Goal: Task Accomplishment & Management: Use online tool/utility

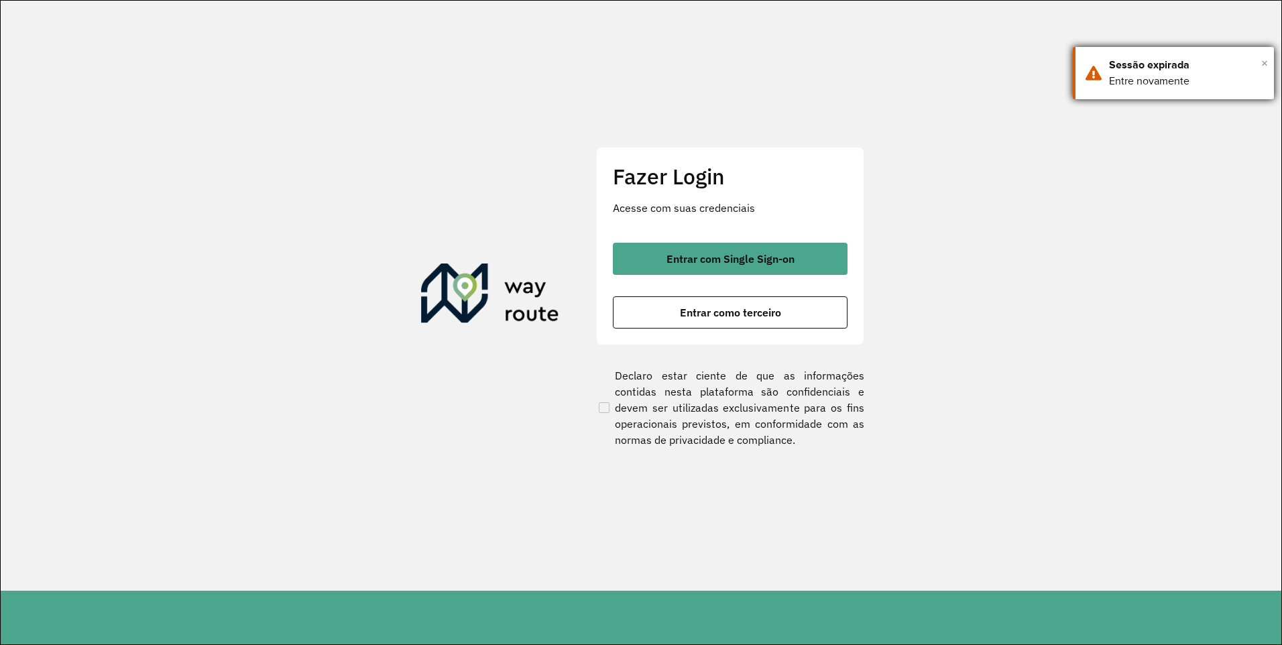
click at [1261, 62] on span "×" at bounding box center [1264, 63] width 7 height 20
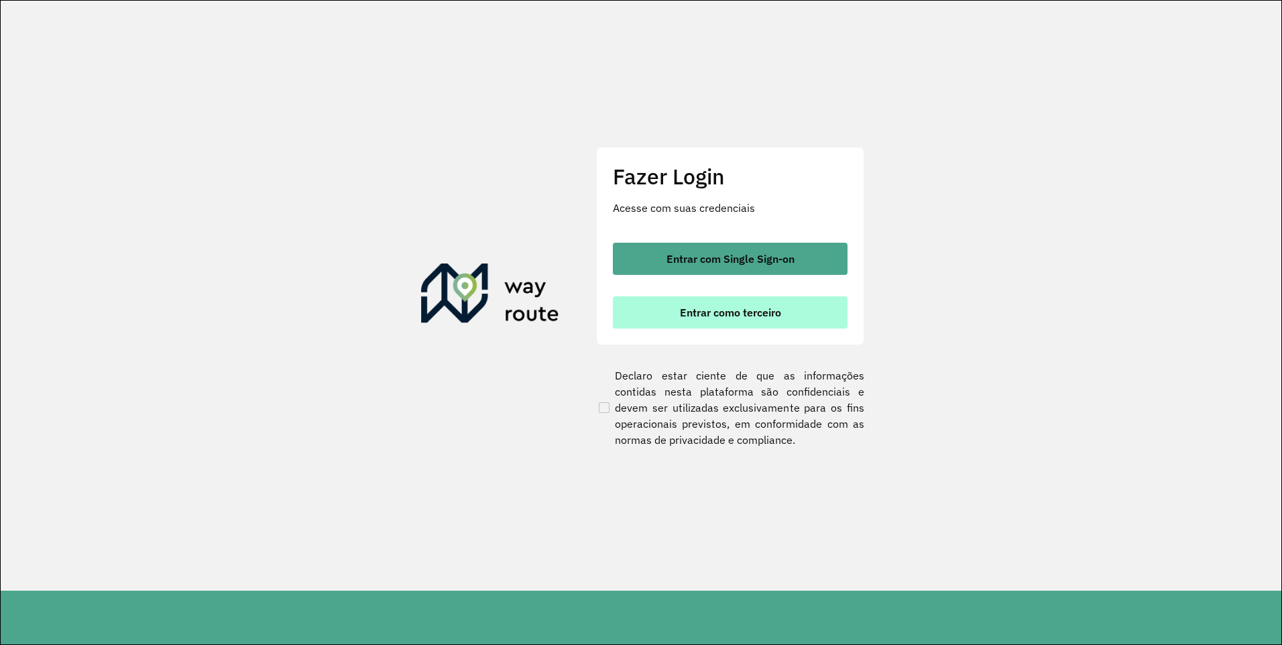
click at [729, 316] on span "Entrar como terceiro" at bounding box center [730, 312] width 101 height 11
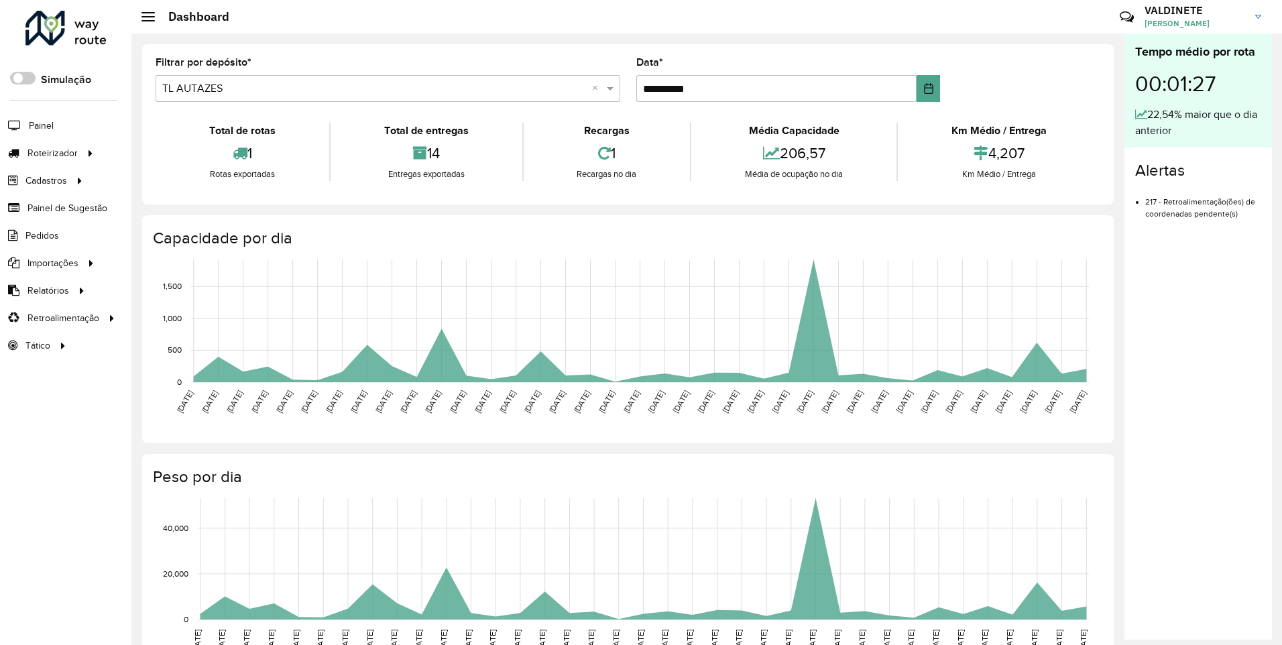
click at [276, 90] on input "text" at bounding box center [374, 89] width 424 height 16
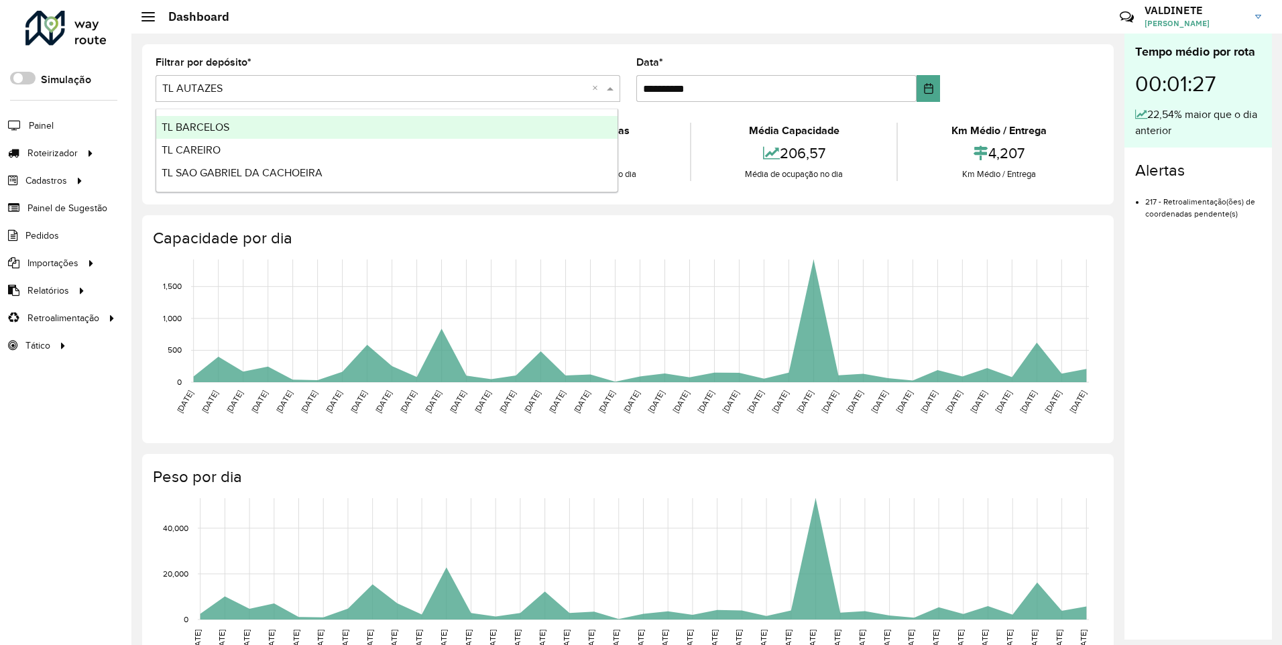
click at [237, 123] on div "TL BARCELOS" at bounding box center [386, 127] width 461 height 23
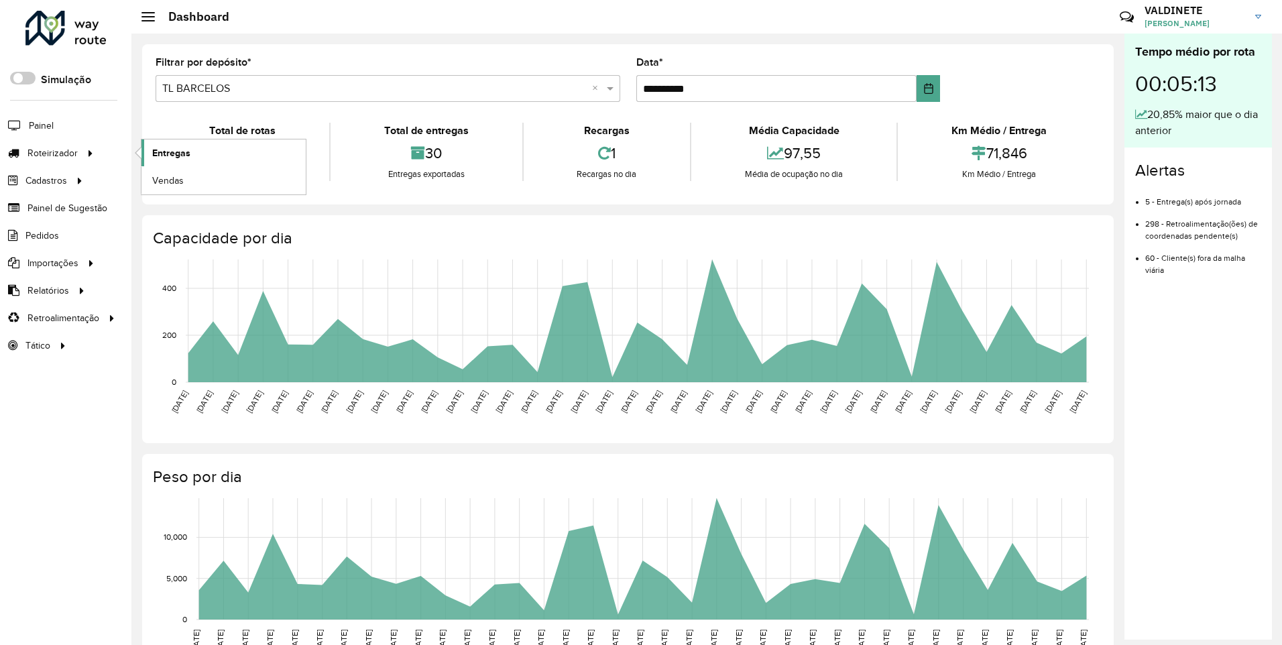
click at [184, 156] on span "Entregas" at bounding box center [171, 153] width 38 height 14
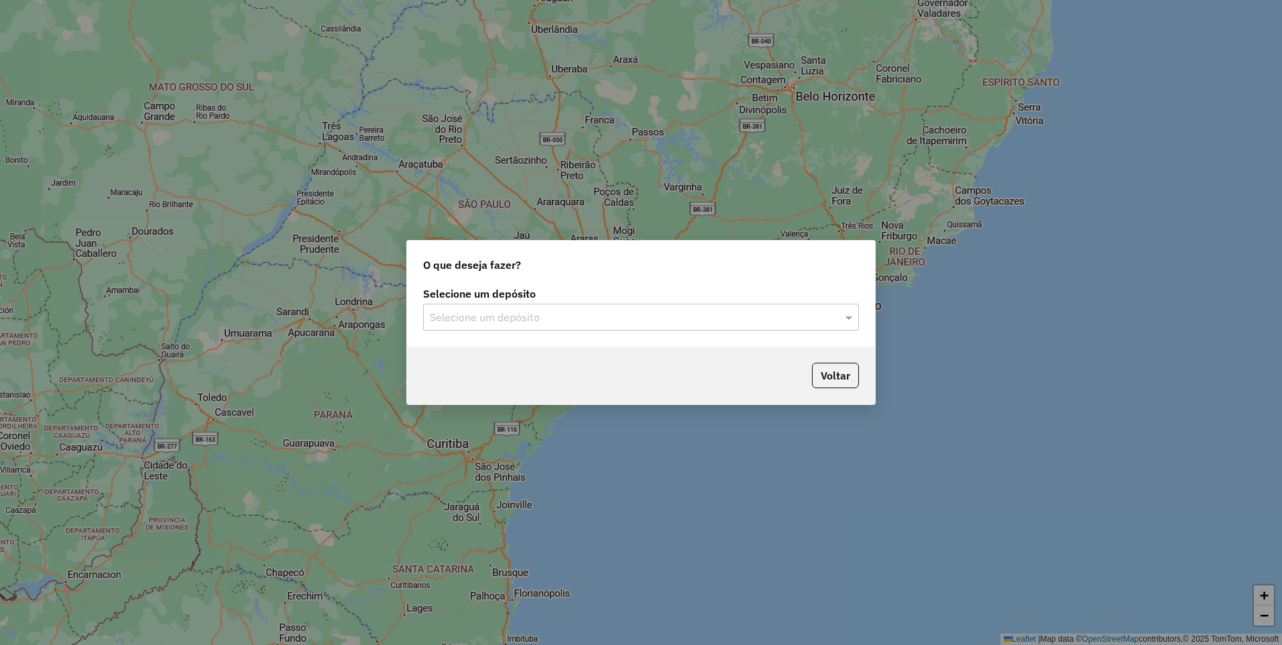
click at [467, 306] on div "Selecione um depósito" at bounding box center [641, 317] width 436 height 27
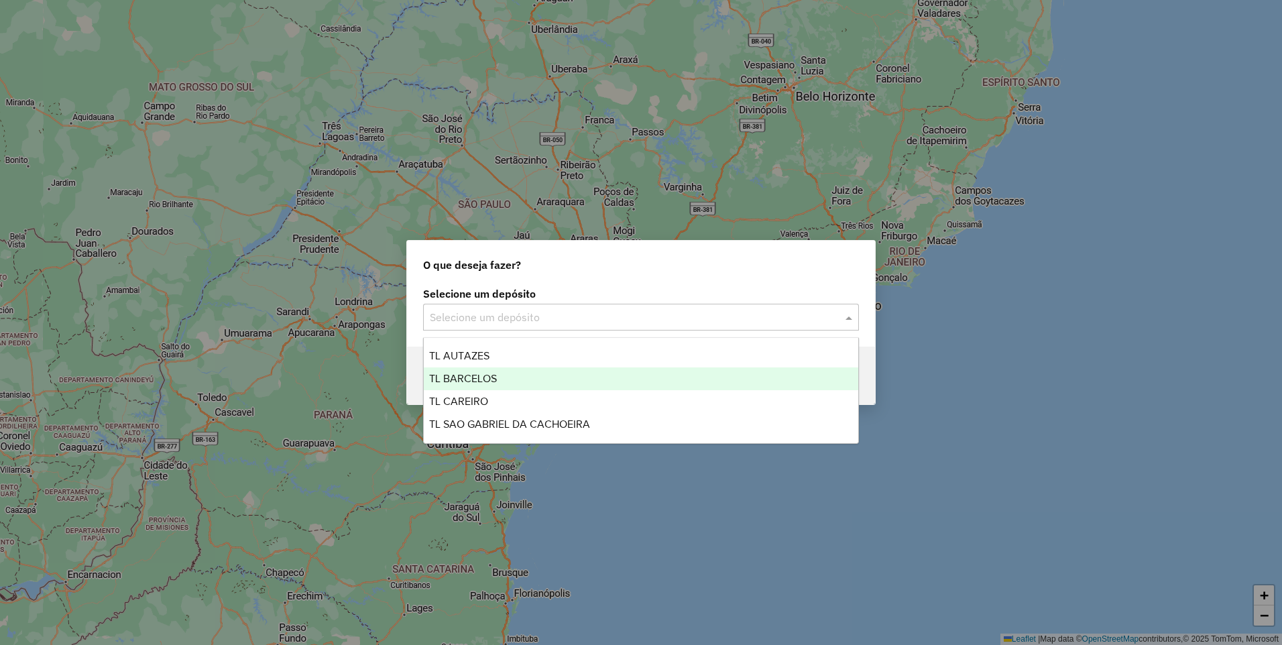
click at [459, 380] on span "TL BARCELOS" at bounding box center [463, 378] width 68 height 11
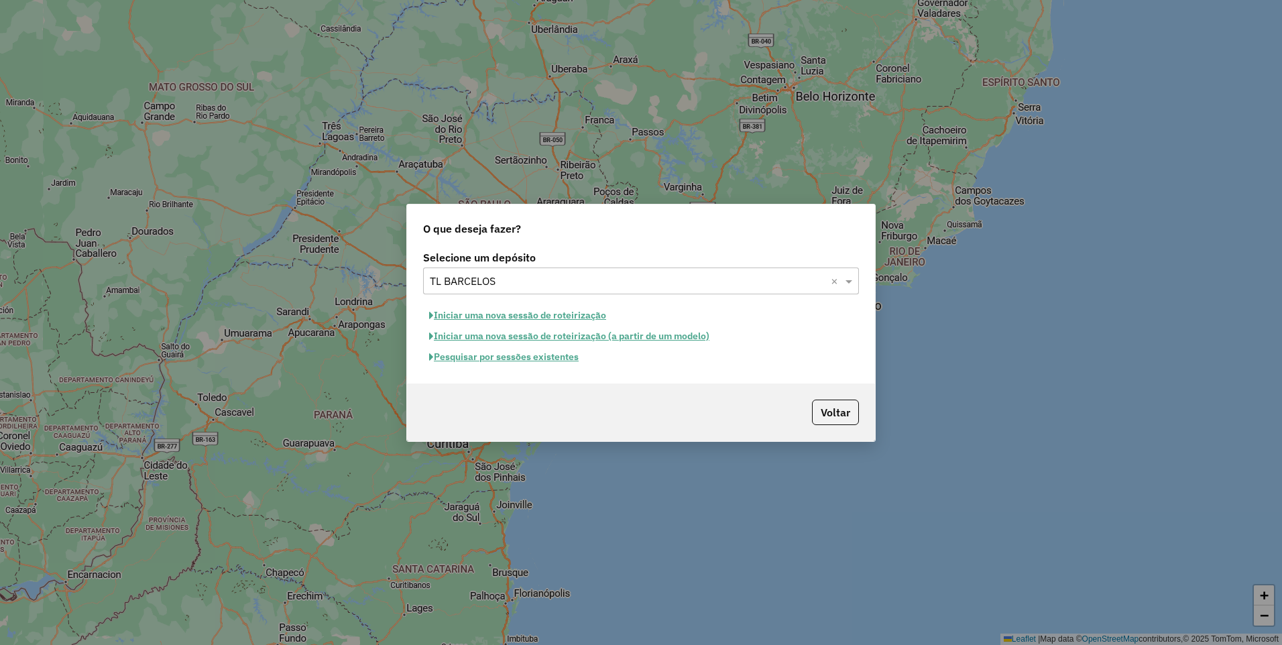
click at [502, 314] on button "Iniciar uma nova sessão de roteirização" at bounding box center [517, 315] width 189 height 21
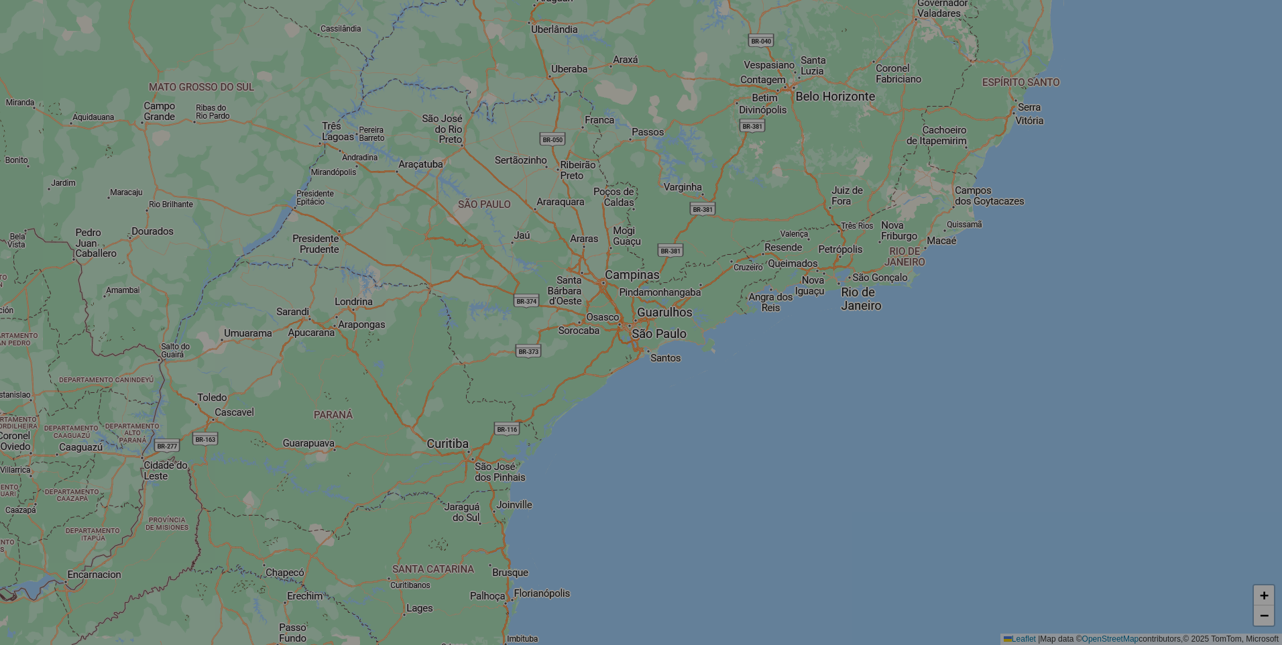
select select "*"
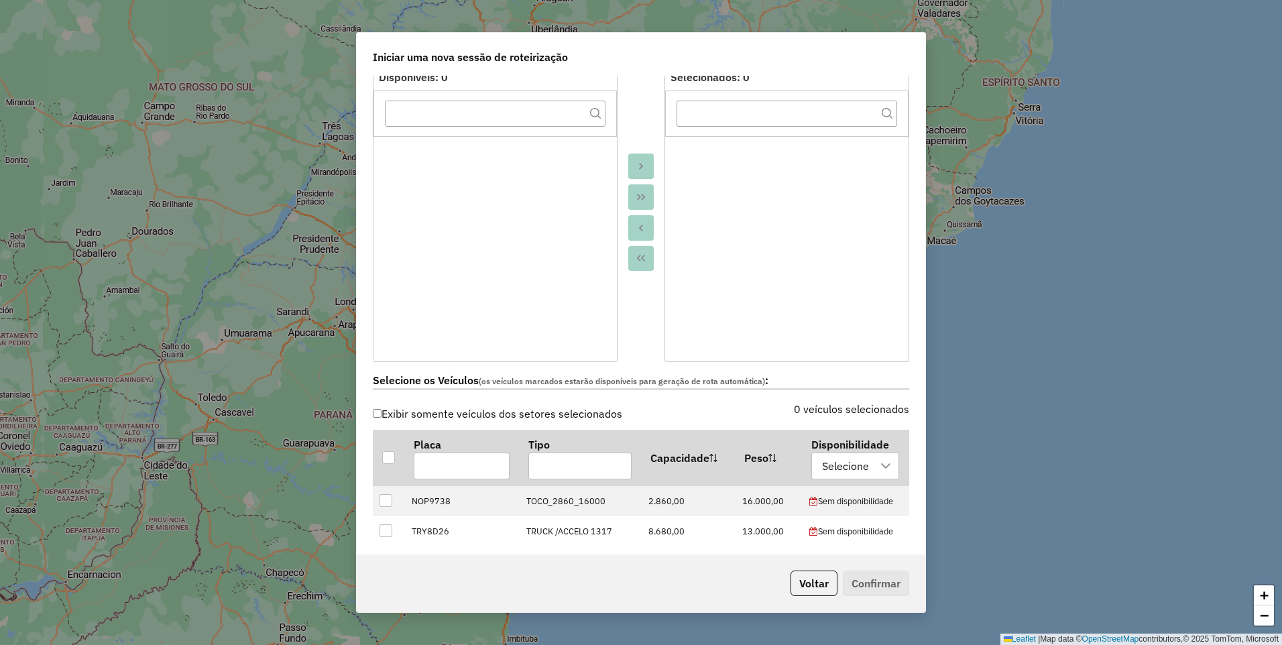
scroll to position [201, 0]
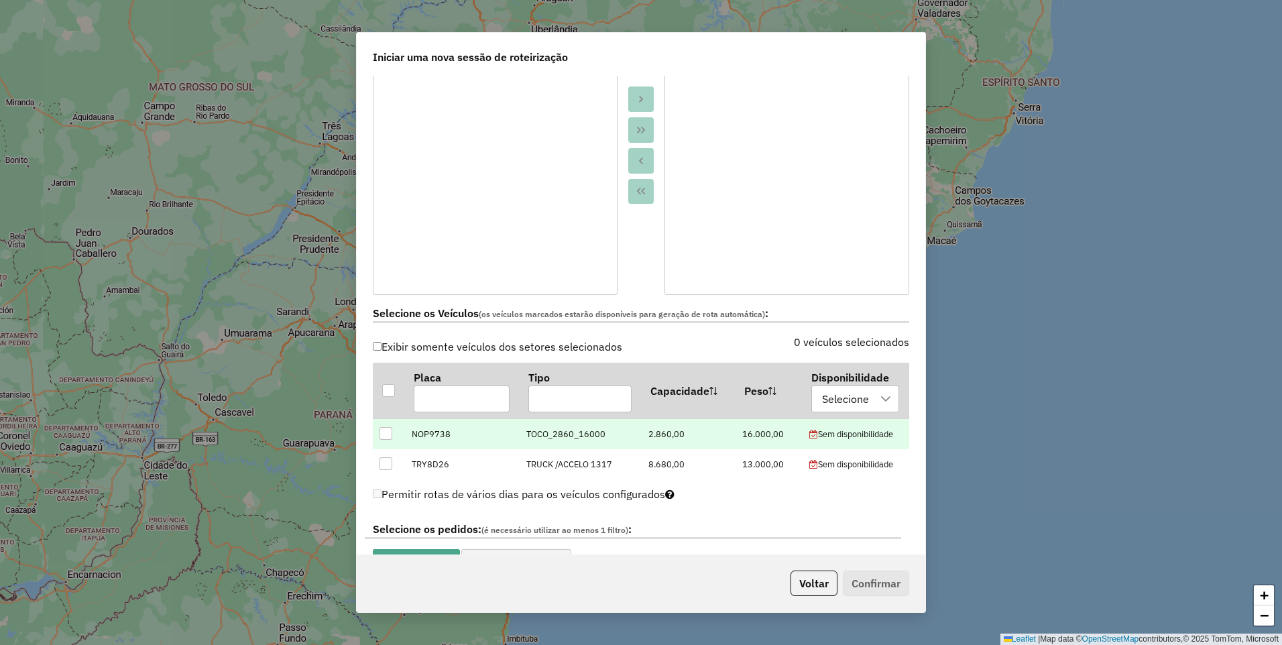
click at [384, 434] on div at bounding box center [386, 433] width 13 height 13
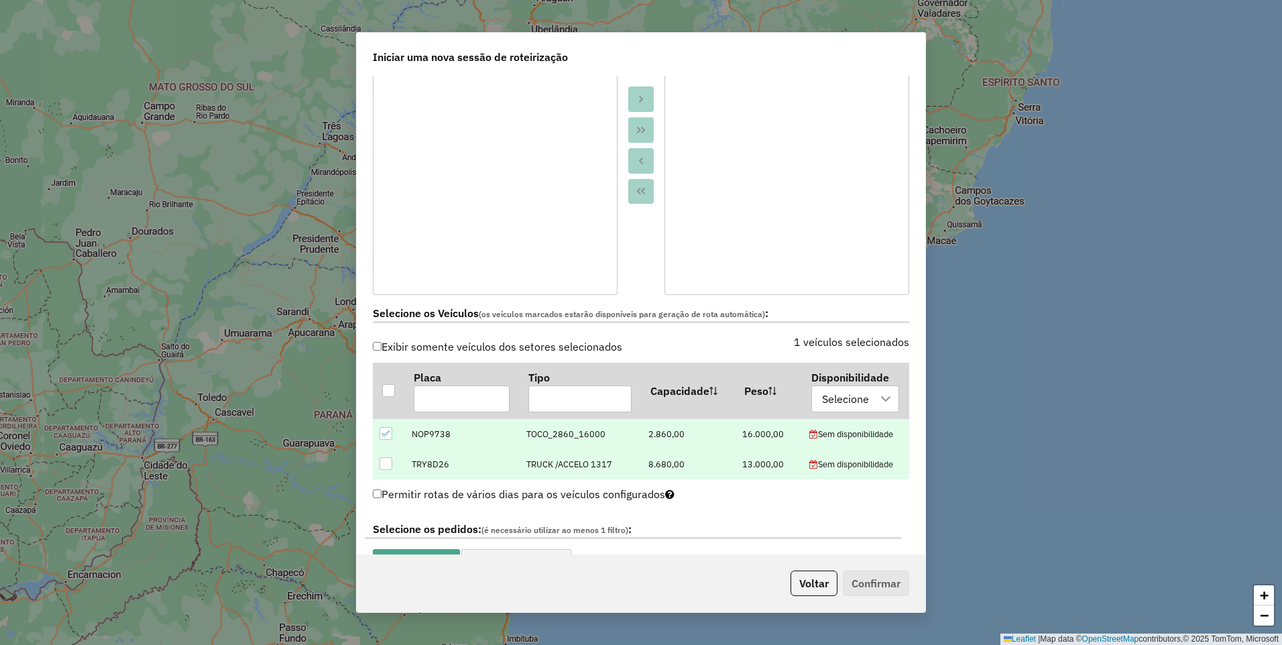
click at [384, 463] on div at bounding box center [386, 463] width 13 height 13
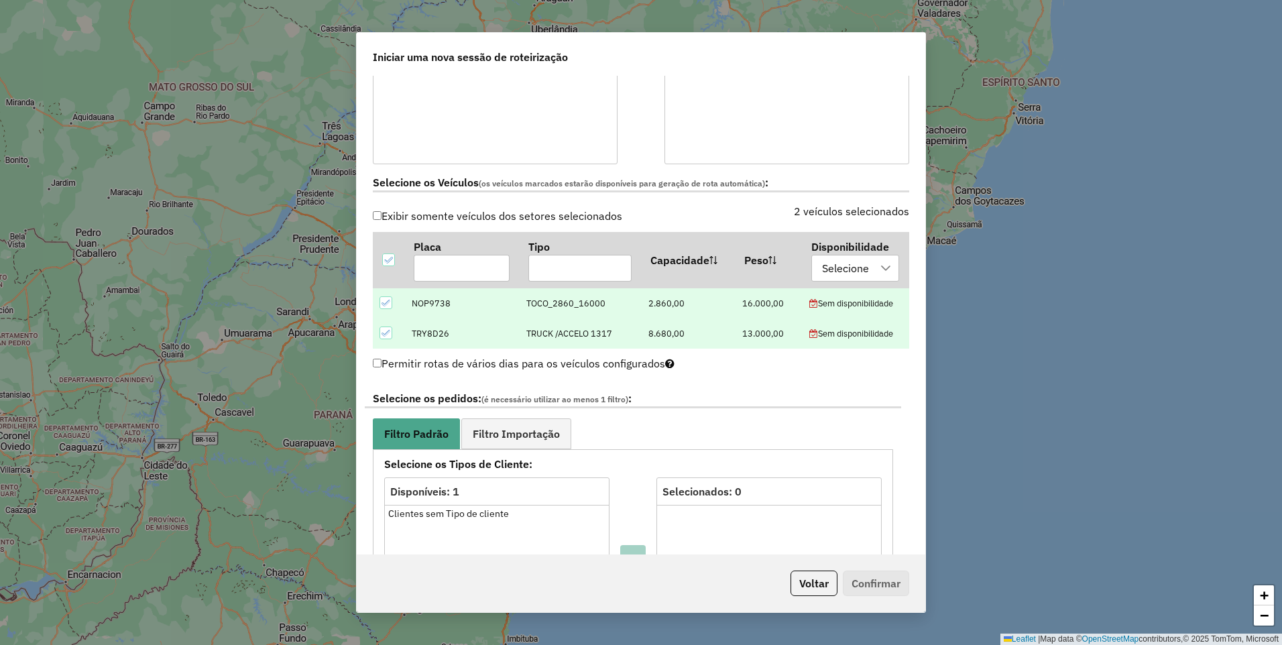
scroll to position [402, 0]
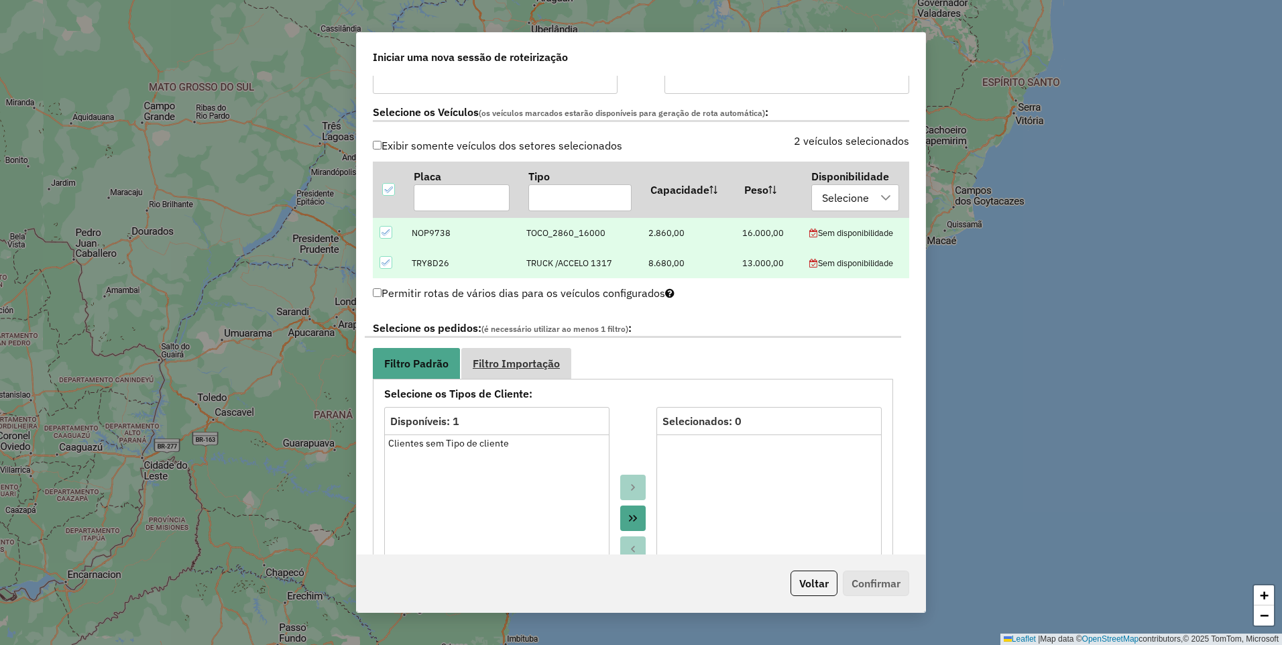
click at [503, 360] on span "Filtro Importação" at bounding box center [516, 363] width 87 height 11
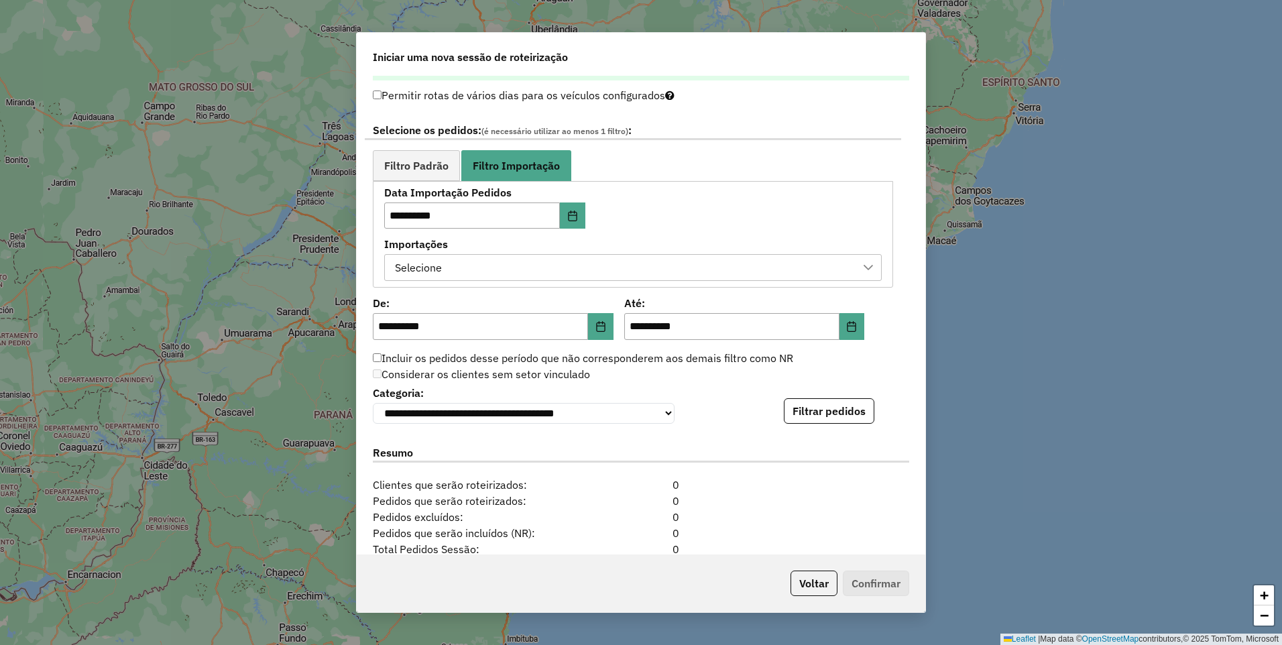
scroll to position [603, 0]
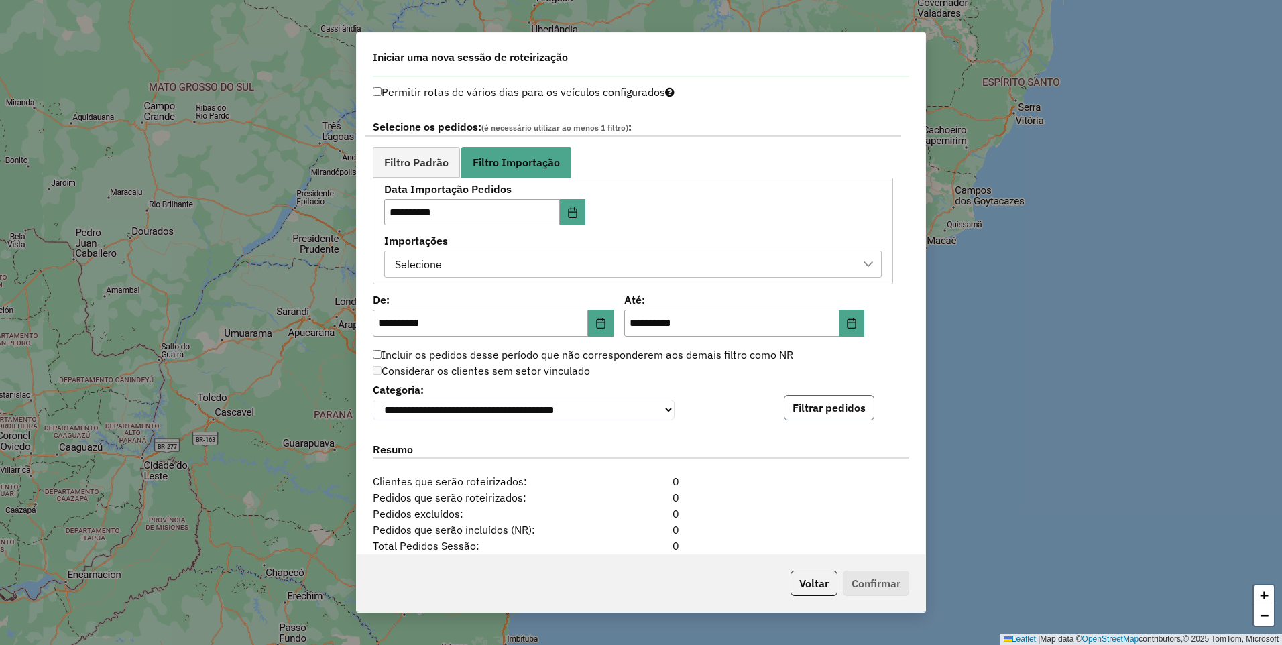
click at [844, 412] on button "Filtrar pedidos" at bounding box center [829, 407] width 91 height 25
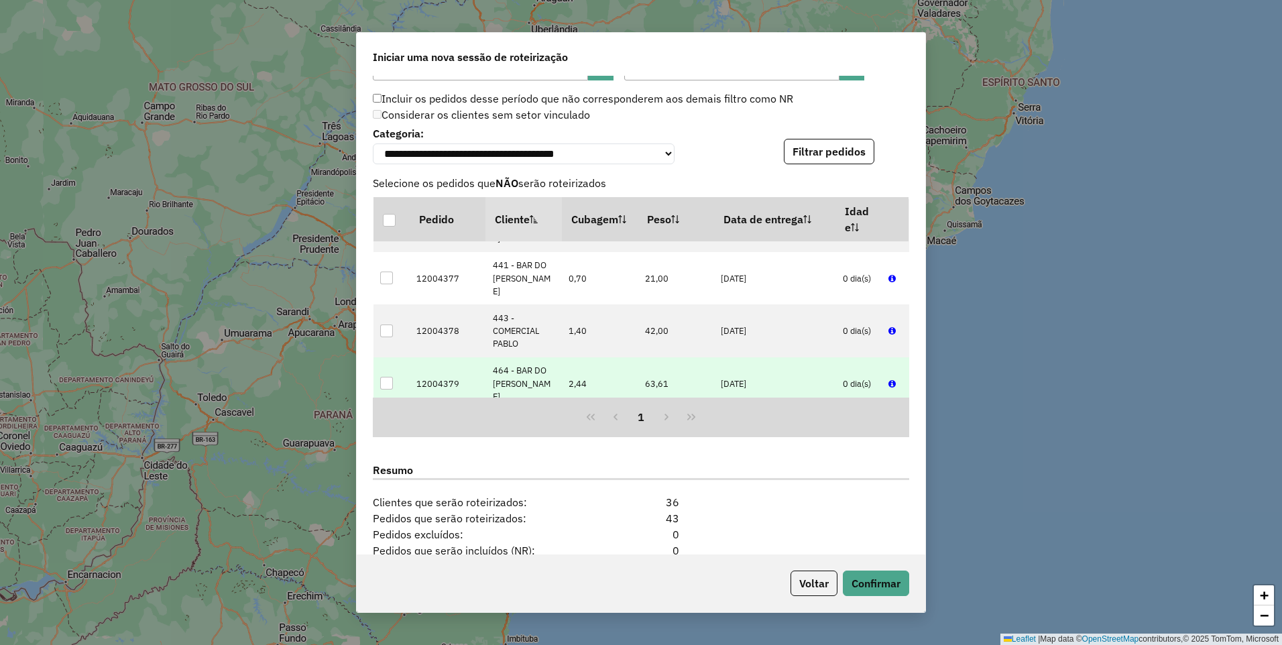
scroll to position [689, 0]
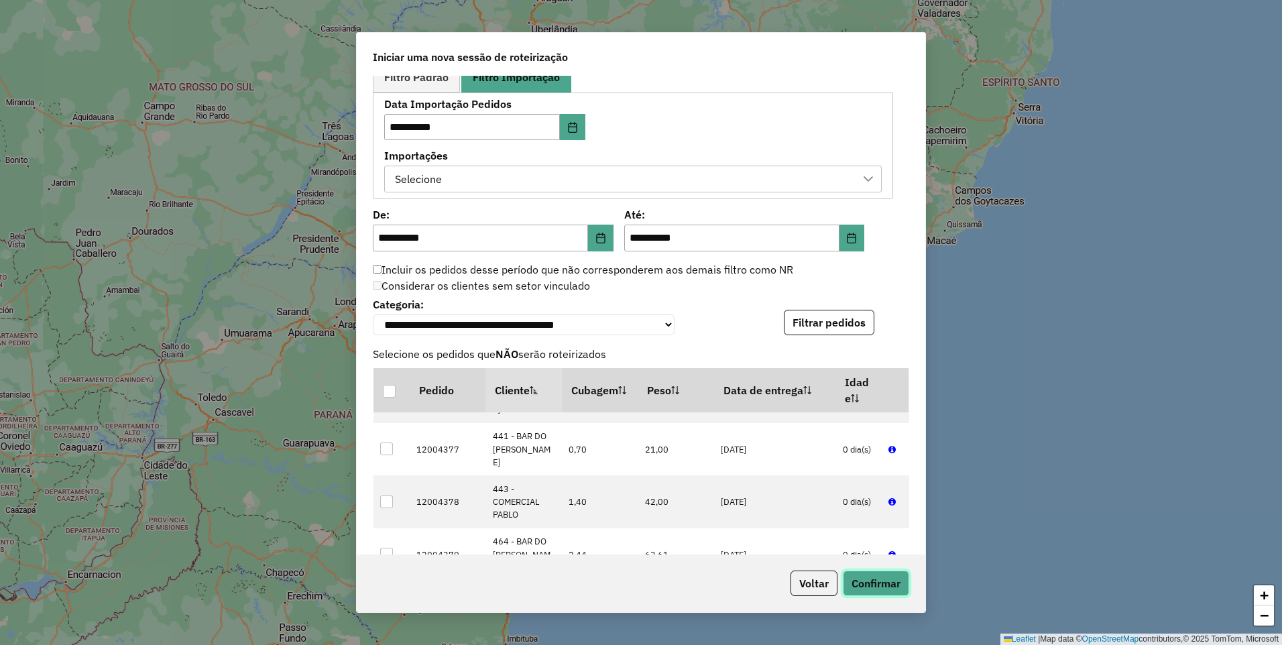
drag, startPoint x: 868, startPoint y: 581, endPoint x: 877, endPoint y: 575, distance: 11.2
click at [869, 581] on button "Confirmar" at bounding box center [876, 583] width 66 height 25
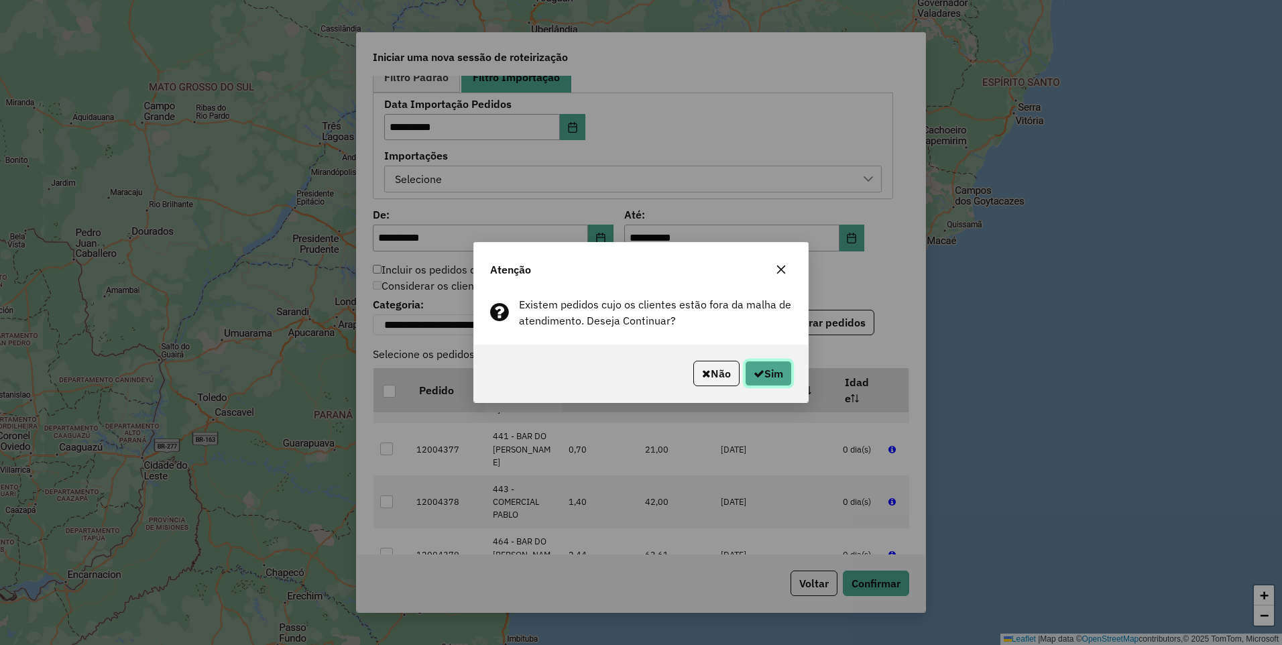
click at [773, 376] on button "Sim" at bounding box center [768, 373] width 47 height 25
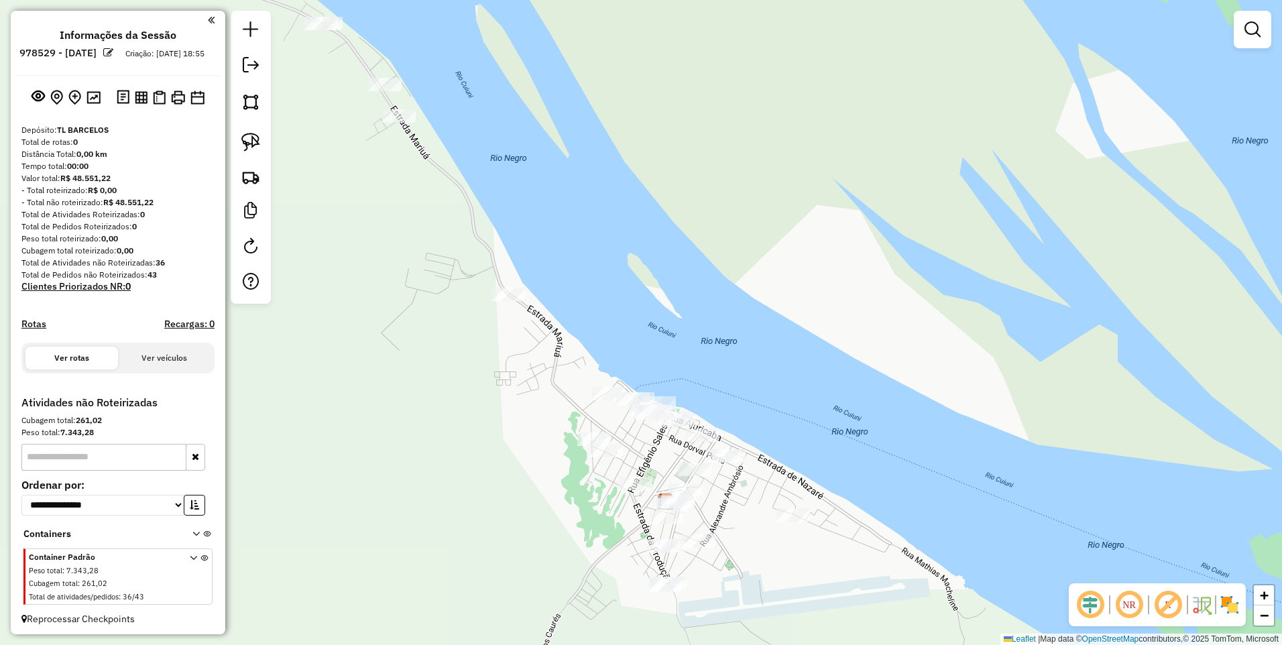
drag, startPoint x: 529, startPoint y: 247, endPoint x: 658, endPoint y: 224, distance: 131.4
click at [658, 224] on div "Janela de atendimento Grade de atendimento Capacidade Transportadoras Veículos …" at bounding box center [641, 322] width 1282 height 645
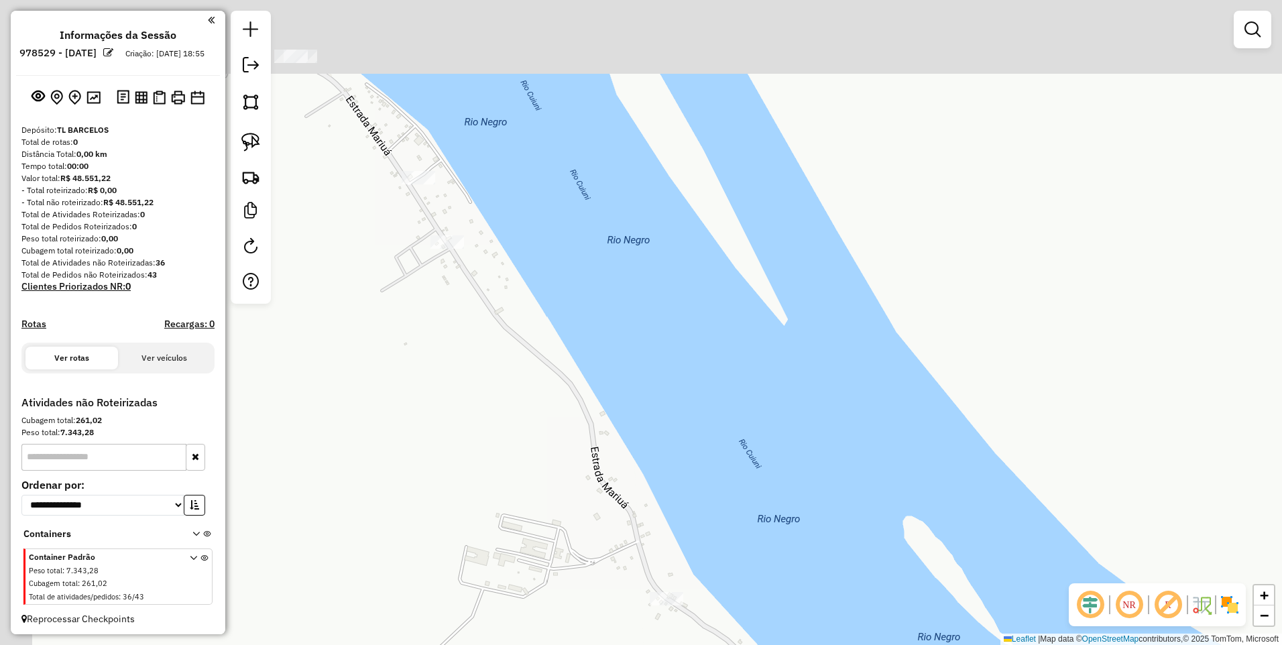
drag, startPoint x: 403, startPoint y: 103, endPoint x: 565, endPoint y: 305, distance: 259.1
click at [565, 306] on div "Janela de atendimento Grade de atendimento Capacidade Transportadoras Veículos …" at bounding box center [641, 322] width 1282 height 645
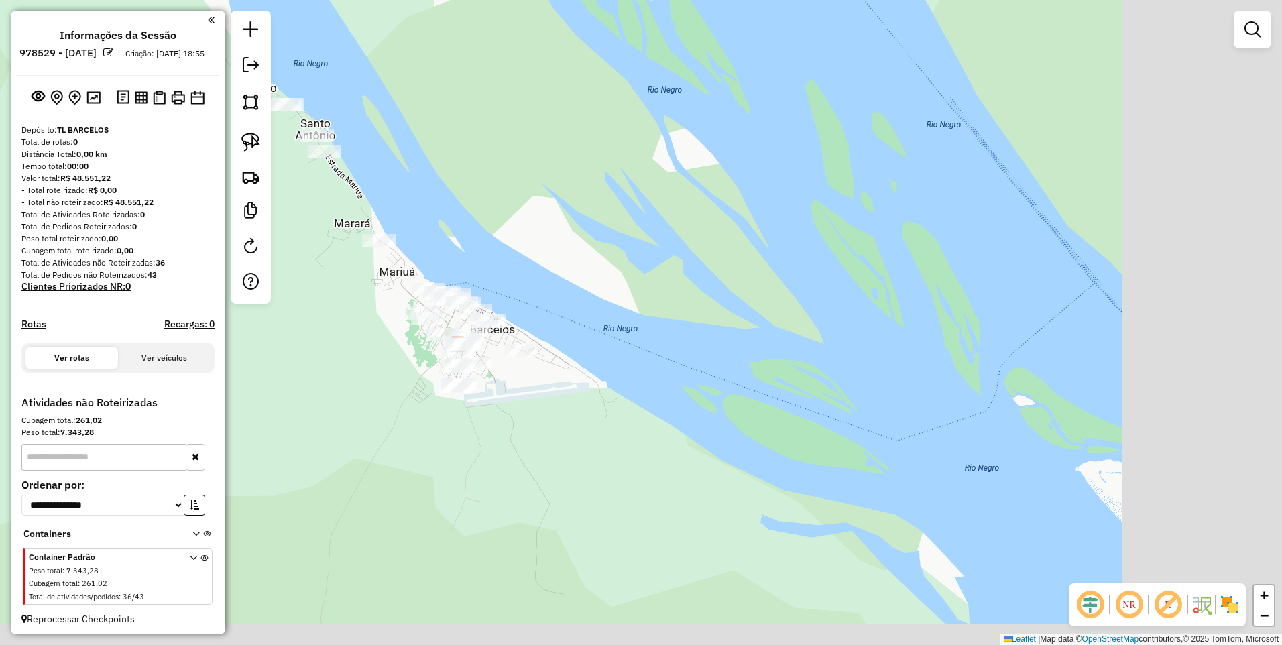
drag, startPoint x: 1027, startPoint y: 434, endPoint x: 716, endPoint y: 308, distance: 334.8
click at [716, 309] on div "Janela de atendimento Grade de atendimento Capacidade Transportadoras Veículos …" at bounding box center [641, 322] width 1282 height 645
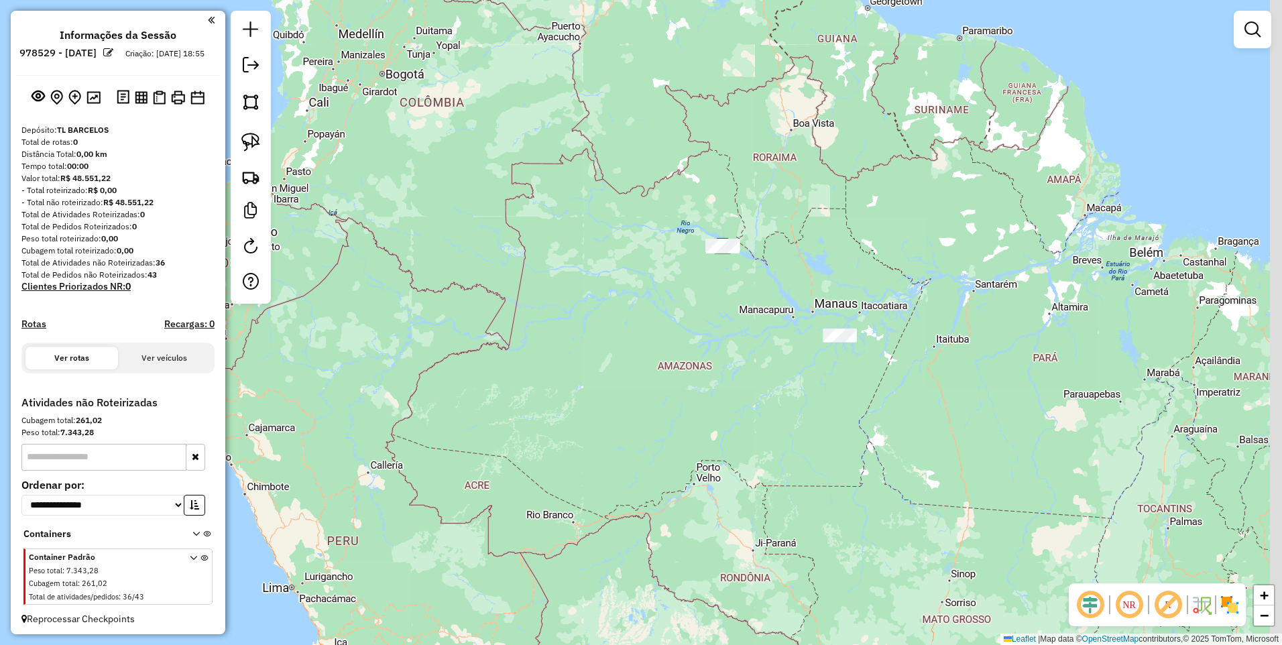
drag, startPoint x: 890, startPoint y: 351, endPoint x: 763, endPoint y: 250, distance: 162.2
click at [763, 250] on div "Janela de atendimento Grade de atendimento Capacidade Transportadoras Veículos …" at bounding box center [641, 322] width 1282 height 645
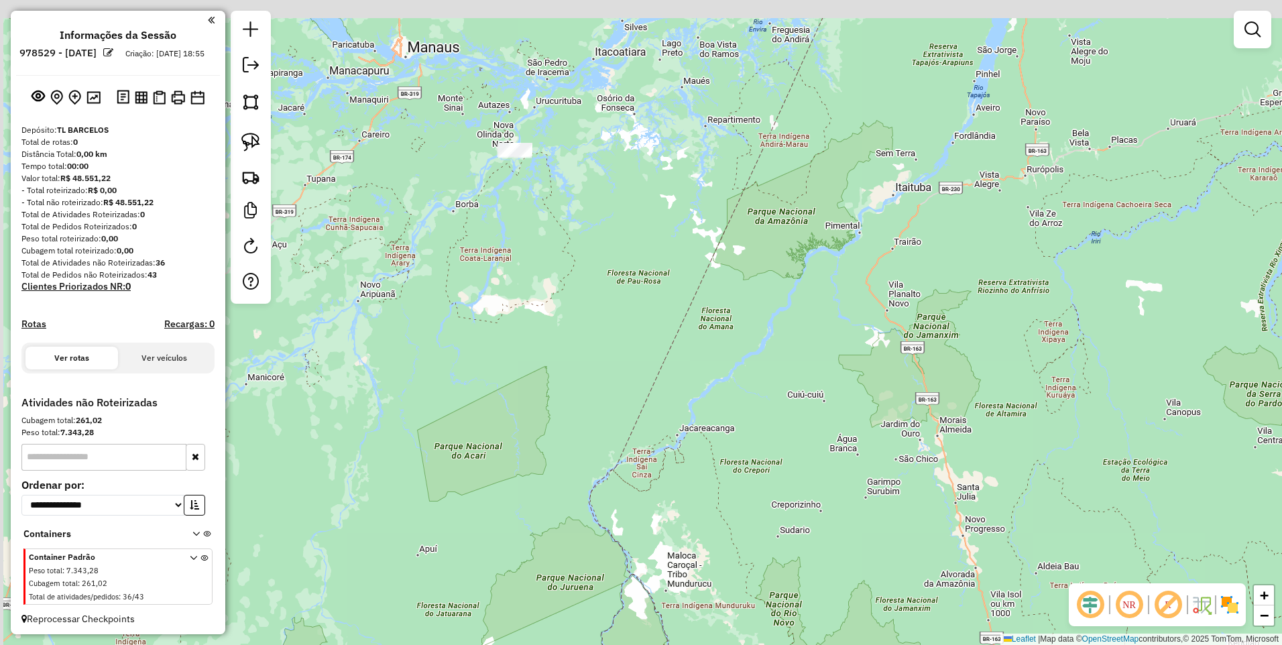
drag, startPoint x: 579, startPoint y: 119, endPoint x: 625, endPoint y: 307, distance: 193.4
click at [626, 307] on div "Janela de atendimento Grade de atendimento Capacidade Transportadoras Veículos …" at bounding box center [641, 322] width 1282 height 645
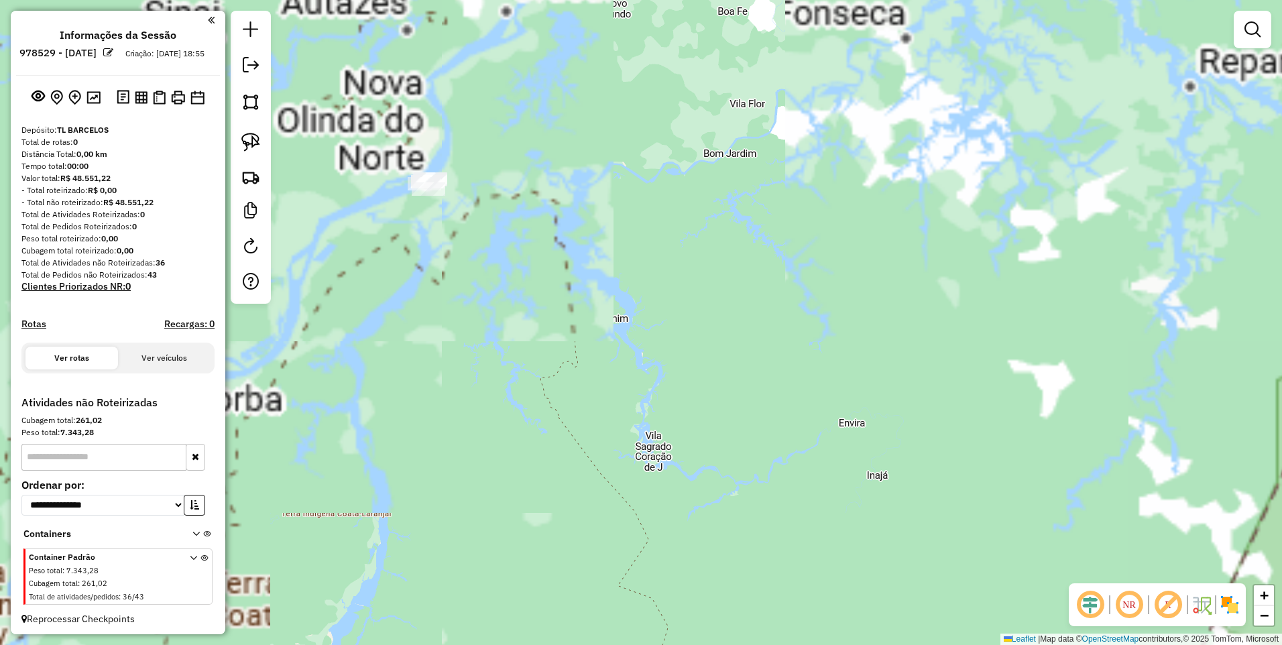
drag, startPoint x: 375, startPoint y: 160, endPoint x: 409, endPoint y: 302, distance: 146.2
click at [406, 301] on div "Janela de atendimento Grade de atendimento Capacidade Transportadoras Veículos …" at bounding box center [641, 322] width 1282 height 645
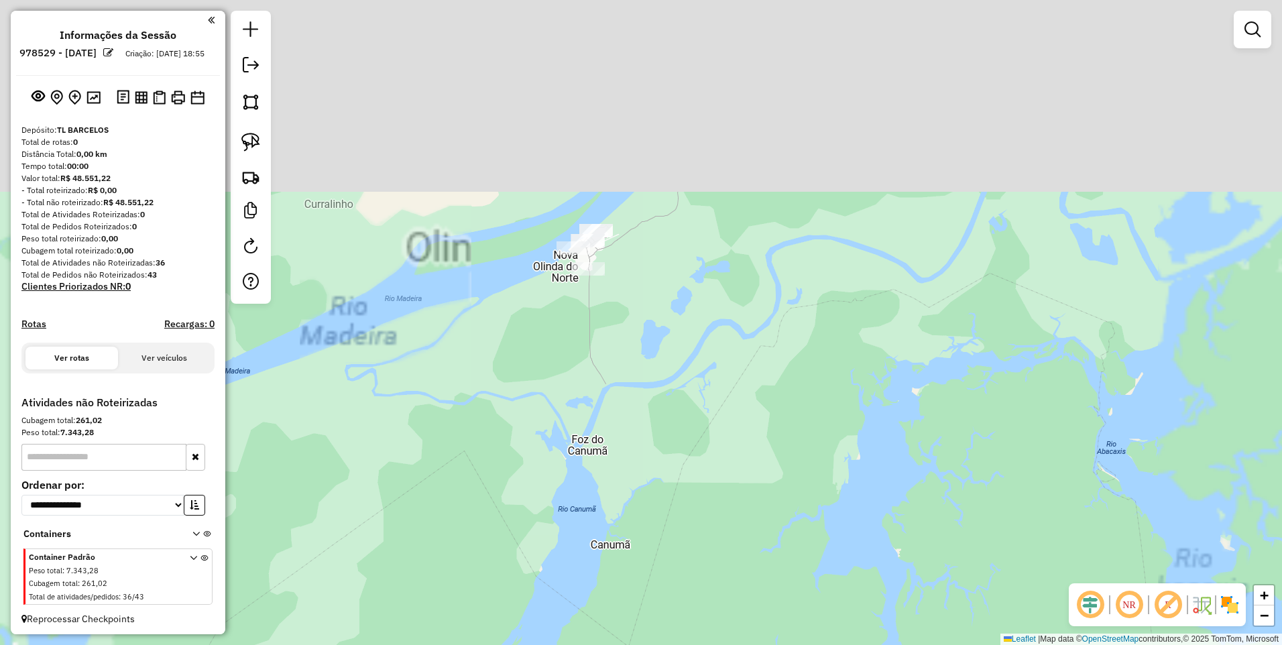
drag, startPoint x: 426, startPoint y: 156, endPoint x: 599, endPoint y: 394, distance: 294.1
click at [553, 485] on div "Janela de atendimento Grade de atendimento Capacidade Transportadoras Veículos …" at bounding box center [641, 322] width 1282 height 645
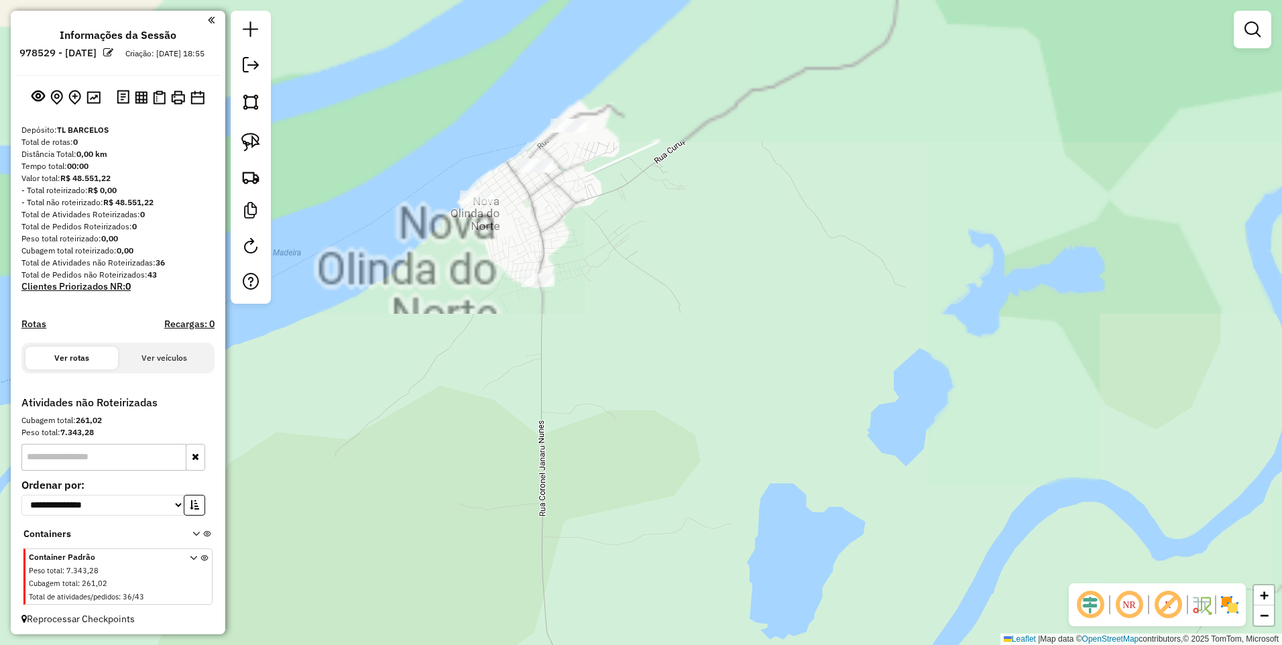
drag, startPoint x: 557, startPoint y: 174, endPoint x: 578, endPoint y: 465, distance: 292.5
click at [581, 485] on div "Janela de atendimento Grade de atendimento Capacidade Transportadoras Veículos …" at bounding box center [641, 322] width 1282 height 645
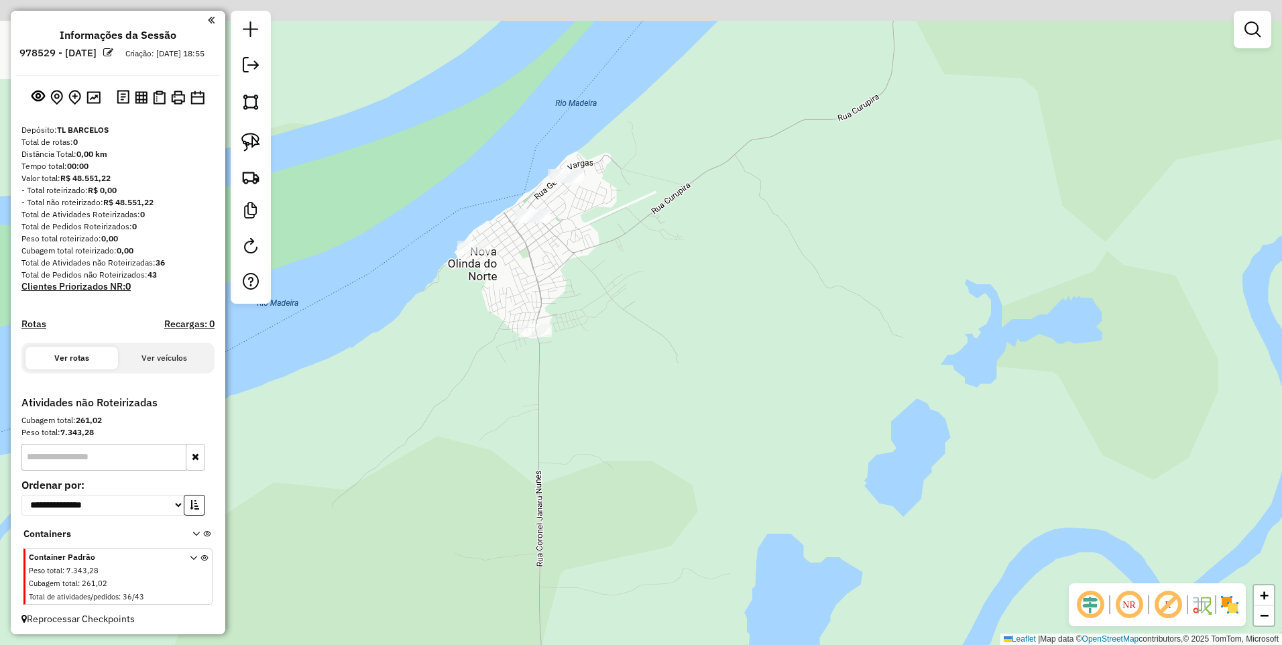
drag, startPoint x: 633, startPoint y: 285, endPoint x: 612, endPoint y: 331, distance: 51.0
click at [632, 345] on div "Janela de atendimento Grade de atendimento Capacidade Transportadoras Veículos …" at bounding box center [641, 322] width 1282 height 645
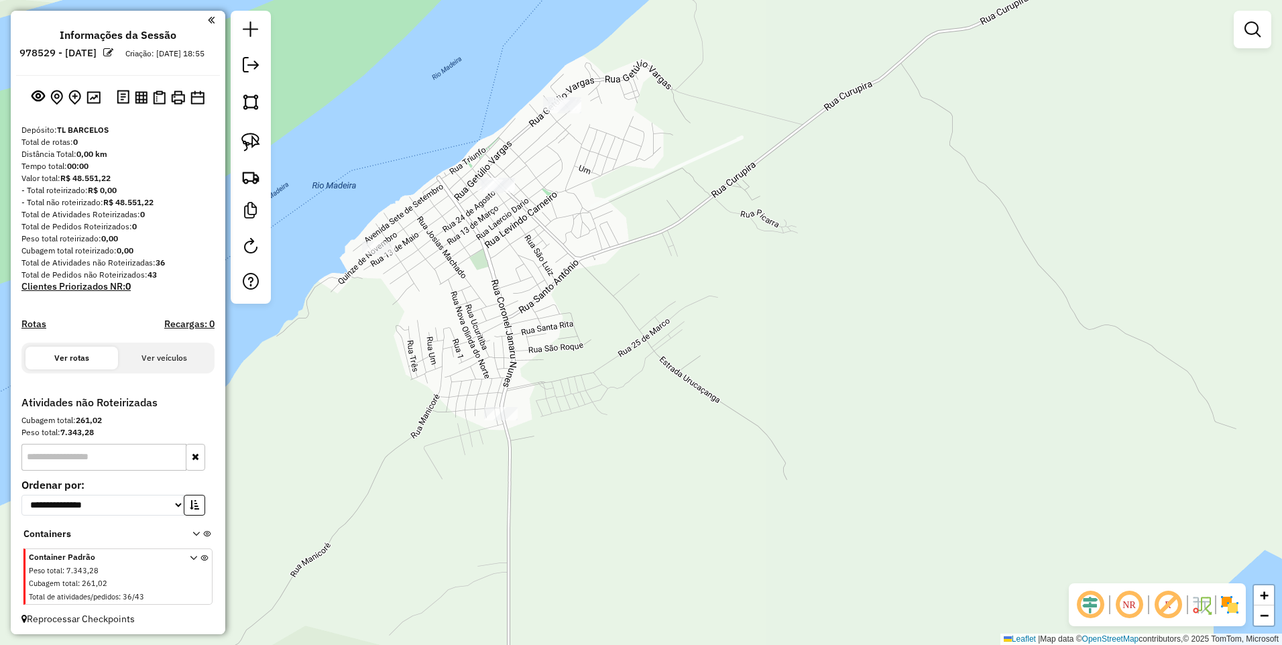
drag, startPoint x: 551, startPoint y: 270, endPoint x: 568, endPoint y: 337, distance: 68.5
click at [568, 337] on div "Janela de atendimento Grade de atendimento Capacidade Transportadoras Veículos …" at bounding box center [641, 322] width 1282 height 645
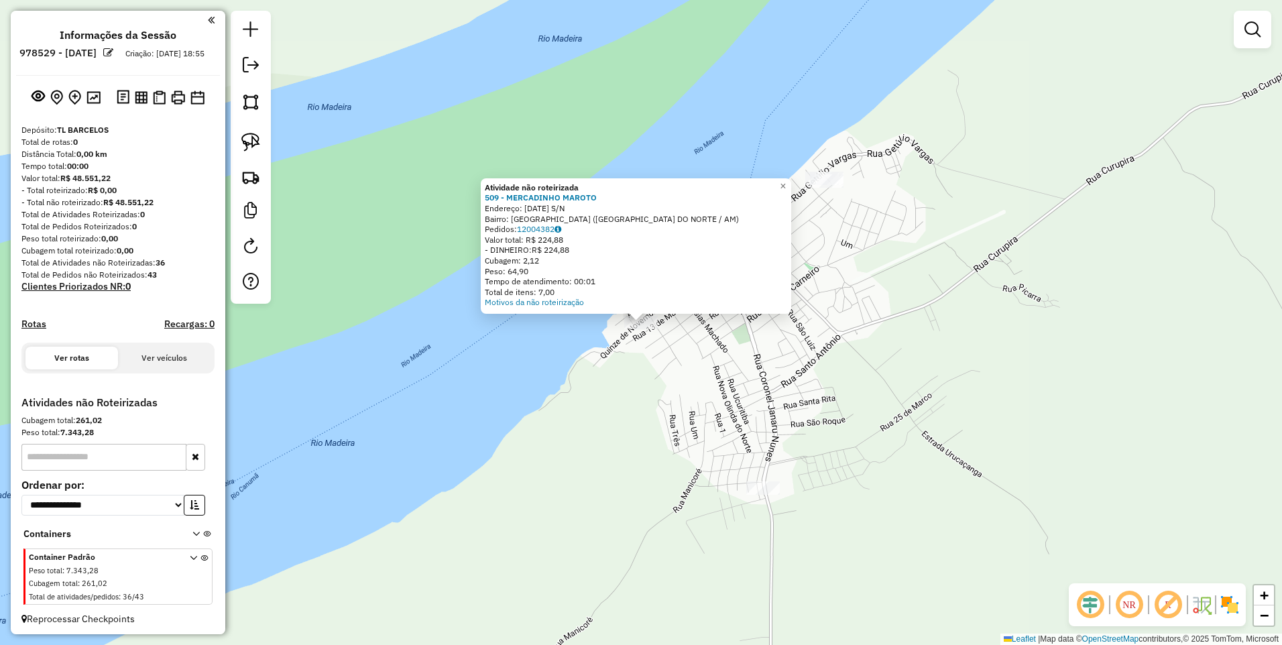
click at [524, 359] on div "Atividade não roteirizada 509 - MERCADINHO MAROTO Endereço: [DATE] S/N [GEOGRAP…" at bounding box center [641, 322] width 1282 height 645
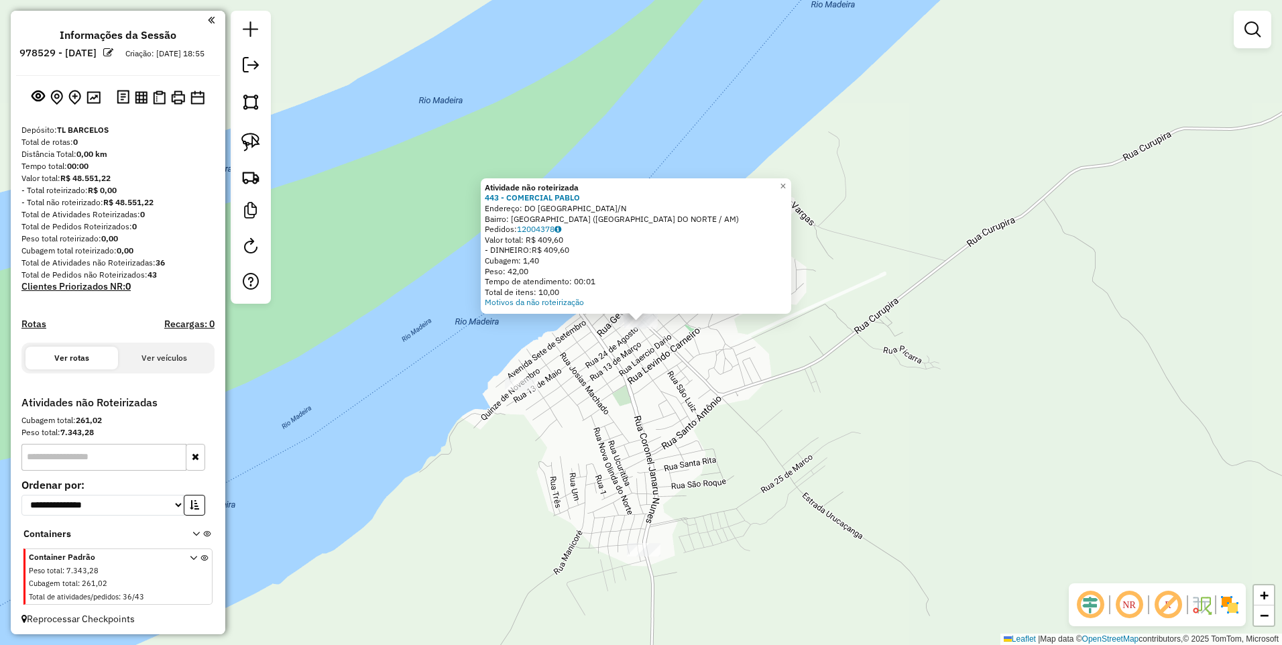
drag, startPoint x: 721, startPoint y: 391, endPoint x: 760, endPoint y: 339, distance: 65.2
click at [721, 386] on div "Atividade não roteirizada 443 - COMERCIAL [PERSON_NAME]: DO AEROPORTO S/N Bairr…" at bounding box center [641, 322] width 1282 height 645
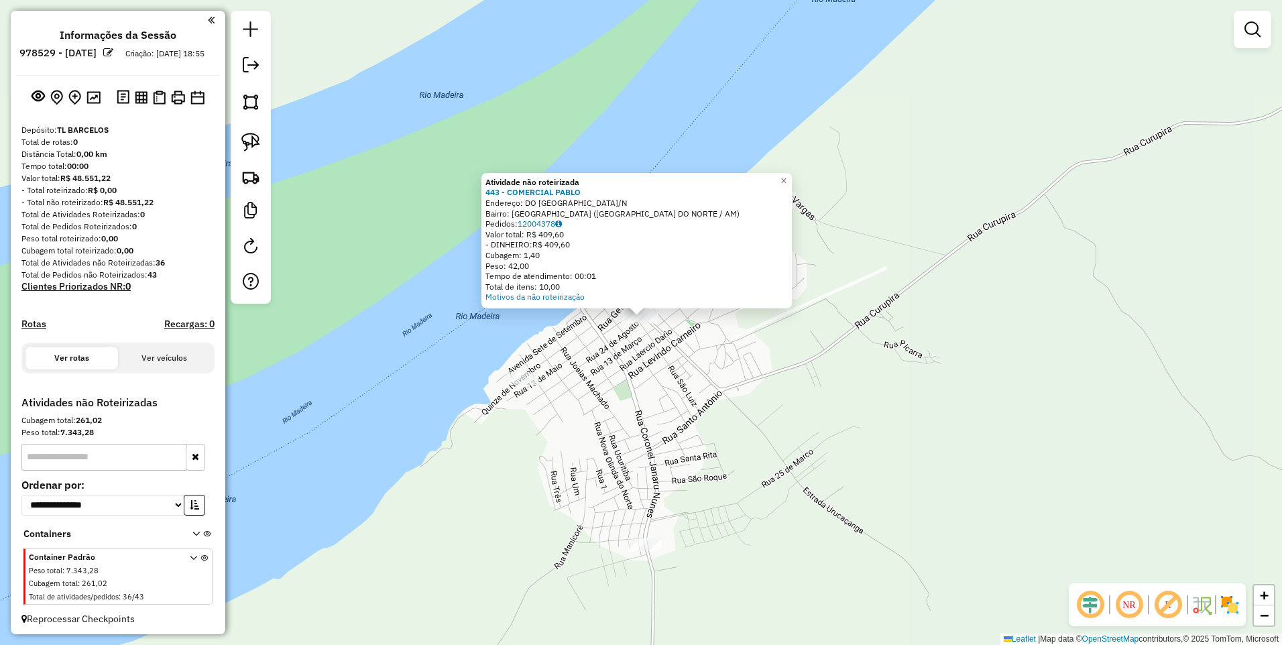
click at [838, 180] on div "Atividade não roteirizada 443 - COMERCIAL [PERSON_NAME]: DO AEROPORTO S/N Bairr…" at bounding box center [641, 322] width 1282 height 645
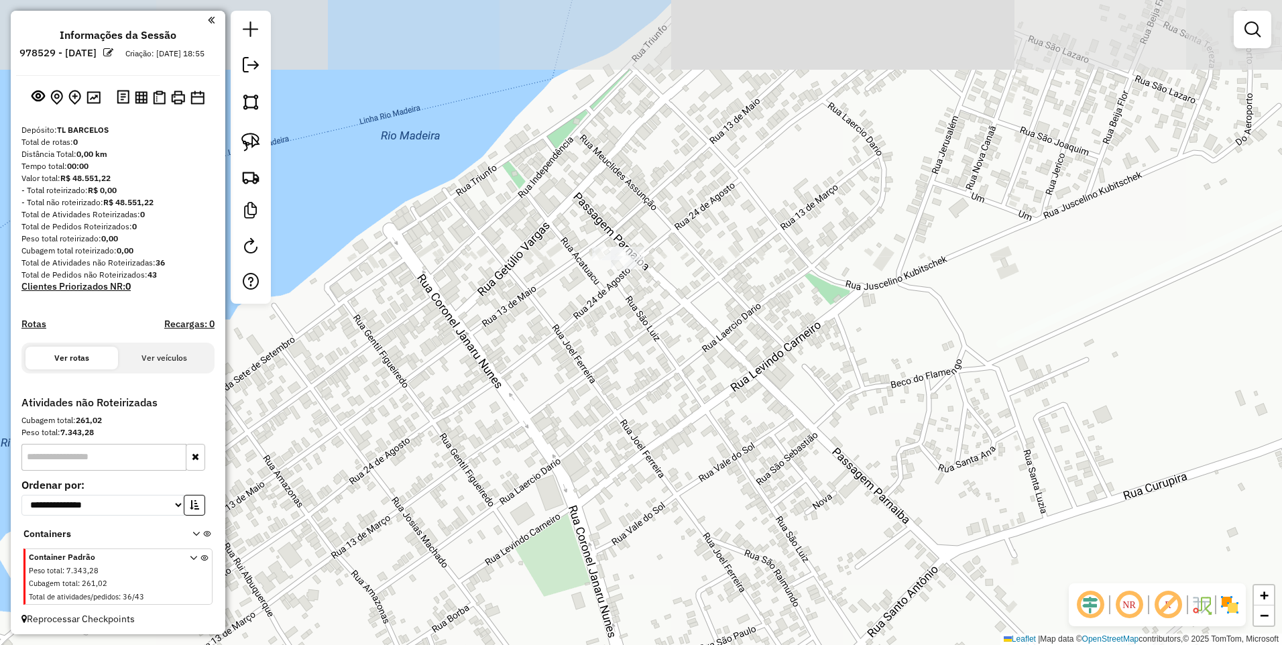
drag, startPoint x: 635, startPoint y: 180, endPoint x: 630, endPoint y: 312, distance: 132.2
click at [630, 312] on div "Janela de atendimento Grade de atendimento Capacidade Transportadoras Veículos …" at bounding box center [641, 322] width 1282 height 645
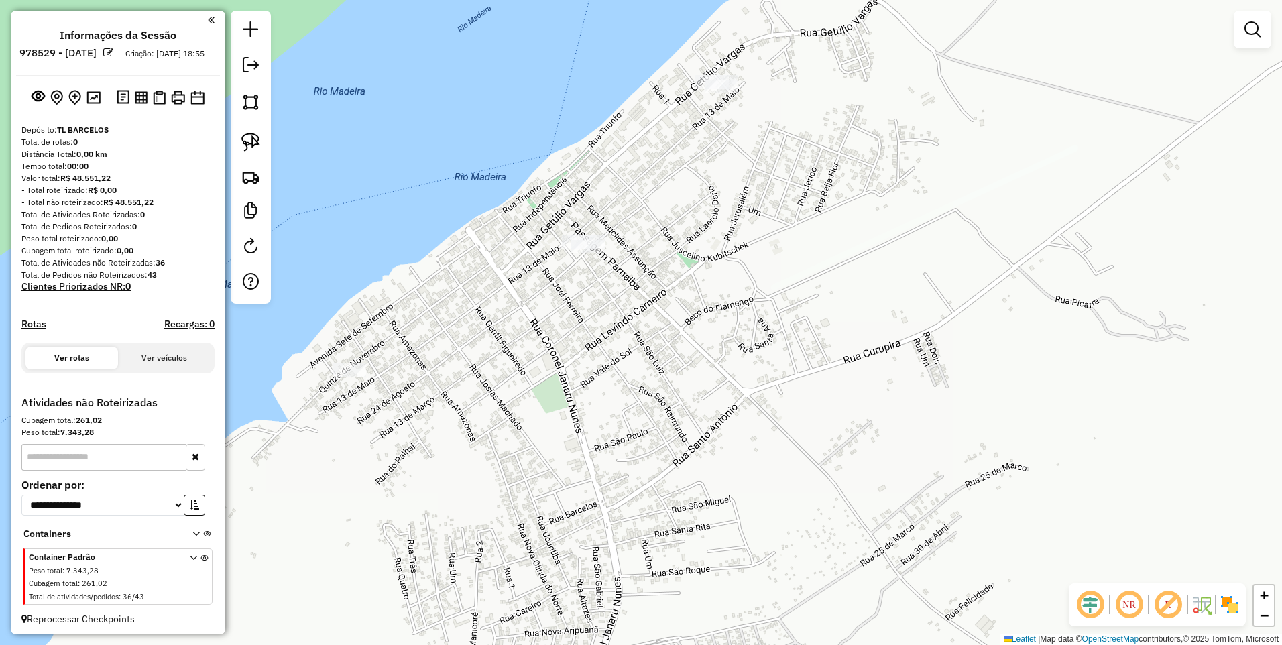
drag, startPoint x: 440, startPoint y: 440, endPoint x: 548, endPoint y: 303, distance: 174.7
click at [548, 303] on div "Janela de atendimento Grade de atendimento Capacidade Transportadoras Veículos …" at bounding box center [641, 322] width 1282 height 645
click at [249, 148] on img at bounding box center [250, 142] width 19 height 19
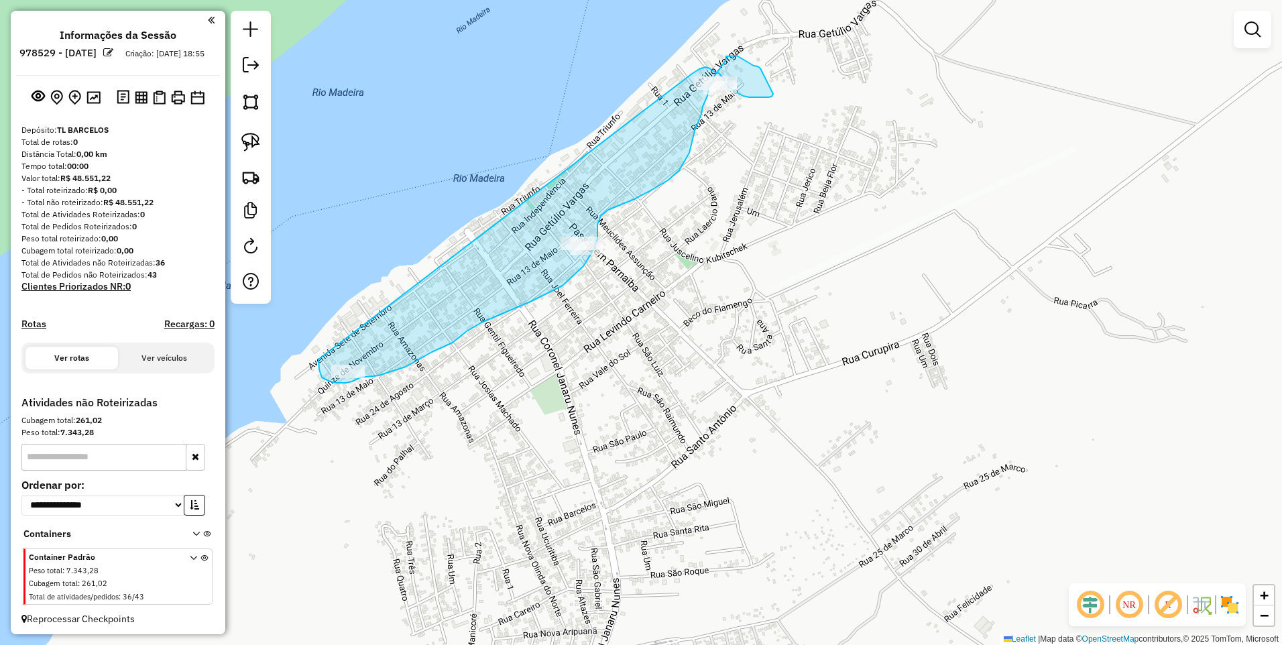
drag, startPoint x: 319, startPoint y: 359, endPoint x: 692, endPoint y: 74, distance: 470.2
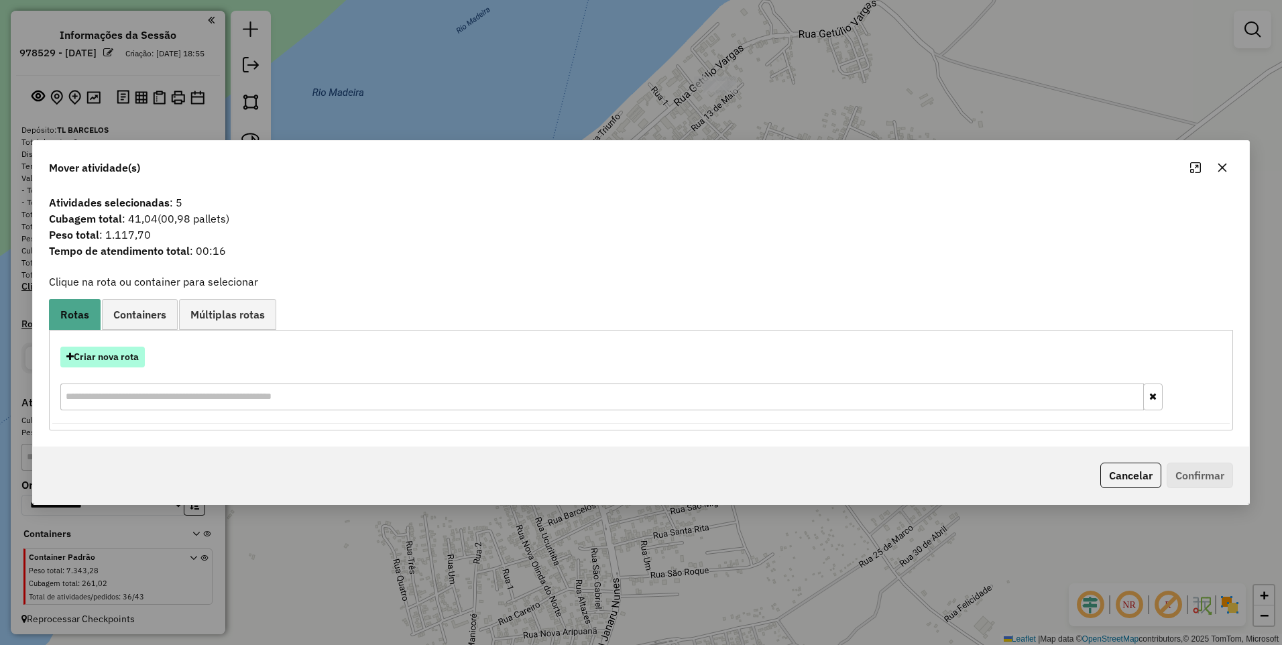
click at [90, 359] on button "Criar nova rota" at bounding box center [102, 357] width 84 height 21
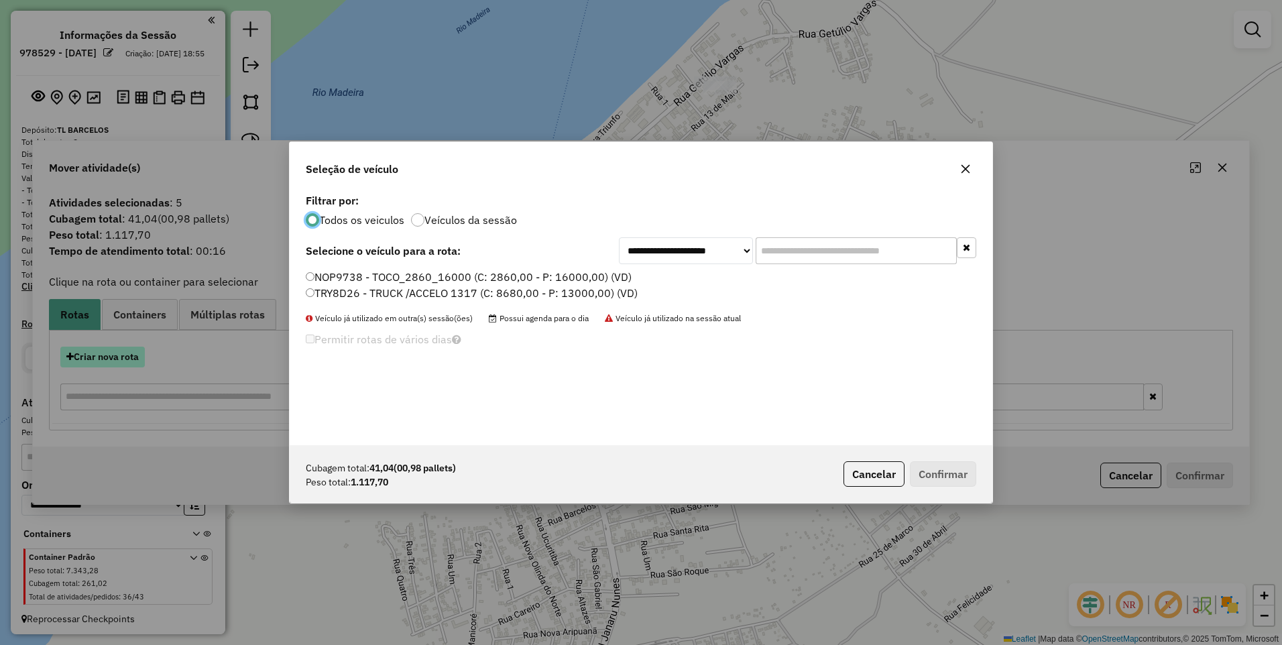
scroll to position [7, 4]
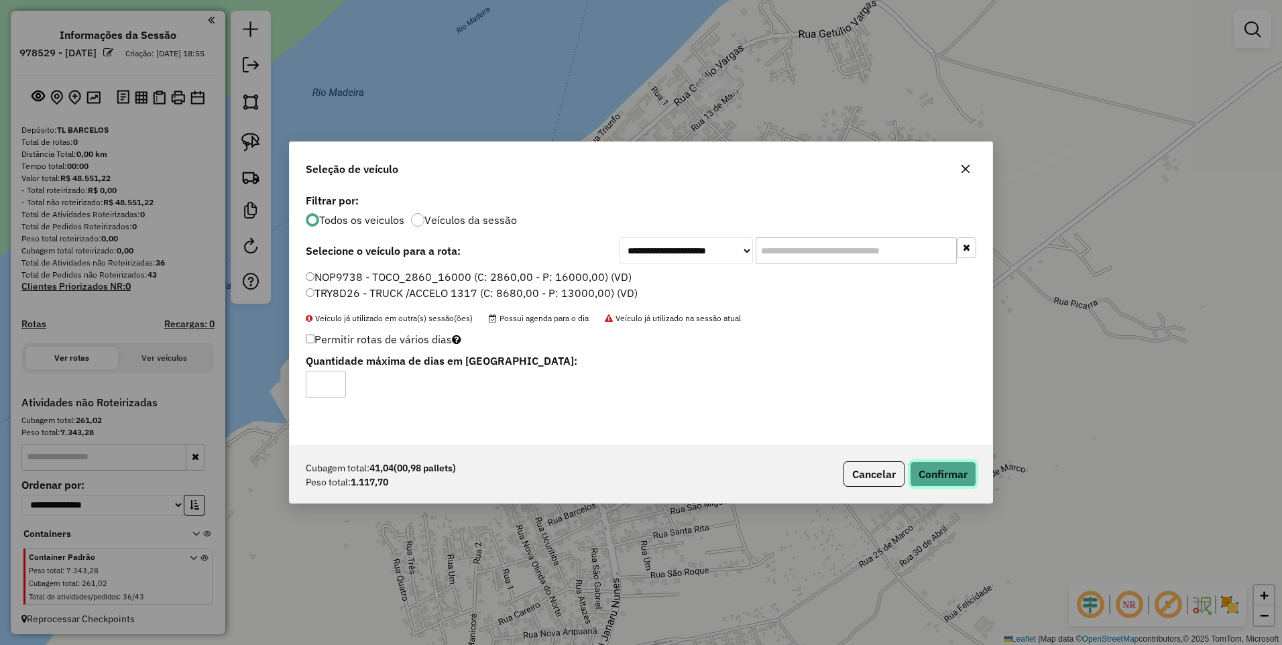
click at [924, 468] on button "Confirmar" at bounding box center [943, 473] width 66 height 25
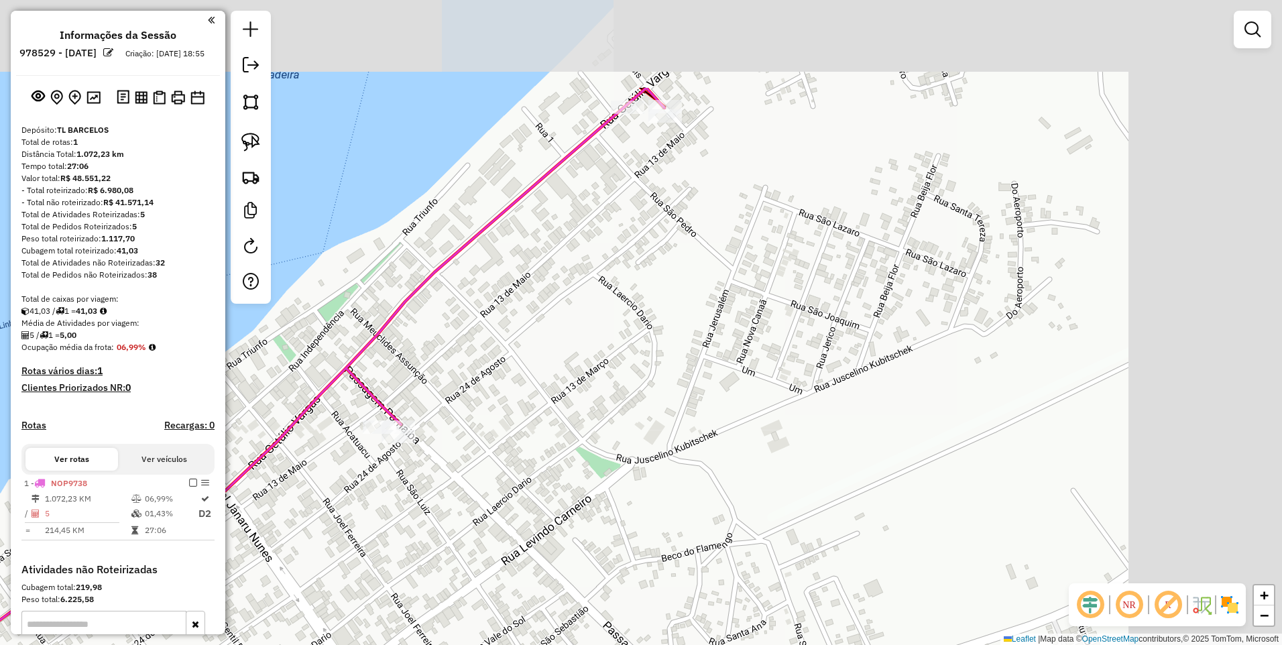
drag, startPoint x: 716, startPoint y: 138, endPoint x: 587, endPoint y: 230, distance: 158.7
click at [546, 297] on div "Janela de atendimento Grade de atendimento Capacidade Transportadoras Veículos …" at bounding box center [641, 322] width 1282 height 645
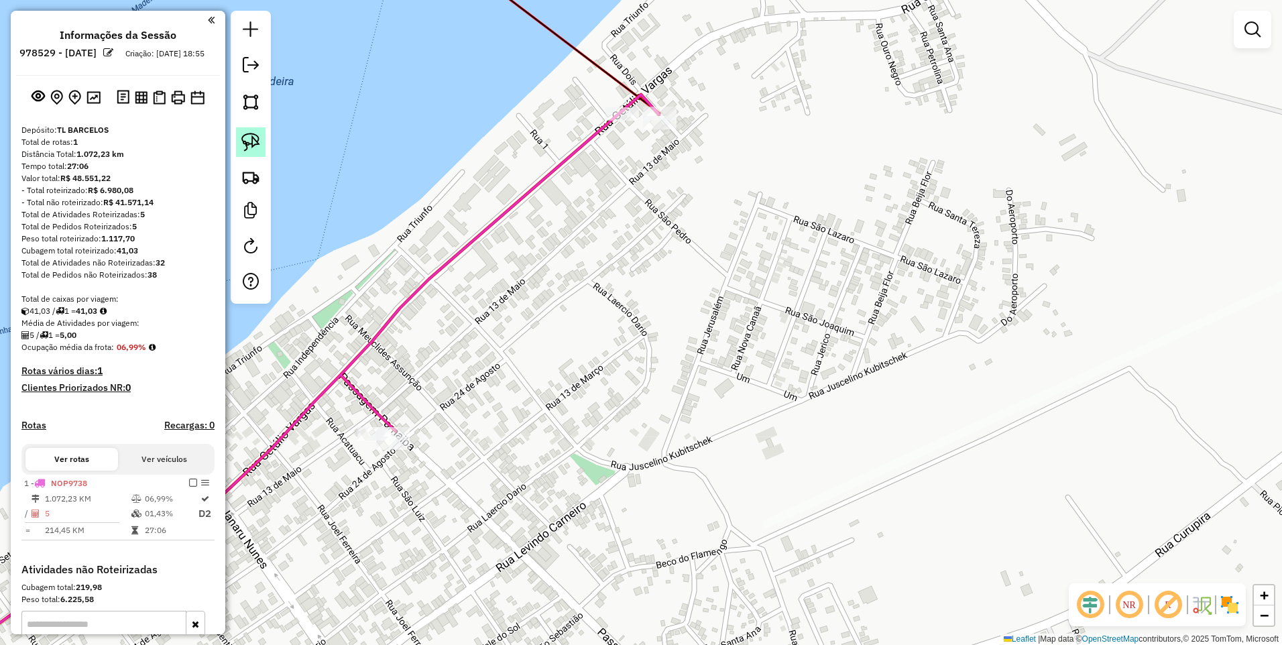
click at [250, 147] on img at bounding box center [250, 142] width 19 height 19
drag, startPoint x: 673, startPoint y: 93, endPoint x: 676, endPoint y: 64, distance: 29.0
click at [250, 142] on img at bounding box center [250, 142] width 19 height 19
drag, startPoint x: 670, startPoint y: 91, endPoint x: 668, endPoint y: 141, distance: 49.7
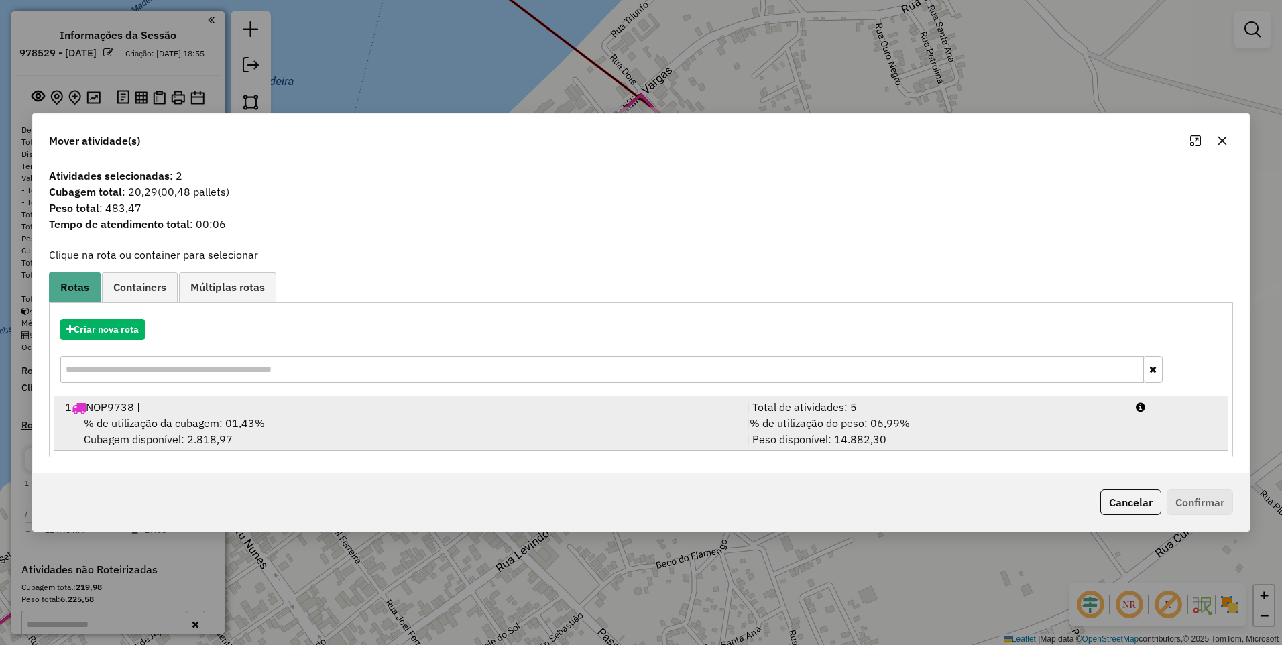
click at [125, 425] on span "% de utilização da cubagem: 01,43%" at bounding box center [174, 422] width 181 height 13
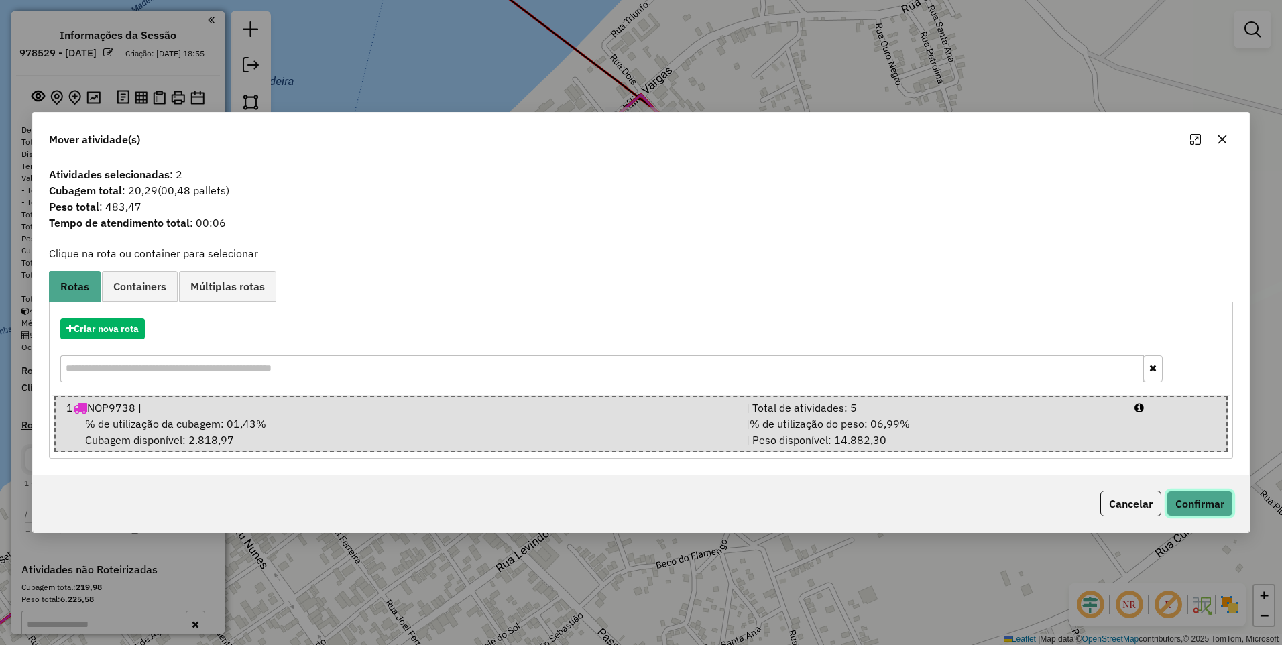
click at [1190, 502] on button "Confirmar" at bounding box center [1200, 503] width 66 height 25
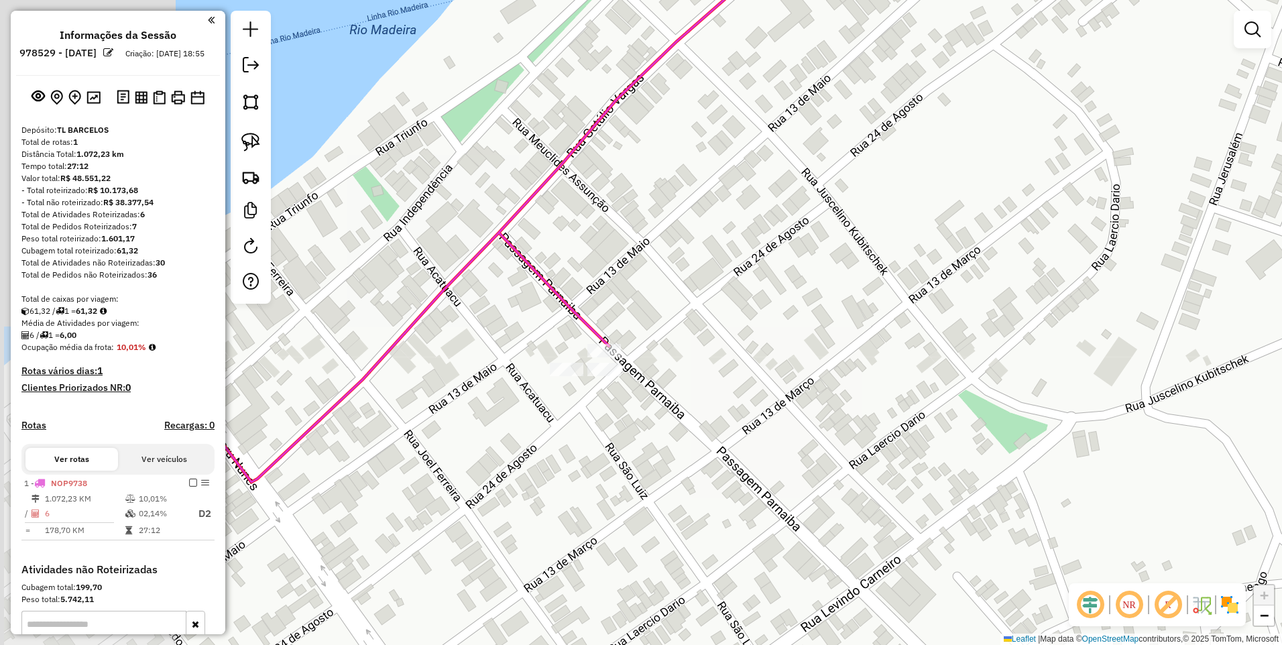
drag, startPoint x: 359, startPoint y: 322, endPoint x: 679, endPoint y: 355, distance: 322.3
click at [665, 351] on div "Janela de atendimento Grade de atendimento Capacidade Transportadoras Veículos …" at bounding box center [641, 322] width 1282 height 645
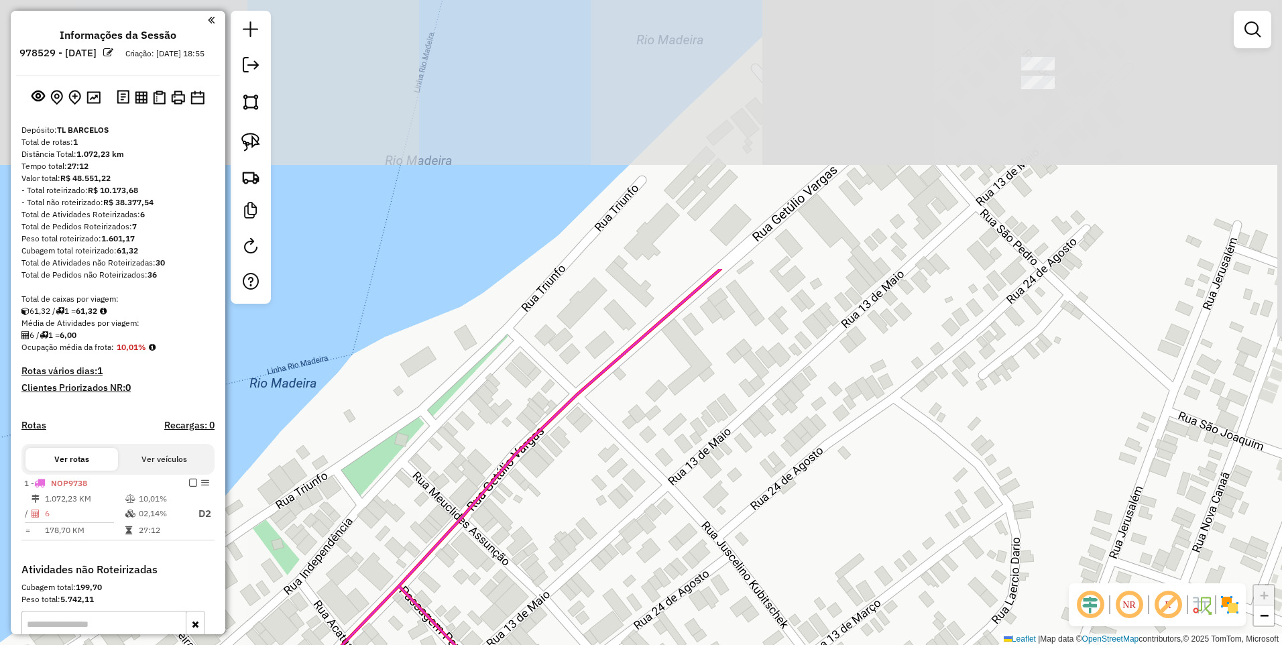
drag, startPoint x: 760, startPoint y: 241, endPoint x: 554, endPoint y: 569, distance: 387.7
click at [551, 577] on div "Janela de atendimento Grade de atendimento Capacidade Transportadoras Veículos …" at bounding box center [641, 322] width 1282 height 645
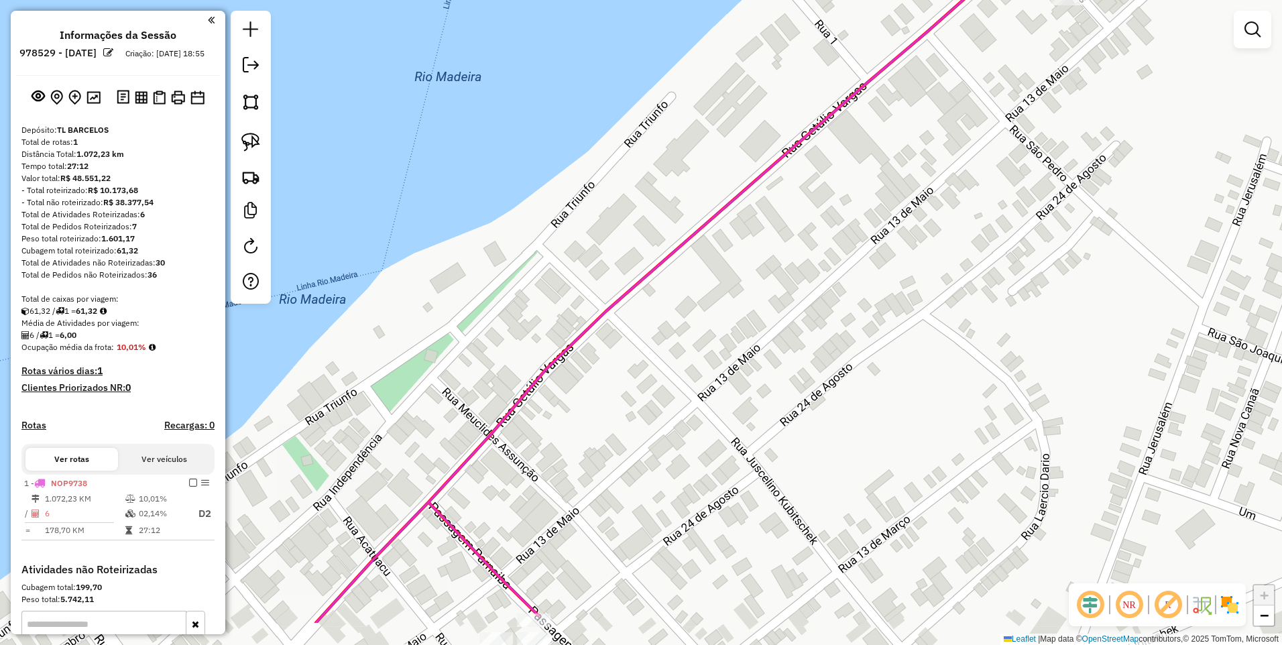
drag, startPoint x: 865, startPoint y: 243, endPoint x: 992, endPoint y: 125, distance: 172.7
click at [992, 125] on div "Janela de atendimento Grade de atendimento Capacidade Transportadoras Veículos …" at bounding box center [641, 322] width 1282 height 645
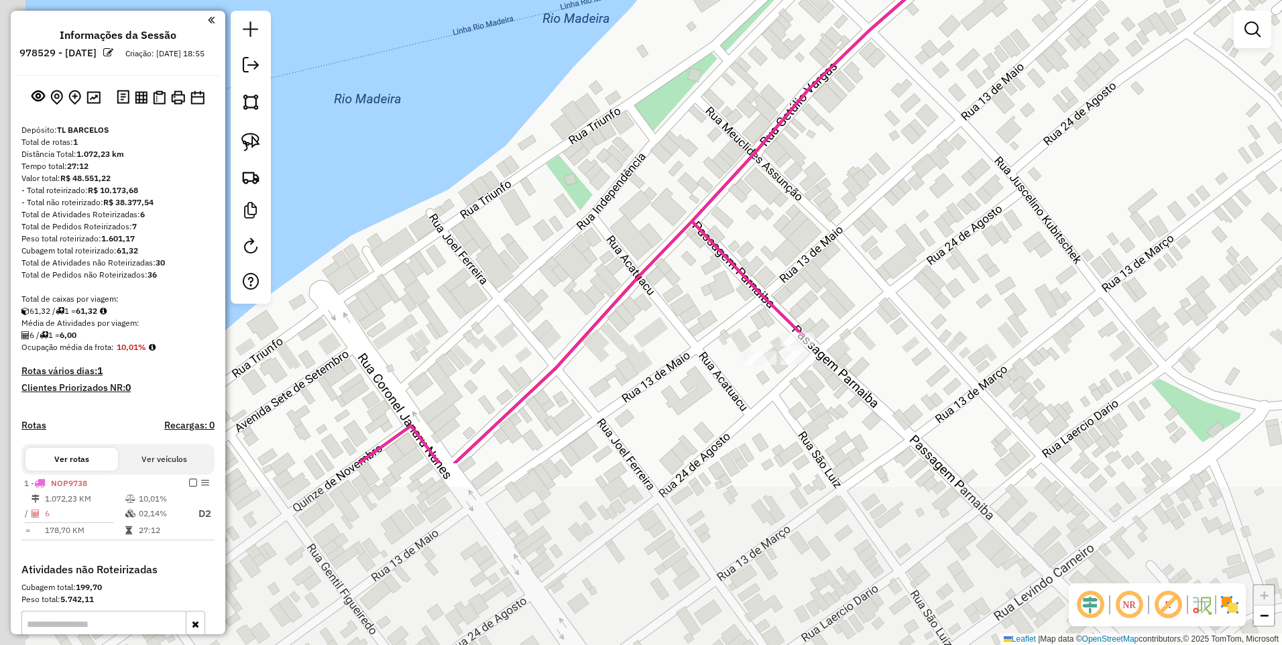
drag, startPoint x: 595, startPoint y: 410, endPoint x: 822, endPoint y: 180, distance: 322.9
click at [821, 177] on div "Janela de atendimento Grade de atendimento Capacidade Transportadoras Veículos …" at bounding box center [641, 322] width 1282 height 645
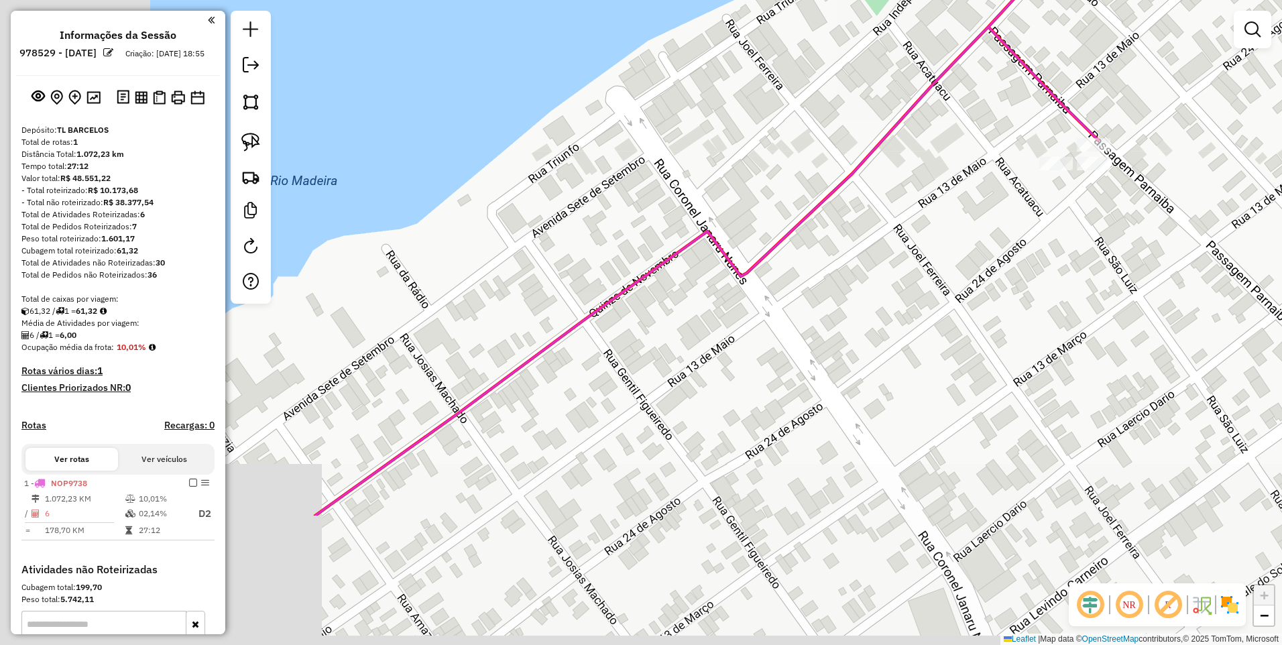
drag, startPoint x: 569, startPoint y: 461, endPoint x: 774, endPoint y: 321, distance: 247.5
click at [831, 276] on div "Janela de atendimento Grade de atendimento Capacidade Transportadoras Veículos …" at bounding box center [641, 322] width 1282 height 645
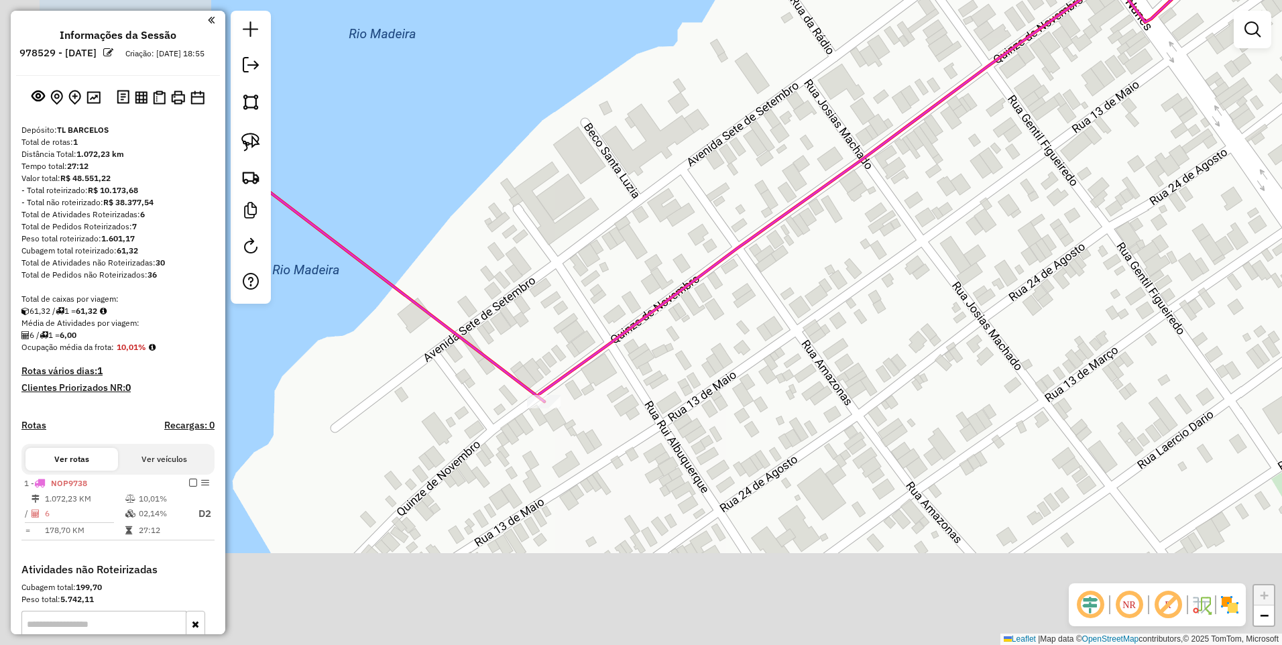
drag, startPoint x: 347, startPoint y: 471, endPoint x: 709, endPoint y: 253, distance: 422.0
click at [709, 253] on div "Janela de atendimento Grade de atendimento Capacidade Transportadoras Veículos …" at bounding box center [641, 322] width 1282 height 645
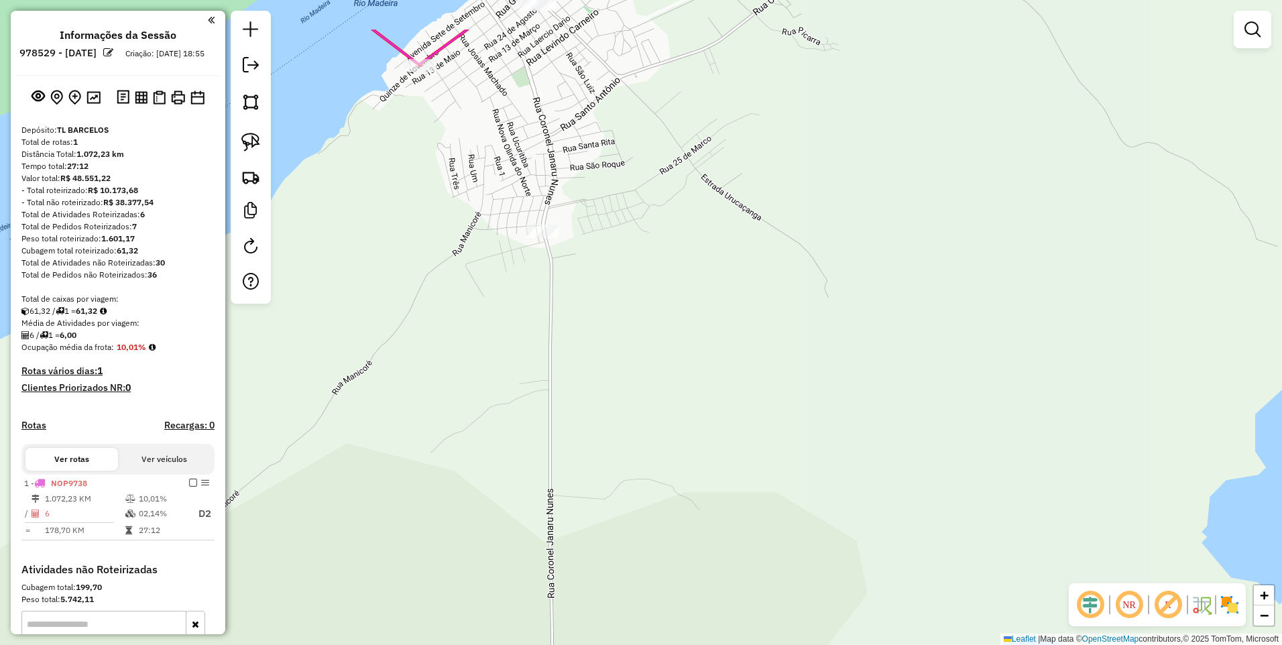
drag, startPoint x: 553, startPoint y: 211, endPoint x: 608, endPoint y: 347, distance: 146.4
click at [608, 347] on div "Janela de atendimento Grade de atendimento Capacidade Transportadoras Veículos …" at bounding box center [641, 322] width 1282 height 645
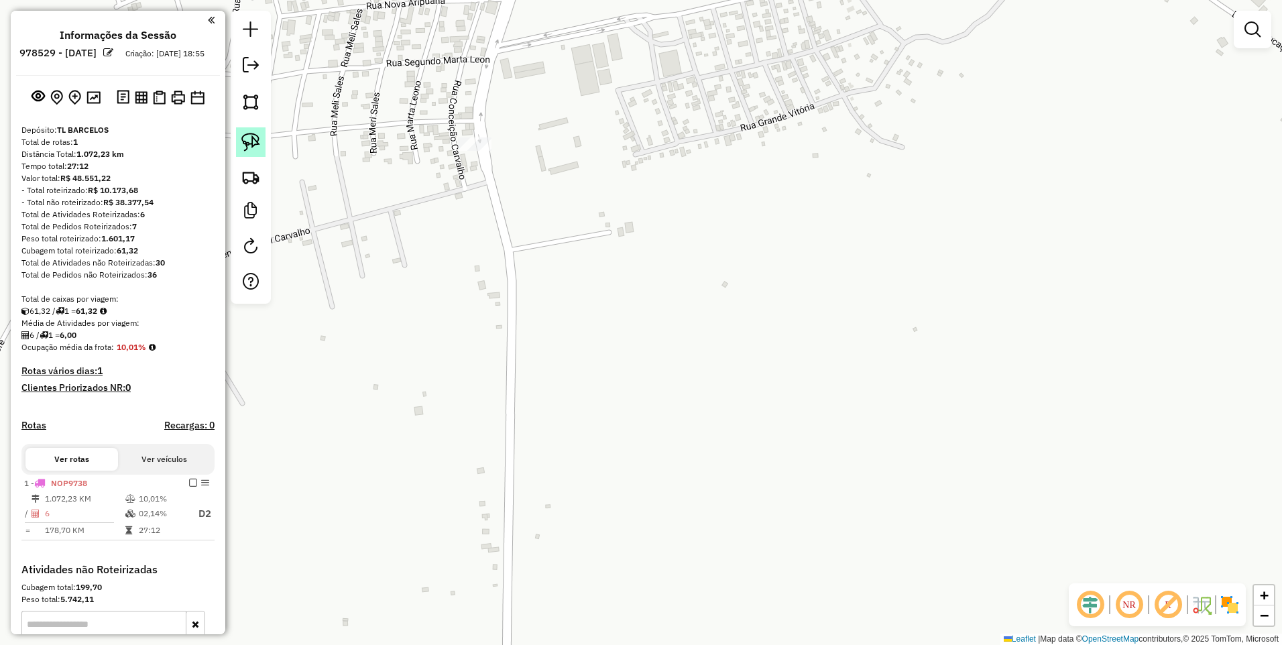
click at [249, 136] on img at bounding box center [250, 142] width 19 height 19
drag, startPoint x: 454, startPoint y: 127, endPoint x: 487, endPoint y: 158, distance: 44.6
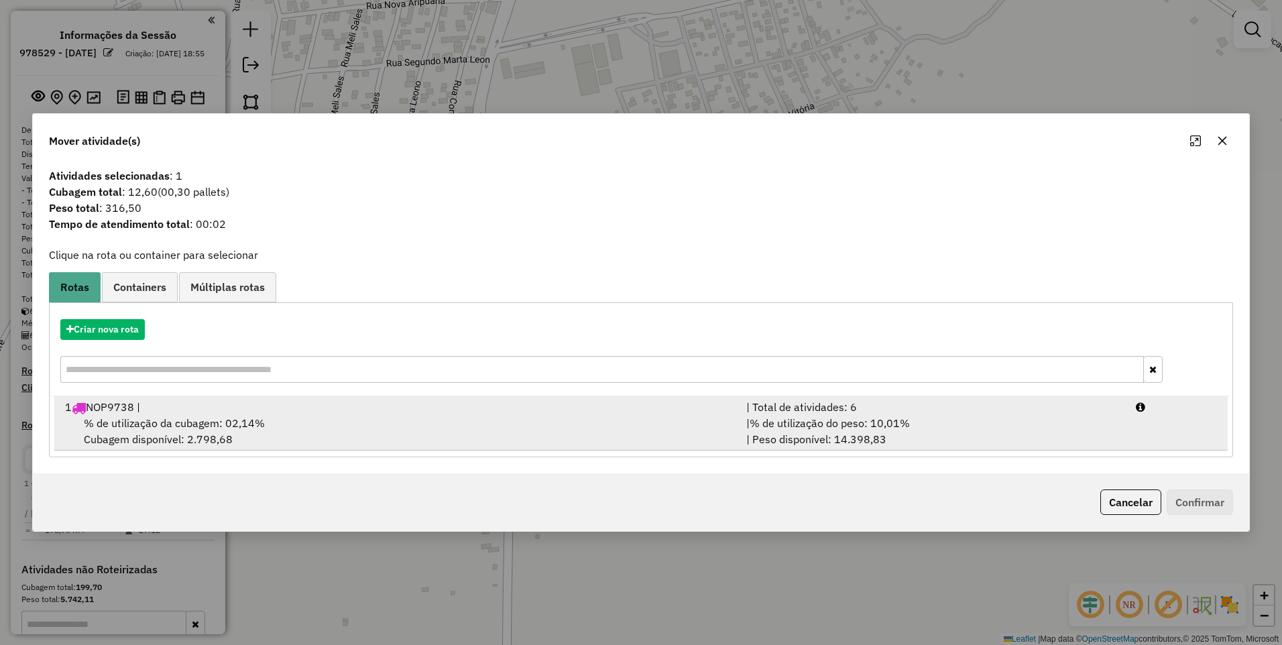
click at [175, 424] on span "% de utilização da cubagem: 02,14%" at bounding box center [174, 422] width 181 height 13
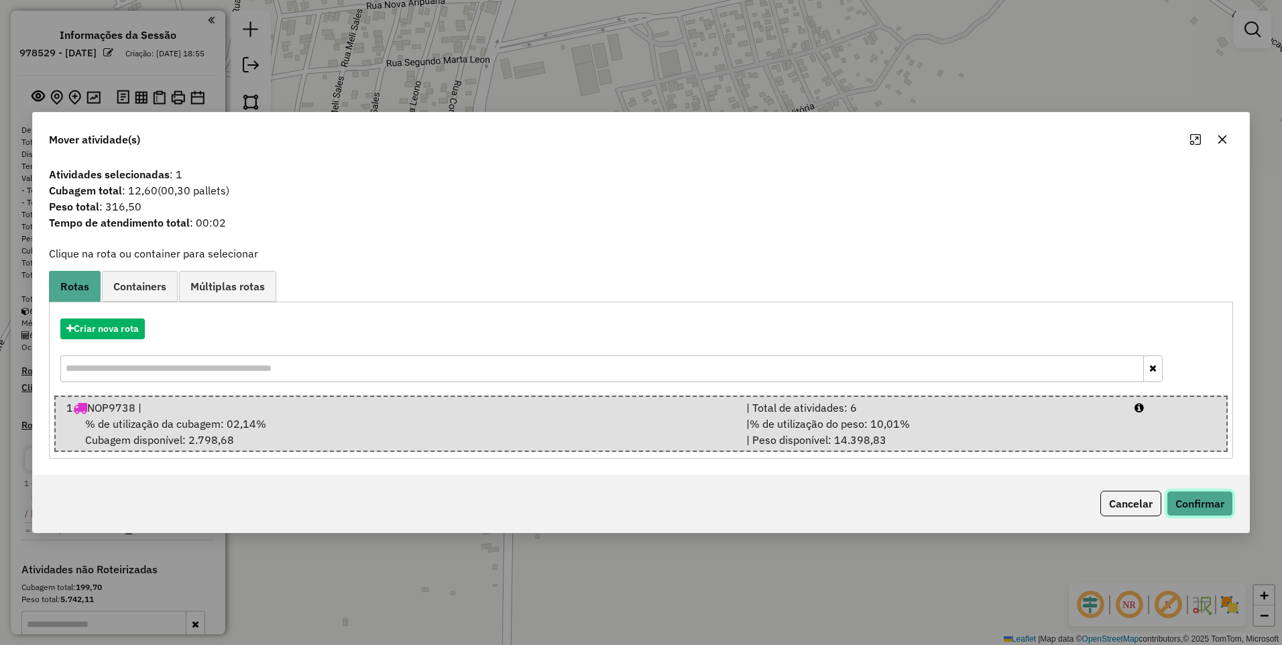
click at [1179, 496] on button "Confirmar" at bounding box center [1200, 503] width 66 height 25
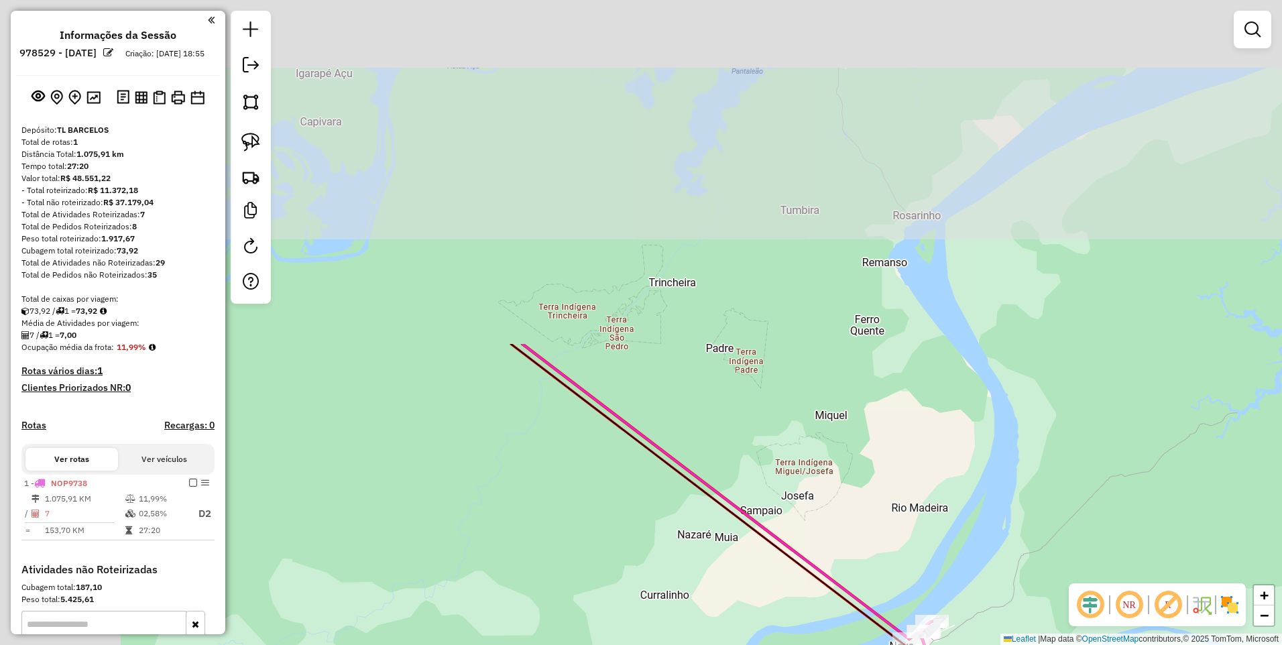
drag, startPoint x: 419, startPoint y: 93, endPoint x: 826, endPoint y: 502, distance: 576.6
click at [826, 502] on div "Janela de atendimento Grade de atendimento Capacidade Transportadoras Veículos …" at bounding box center [641, 322] width 1282 height 645
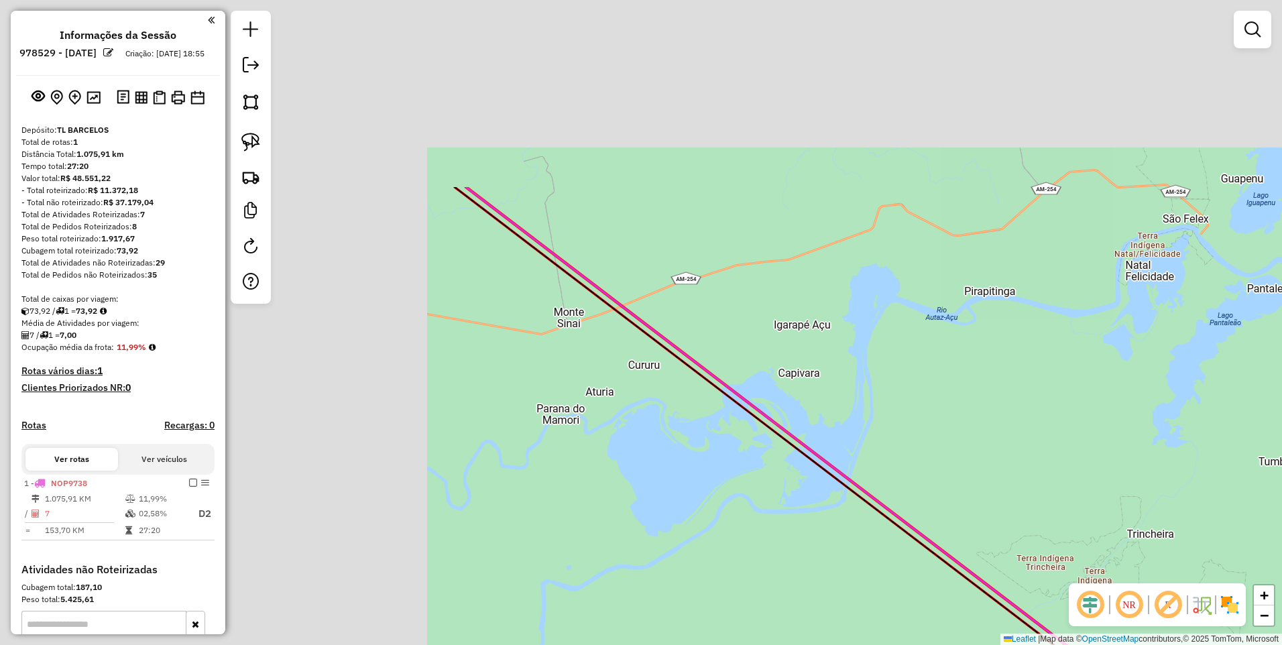
drag, startPoint x: 640, startPoint y: 339, endPoint x: 979, endPoint y: 553, distance: 400.7
click at [1053, 581] on div "Janela de atendimento Grade de atendimento Capacidade Transportadoras Veículos …" at bounding box center [641, 322] width 1282 height 645
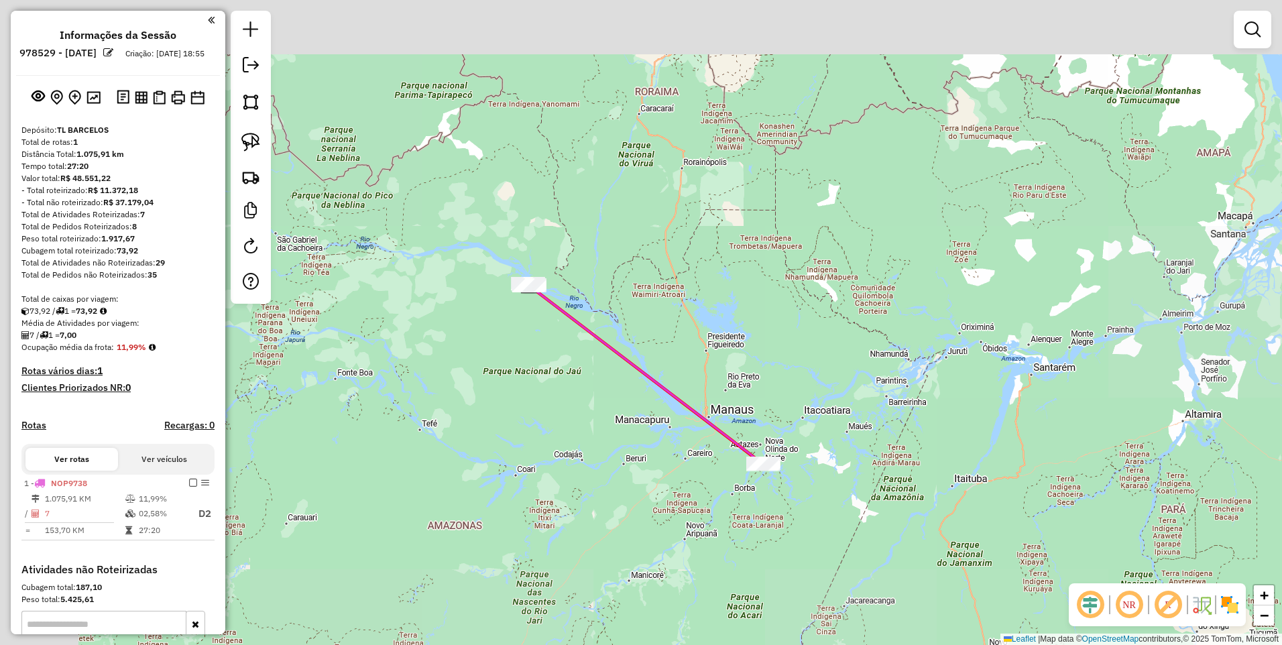
drag, startPoint x: 476, startPoint y: 182, endPoint x: 587, endPoint y: 280, distance: 148.2
click at [587, 279] on div "Janela de atendimento Grade de atendimento Capacidade Transportadoras Veículos …" at bounding box center [641, 322] width 1282 height 645
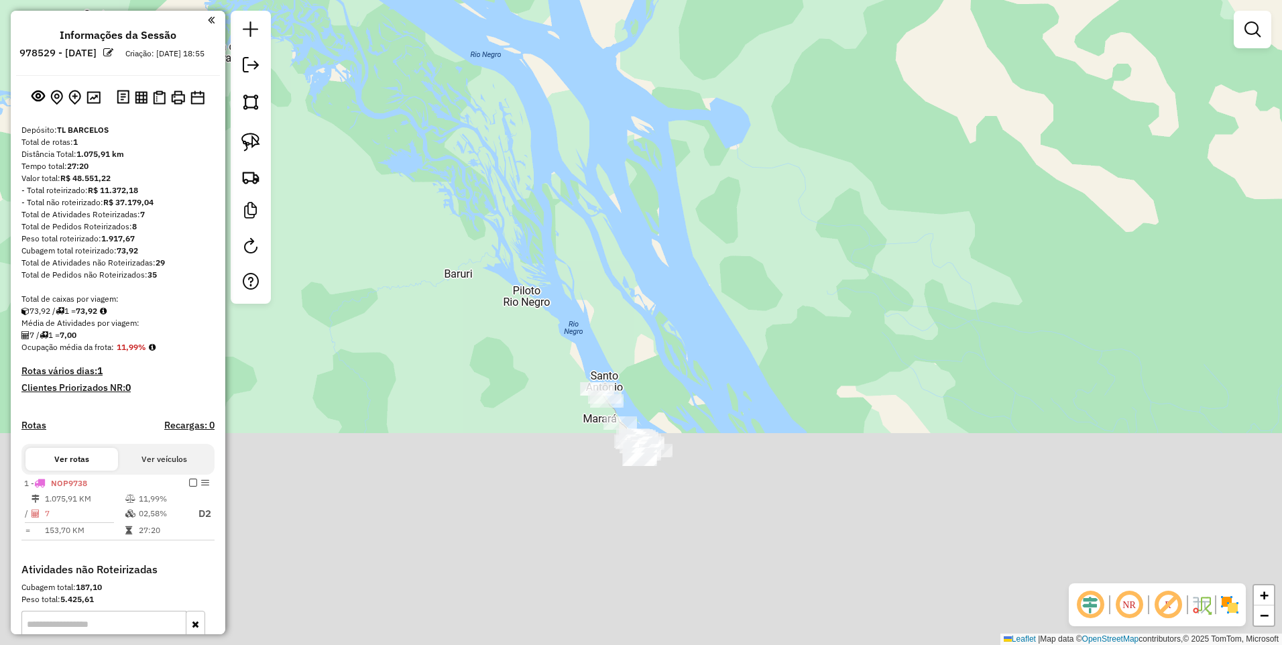
drag, startPoint x: 597, startPoint y: 362, endPoint x: 676, endPoint y: 54, distance: 318.3
click at [677, 54] on div "Janela de atendimento Grade de atendimento Capacidade Transportadoras Veículos …" at bounding box center [641, 322] width 1282 height 645
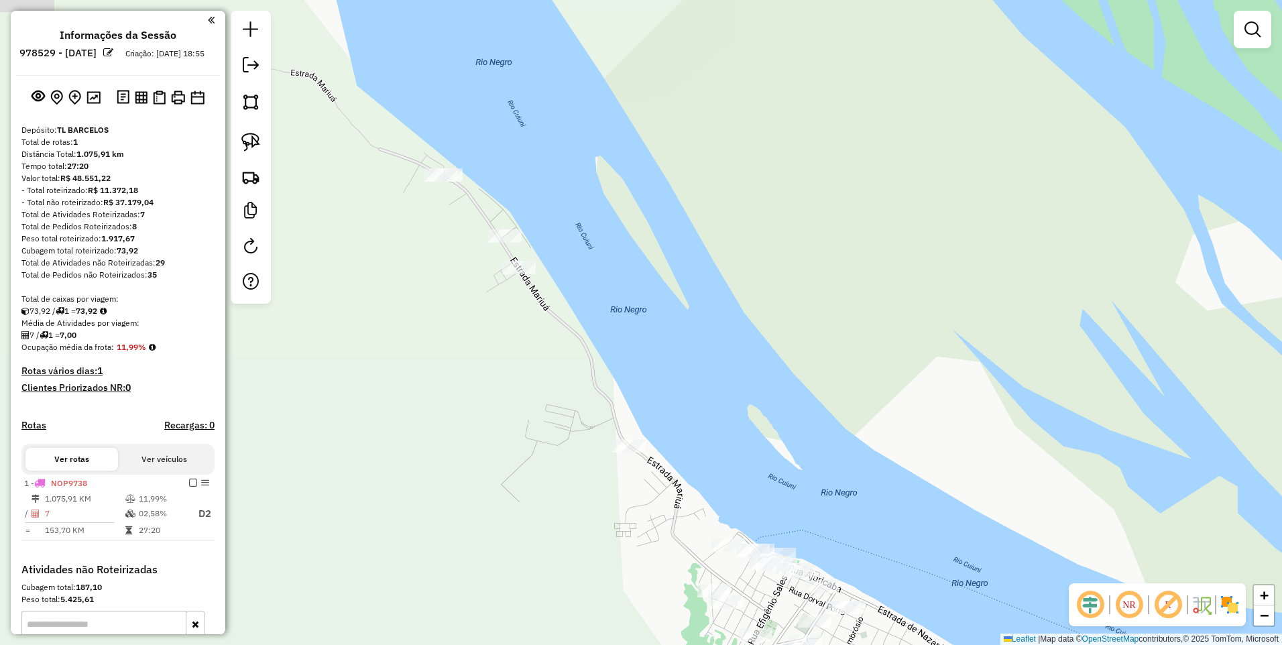
drag, startPoint x: 557, startPoint y: 290, endPoint x: 662, endPoint y: 243, distance: 115.3
click at [665, 243] on div "Janela de atendimento Grade de atendimento Capacidade Transportadoras Veículos …" at bounding box center [641, 322] width 1282 height 645
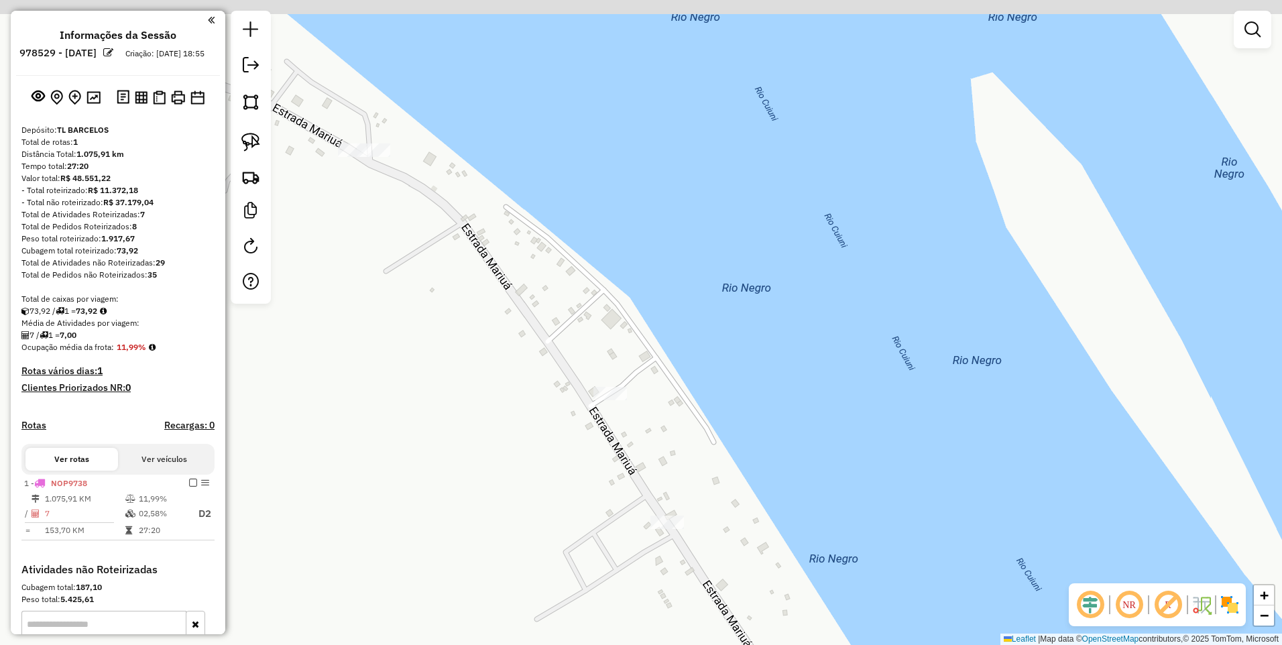
drag, startPoint x: 420, startPoint y: 223, endPoint x: 397, endPoint y: 194, distance: 37.7
click at [420, 231] on div "Janela de atendimento Grade de atendimento Capacidade Transportadoras Veículos …" at bounding box center [641, 322] width 1282 height 645
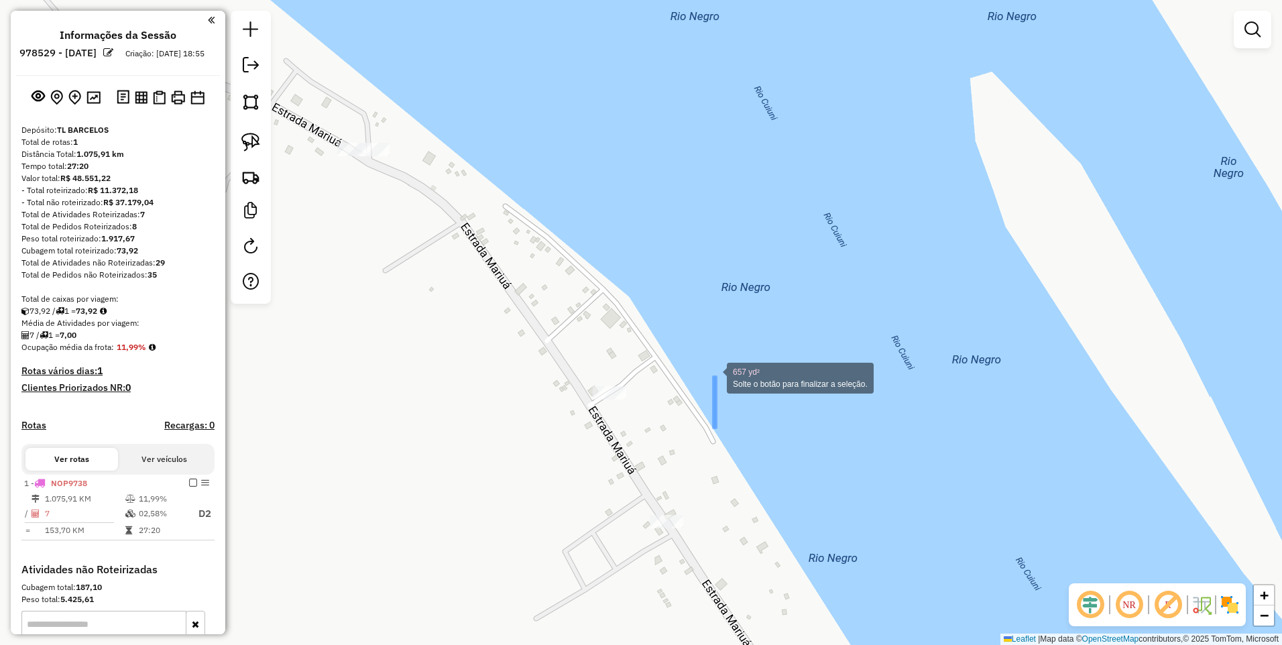
drag, startPoint x: 716, startPoint y: 428, endPoint x: 713, endPoint y: 377, distance: 51.0
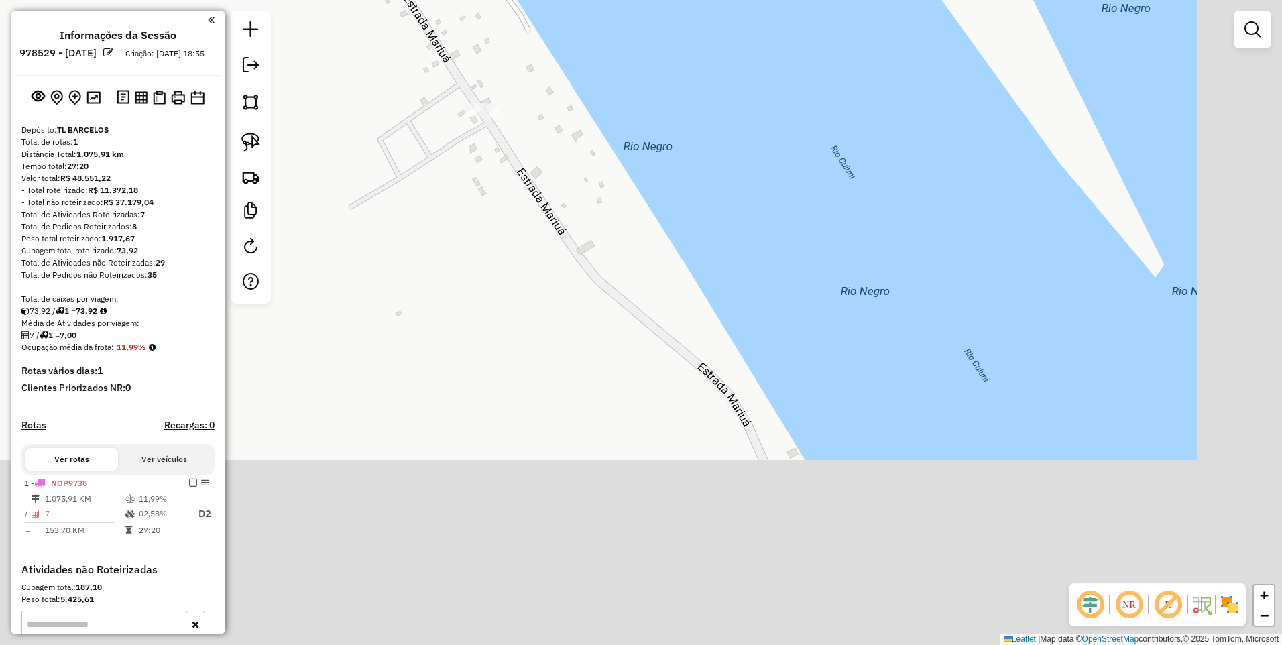
drag, startPoint x: 715, startPoint y: 455, endPoint x: 535, endPoint y: 55, distance: 439.1
click at [535, 55] on div "Janela de atendimento Grade de atendimento Capacidade Transportadoras Veículos …" at bounding box center [641, 322] width 1282 height 645
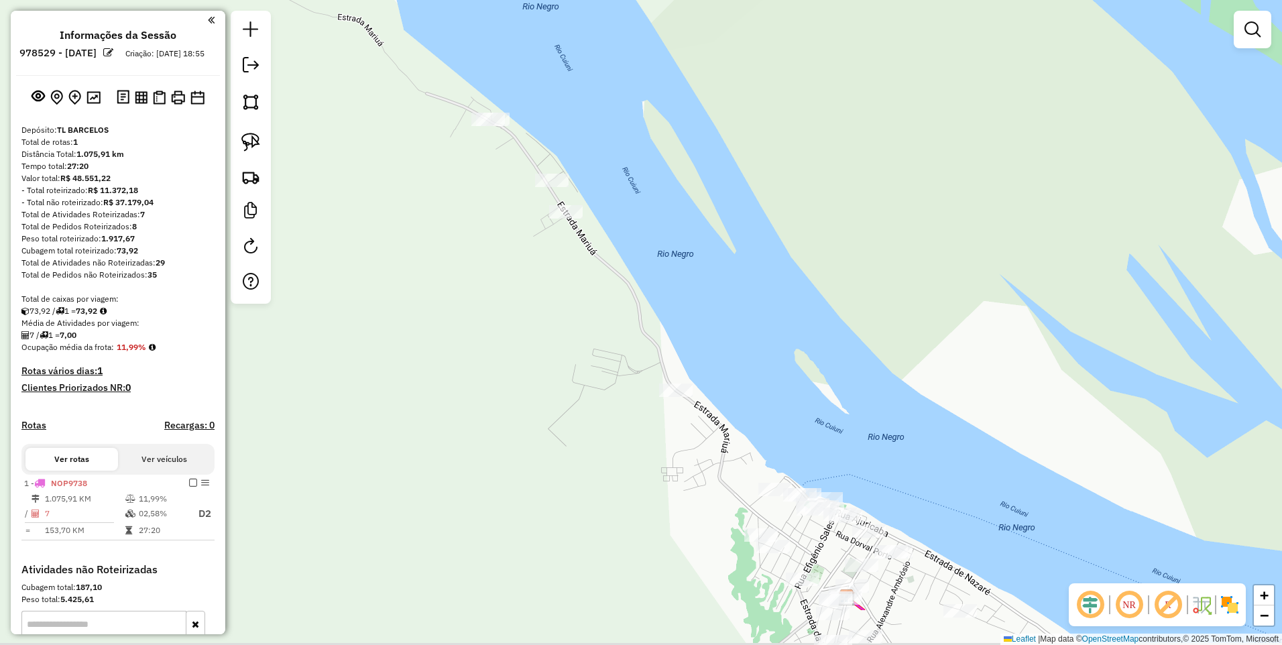
drag, startPoint x: 760, startPoint y: 380, endPoint x: 652, endPoint y: 295, distance: 137.5
click at [657, 295] on div "Janela de atendimento Grade de atendimento Capacidade Transportadoras Veículos …" at bounding box center [641, 322] width 1282 height 645
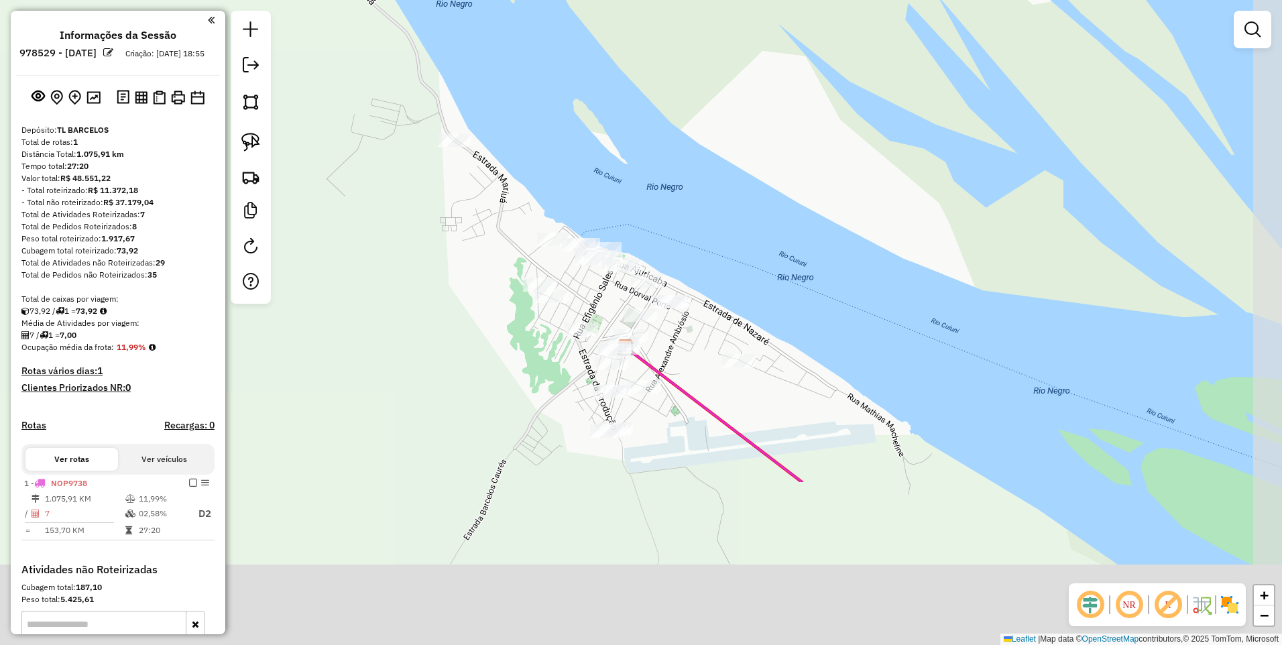
drag, startPoint x: 804, startPoint y: 398, endPoint x: 620, endPoint y: 170, distance: 292.3
click at [620, 170] on div "Janela de atendimento Grade de atendimento Capacidade Transportadoras Veículos …" at bounding box center [641, 322] width 1282 height 645
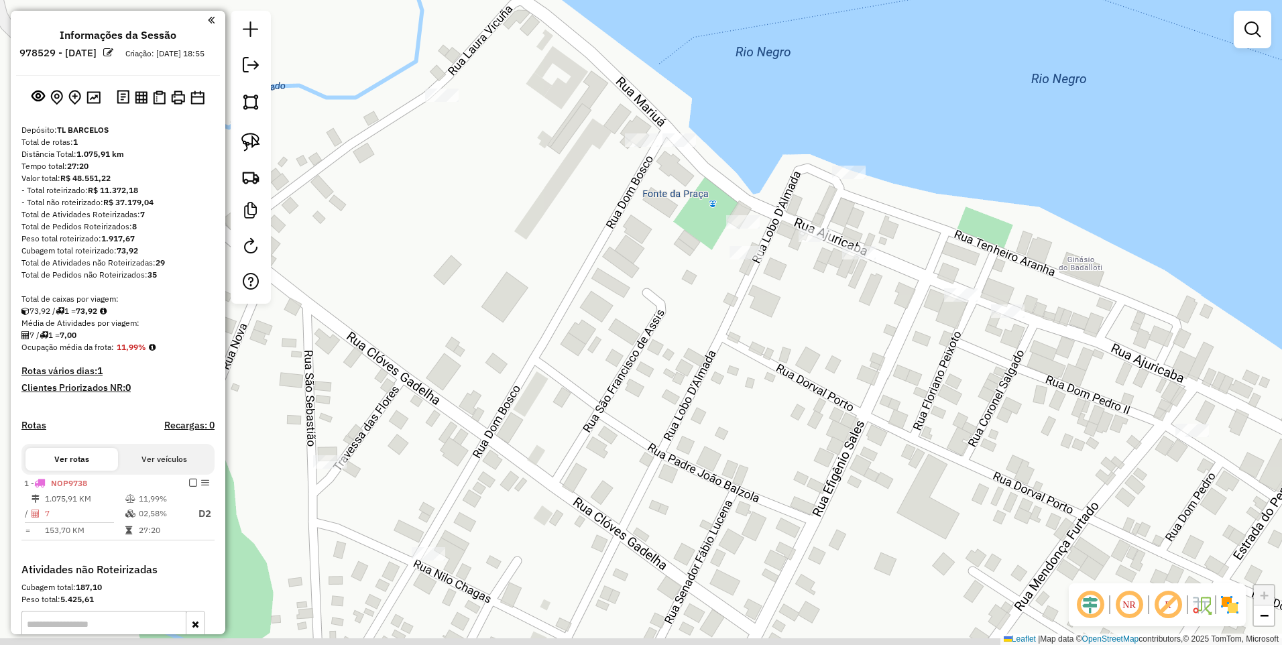
drag, startPoint x: 473, startPoint y: 285, endPoint x: 473, endPoint y: 221, distance: 63.7
click at [474, 233] on div "Janela de atendimento Grade de atendimento Capacidade Transportadoras Veículos …" at bounding box center [641, 322] width 1282 height 645
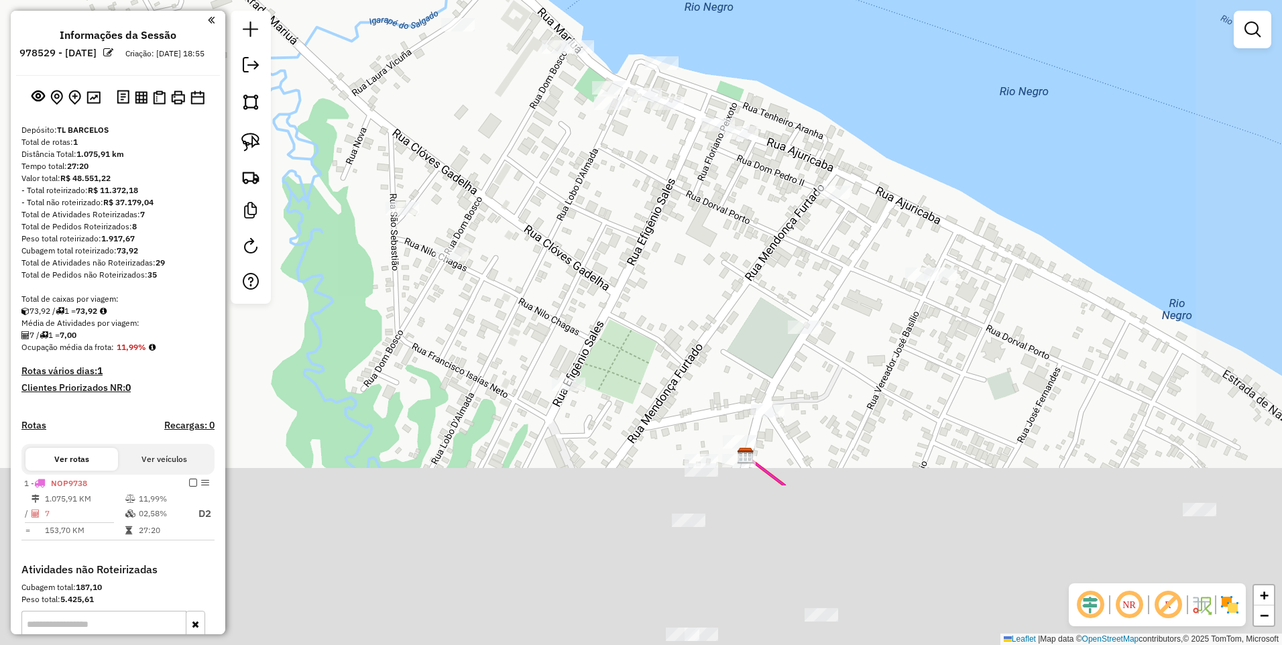
drag, startPoint x: 764, startPoint y: 437, endPoint x: 648, endPoint y: 203, distance: 261.8
click at [648, 203] on div "Janela de atendimento Grade de atendimento Capacidade Transportadoras Veículos …" at bounding box center [641, 322] width 1282 height 645
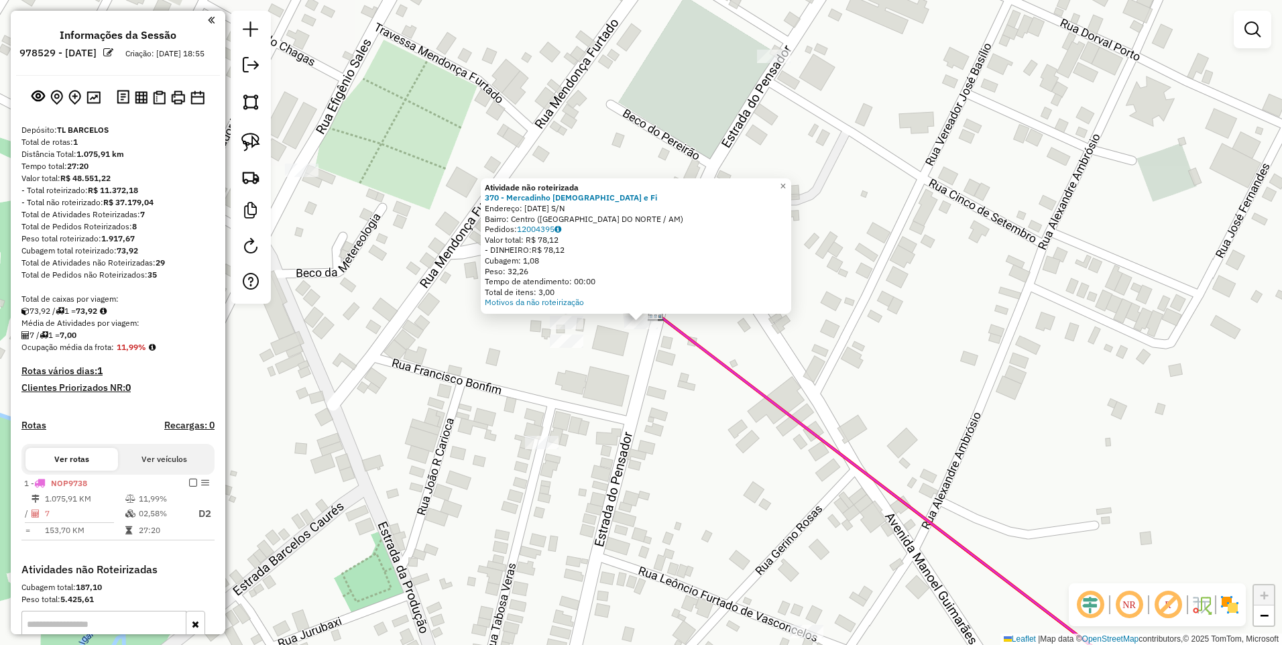
click at [626, 344] on div "Atividade não roteirizada 370 - Mercadinho Deus e Fi Endereço: [DATE] S/N Bairr…" at bounding box center [641, 322] width 1282 height 645
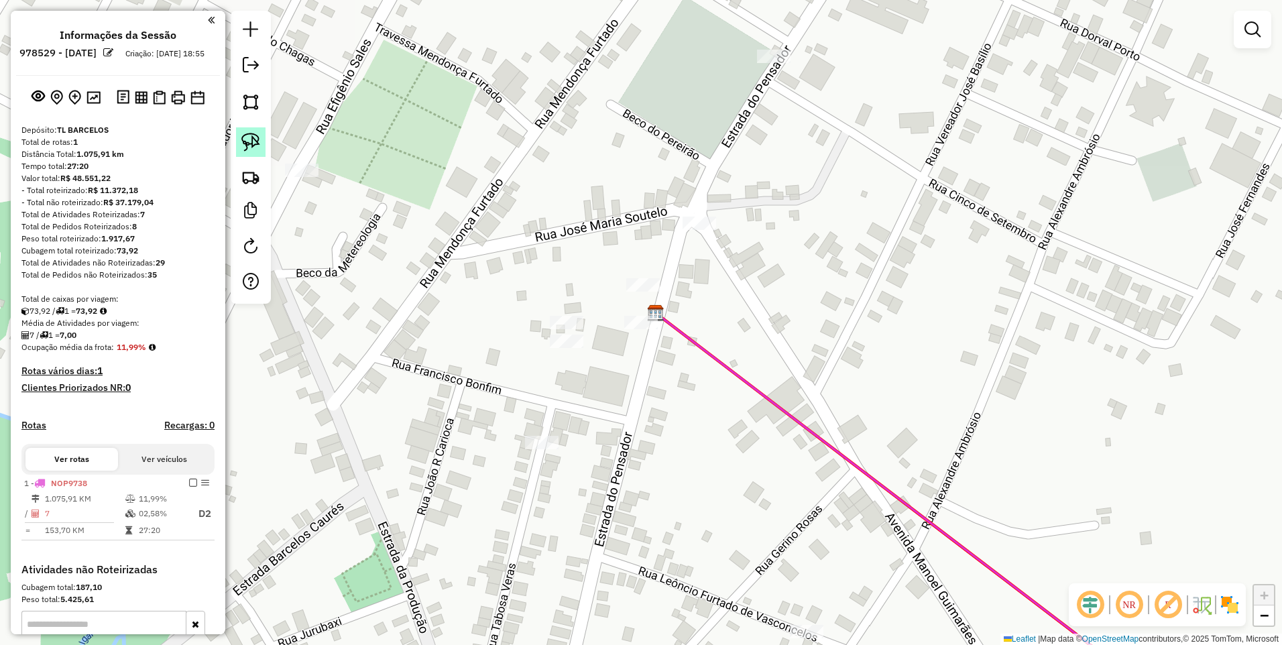
click at [255, 143] on img at bounding box center [250, 142] width 19 height 19
click at [657, 319] on div "Janela de atendimento Grade de atendimento Capacidade Transportadoras Veículos …" at bounding box center [641, 322] width 1282 height 645
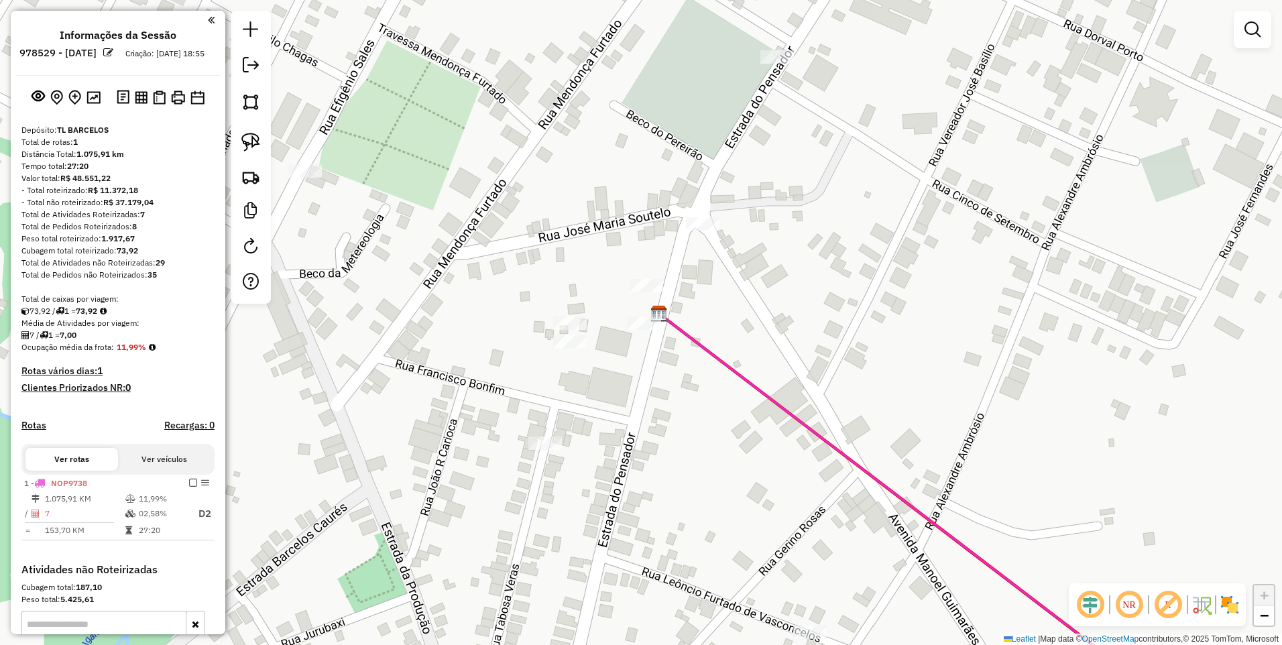
drag, startPoint x: 607, startPoint y: 300, endPoint x: 593, endPoint y: 292, distance: 15.6
click at [602, 296] on div "Janela de atendimento Grade de atendimento Capacidade Transportadoras Veículos …" at bounding box center [641, 322] width 1282 height 645
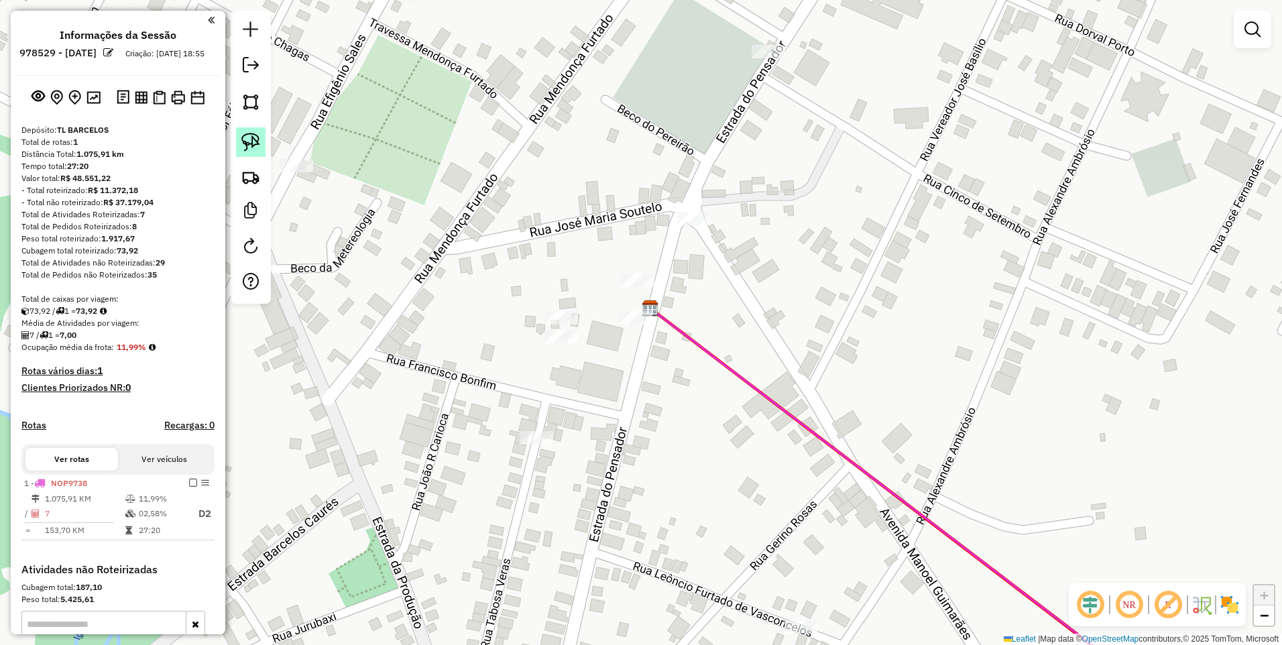
click at [256, 142] on img at bounding box center [250, 142] width 19 height 19
click at [648, 312] on div "Janela de atendimento Grade de atendimento Capacidade Transportadoras Veículos …" at bounding box center [641, 322] width 1282 height 645
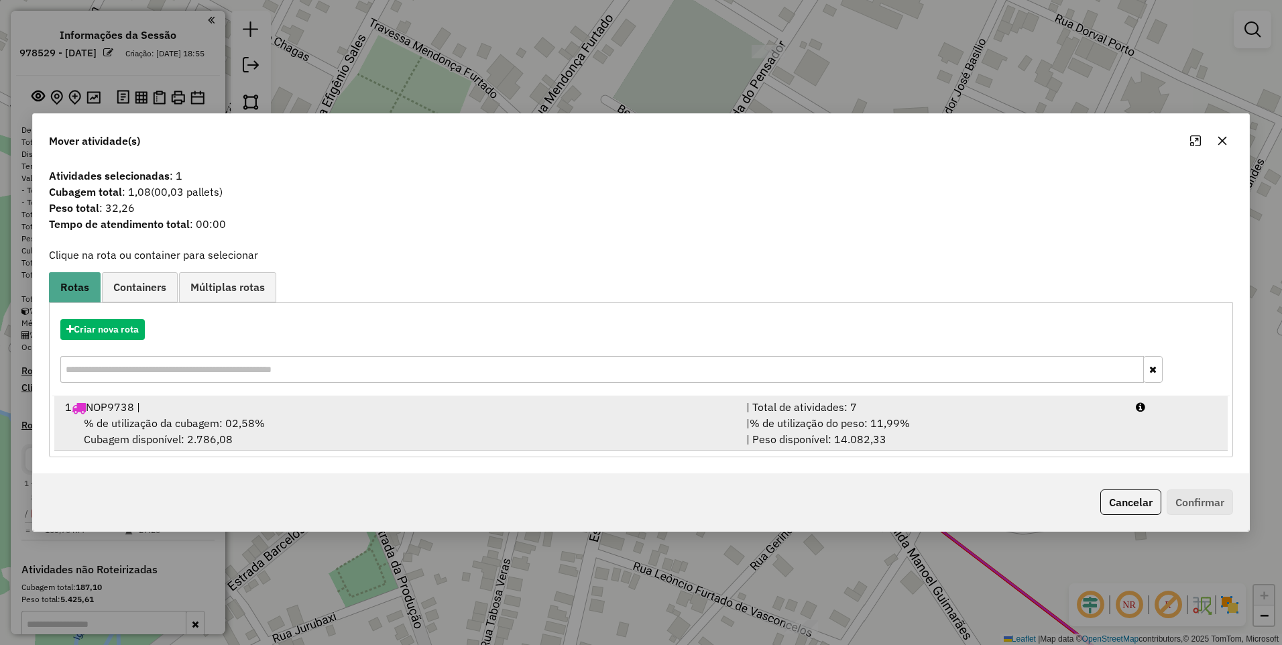
click at [628, 406] on div "1 NOP9738 |" at bounding box center [397, 407] width 681 height 16
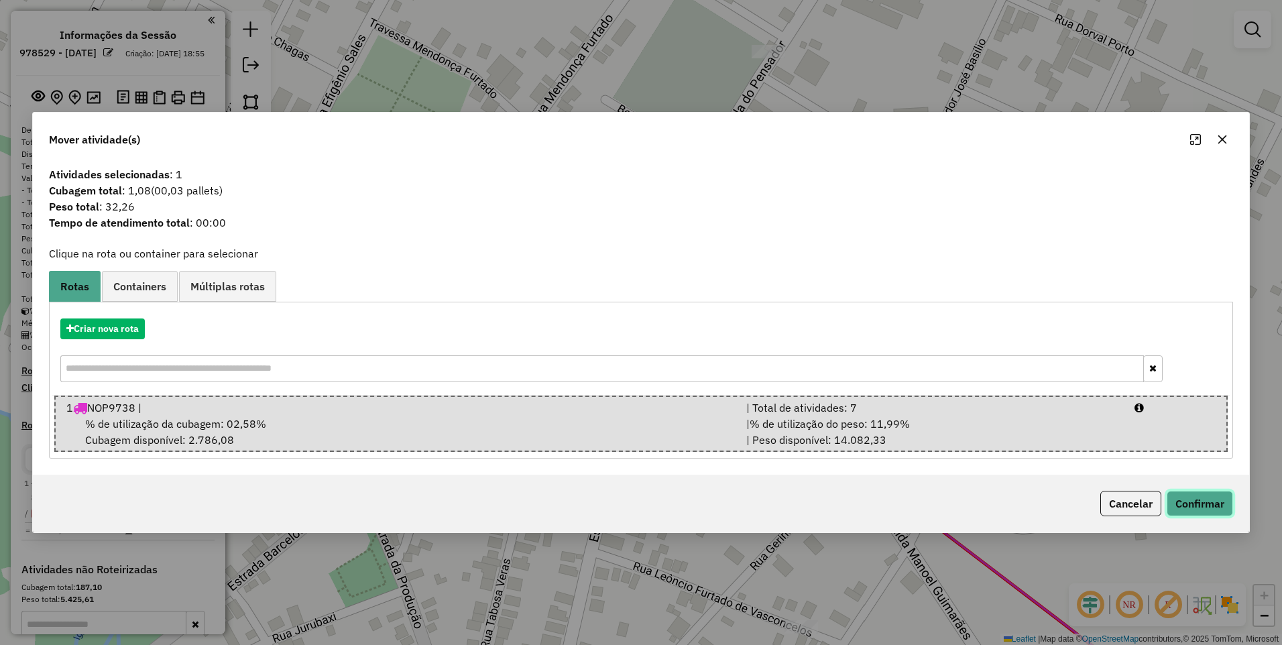
click at [1220, 500] on button "Confirmar" at bounding box center [1200, 503] width 66 height 25
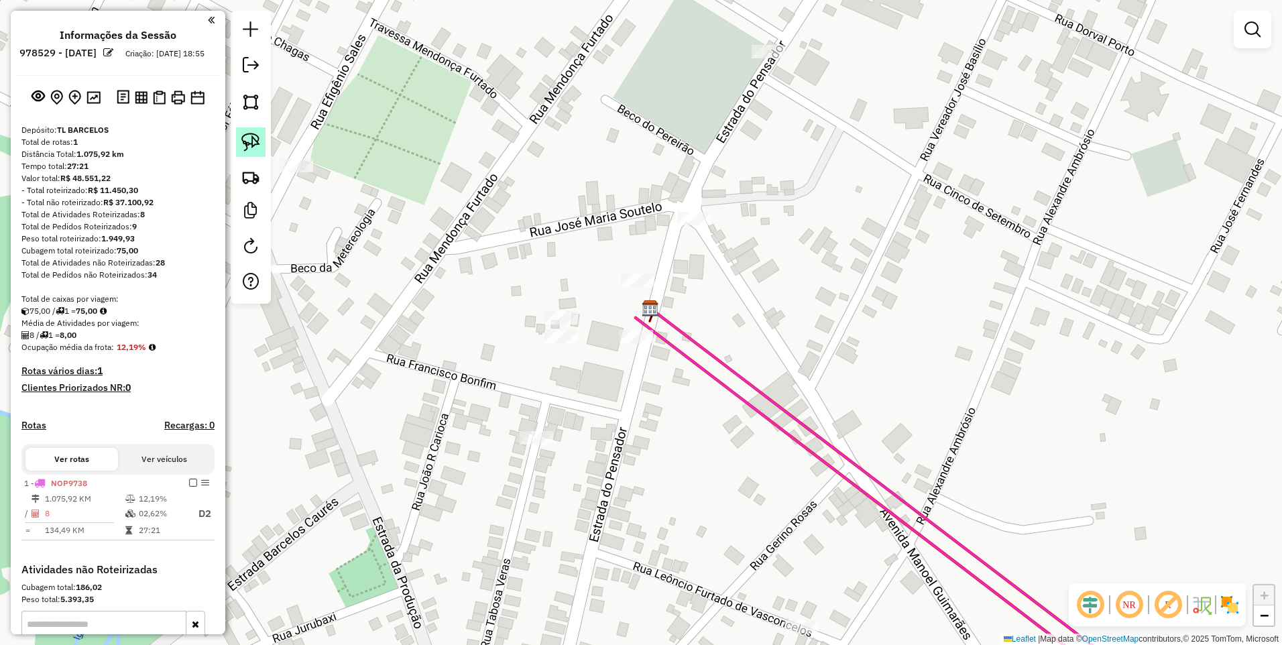
click at [247, 143] on img at bounding box center [250, 142] width 19 height 19
drag, startPoint x: 536, startPoint y: 313, endPoint x: 561, endPoint y: 295, distance: 30.7
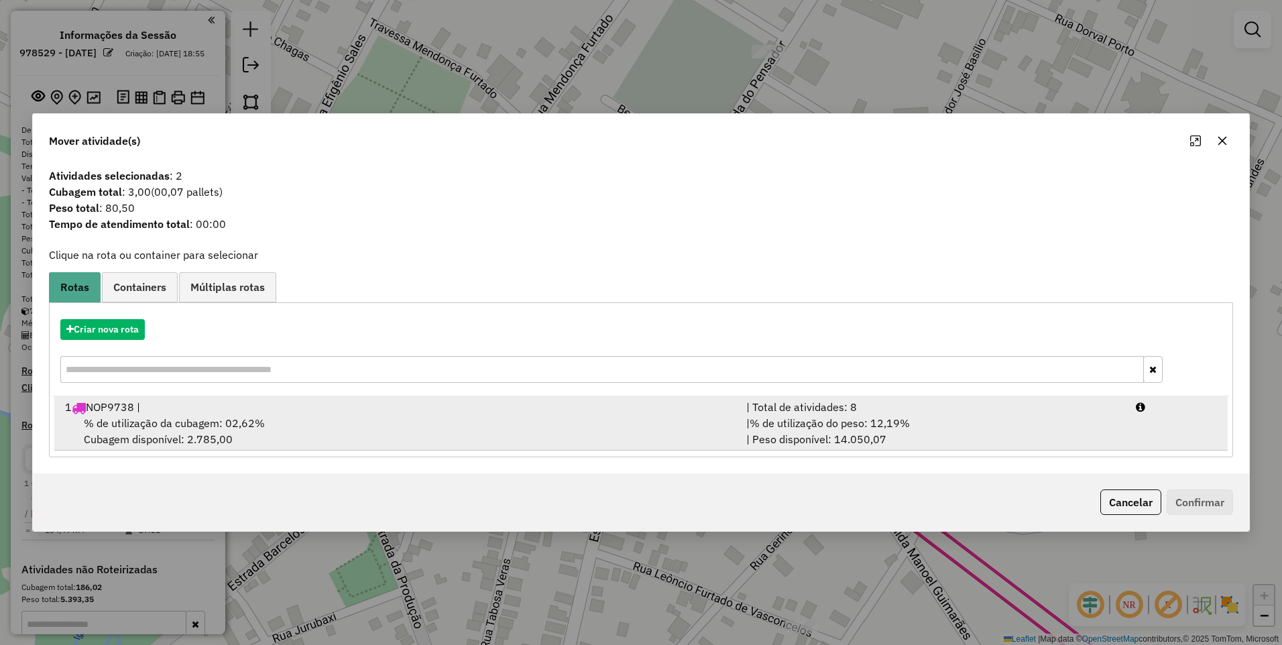
click at [331, 424] on div "% de utilização da cubagem: 02,62% Cubagem disponível: 2.785,00" at bounding box center [397, 431] width 681 height 32
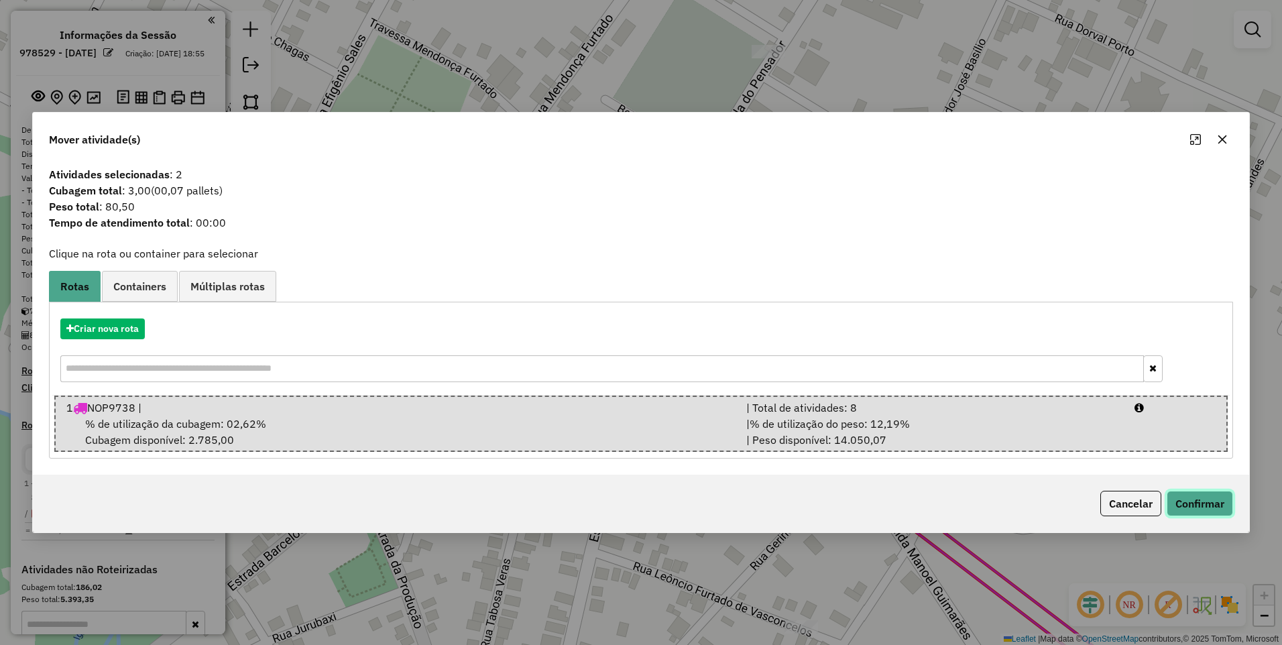
click at [1198, 503] on button "Confirmar" at bounding box center [1200, 503] width 66 height 25
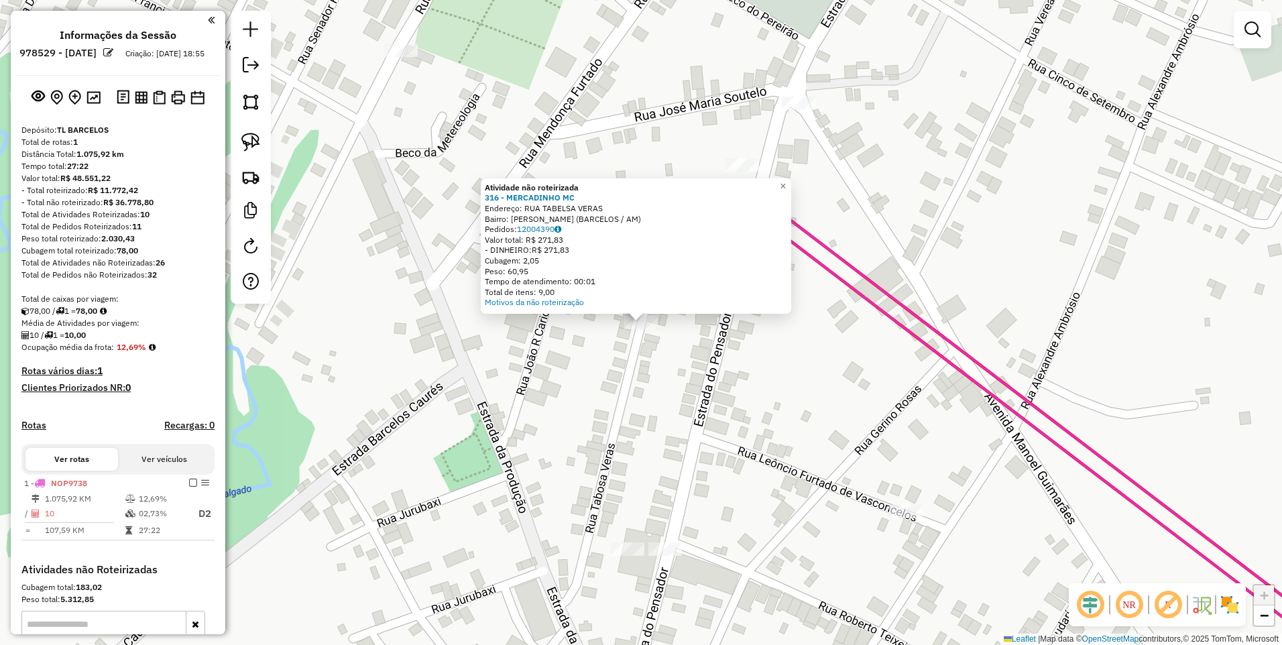
drag, startPoint x: 595, startPoint y: 345, endPoint x: 608, endPoint y: 339, distance: 14.7
click at [595, 345] on div "Atividade não roteirizada 316 - MERCADINHO MC Endereço: RUA TABELSA VERAS Bairr…" at bounding box center [641, 322] width 1282 height 645
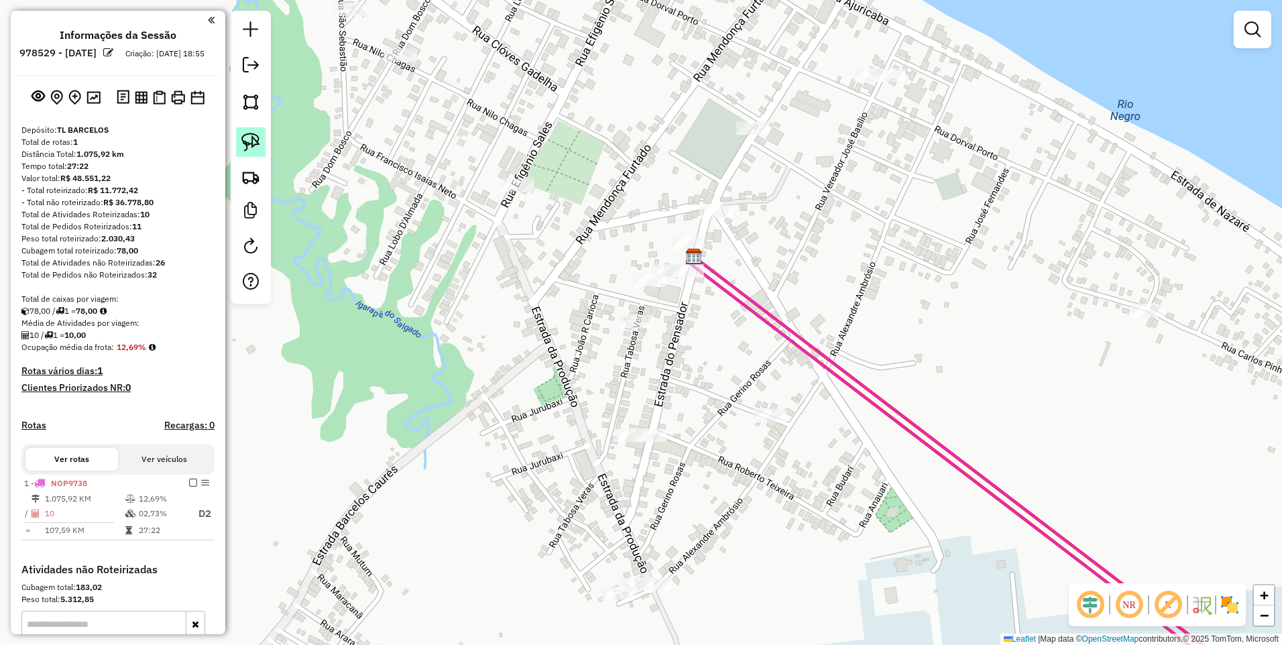
click at [255, 139] on img at bounding box center [250, 142] width 19 height 19
drag, startPoint x: 585, startPoint y: 581, endPoint x: 639, endPoint y: 620, distance: 66.3
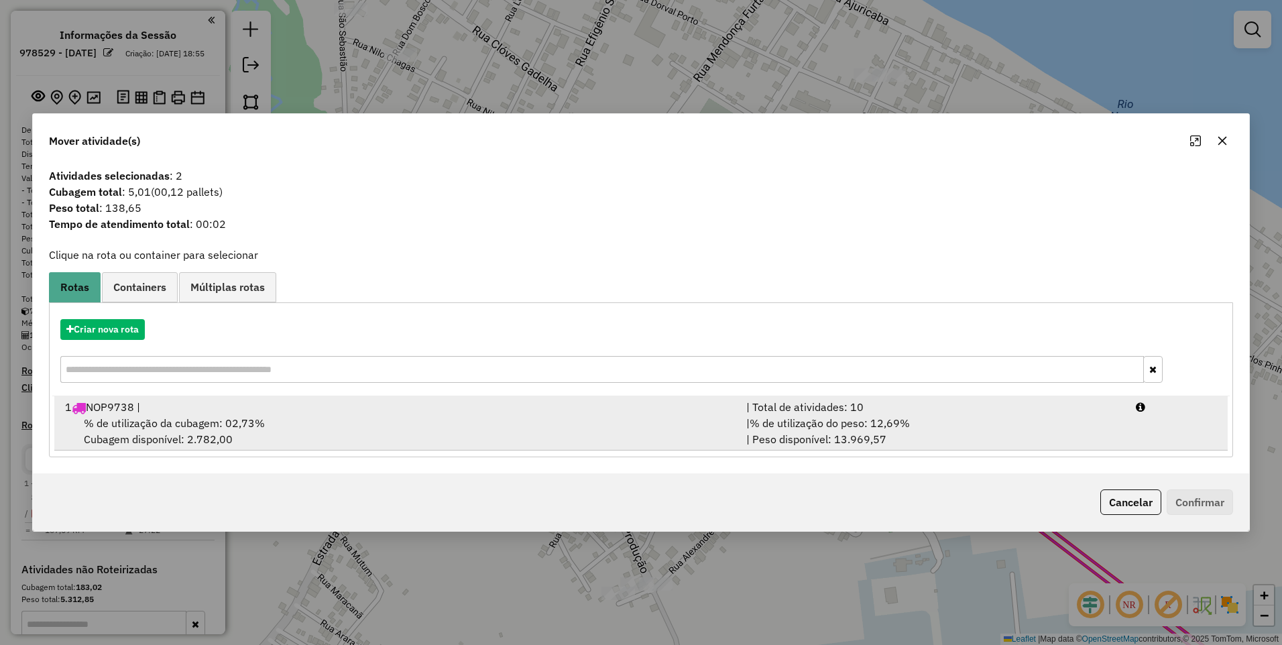
click at [321, 428] on div "% de utilização da cubagem: 02,73% Cubagem disponível: 2.782,00" at bounding box center [397, 431] width 681 height 32
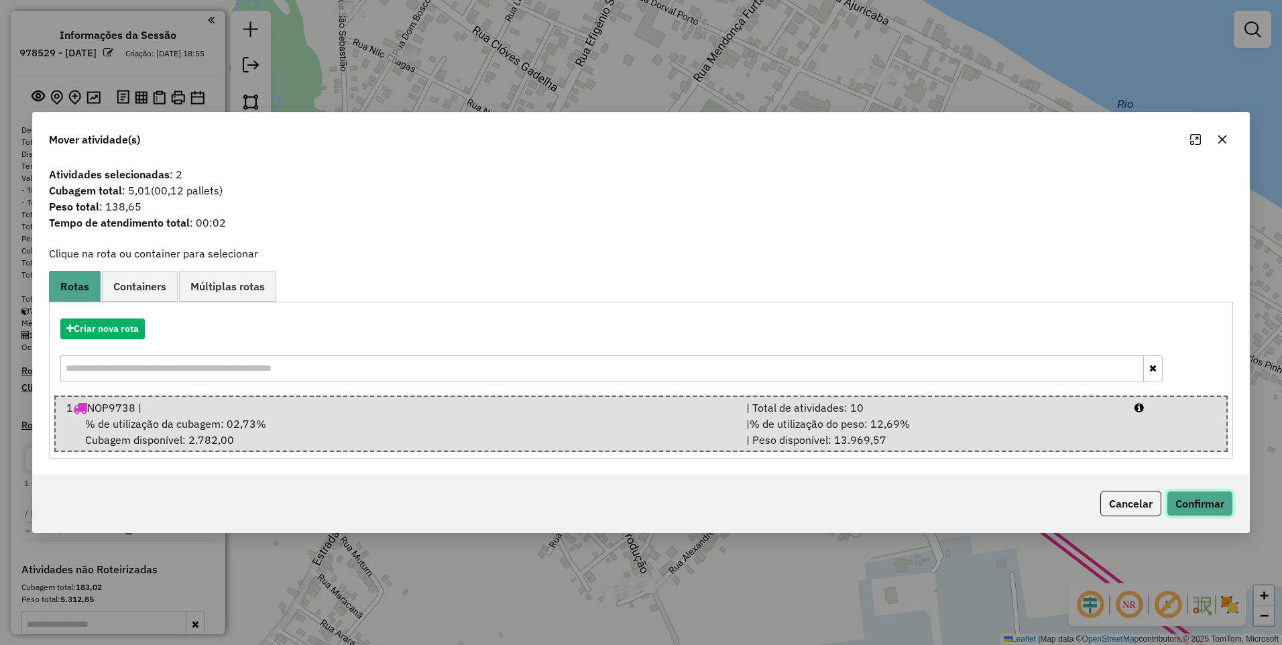
click at [1187, 500] on button "Confirmar" at bounding box center [1200, 503] width 66 height 25
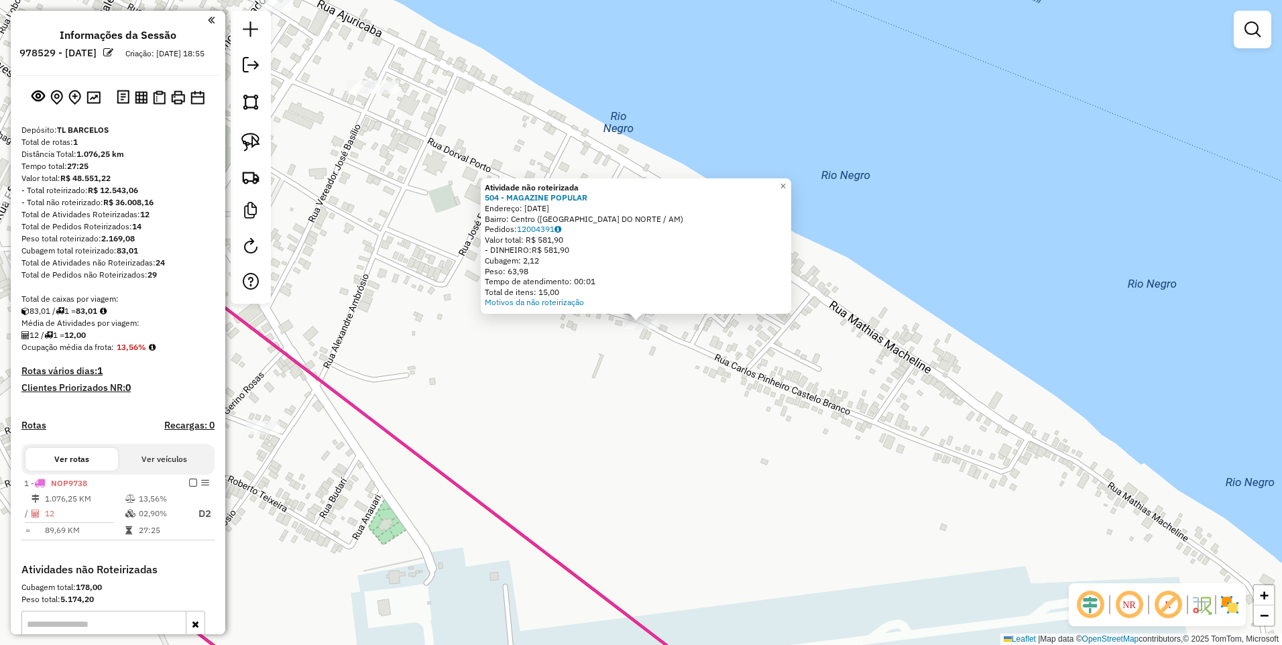
click at [903, 463] on div "Atividade não roteirizada 504 - MAGAZINE POPULAR Endereço: [DATE] Bairro: [GEOG…" at bounding box center [641, 322] width 1282 height 645
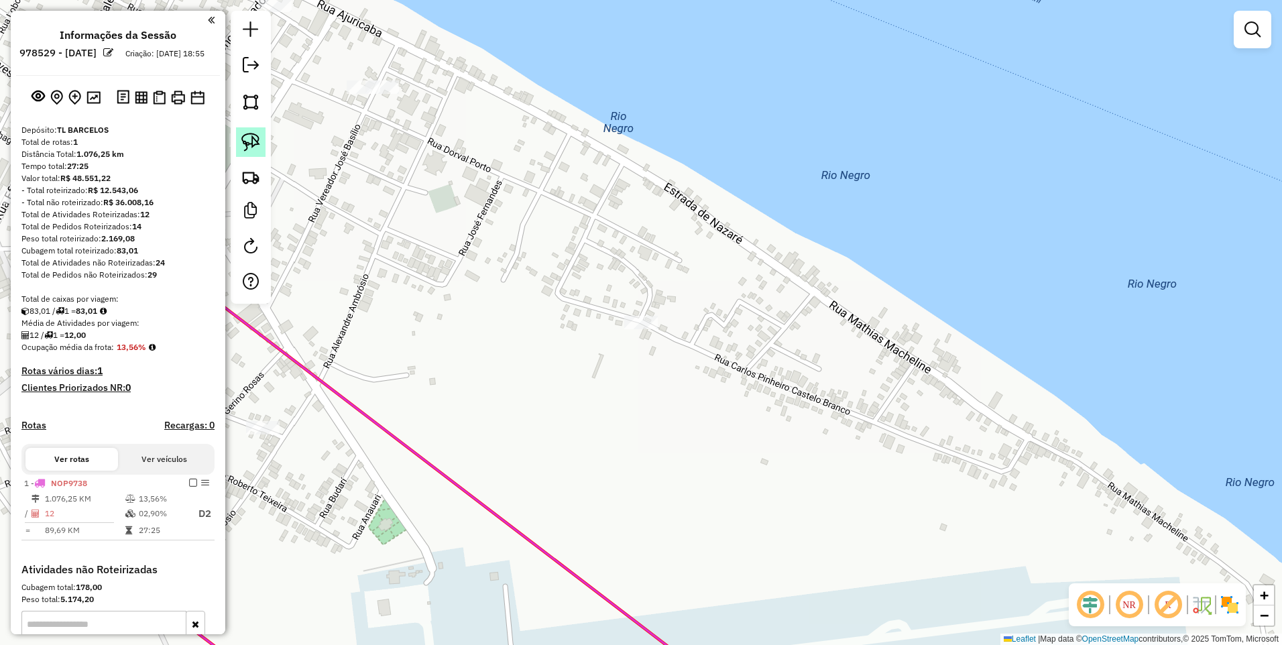
click at [250, 139] on img at bounding box center [250, 142] width 19 height 19
drag, startPoint x: 621, startPoint y: 302, endPoint x: 646, endPoint y: 336, distance: 42.1
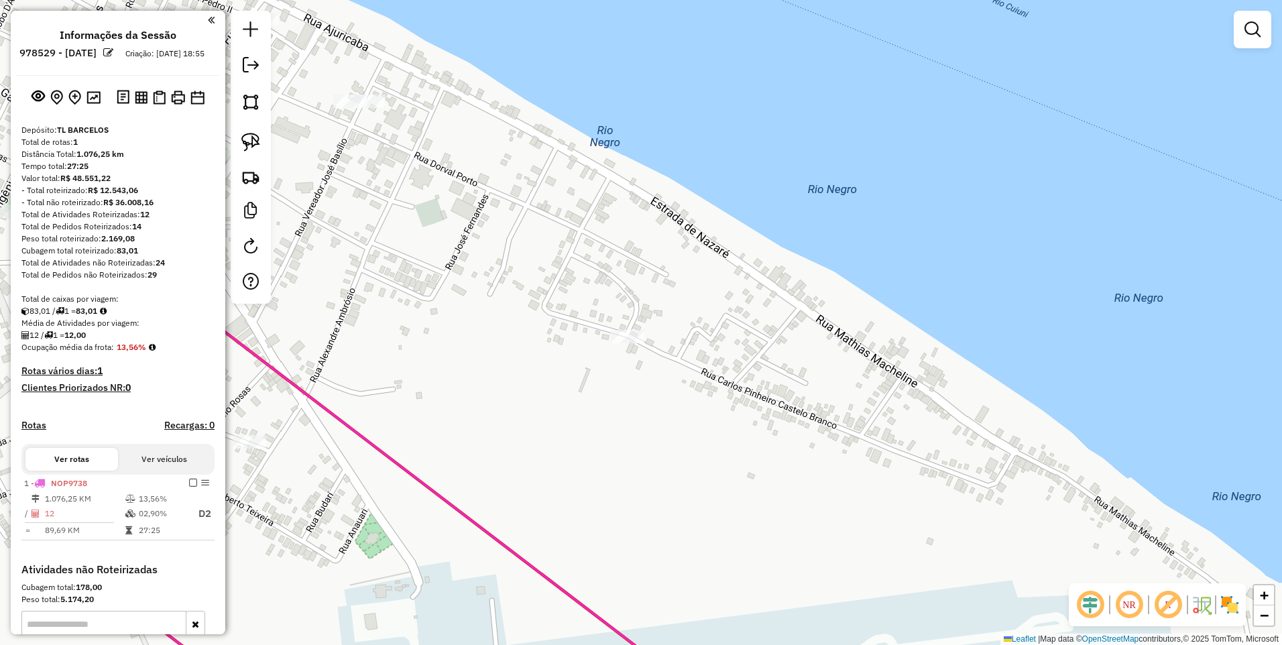
drag, startPoint x: 634, startPoint y: 302, endPoint x: 623, endPoint y: 311, distance: 14.3
click at [623, 312] on div "Janela de atendimento Grade de atendimento Capacidade Transportadoras Veículos …" at bounding box center [641, 322] width 1282 height 645
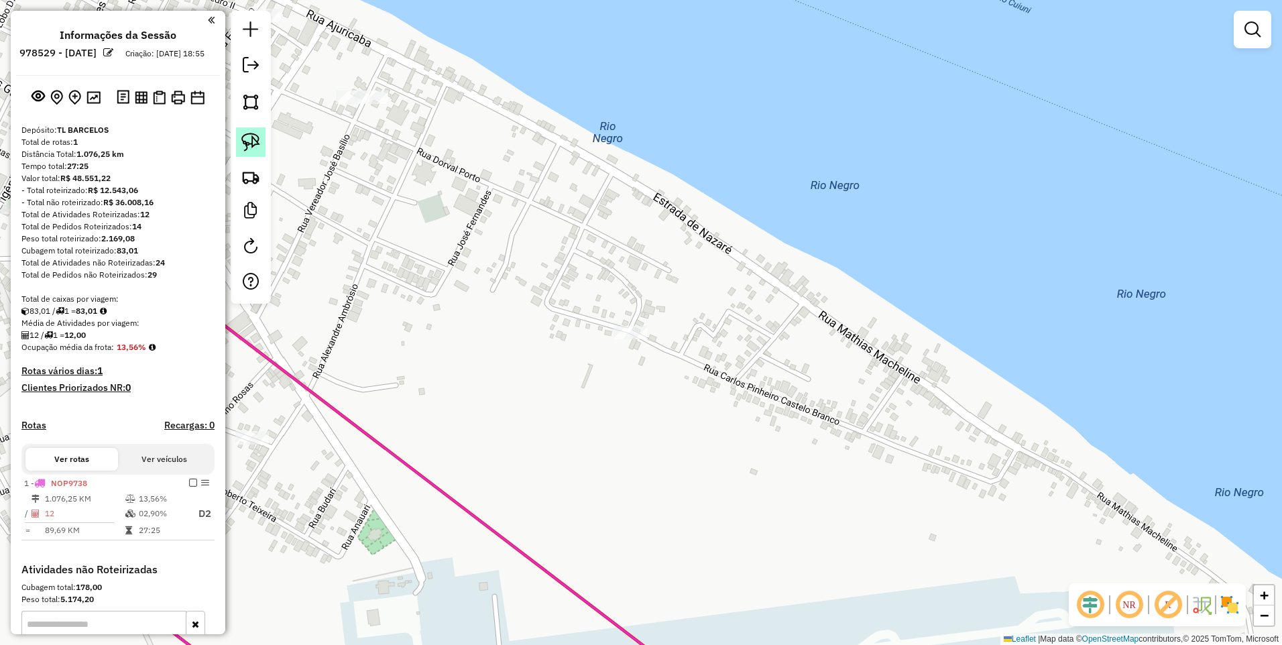
click at [264, 140] on link at bounding box center [251, 142] width 30 height 30
drag, startPoint x: 605, startPoint y: 320, endPoint x: 620, endPoint y: 353, distance: 35.7
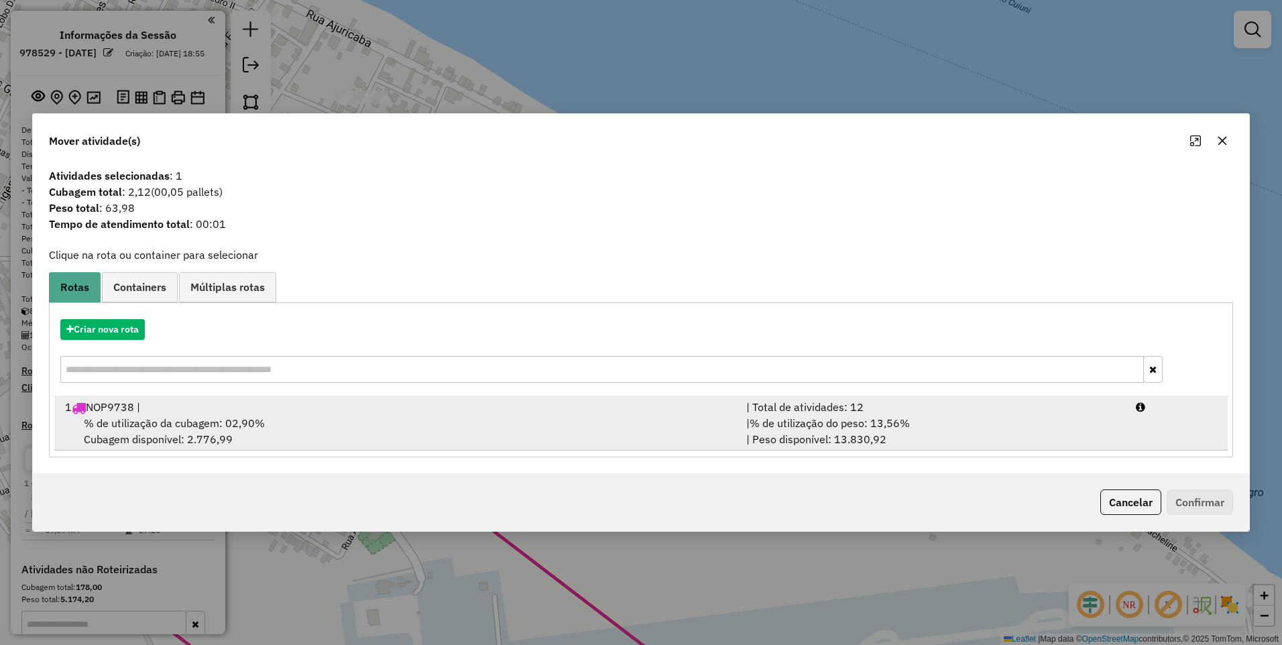
click at [472, 426] on div "% de utilização da cubagem: 02,90% Cubagem disponível: 2.776,99" at bounding box center [397, 431] width 681 height 32
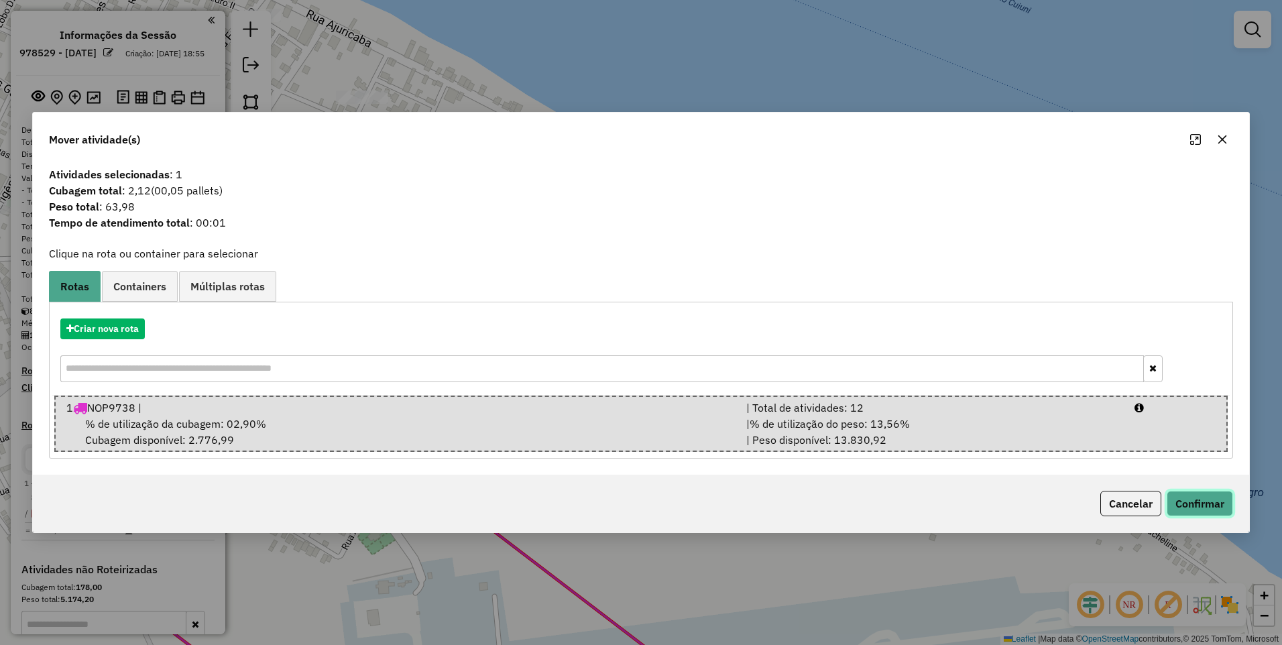
click at [1173, 498] on button "Confirmar" at bounding box center [1200, 503] width 66 height 25
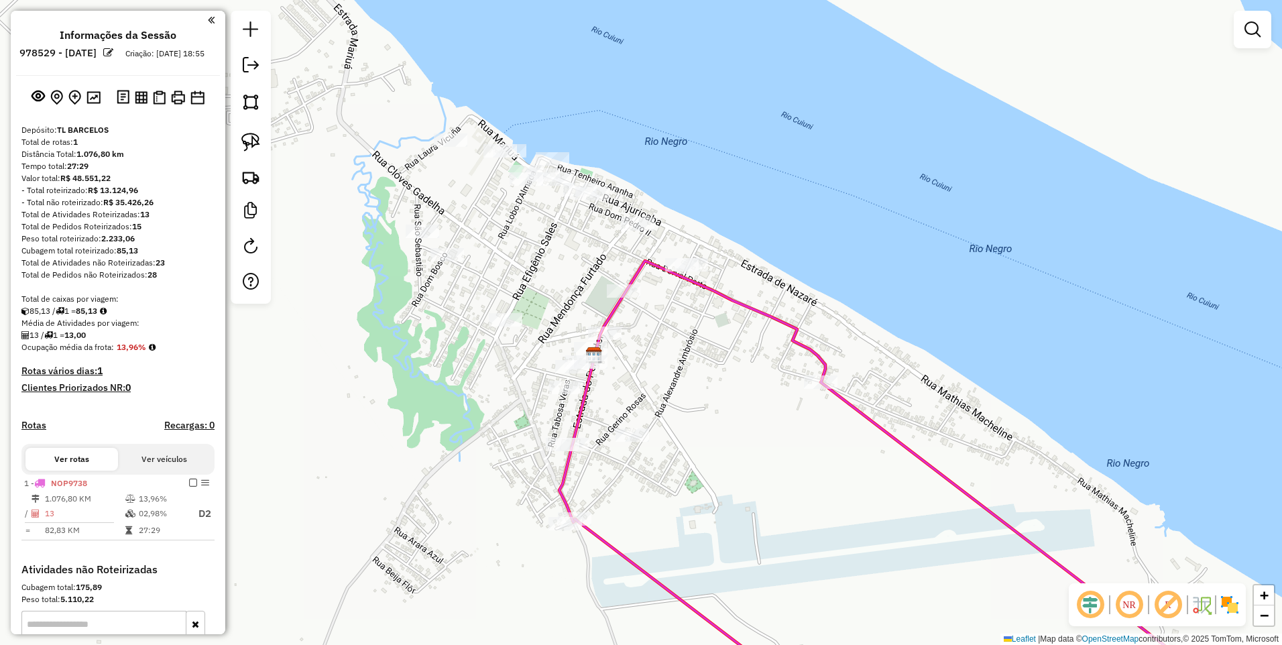
drag, startPoint x: 406, startPoint y: 355, endPoint x: 720, endPoint y: 431, distance: 323.6
click at [720, 431] on div "Janela de atendimento Grade de atendimento Capacidade Transportadoras Veículos …" at bounding box center [641, 322] width 1282 height 645
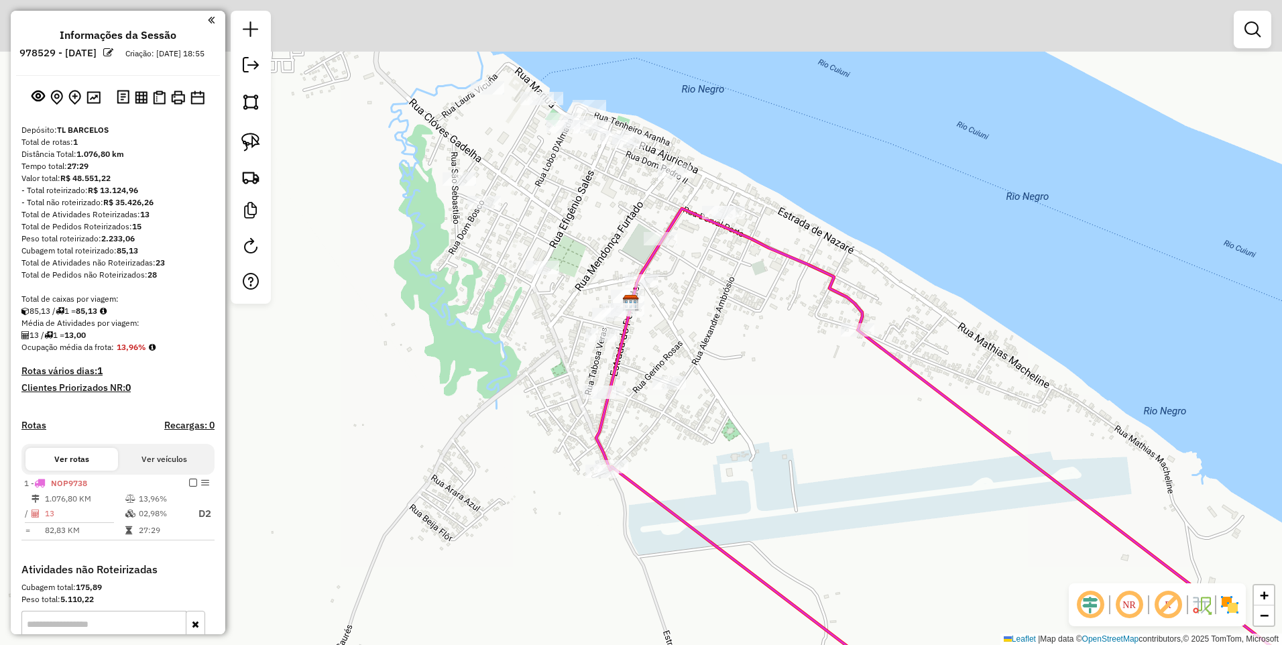
drag, startPoint x: 729, startPoint y: 158, endPoint x: 711, endPoint y: 284, distance: 127.4
click at [711, 284] on div "Janela de atendimento Grade de atendimento Capacidade Transportadoras Veículos …" at bounding box center [641, 322] width 1282 height 645
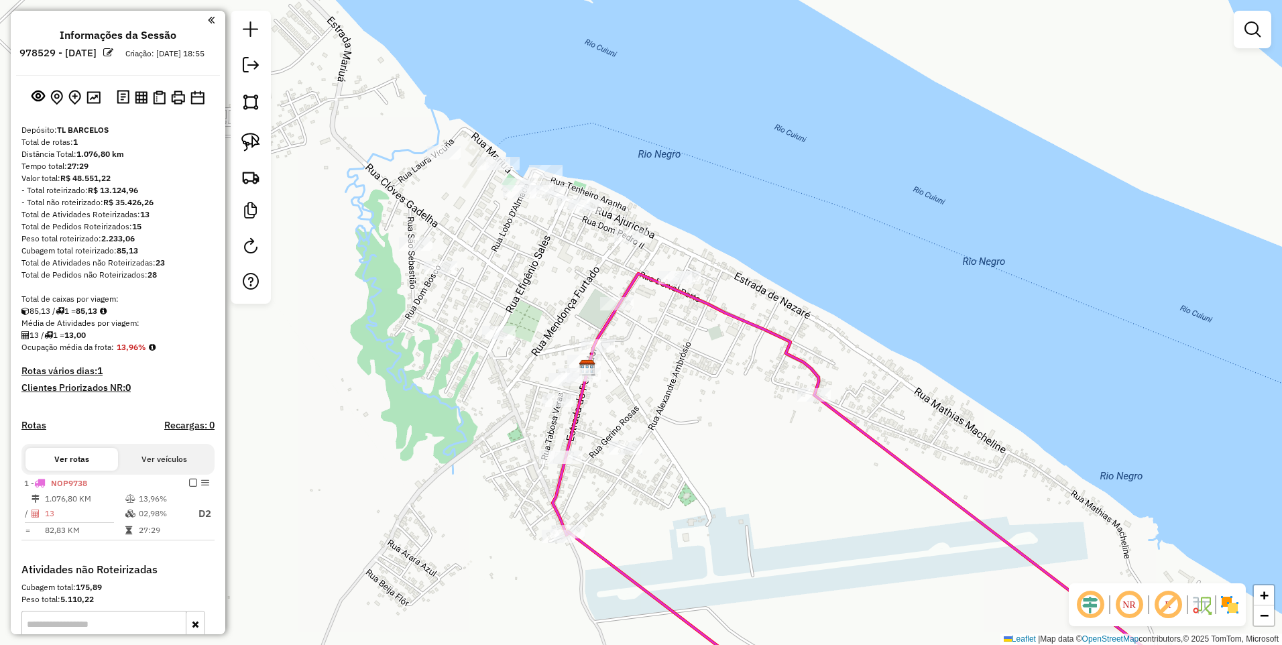
drag, startPoint x: 802, startPoint y: 353, endPoint x: 819, endPoint y: 512, distance: 159.9
click at [819, 512] on div "Janela de atendimento Grade de atendimento Capacidade Transportadoras Veículos …" at bounding box center [641, 322] width 1282 height 645
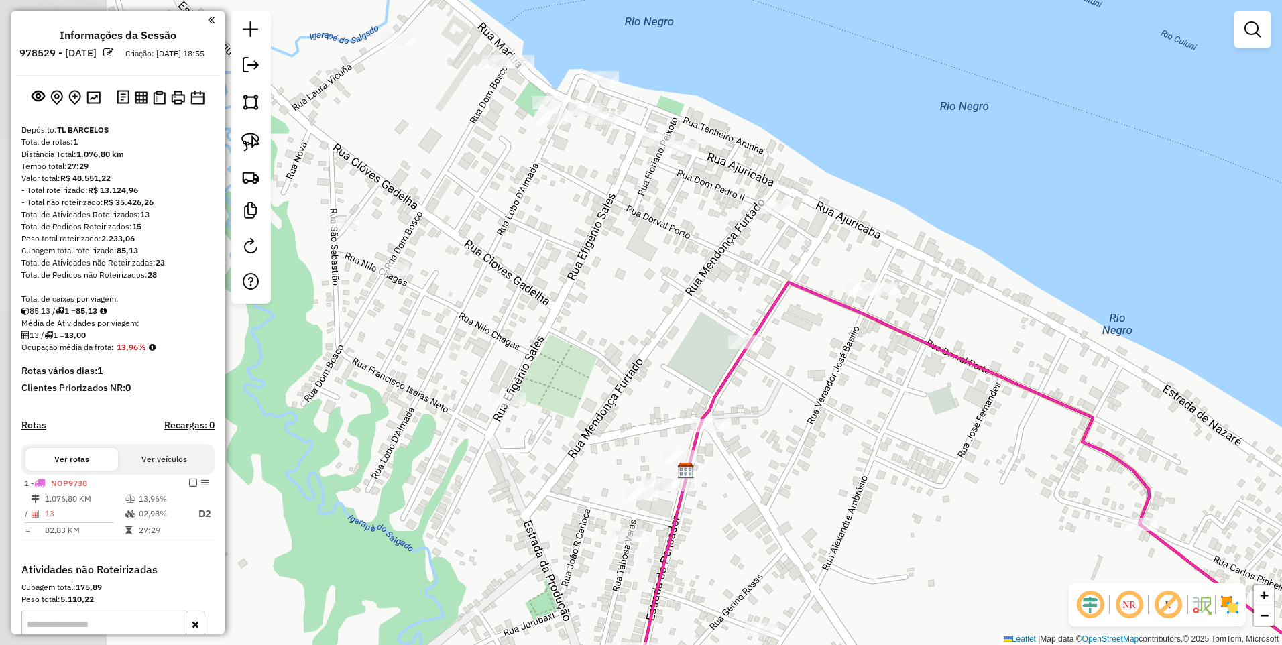
drag, startPoint x: 363, startPoint y: 269, endPoint x: 592, endPoint y: 213, distance: 235.3
click at [594, 214] on div "Janela de atendimento Grade de atendimento Capacidade Transportadoras Veículos …" at bounding box center [641, 322] width 1282 height 645
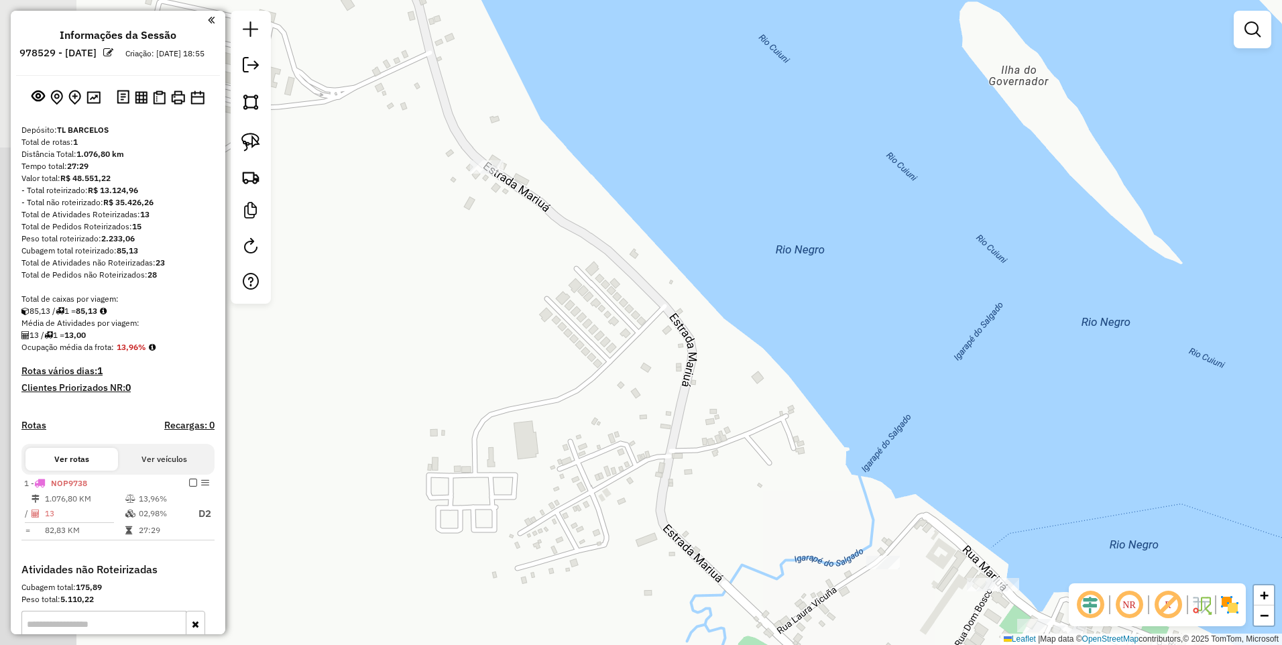
drag, startPoint x: 439, startPoint y: 102, endPoint x: 463, endPoint y: 286, distance: 186.0
click at [835, 644] on html "Aguarde... Pop-up bloqueado! Seu navegador bloqueou automáticamente a abertura …" at bounding box center [641, 322] width 1282 height 645
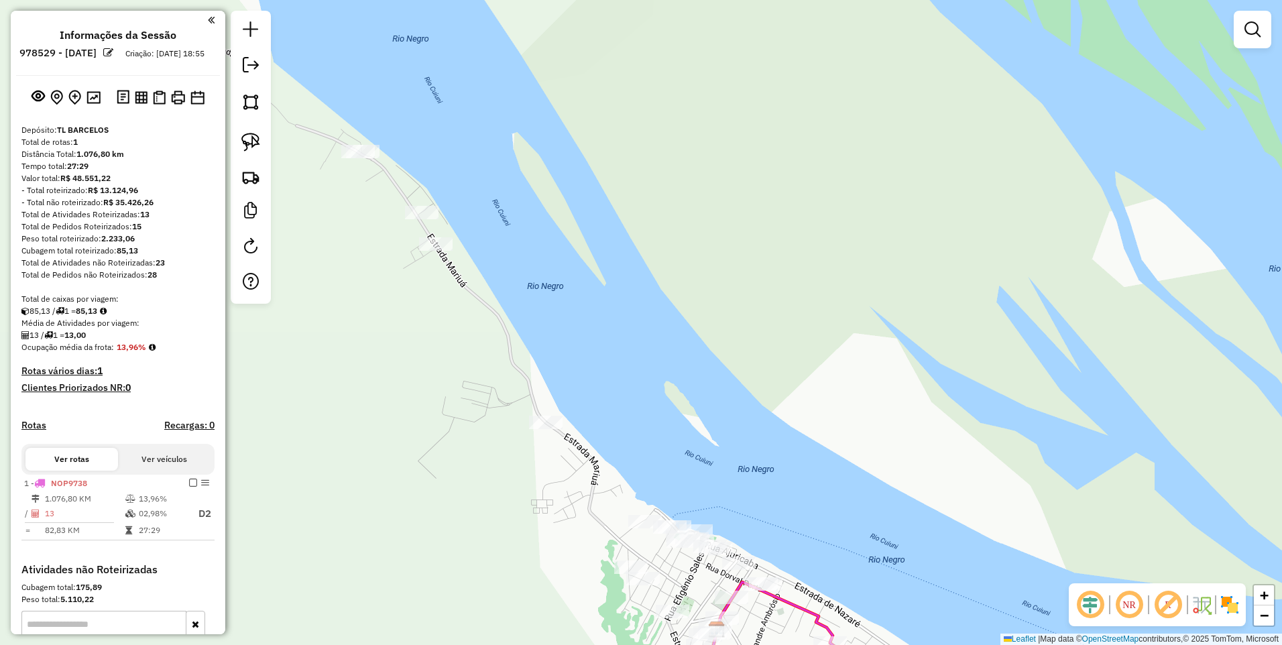
drag, startPoint x: 400, startPoint y: 174, endPoint x: 439, endPoint y: 317, distance: 147.8
click at [439, 317] on div "Janela de atendimento Grade de atendimento Capacidade Transportadoras Veículos …" at bounding box center [641, 322] width 1282 height 645
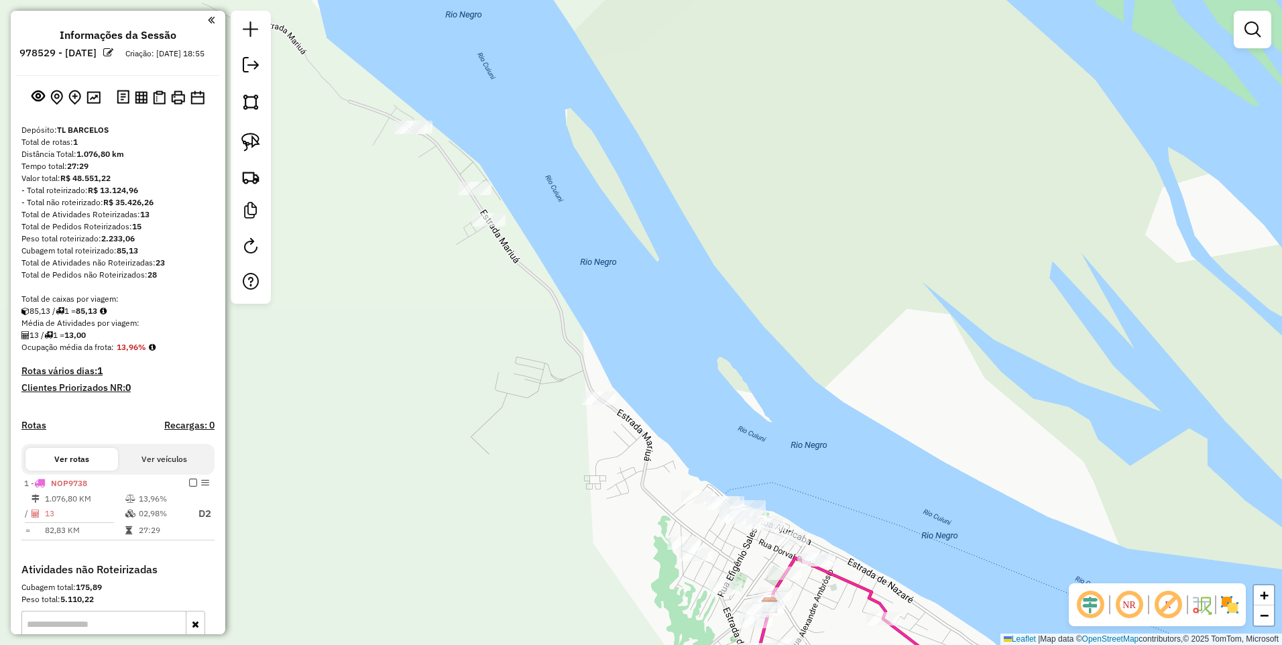
drag, startPoint x: 385, startPoint y: 239, endPoint x: 374, endPoint y: 93, distance: 147.2
click at [374, 93] on div "Janela de atendimento Grade de atendimento Capacidade Transportadoras Veículos …" at bounding box center [641, 322] width 1282 height 645
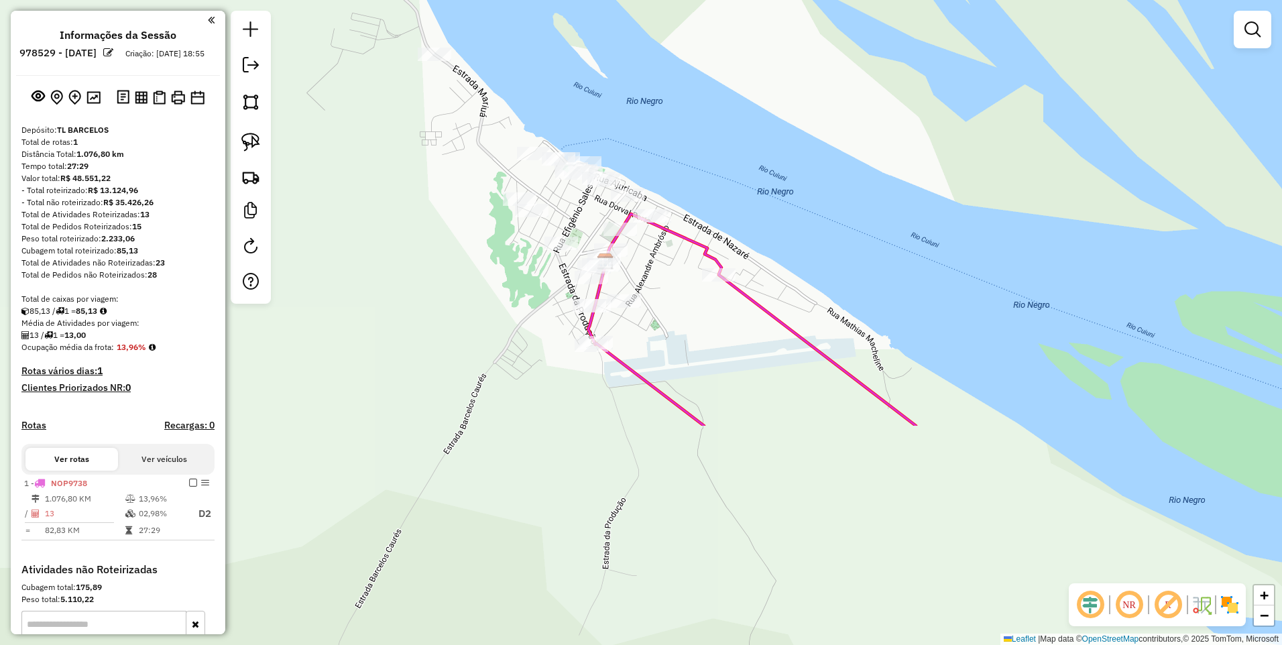
drag, startPoint x: 475, startPoint y: 251, endPoint x: 379, endPoint y: 113, distance: 168.7
click at [379, 113] on div "Janela de atendimento Grade de atendimento Capacidade Transportadoras Veículos …" at bounding box center [641, 322] width 1282 height 645
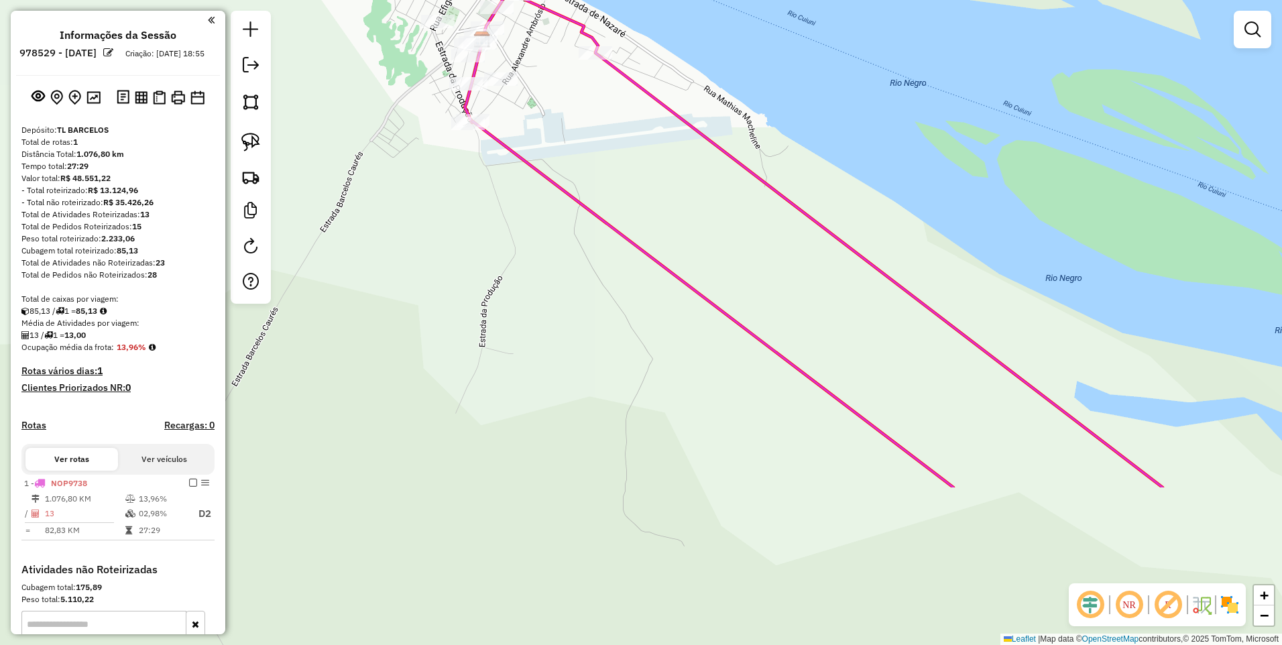
drag, startPoint x: 495, startPoint y: 438, endPoint x: 529, endPoint y: 352, distance: 92.4
click at [526, 347] on div "Janela de atendimento Grade de atendimento Capacidade Transportadoras Veículos …" at bounding box center [641, 322] width 1282 height 645
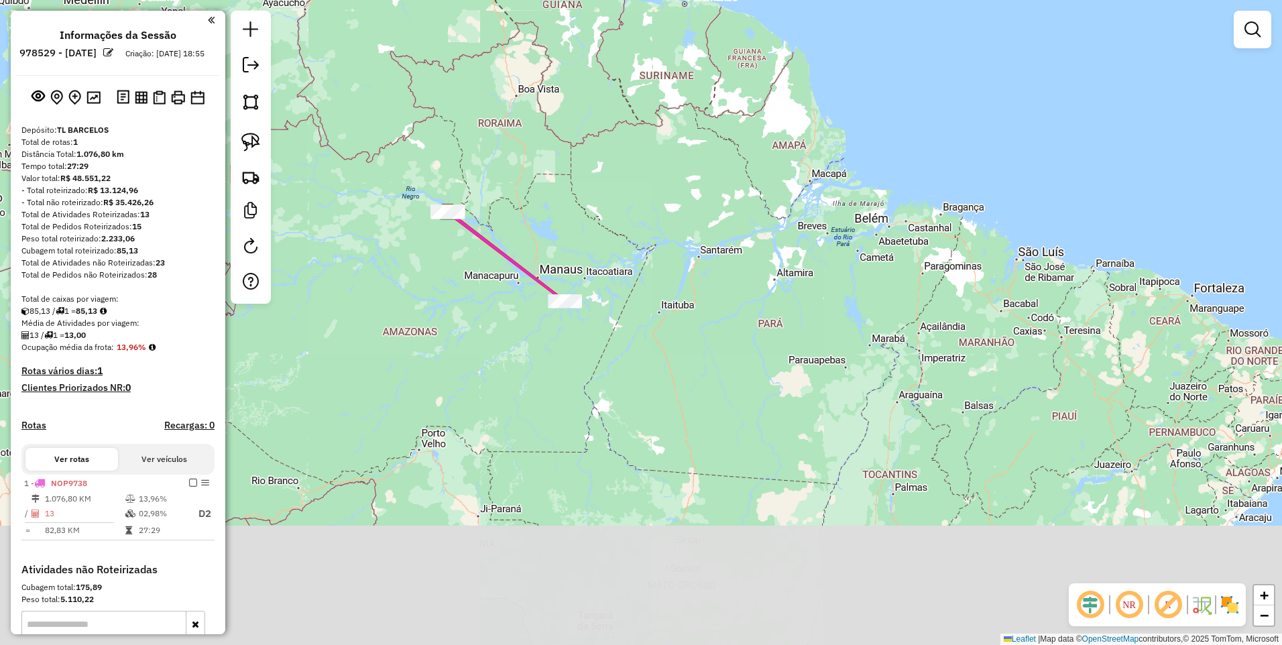
drag, startPoint x: 590, startPoint y: 378, endPoint x: 538, endPoint y: 215, distance: 170.3
click at [538, 215] on div "Janela de atendimento Grade de atendimento Capacidade Transportadoras Veículos …" at bounding box center [641, 322] width 1282 height 645
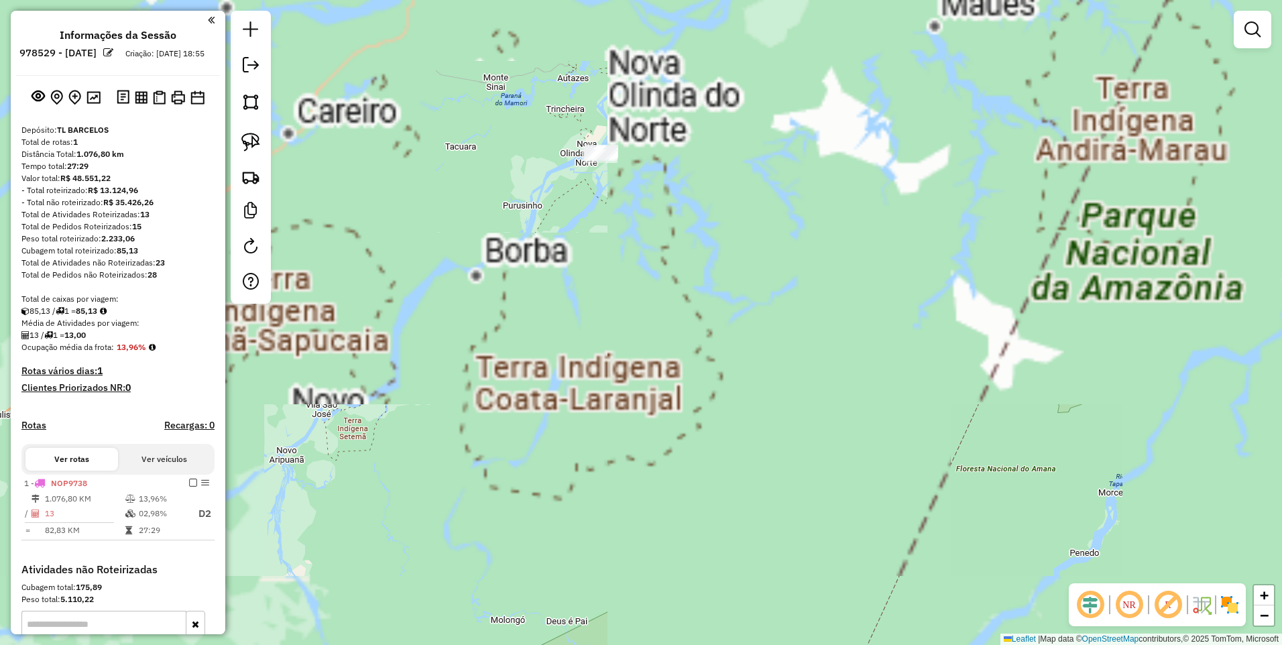
drag, startPoint x: 562, startPoint y: 215, endPoint x: 626, endPoint y: 555, distance: 345.3
click at [625, 576] on div "Janela de atendimento Grade de atendimento Capacidade Transportadoras Veículos …" at bounding box center [641, 322] width 1282 height 645
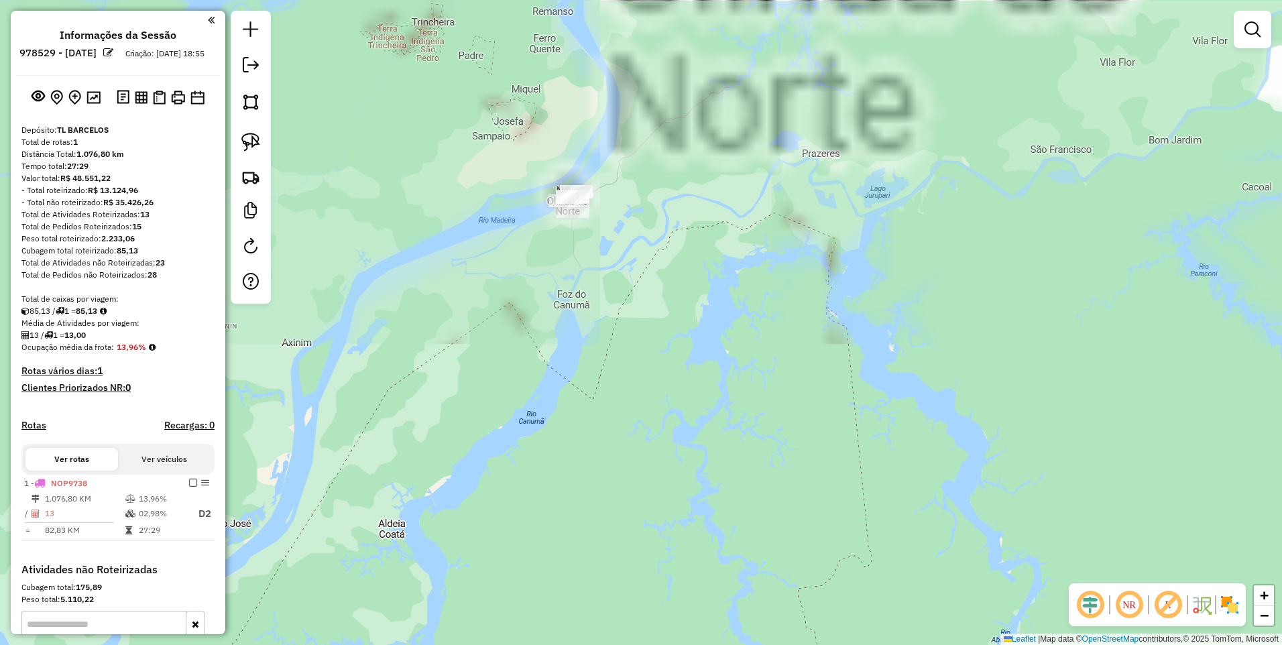
drag, startPoint x: 569, startPoint y: 21, endPoint x: 609, endPoint y: 413, distance: 393.7
click at [641, 515] on div "Janela de atendimento Grade de atendimento Capacidade Transportadoras Veículos …" at bounding box center [641, 322] width 1282 height 645
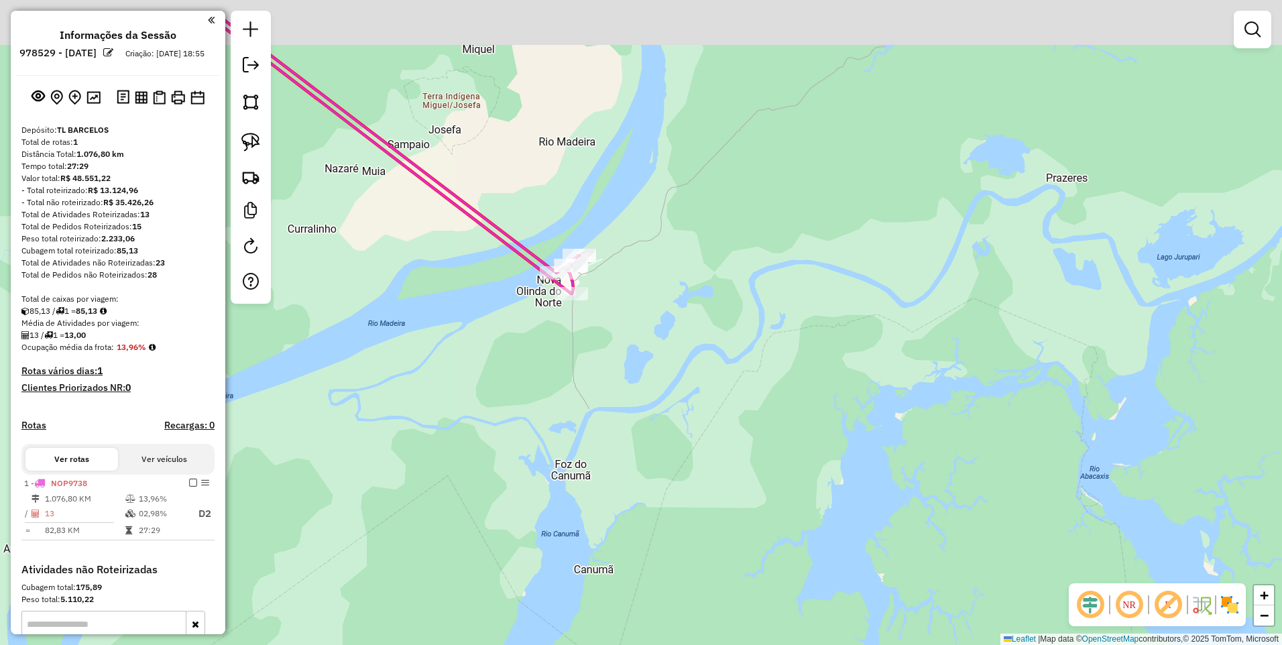
drag, startPoint x: 597, startPoint y: 304, endPoint x: 601, endPoint y: 328, distance: 23.8
click at [601, 328] on div "Janela de atendimento Grade de atendimento Capacidade Transportadoras Veículos …" at bounding box center [641, 322] width 1282 height 645
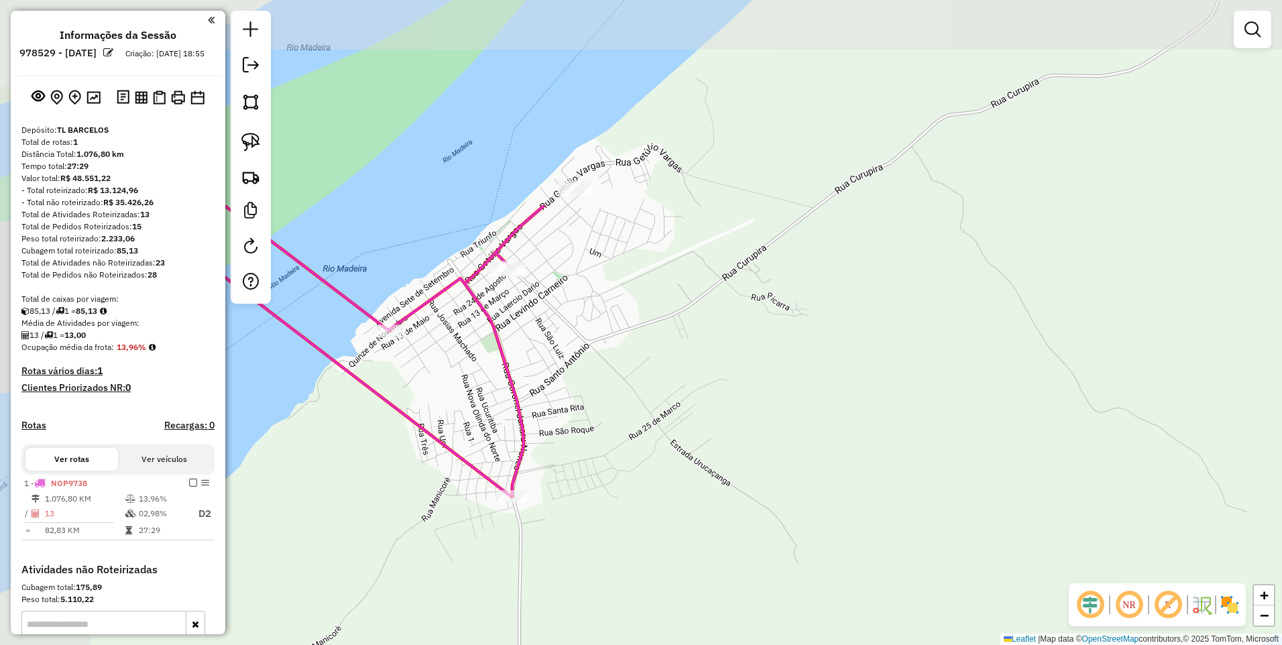
drag, startPoint x: 462, startPoint y: 136, endPoint x: 615, endPoint y: 402, distance: 307.0
click at [615, 404] on div "Janela de atendimento Grade de atendimento Capacidade Transportadoras Veículos …" at bounding box center [641, 322] width 1282 height 645
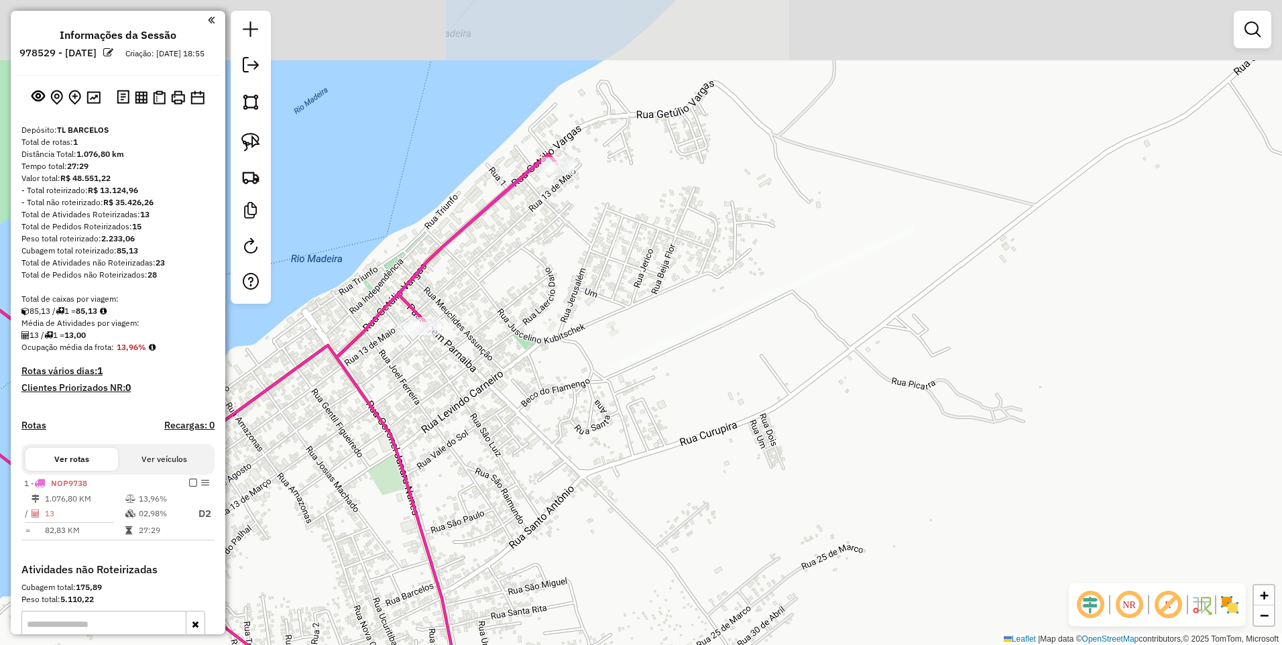
drag, startPoint x: 563, startPoint y: 141, endPoint x: 565, endPoint y: 279, distance: 137.5
click at [565, 282] on div "Janela de atendimento Grade de atendimento Capacidade Transportadoras Veículos …" at bounding box center [641, 322] width 1282 height 645
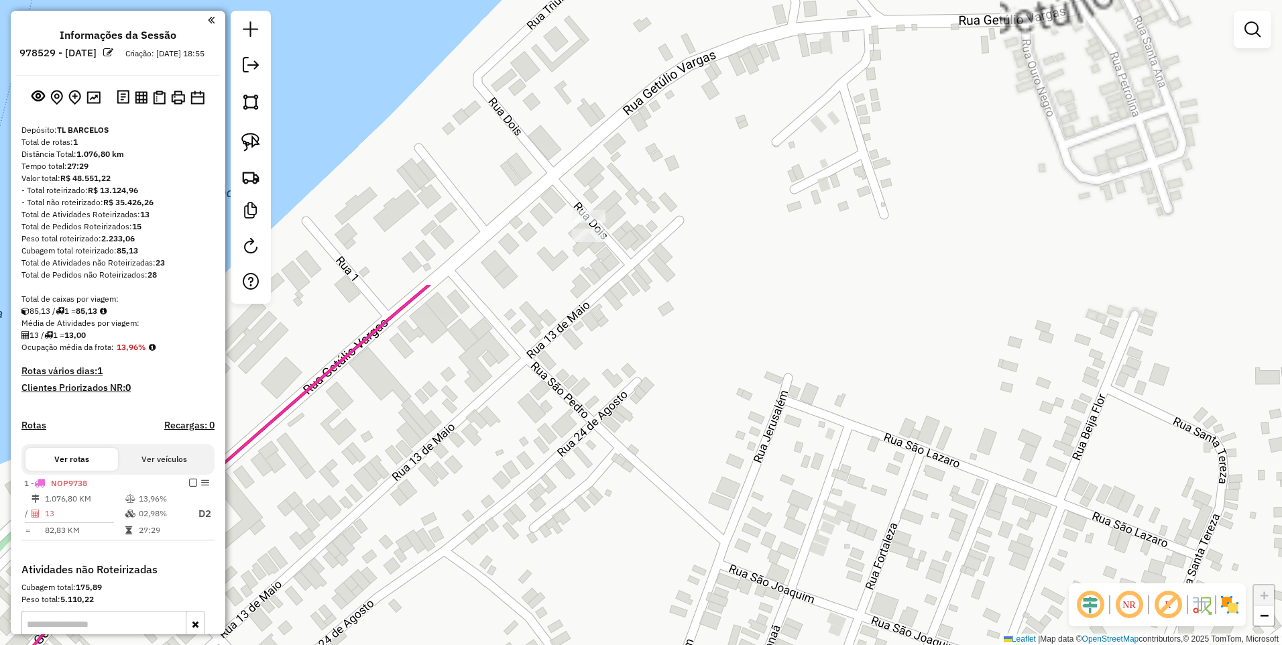
drag, startPoint x: 510, startPoint y: 38, endPoint x: 562, endPoint y: 386, distance: 351.8
click at [562, 386] on div "Janela de atendimento Grade de atendimento Capacidade Transportadoras Veículos …" at bounding box center [641, 322] width 1282 height 645
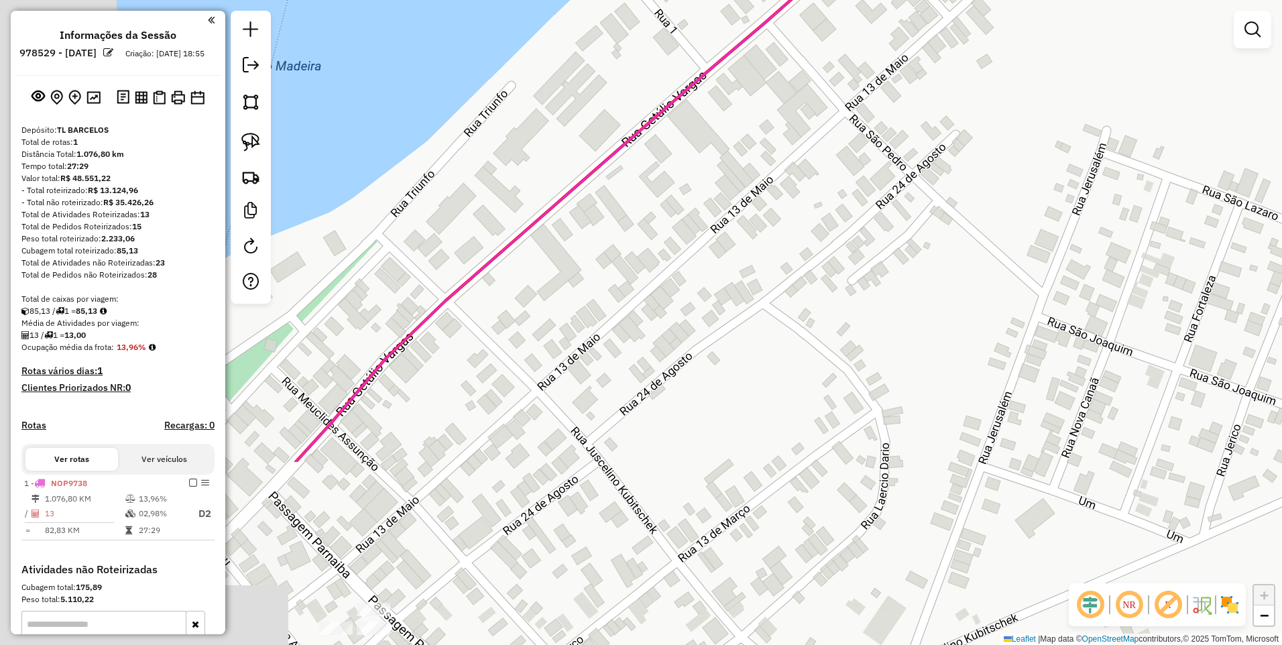
drag, startPoint x: 536, startPoint y: 345, endPoint x: 530, endPoint y: 351, distance: 8.5
click at [811, 160] on div "Janela de atendimento Grade de atendimento Capacidade Transportadoras Veículos …" at bounding box center [641, 322] width 1282 height 645
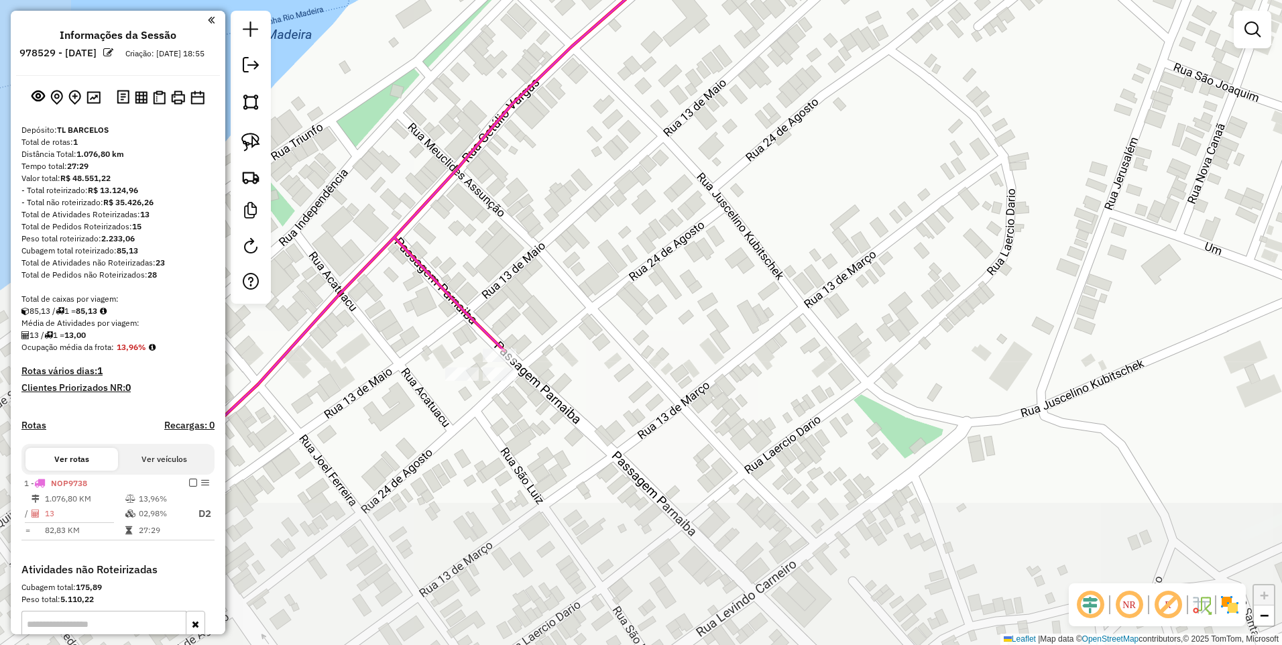
drag, startPoint x: 452, startPoint y: 432, endPoint x: 552, endPoint y: 207, distance: 246.5
click at [552, 207] on div "Janela de atendimento Grade de atendimento Capacidade Transportadoras Veículos …" at bounding box center [641, 322] width 1282 height 645
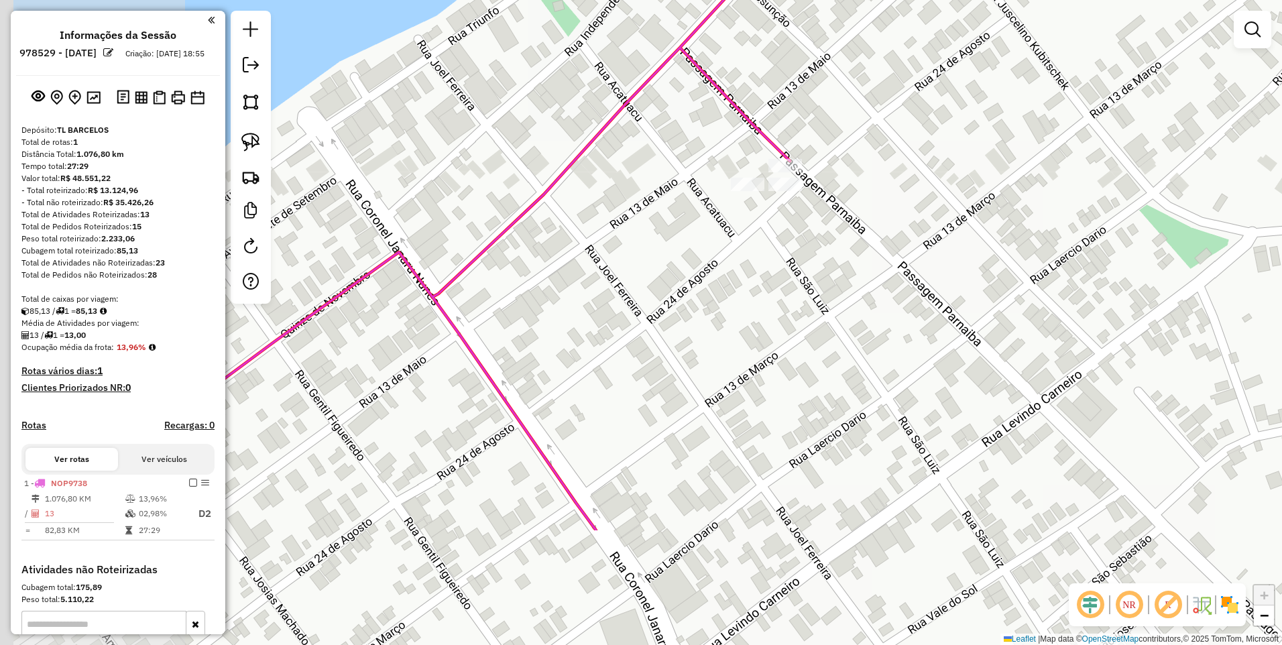
drag, startPoint x: 510, startPoint y: 506, endPoint x: 778, endPoint y: 339, distance: 316.2
click at [797, 329] on div "Janela de atendimento Grade de atendimento Capacidade Transportadoras Veículos …" at bounding box center [641, 322] width 1282 height 645
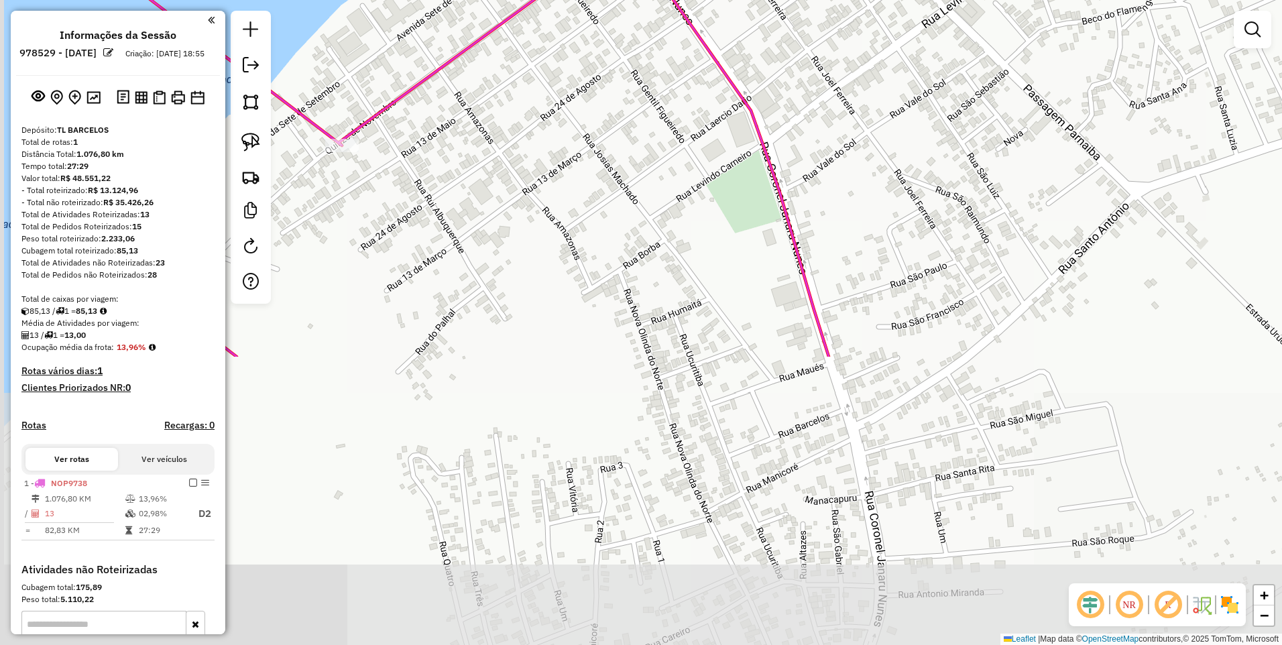
drag, startPoint x: 506, startPoint y: 292, endPoint x: 612, endPoint y: 25, distance: 287.4
click at [612, 25] on div "Janela de atendimento Grade de atendimento Capacidade Transportadoras Veículos …" at bounding box center [641, 322] width 1282 height 645
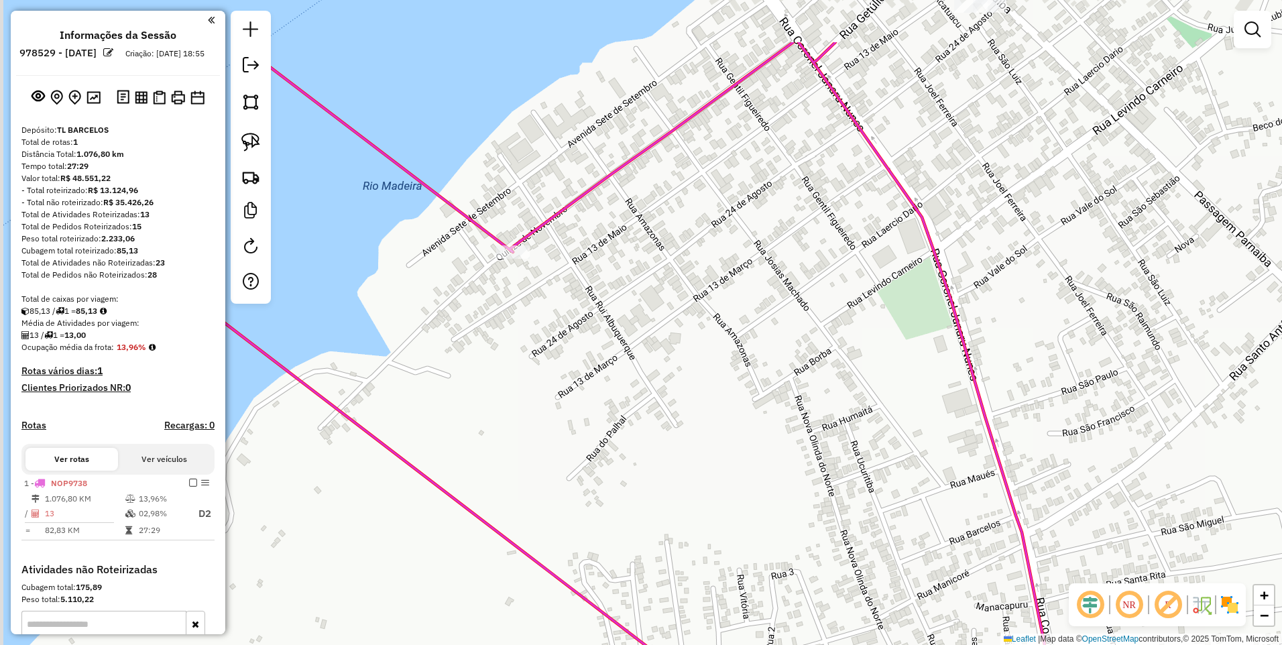
drag, startPoint x: 600, startPoint y: 311, endPoint x: 706, endPoint y: 391, distance: 132.6
click at [705, 390] on div "Janela de atendimento Grade de atendimento Capacidade Transportadoras Veículos …" at bounding box center [641, 322] width 1282 height 645
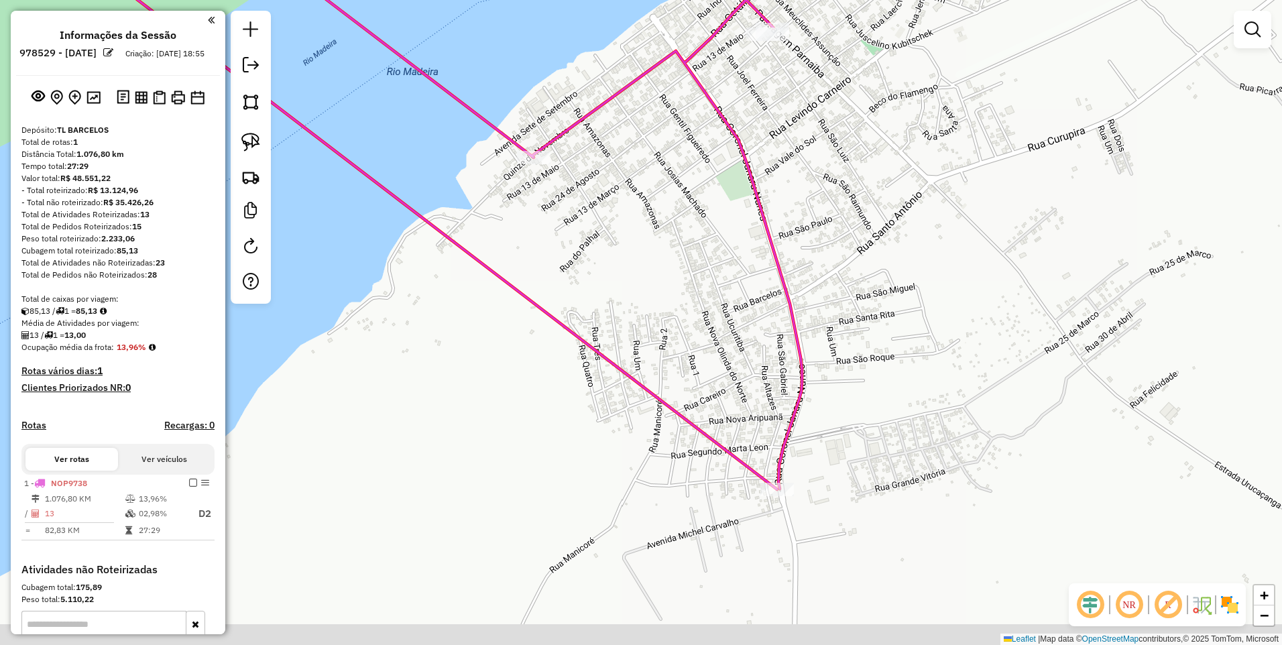
drag, startPoint x: 647, startPoint y: 314, endPoint x: 606, endPoint y: 196, distance: 124.3
click at [606, 196] on div "Janela de atendimento Grade de atendimento Capacidade Transportadoras Veículos …" at bounding box center [641, 322] width 1282 height 645
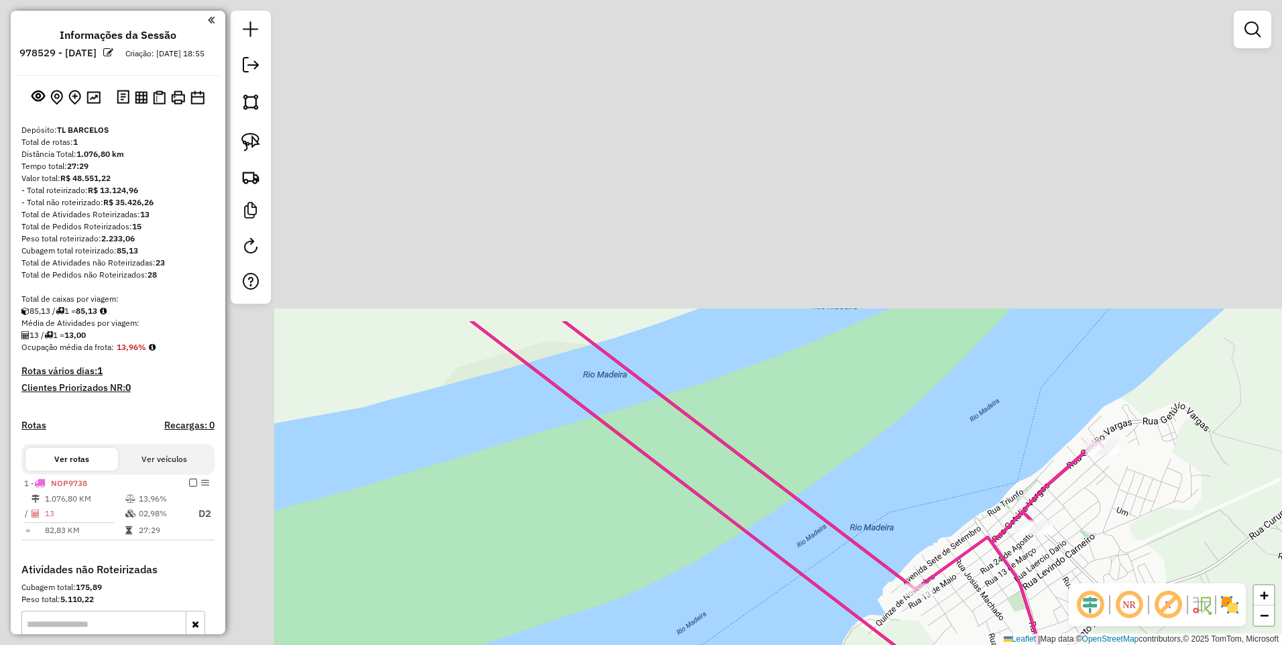
drag, startPoint x: 528, startPoint y: 206, endPoint x: 927, endPoint y: 670, distance: 611.5
click at [927, 644] on html "Aguarde... Pop-up bloqueado! Seu navegador bloqueou automáticamente a abertura …" at bounding box center [641, 322] width 1282 height 645
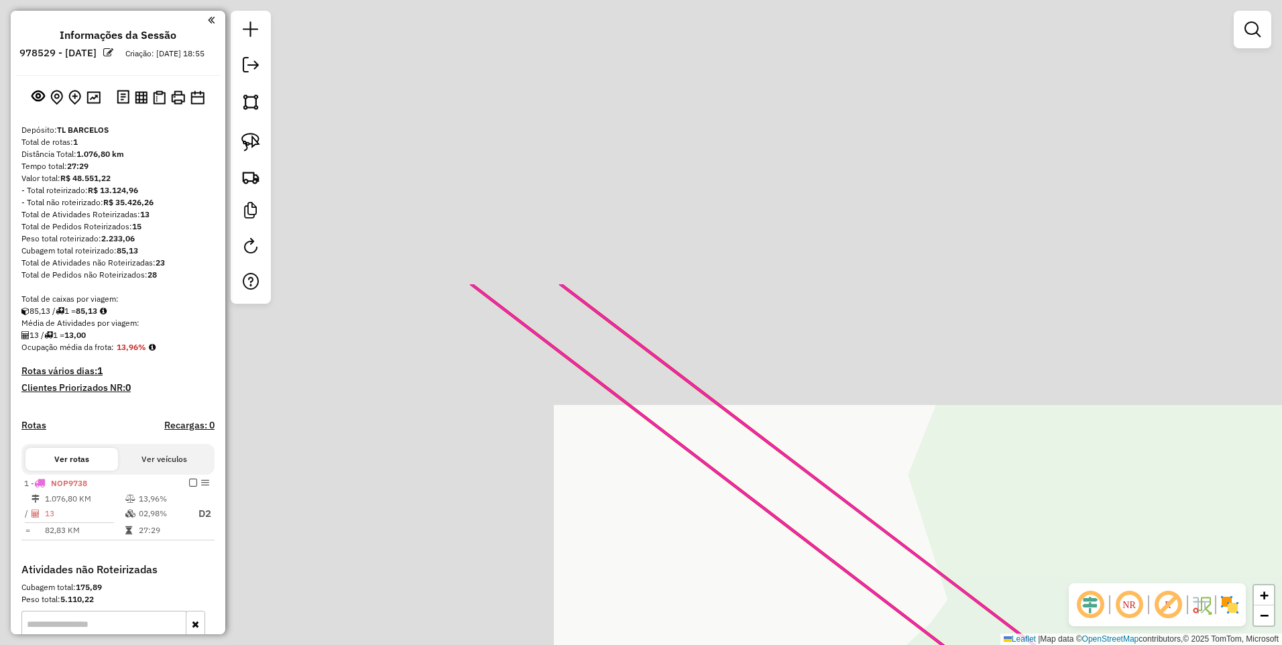
drag, startPoint x: 534, startPoint y: 390, endPoint x: 879, endPoint y: 597, distance: 402.7
click at [1010, 644] on html "Aguarde... Pop-up bloqueado! Seu navegador bloqueou automáticamente a abertura …" at bounding box center [641, 322] width 1282 height 645
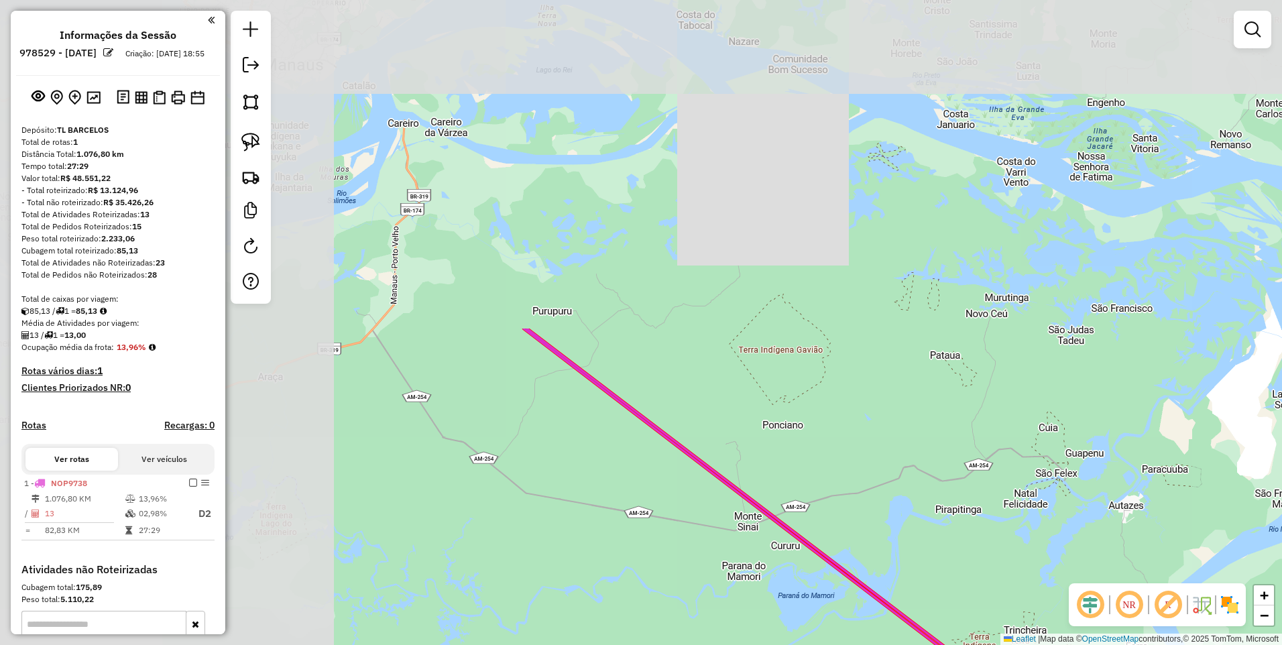
drag, startPoint x: 349, startPoint y: 221, endPoint x: 912, endPoint y: 614, distance: 686.8
click at [912, 614] on icon at bounding box center [846, 574] width 645 height 491
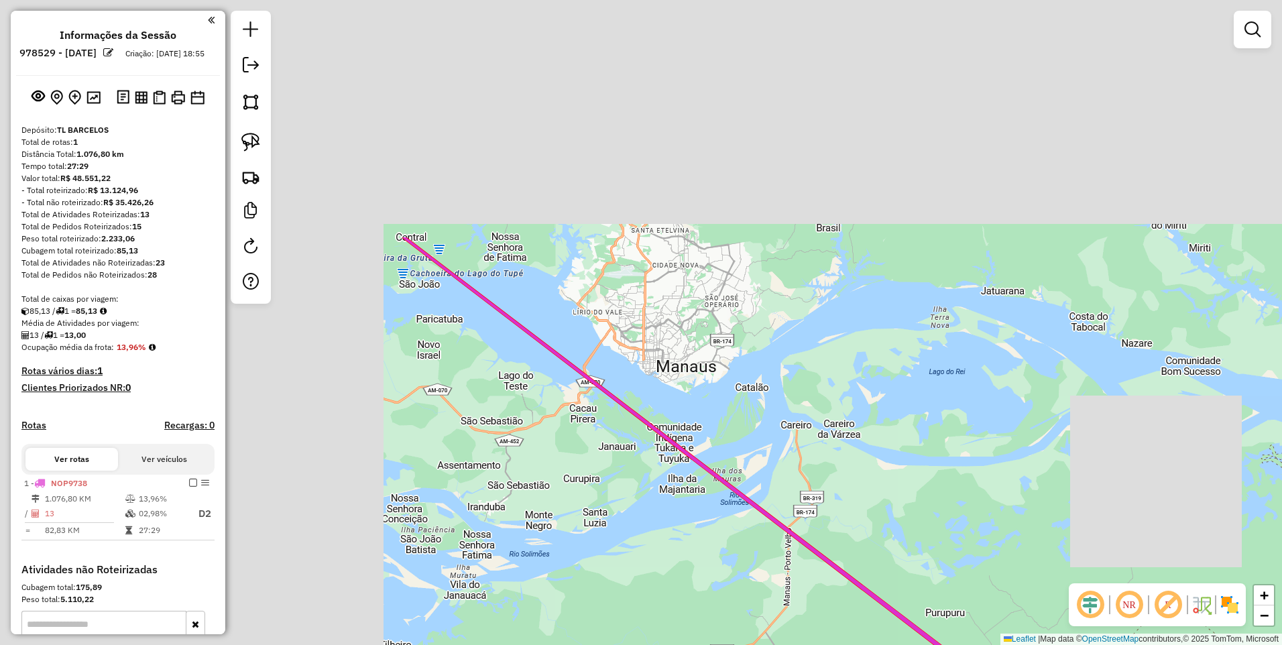
drag, startPoint x: 553, startPoint y: 370, endPoint x: 945, endPoint y: 672, distance: 495.4
click at [945, 644] on html "Aguarde... Pop-up bloqueado! Seu navegador bloqueou automáticamente a abertura …" at bounding box center [641, 322] width 1282 height 645
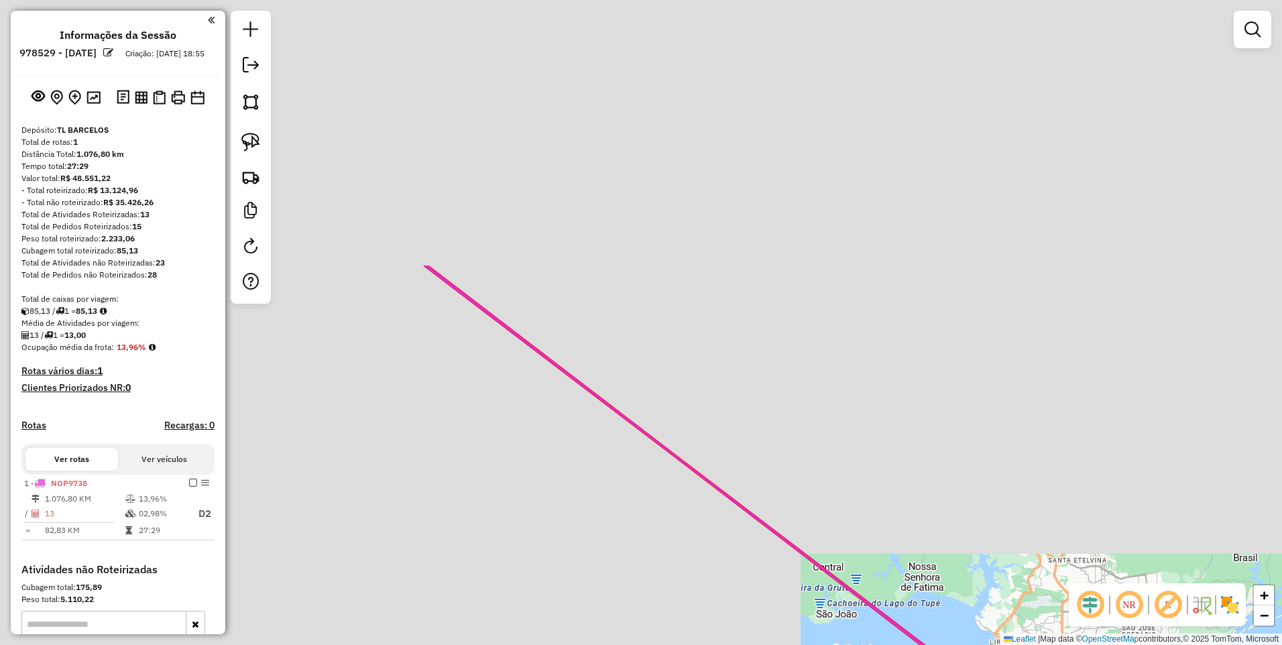
drag, startPoint x: 357, startPoint y: 248, endPoint x: 759, endPoint y: 594, distance: 530.1
click at [759, 594] on div "Janela de atendimento Grade de atendimento Capacidade Transportadoras Veículos …" at bounding box center [641, 322] width 1282 height 645
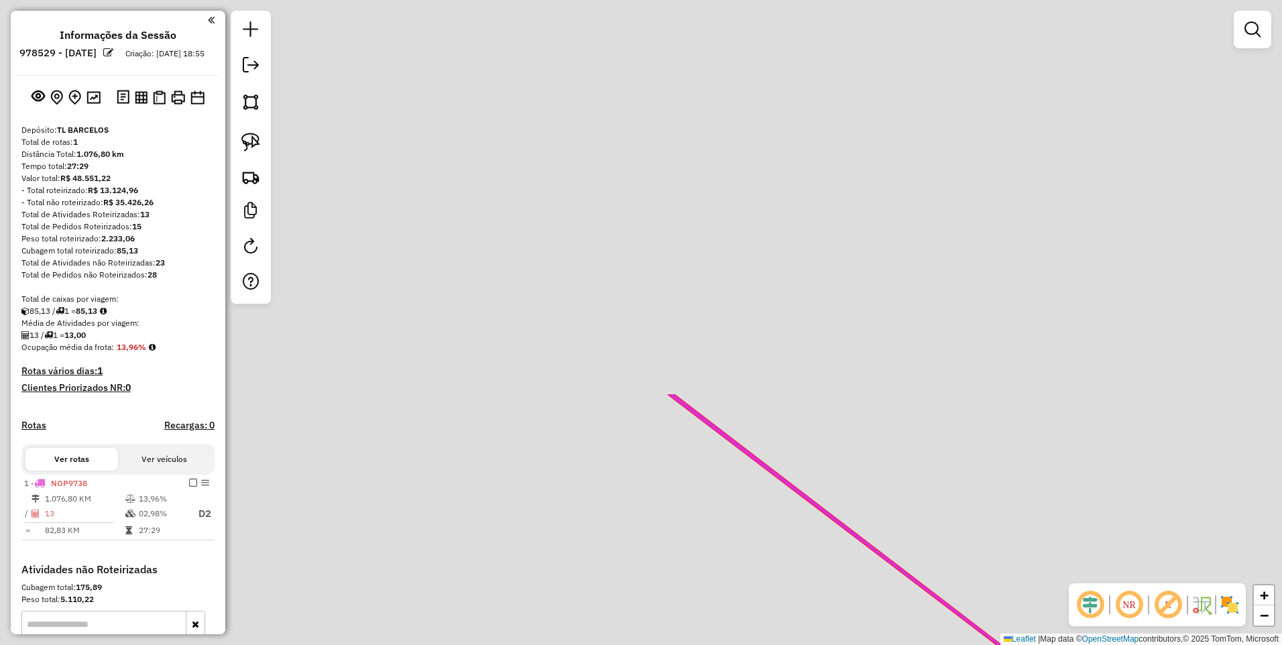
drag, startPoint x: 329, startPoint y: 203, endPoint x: 966, endPoint y: 629, distance: 766.2
click at [1012, 644] on html "Aguarde... Pop-up bloqueado! Seu navegador bloqueou automáticamente a abertura …" at bounding box center [641, 322] width 1282 height 645
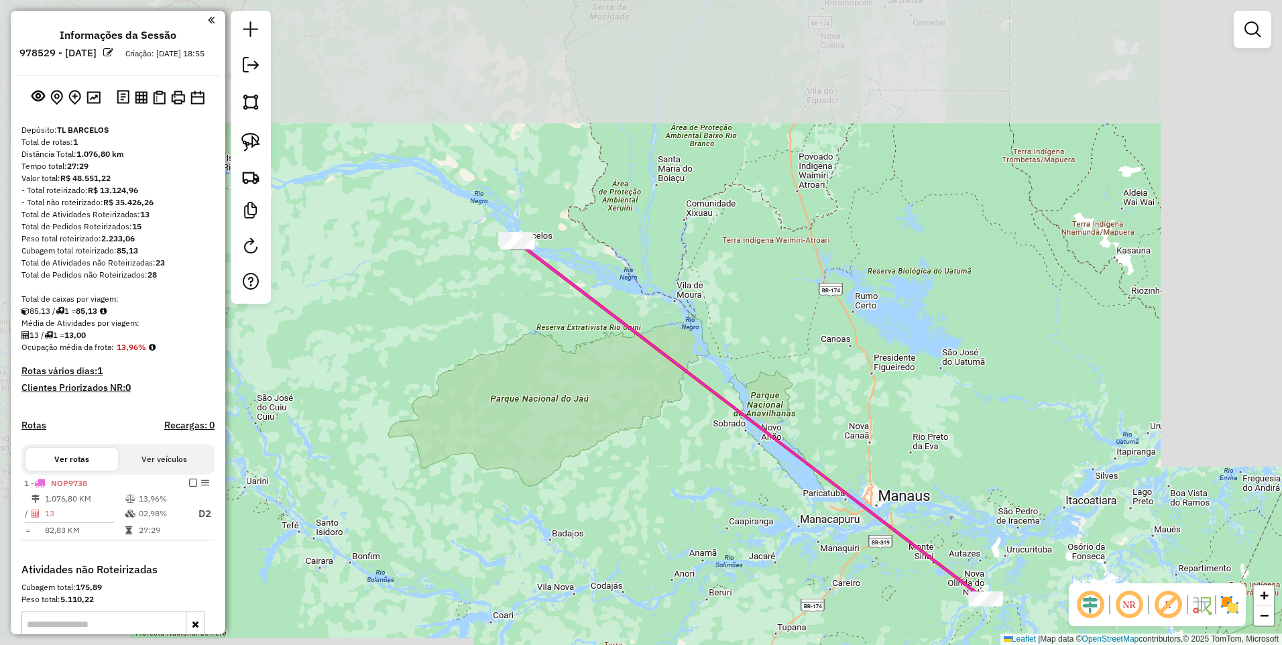
drag, startPoint x: 515, startPoint y: 230, endPoint x: 520, endPoint y: 304, distance: 74.0
click at [652, 343] on div "Janela de atendimento Grade de atendimento Capacidade Transportadoras Veículos …" at bounding box center [641, 322] width 1282 height 645
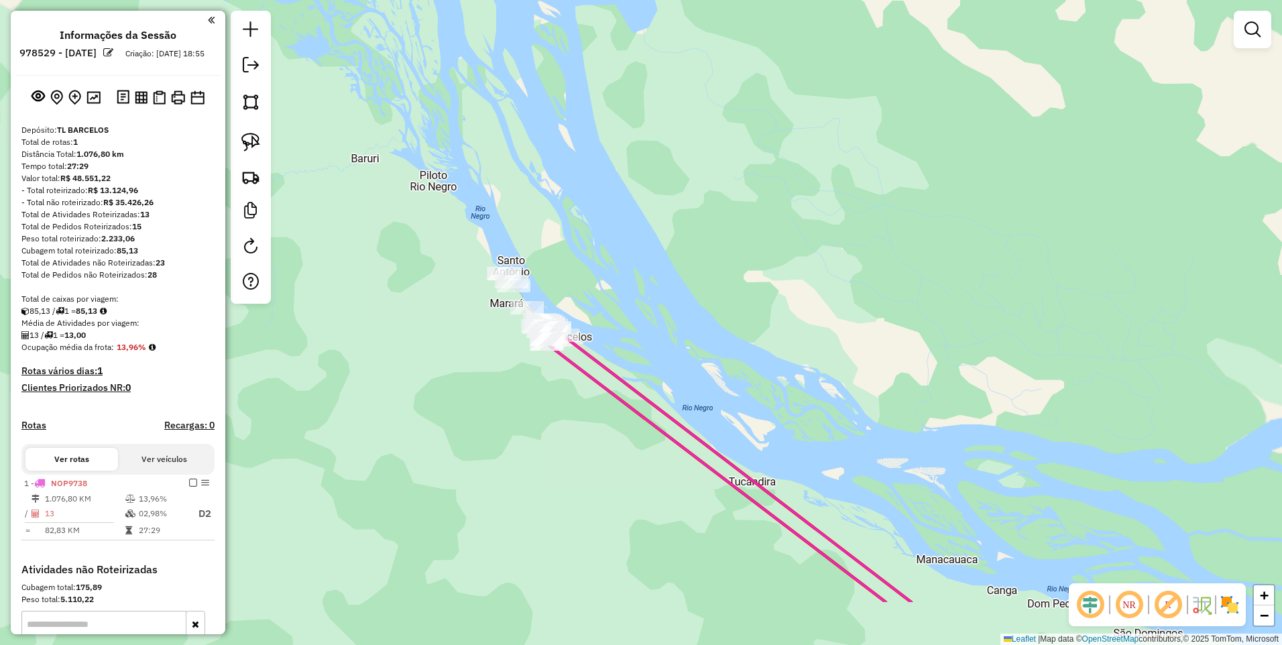
drag, startPoint x: 587, startPoint y: 259, endPoint x: 589, endPoint y: 229, distance: 30.3
click at [589, 229] on div "Janela de atendimento Grade de atendimento Capacidade Transportadoras Veículos …" at bounding box center [641, 322] width 1282 height 645
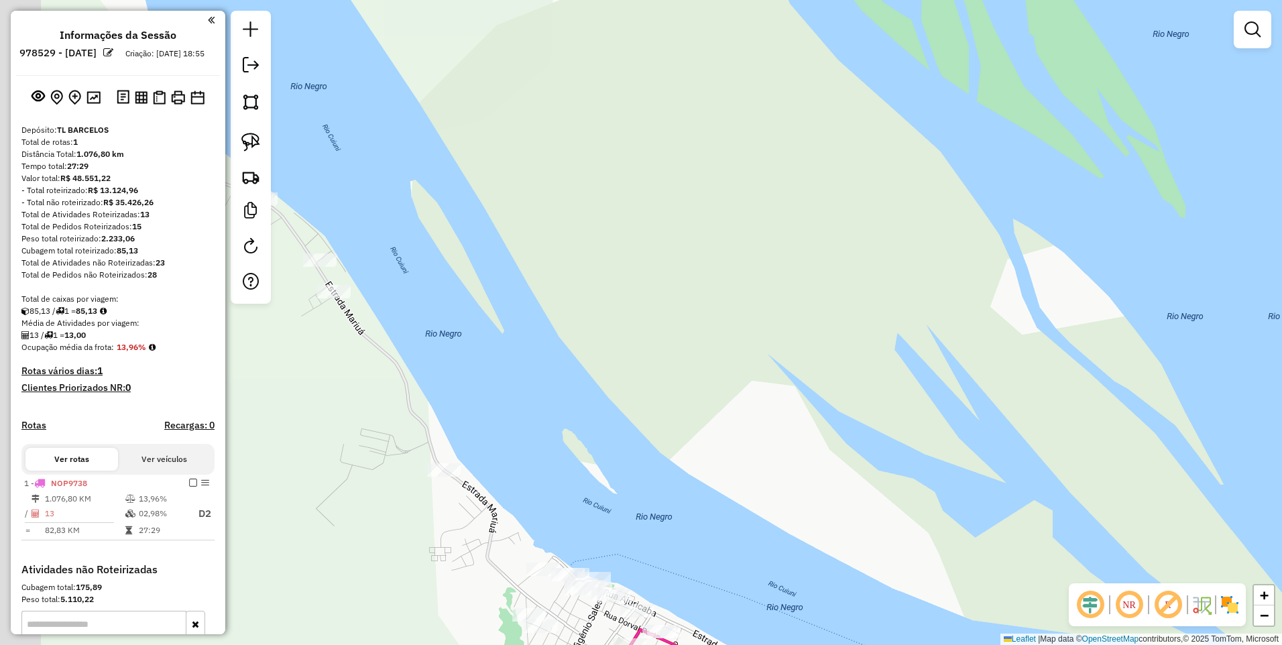
drag, startPoint x: 511, startPoint y: 298, endPoint x: 671, endPoint y: 283, distance: 160.3
click at [670, 284] on div "Janela de atendimento Grade de atendimento Capacidade Transportadoras Veículos …" at bounding box center [641, 322] width 1282 height 645
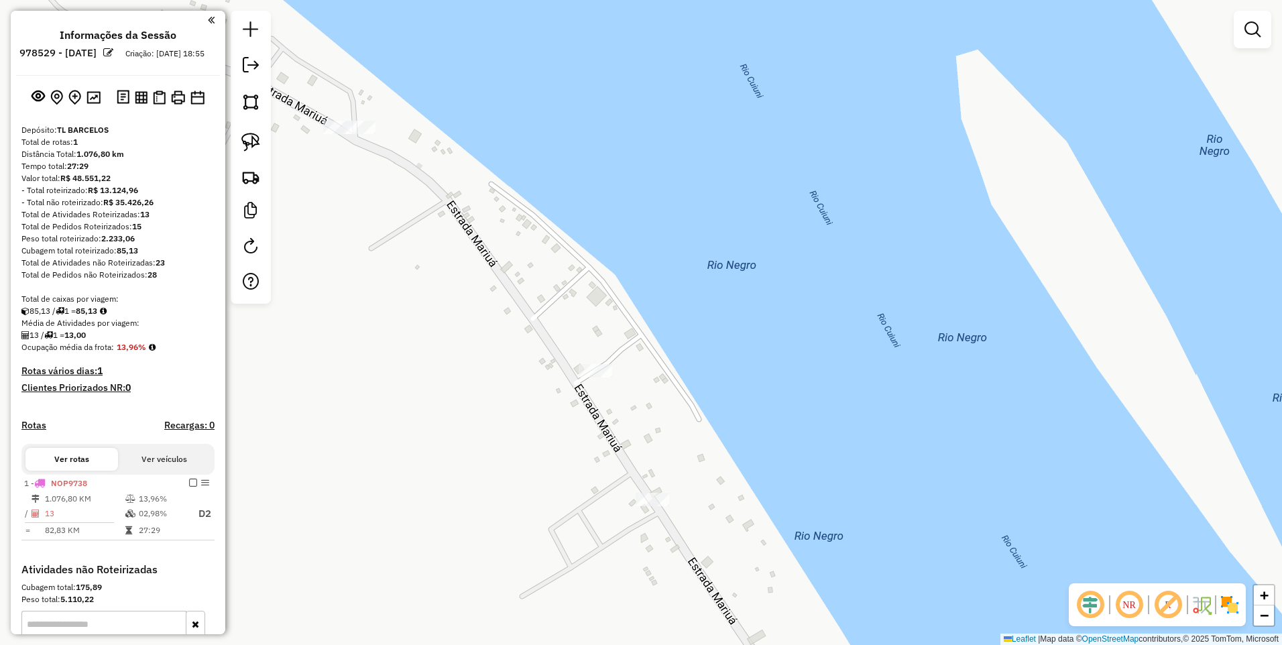
drag, startPoint x: 433, startPoint y: 152, endPoint x: 520, endPoint y: 245, distance: 127.2
click at [520, 245] on div "Janela de atendimento Grade de atendimento Capacidade Transportadoras Veículos …" at bounding box center [641, 322] width 1282 height 645
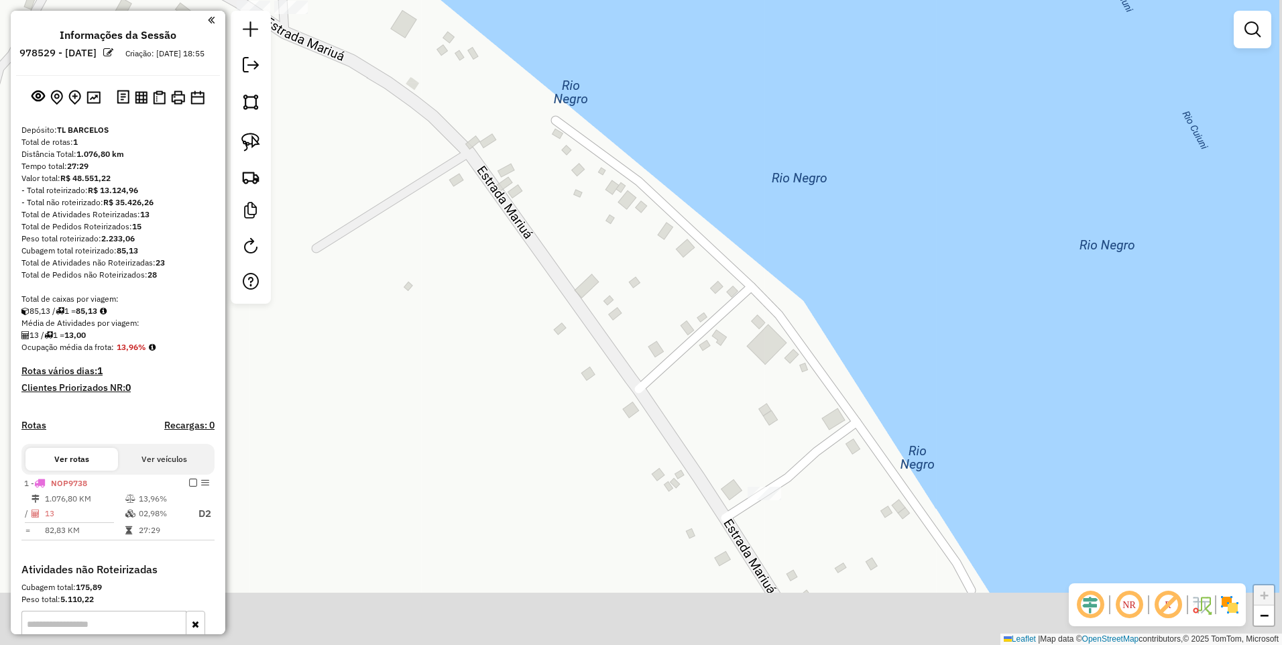
drag, startPoint x: 480, startPoint y: 341, endPoint x: 343, endPoint y: 168, distance: 221.5
click at [343, 168] on div "Janela de atendimento Grade de atendimento Capacidade Transportadoras Veículos …" at bounding box center [641, 322] width 1282 height 645
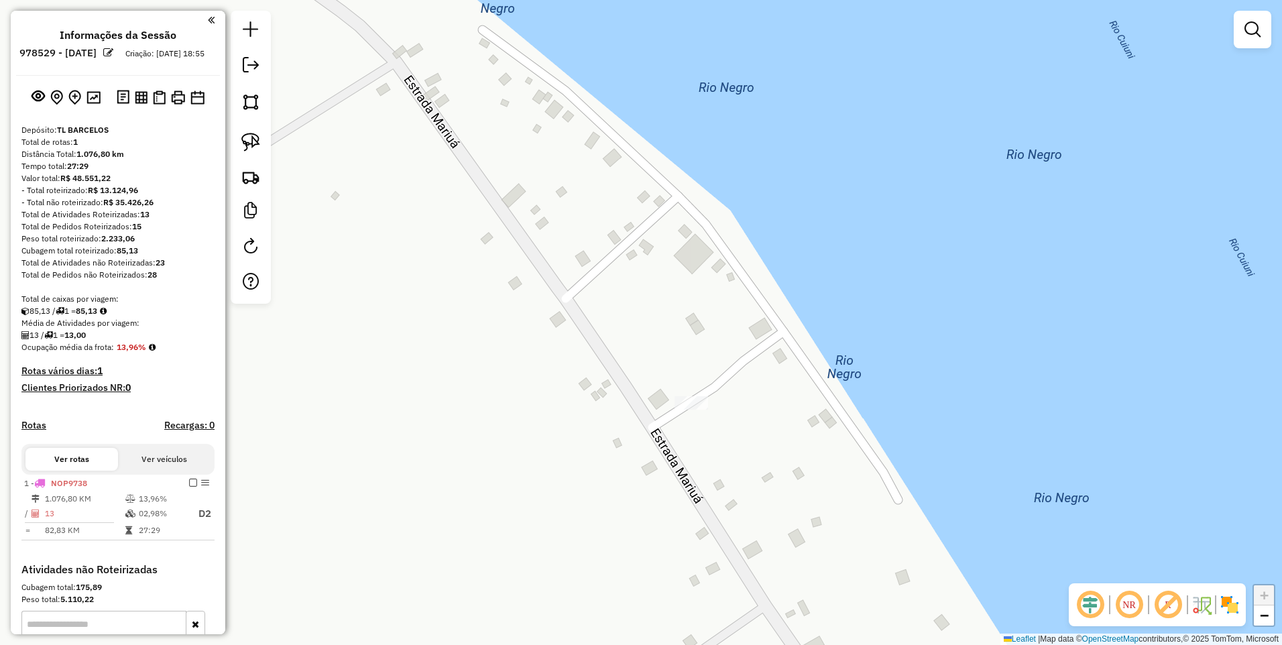
drag, startPoint x: 634, startPoint y: 299, endPoint x: 593, endPoint y: 220, distance: 88.8
click at [594, 220] on div "Janela de atendimento Grade de atendimento Capacidade Transportadoras Veículos …" at bounding box center [641, 322] width 1282 height 645
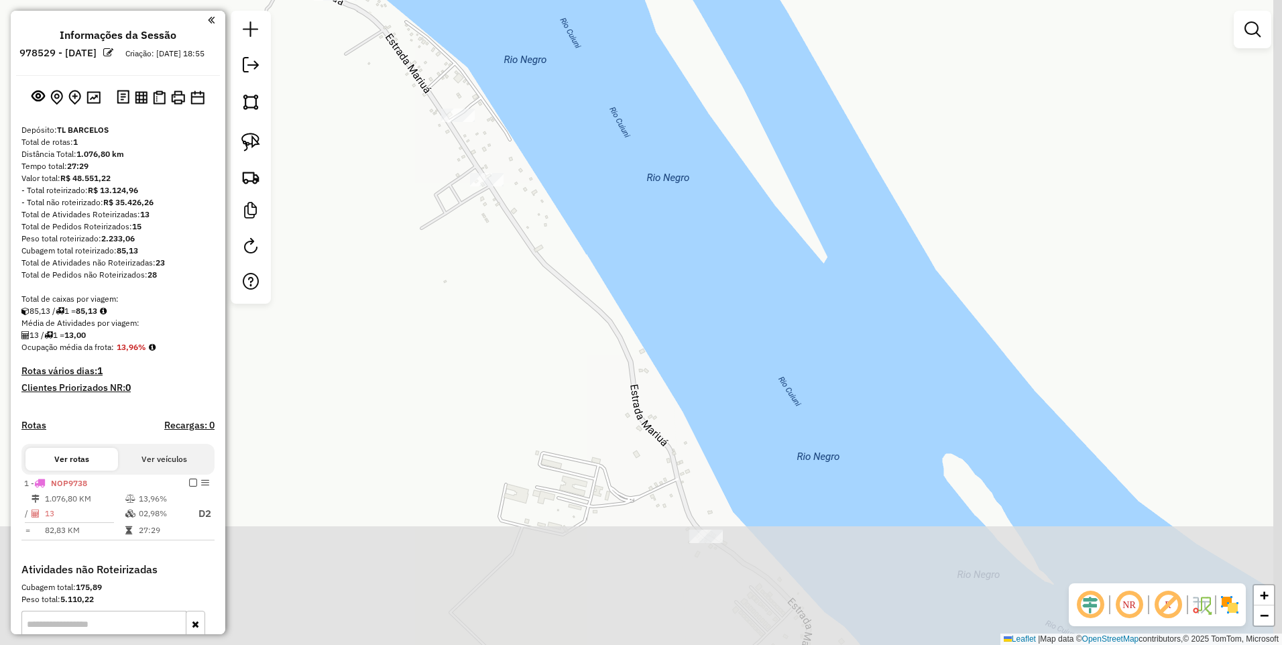
drag, startPoint x: 697, startPoint y: 355, endPoint x: 548, endPoint y: 274, distance: 169.8
click at [465, 137] on div "Janela de atendimento Grade de atendimento Capacidade Transportadoras Veículos …" at bounding box center [641, 322] width 1282 height 645
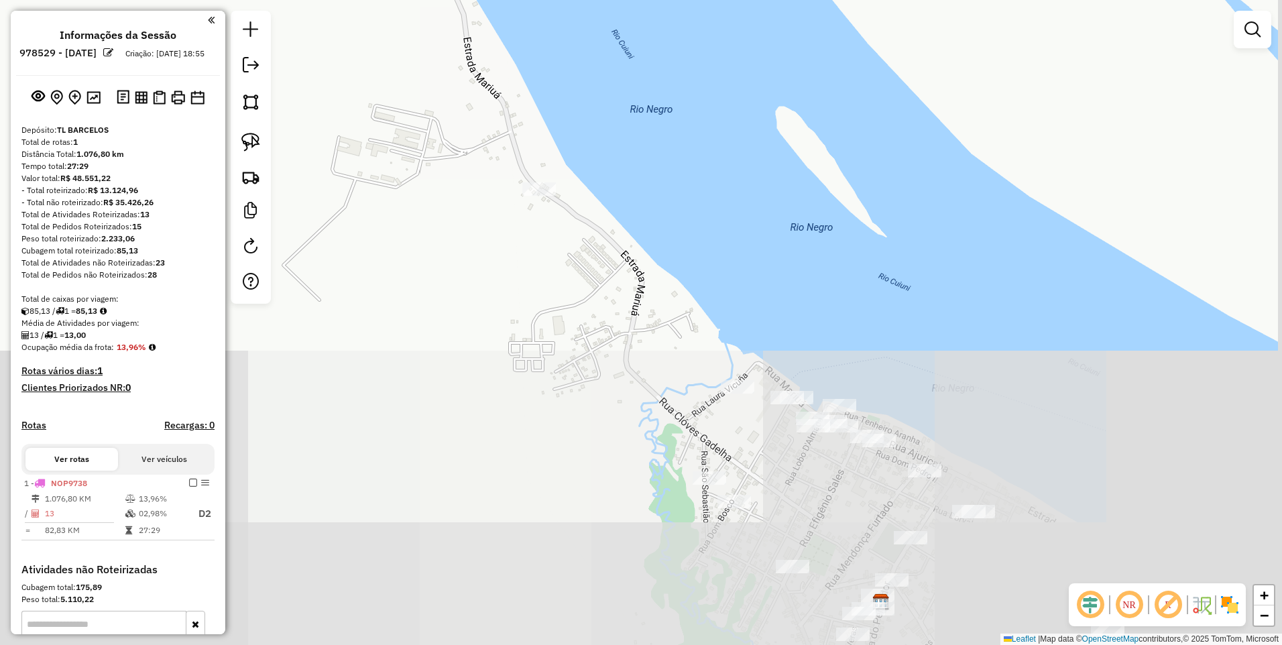
drag, startPoint x: 690, startPoint y: 469, endPoint x: 537, endPoint y: 127, distance: 375.2
click at [537, 127] on div "Janela de atendimento Grade de atendimento Capacidade Transportadoras Veículos …" at bounding box center [641, 322] width 1282 height 645
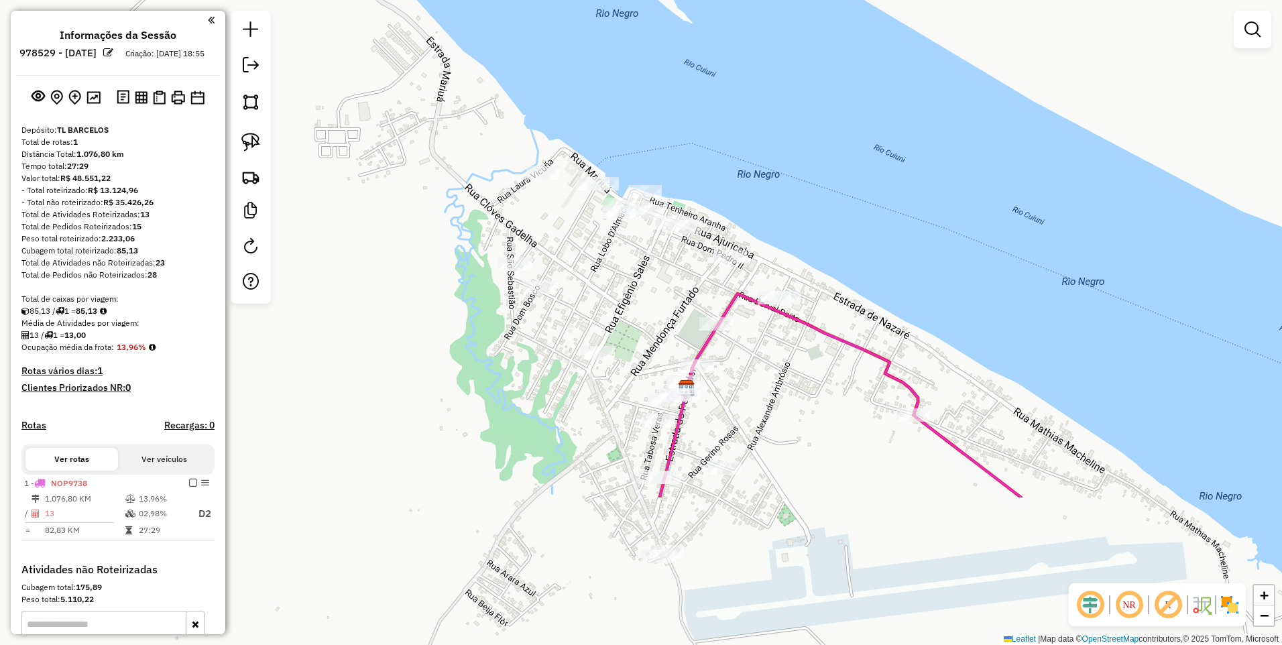
drag, startPoint x: 643, startPoint y: 365, endPoint x: 483, endPoint y: 176, distance: 248.4
click at [483, 176] on div "Janela de atendimento Grade de atendimento Capacidade Transportadoras Veículos …" at bounding box center [641, 322] width 1282 height 645
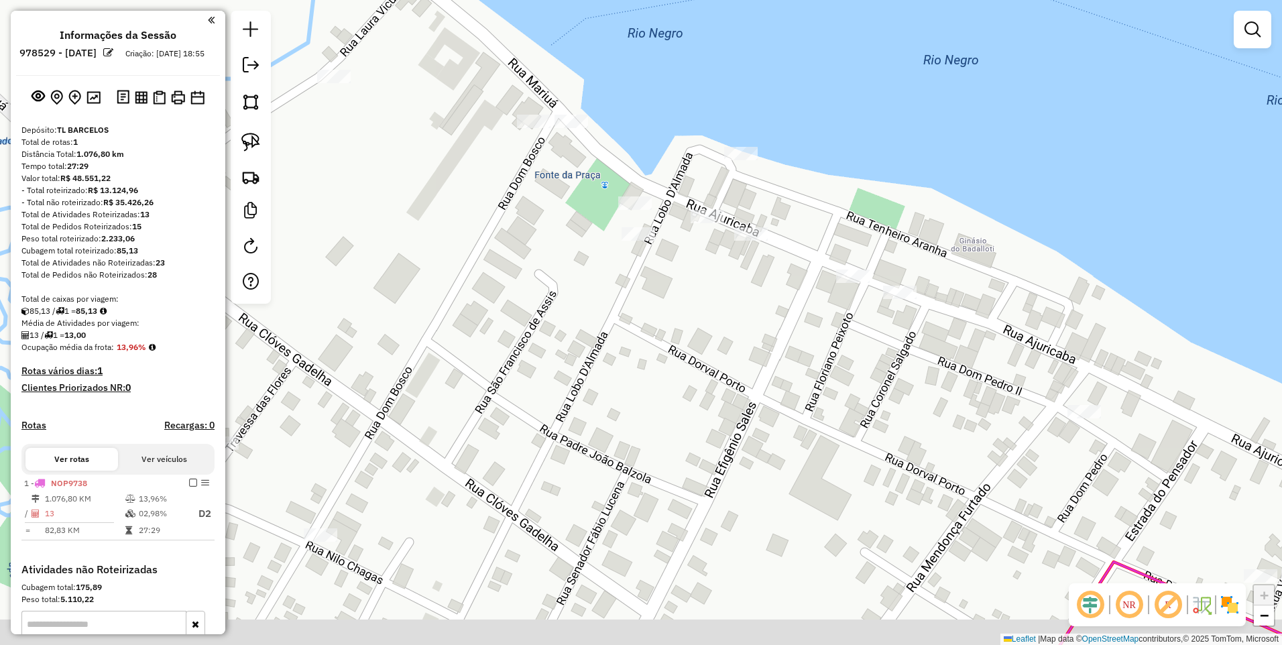
drag, startPoint x: 874, startPoint y: 377, endPoint x: 744, endPoint y: 298, distance: 151.3
click at [742, 300] on div "Janela de atendimento Grade de atendimento Capacidade Transportadoras Veículos …" at bounding box center [641, 322] width 1282 height 645
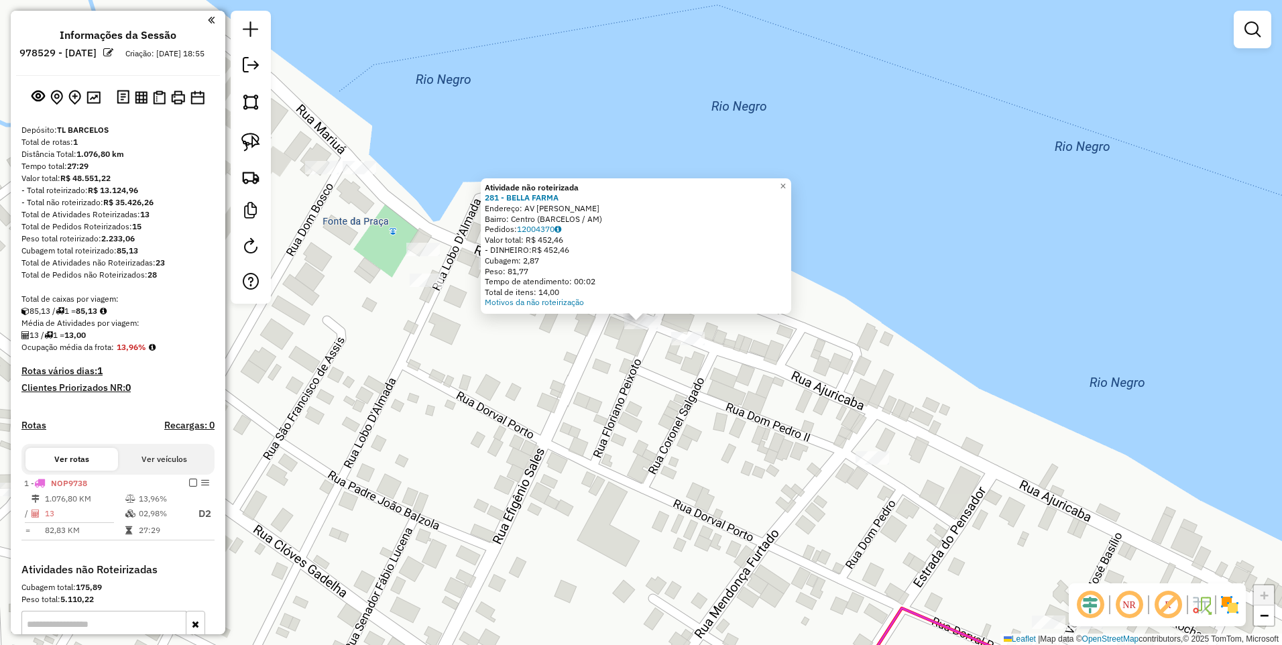
click at [845, 290] on div "Atividade não roteirizada 281 - BELLA FARMA Endereço: AV [PERSON_NAME]: Centro …" at bounding box center [641, 322] width 1282 height 645
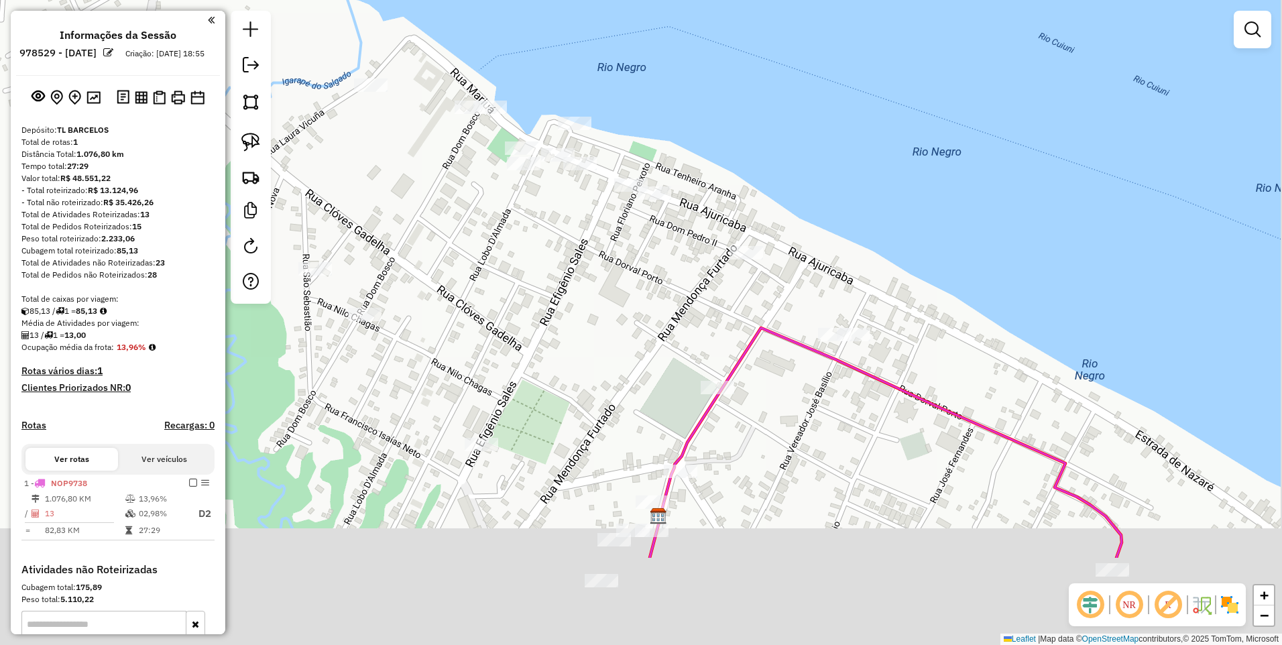
drag, startPoint x: 712, startPoint y: 253, endPoint x: 711, endPoint y: 215, distance: 37.6
click at [695, 210] on div "Janela de atendimento Grade de atendimento Capacidade Transportadoras Veículos …" at bounding box center [641, 322] width 1282 height 645
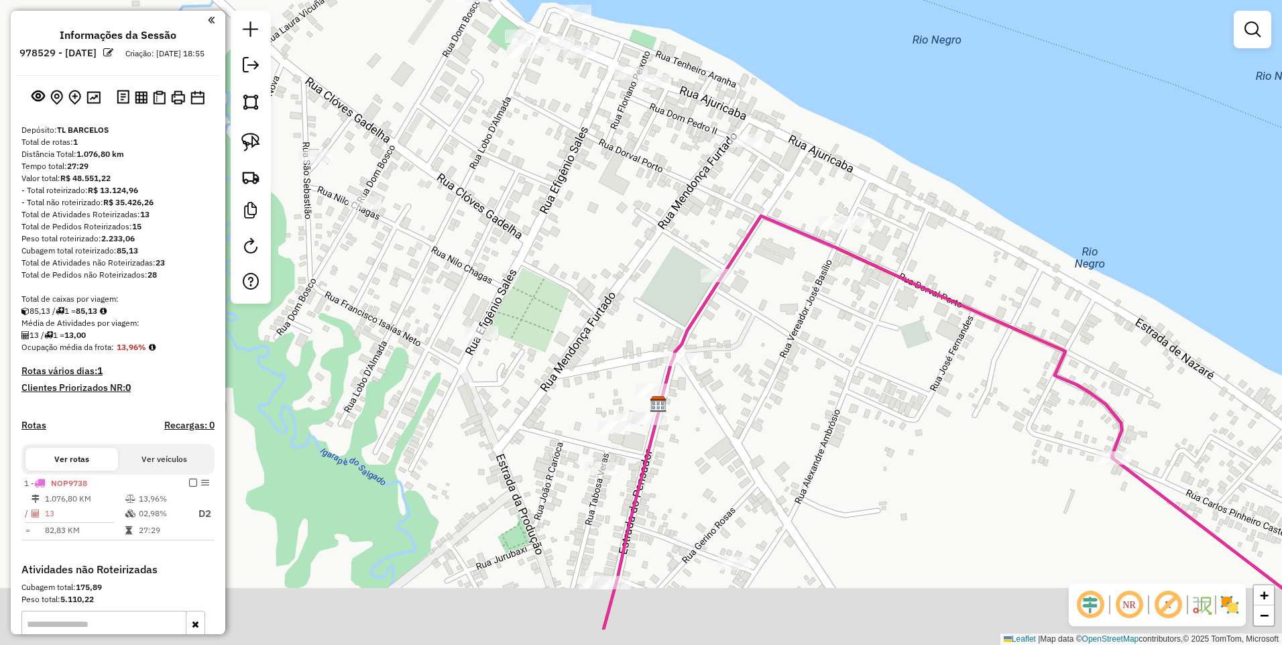
drag, startPoint x: 648, startPoint y: 323, endPoint x: 653, endPoint y: 192, distance: 130.8
click at [653, 192] on div "Janela de atendimento Grade de atendimento Capacidade Transportadoras Veículos …" at bounding box center [641, 322] width 1282 height 645
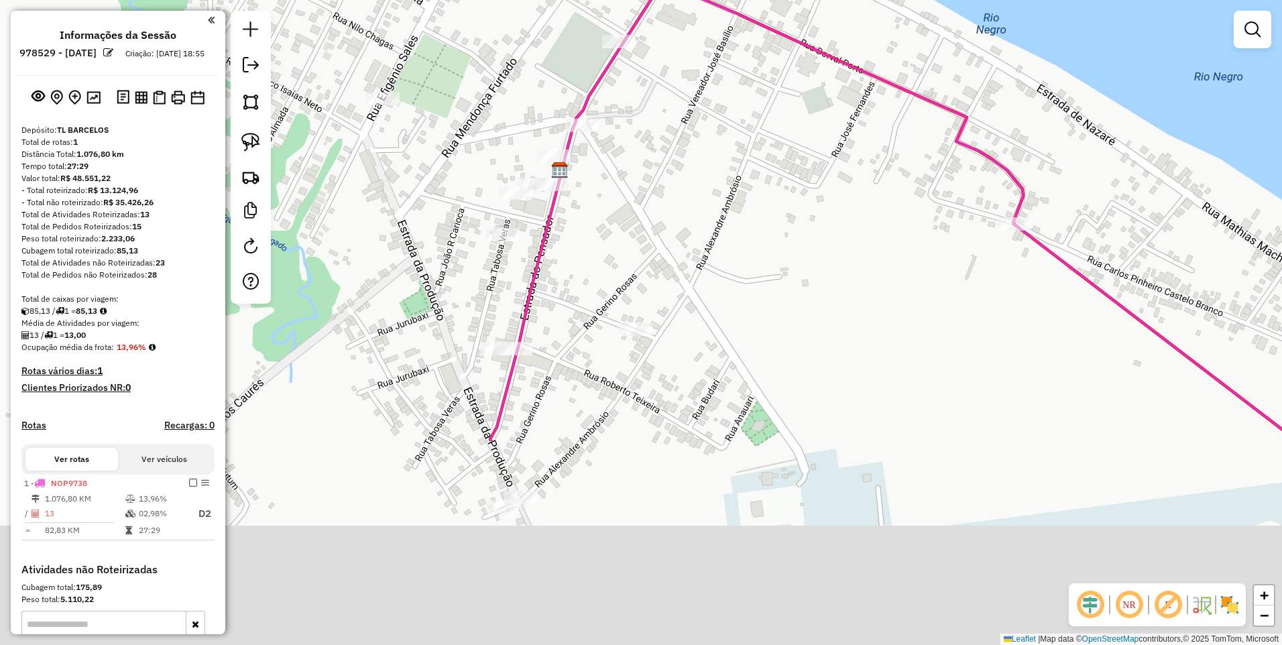
drag, startPoint x: 562, startPoint y: 497, endPoint x: 524, endPoint y: 236, distance: 263.5
click at [529, 227] on div "Janela de atendimento Grade de atendimento Capacidade Transportadoras Veículos …" at bounding box center [641, 322] width 1282 height 645
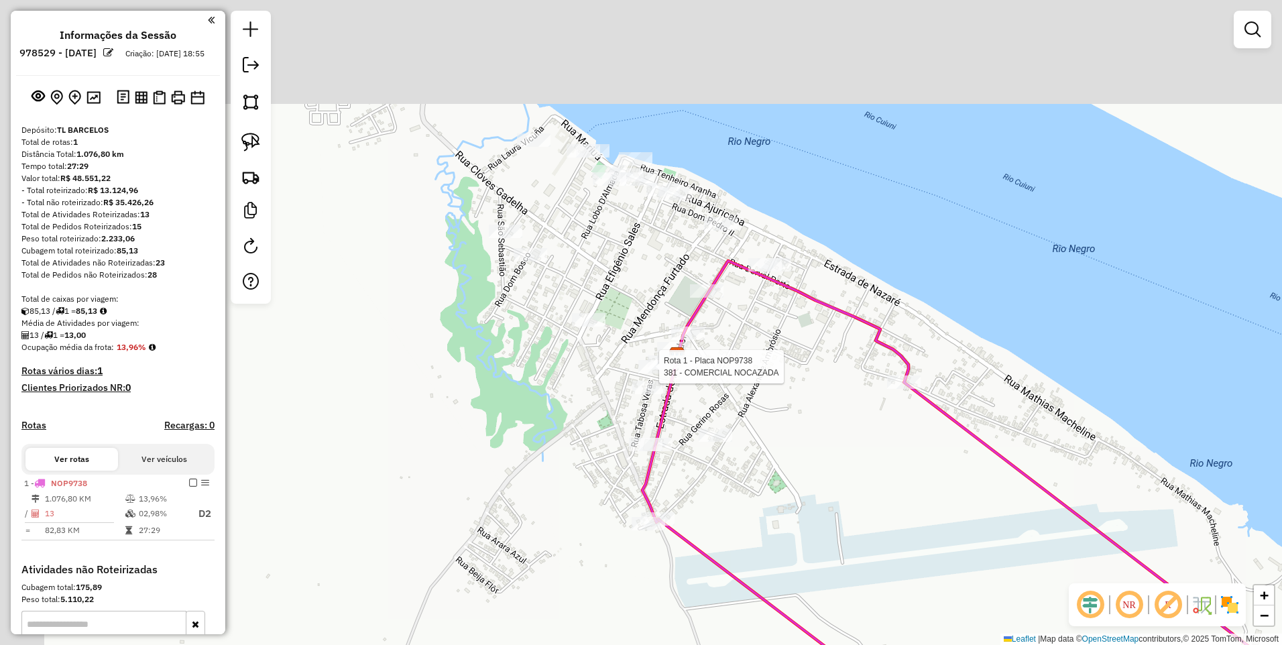
drag, startPoint x: 635, startPoint y: 212, endPoint x: 795, endPoint y: 483, distance: 315.0
click at [795, 483] on div "Rota 1 - Placa NOP9738 381 - COMERCIAL NOCAZADA Janela de atendimento Grade de …" at bounding box center [641, 322] width 1282 height 645
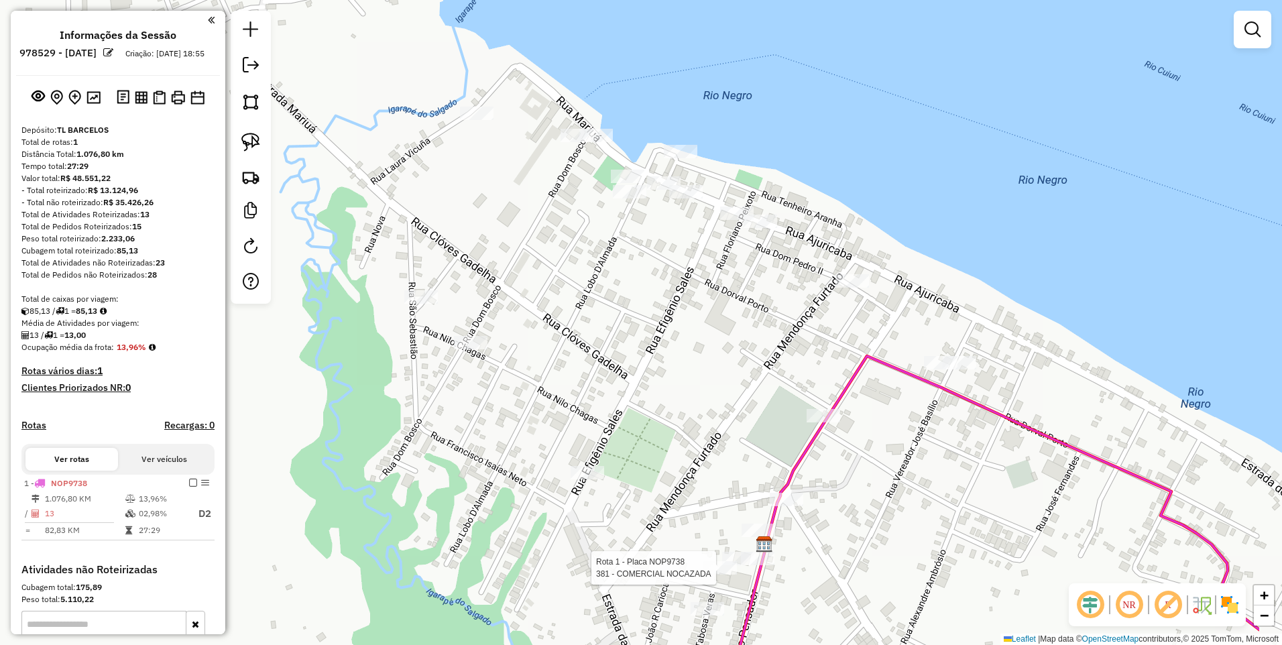
drag, startPoint x: 681, startPoint y: 218, endPoint x: 528, endPoint y: 231, distance: 154.1
click at [528, 231] on div "Rota 1 - Placa NOP9738 381 - COMERCIAL NOCAZADA Janela de atendimento Grade de …" at bounding box center [641, 322] width 1282 height 645
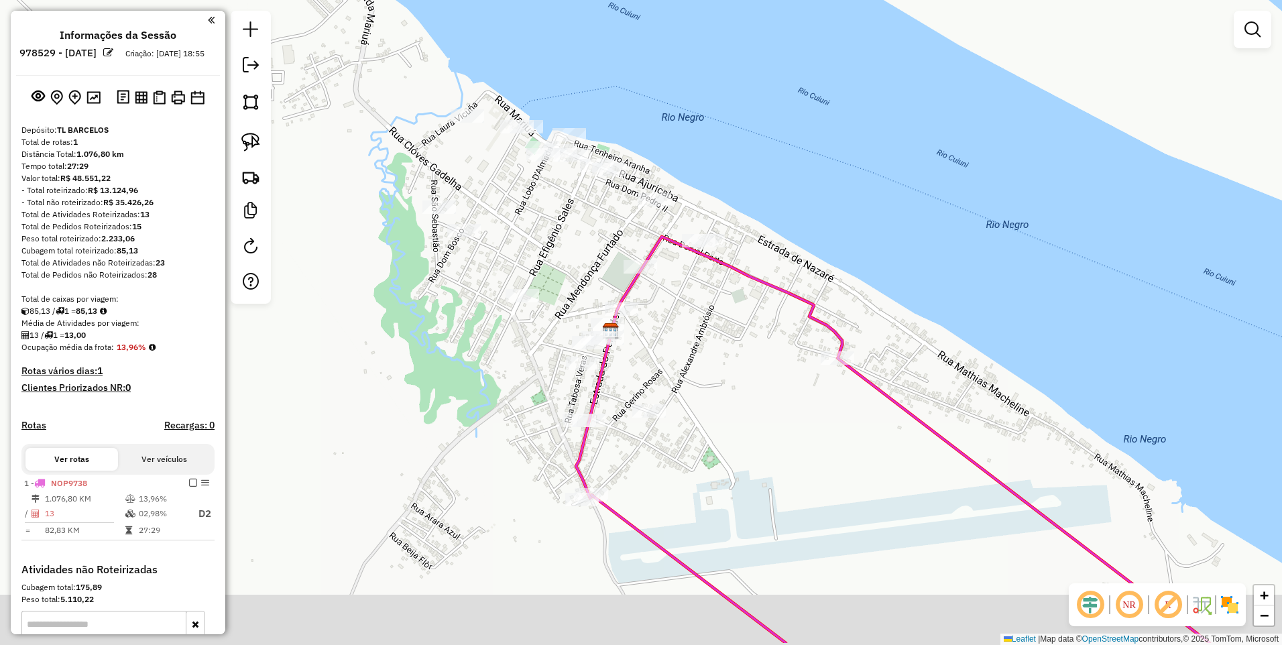
drag, startPoint x: 935, startPoint y: 566, endPoint x: 799, endPoint y: 451, distance: 178.0
click at [871, 469] on div "Janela de atendimento Grade de atendimento Capacidade Transportadoras Veículos …" at bounding box center [641, 322] width 1282 height 645
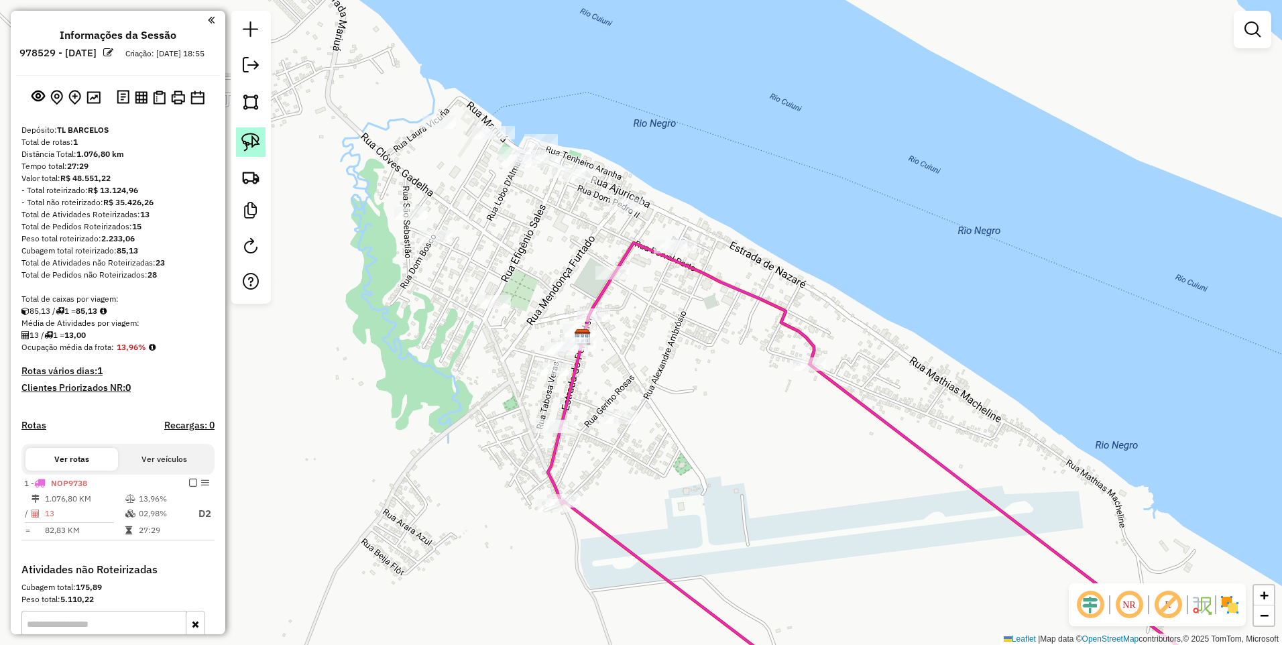
click at [260, 143] on link at bounding box center [251, 142] width 30 height 30
drag, startPoint x: 418, startPoint y: 113, endPoint x: 665, endPoint y: 194, distance: 259.1
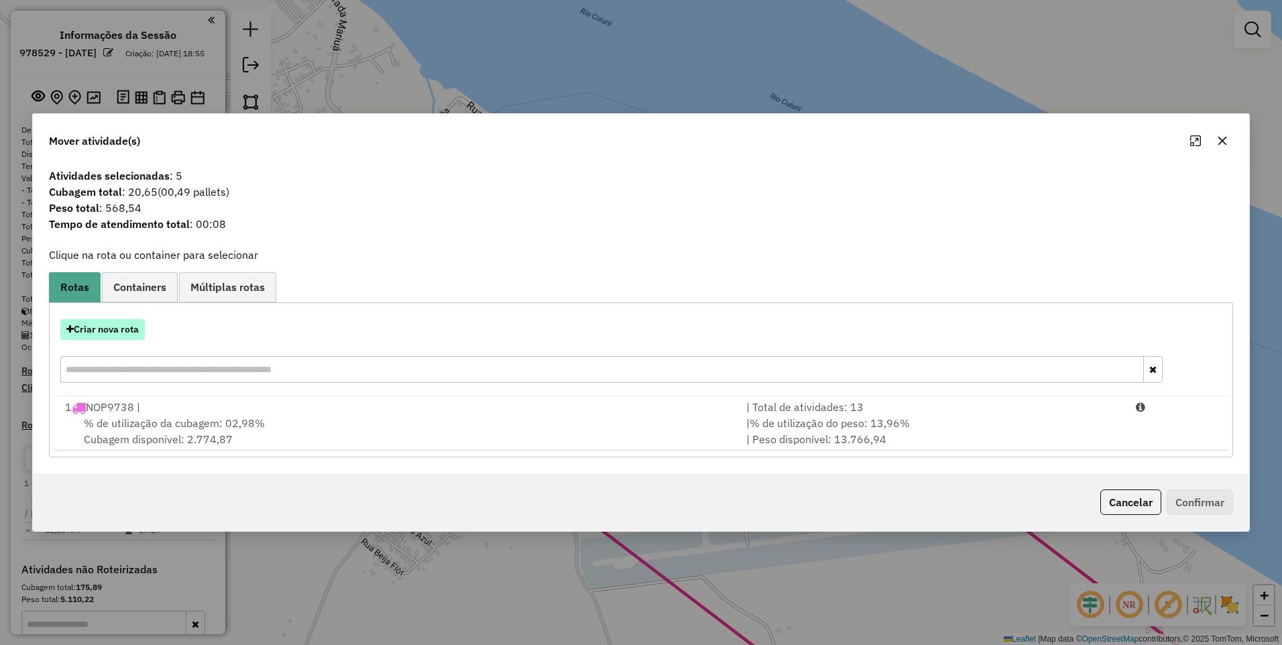
click at [119, 325] on button "Criar nova rota" at bounding box center [102, 329] width 84 height 21
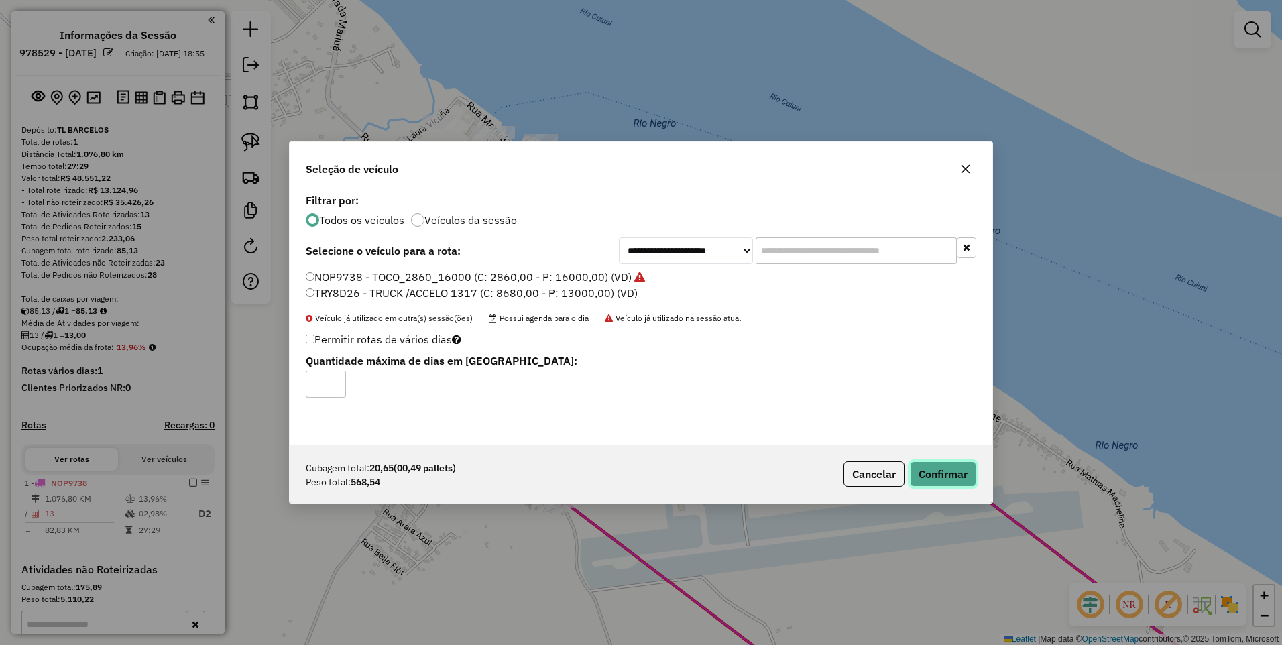
click at [925, 474] on button "Confirmar" at bounding box center [943, 473] width 66 height 25
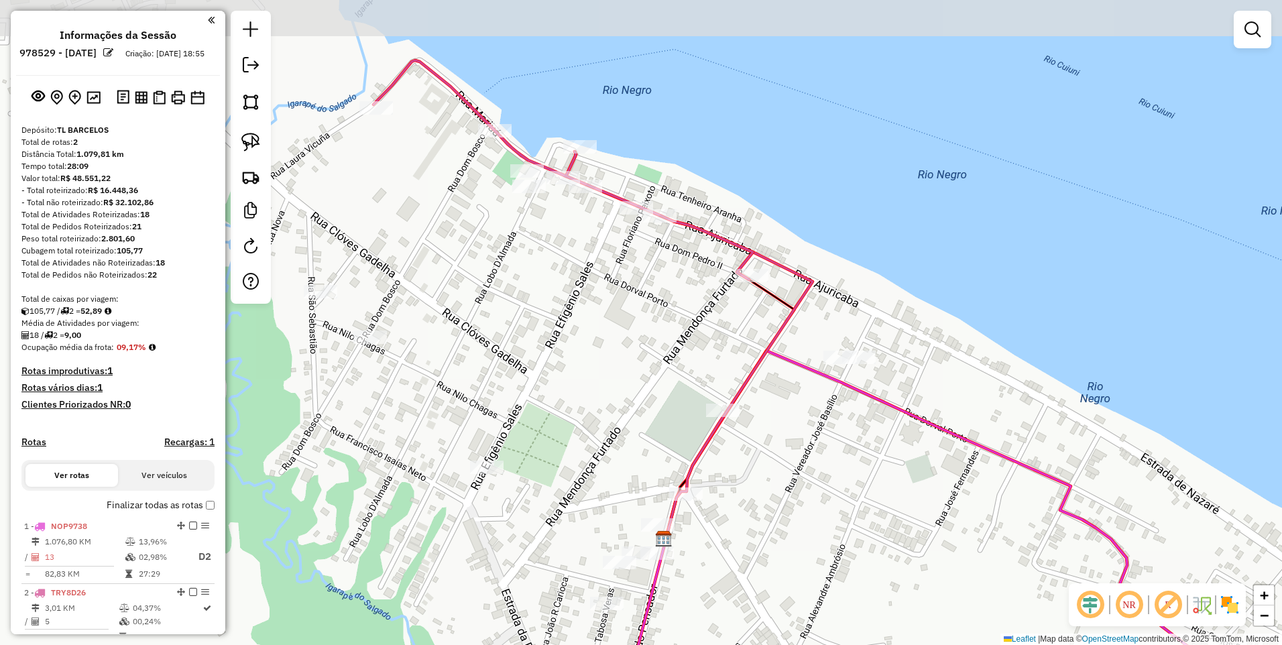
drag, startPoint x: 547, startPoint y: 169, endPoint x: 518, endPoint y: 213, distance: 53.2
click at [518, 213] on div "Janela de atendimento Grade de atendimento Capacidade Transportadoras Veículos …" at bounding box center [641, 322] width 1282 height 645
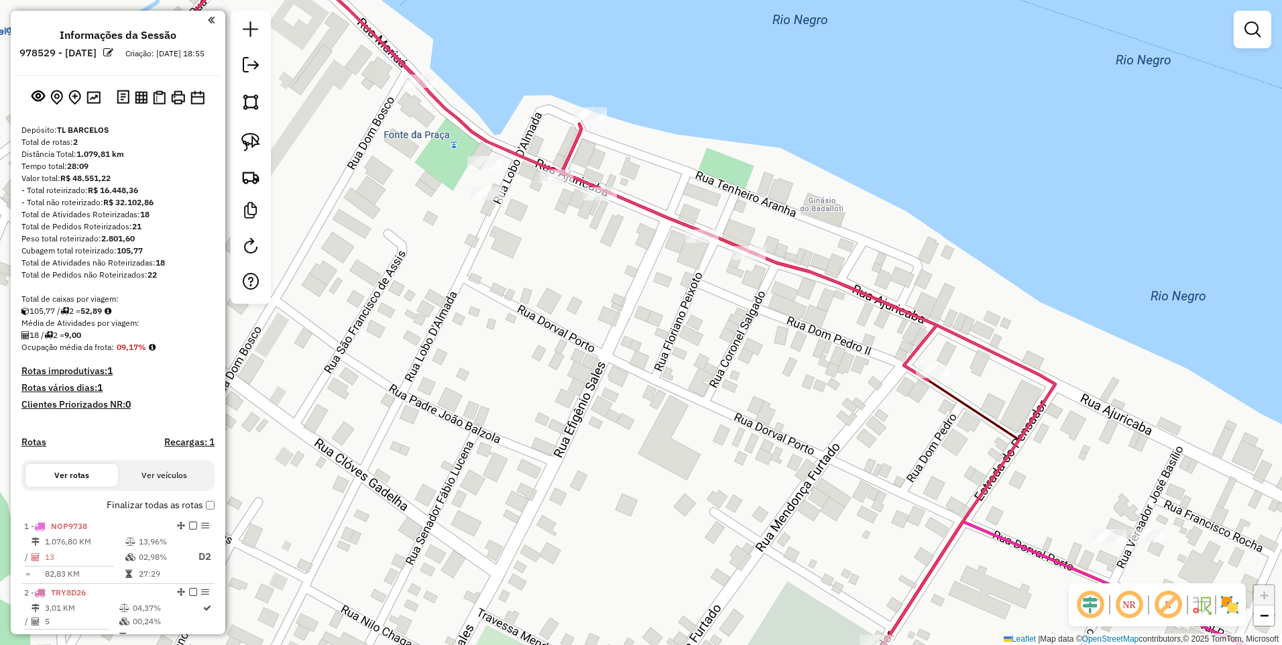
drag, startPoint x: 548, startPoint y: 197, endPoint x: 498, endPoint y: 253, distance: 75.5
click at [498, 253] on div "Janela de atendimento Grade de atendimento Capacidade Transportadoras Veículos …" at bounding box center [641, 322] width 1282 height 645
click at [264, 139] on link at bounding box center [251, 142] width 30 height 30
drag, startPoint x: 445, startPoint y: 145, endPoint x: 477, endPoint y: 219, distance: 80.7
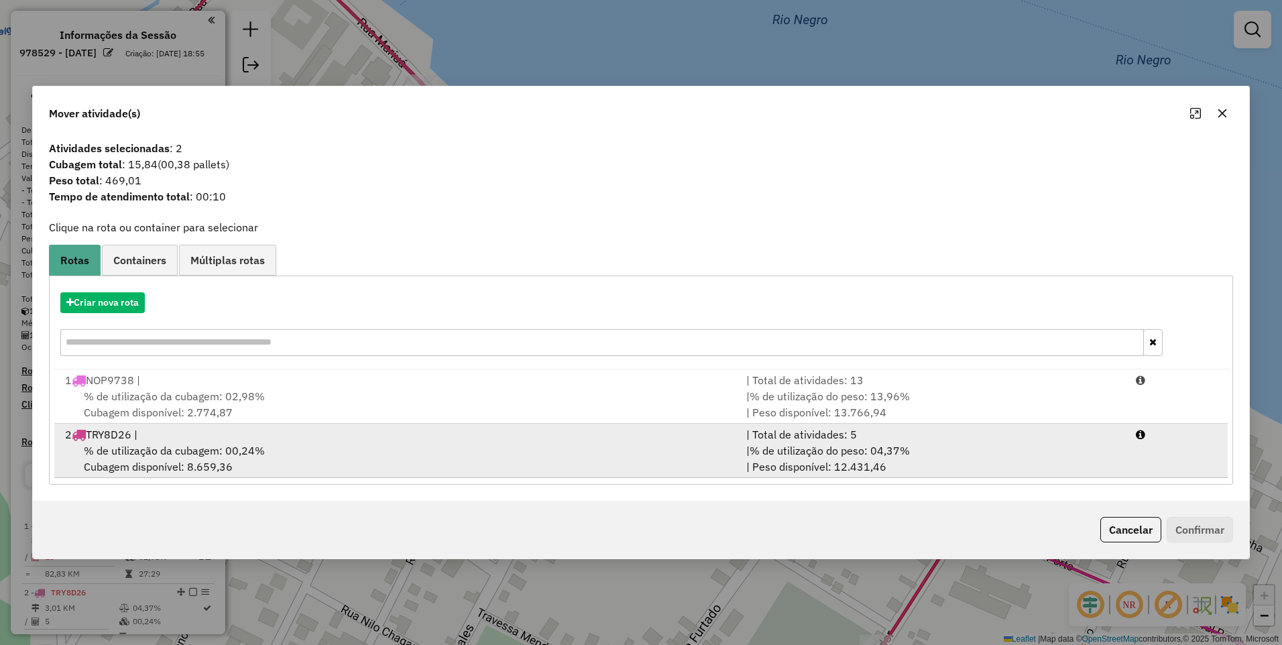
click at [210, 451] on span "% de utilização da cubagem: 00,24%" at bounding box center [174, 450] width 181 height 13
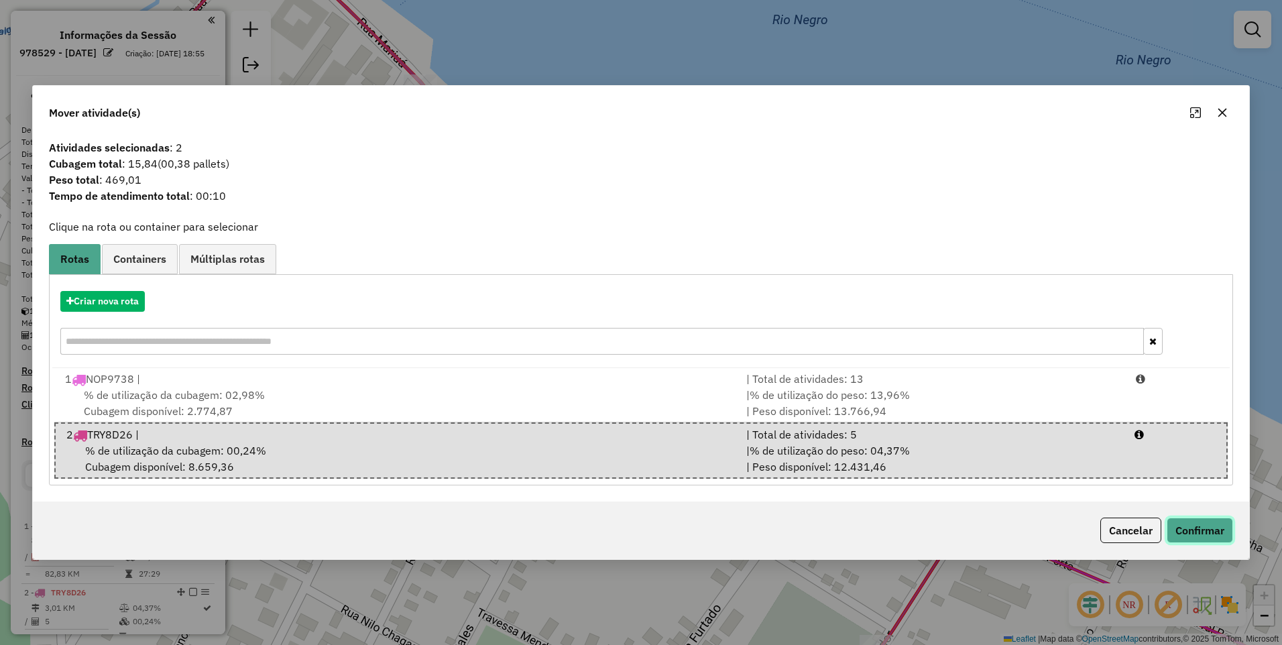
click at [1189, 523] on button "Confirmar" at bounding box center [1200, 530] width 66 height 25
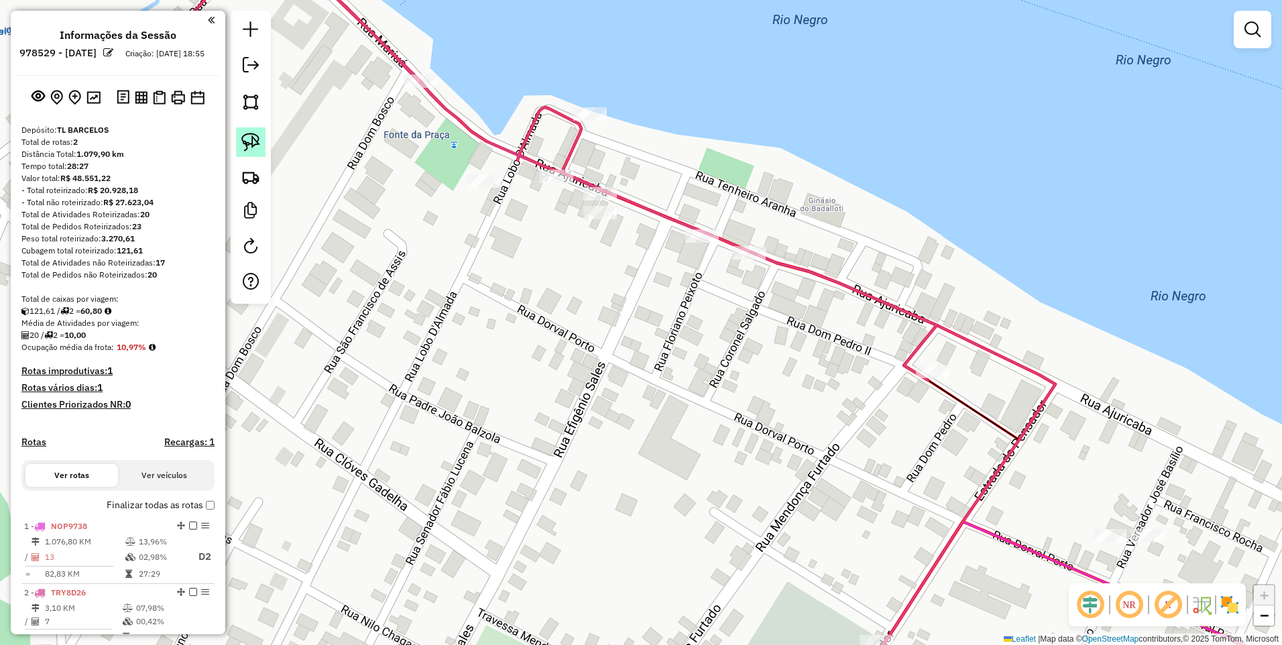
drag, startPoint x: 255, startPoint y: 142, endPoint x: 270, endPoint y: 143, distance: 14.8
click at [255, 143] on img at bounding box center [250, 142] width 19 height 19
drag, startPoint x: 534, startPoint y: 148, endPoint x: 715, endPoint y: 268, distance: 216.3
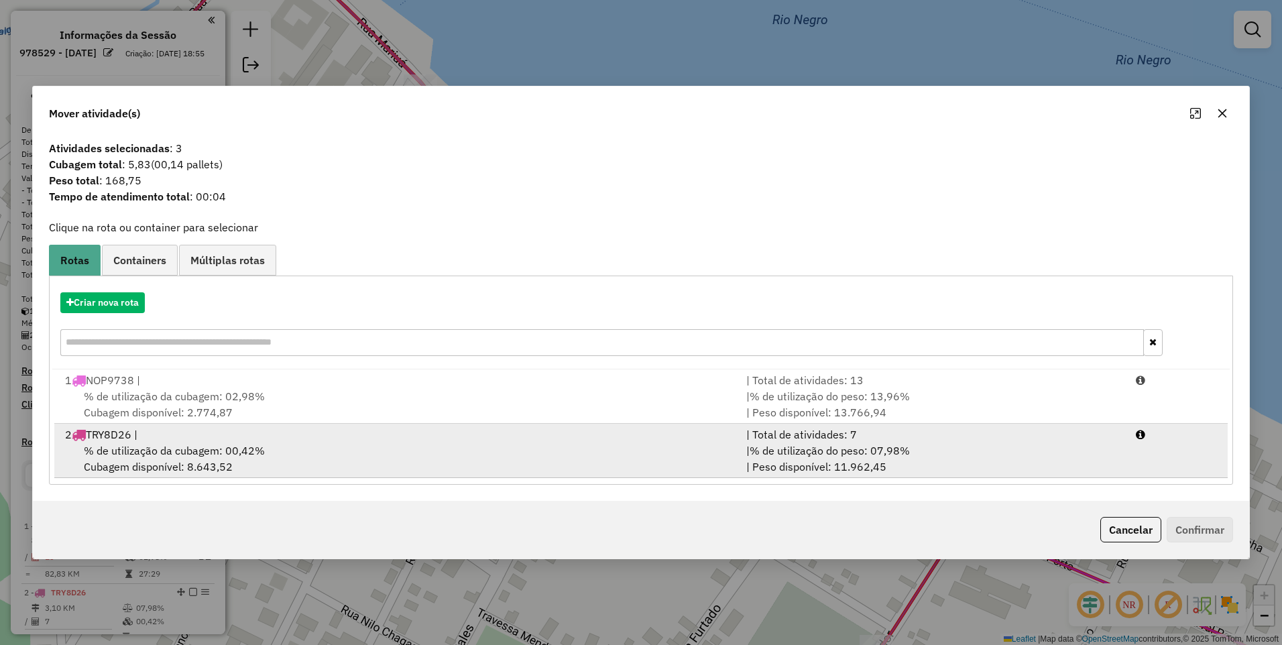
click at [412, 460] on div "% de utilização da cubagem: 00,42% Cubagem disponível: 8.643,52" at bounding box center [397, 459] width 681 height 32
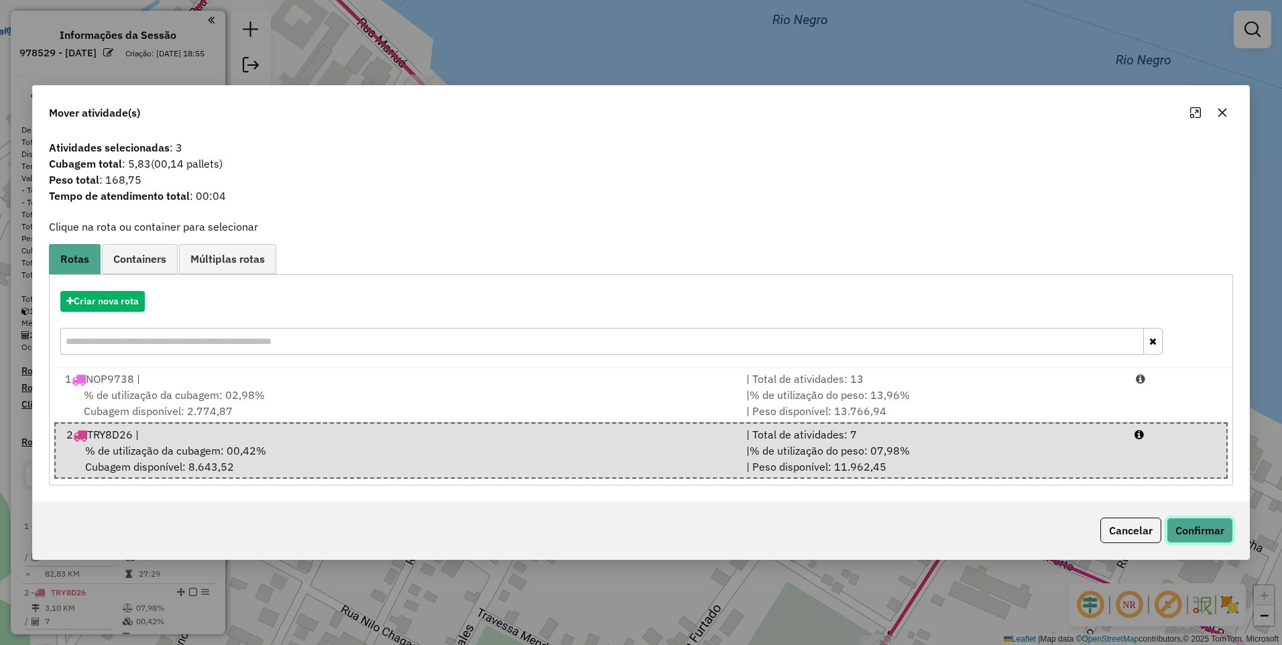
click at [1202, 526] on button "Confirmar" at bounding box center [1200, 530] width 66 height 25
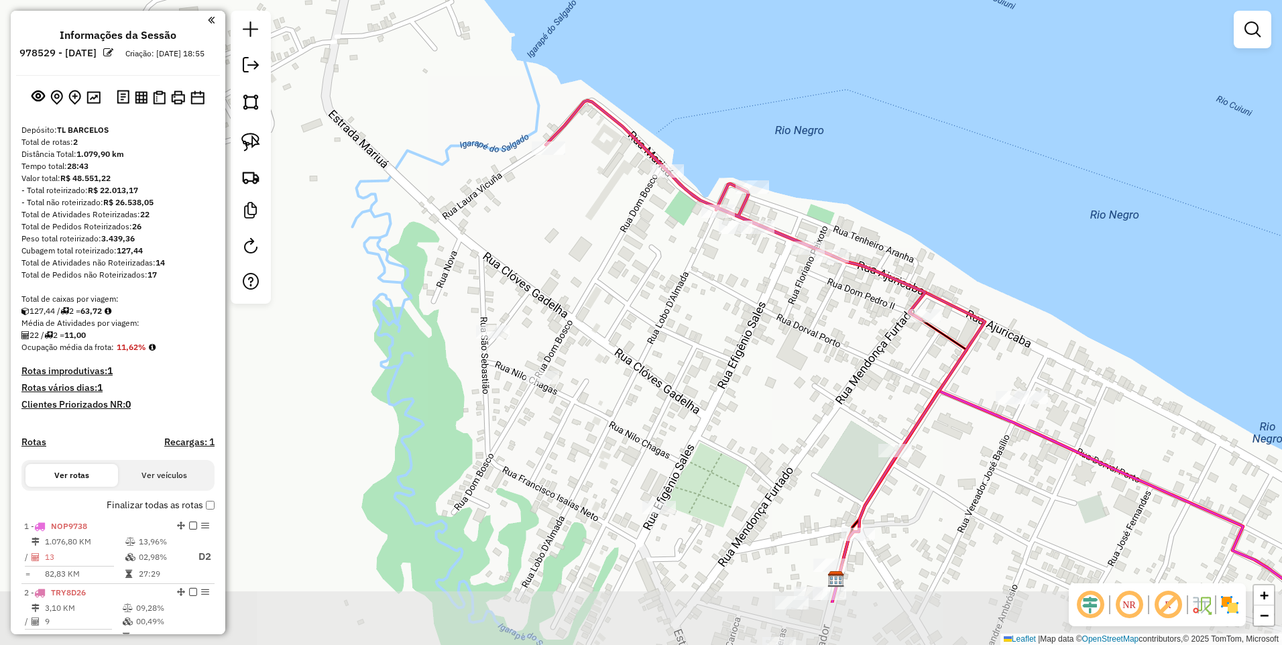
drag, startPoint x: 570, startPoint y: 362, endPoint x: 544, endPoint y: 304, distance: 63.0
click at [575, 319] on div "Janela de atendimento Grade de atendimento Capacidade Transportadoras Veículos …" at bounding box center [641, 322] width 1282 height 645
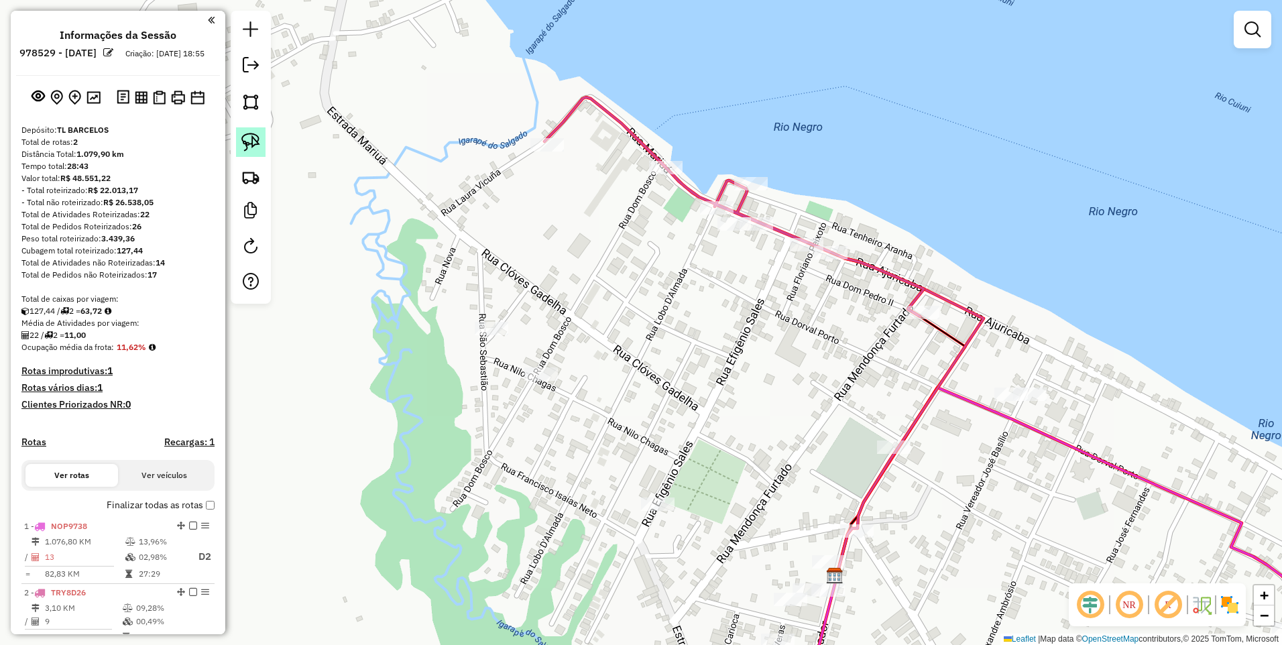
click at [249, 137] on img at bounding box center [250, 142] width 19 height 19
drag, startPoint x: 475, startPoint y: 303, endPoint x: 568, endPoint y: 397, distance: 132.3
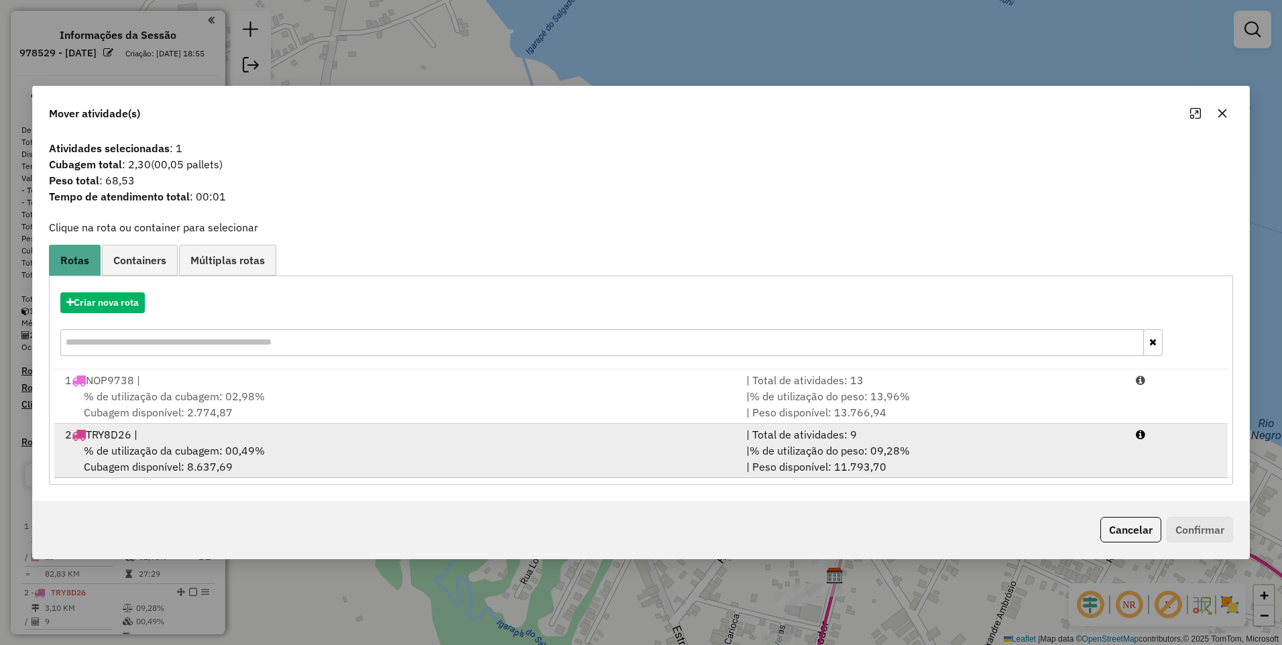
click at [304, 440] on div "2 TRY8D26 |" at bounding box center [397, 434] width 681 height 16
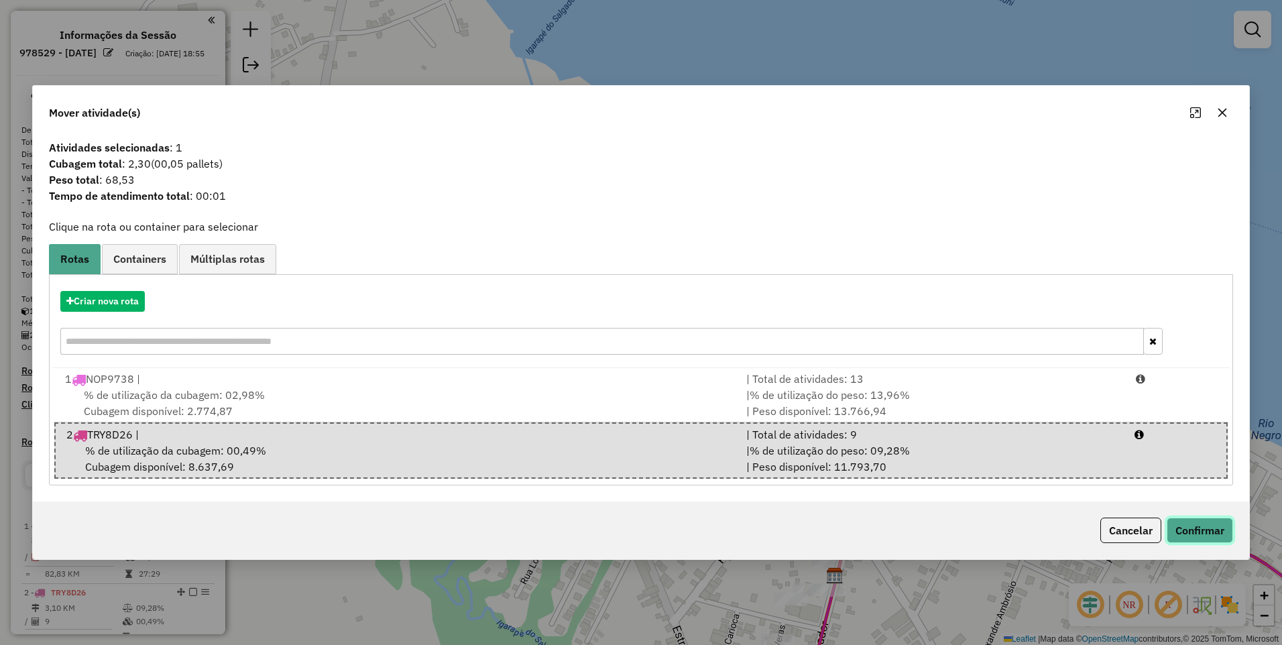
click at [1199, 536] on button "Confirmar" at bounding box center [1200, 530] width 66 height 25
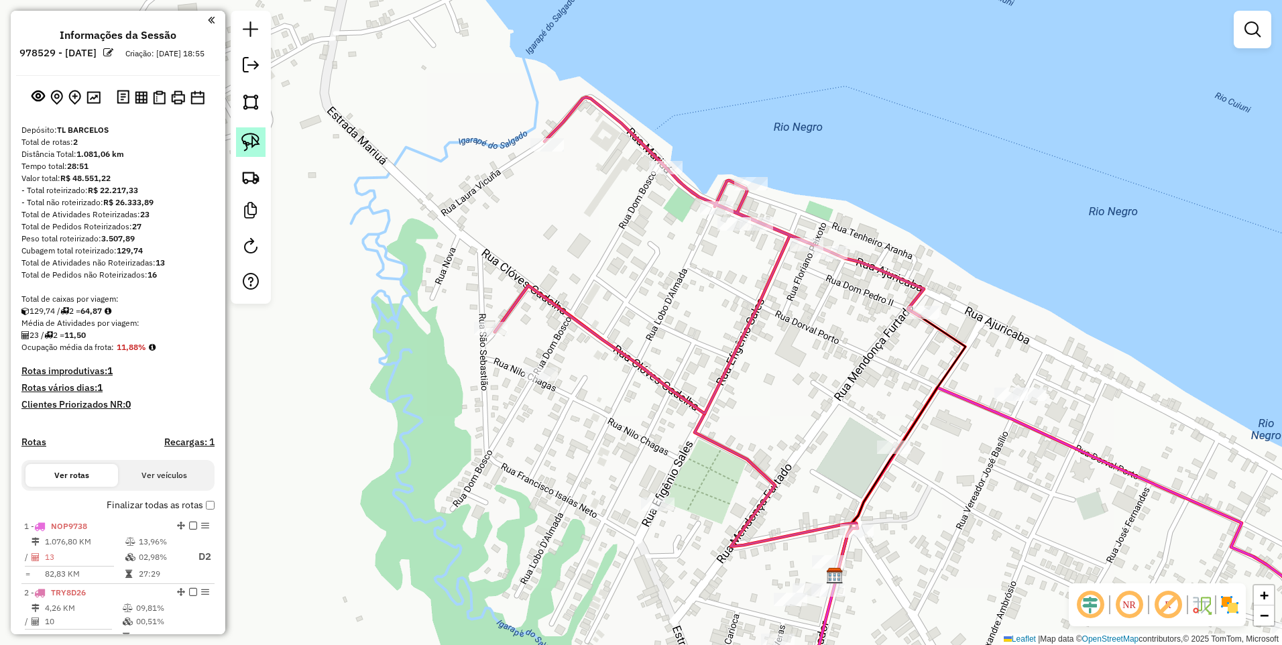
click at [257, 136] on img at bounding box center [250, 142] width 19 height 19
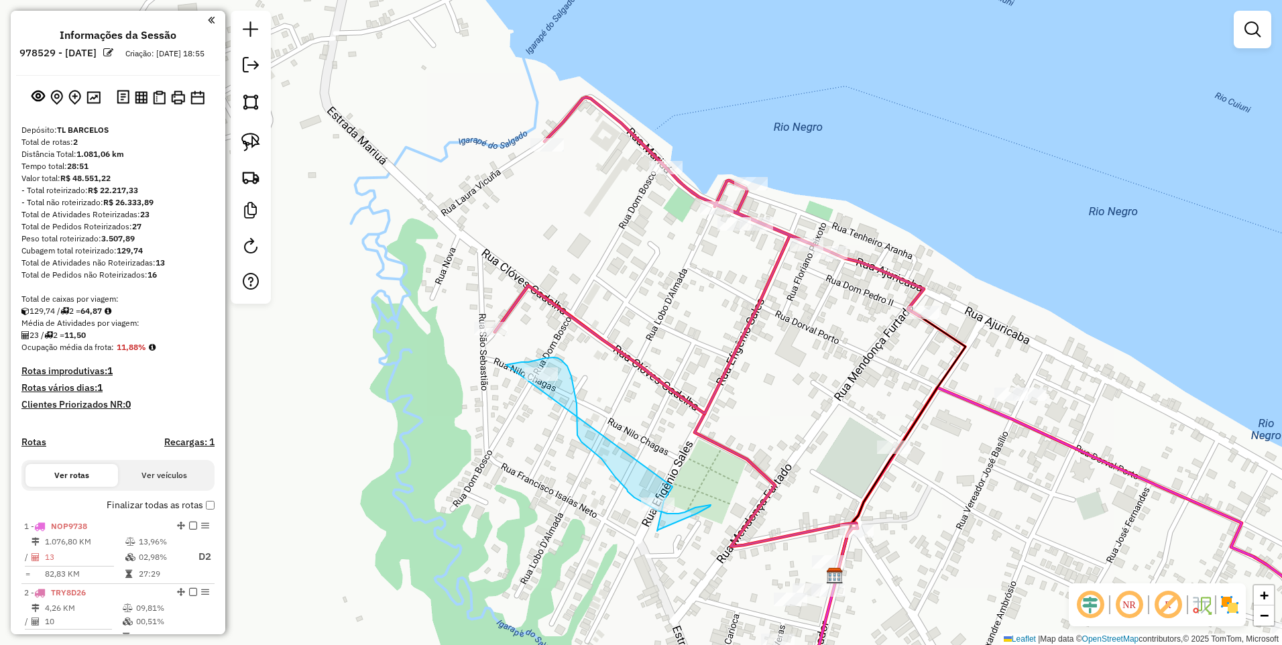
drag, startPoint x: 508, startPoint y: 365, endPoint x: 673, endPoint y: 487, distance: 204.6
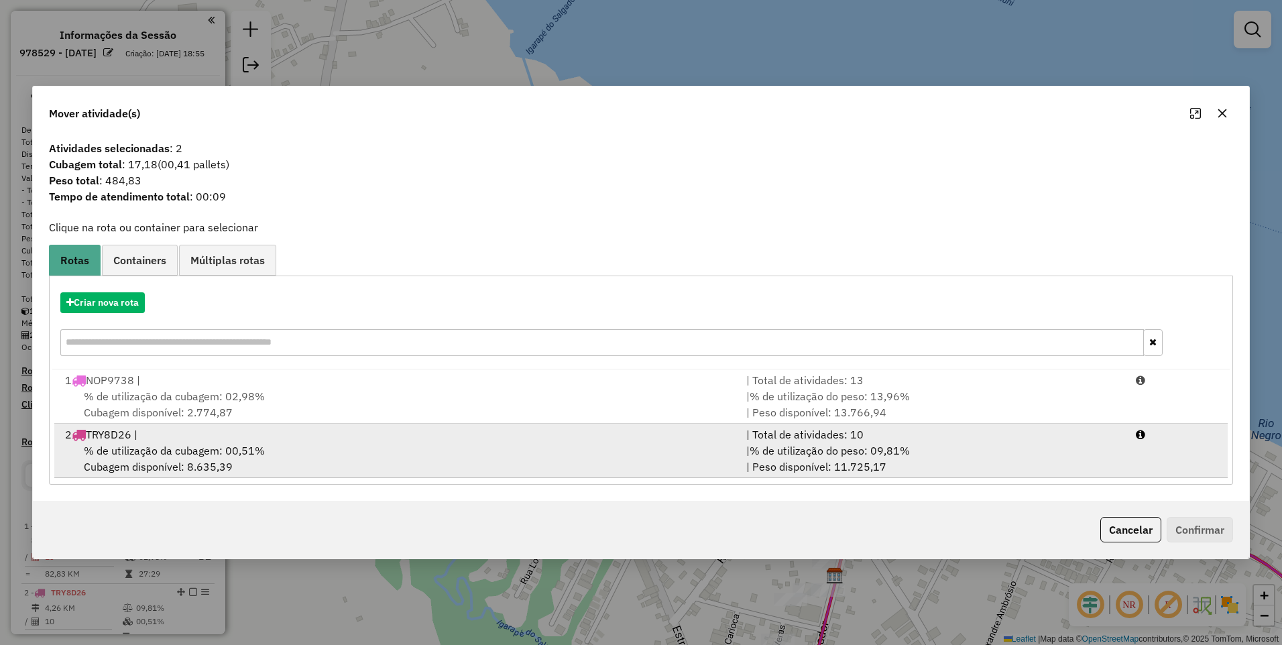
click at [286, 453] on div "% de utilização da cubagem: 00,51% Cubagem disponível: 8.635,39" at bounding box center [397, 459] width 681 height 32
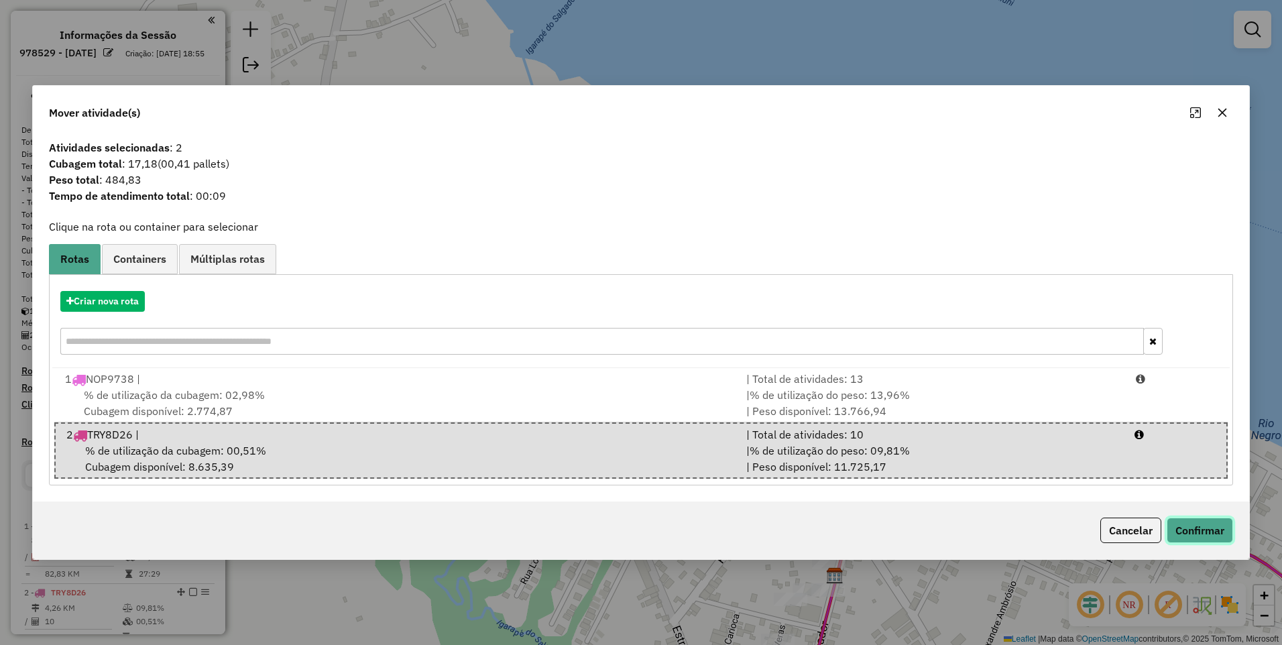
click at [1212, 535] on button "Confirmar" at bounding box center [1200, 530] width 66 height 25
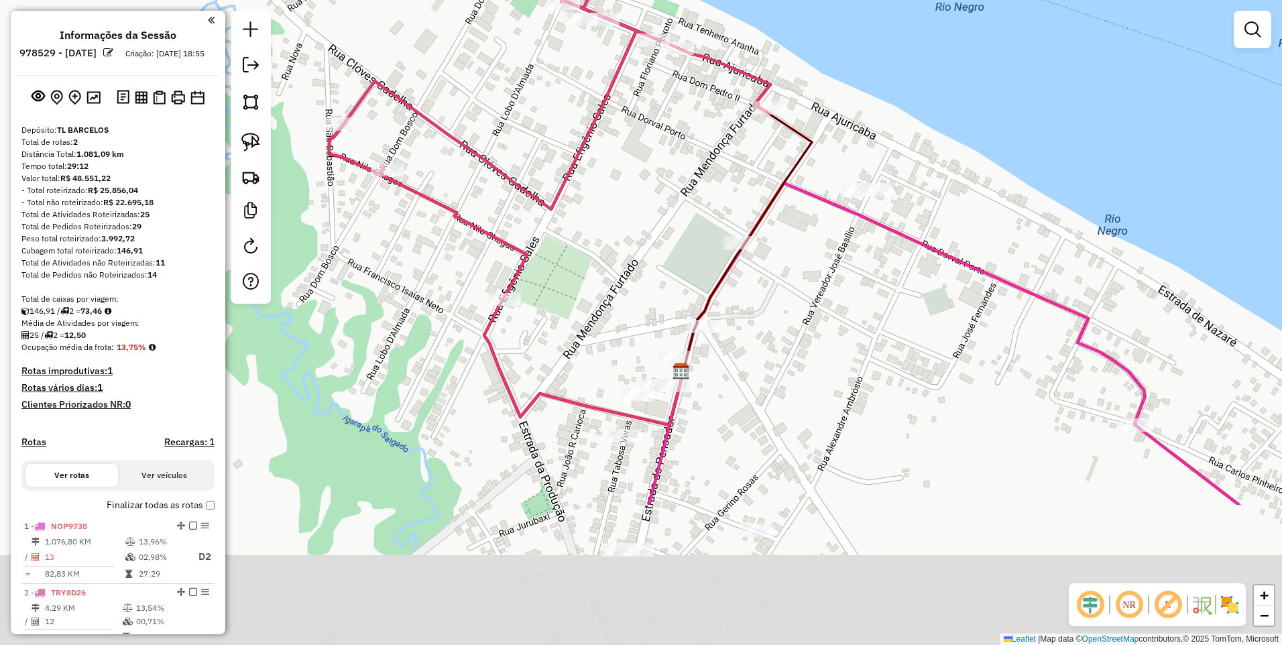
drag, startPoint x: 781, startPoint y: 479, endPoint x: 630, endPoint y: 278, distance: 251.3
click at [630, 278] on div "Janela de atendimento Grade de atendimento Capacidade Transportadoras Veículos …" at bounding box center [641, 322] width 1282 height 645
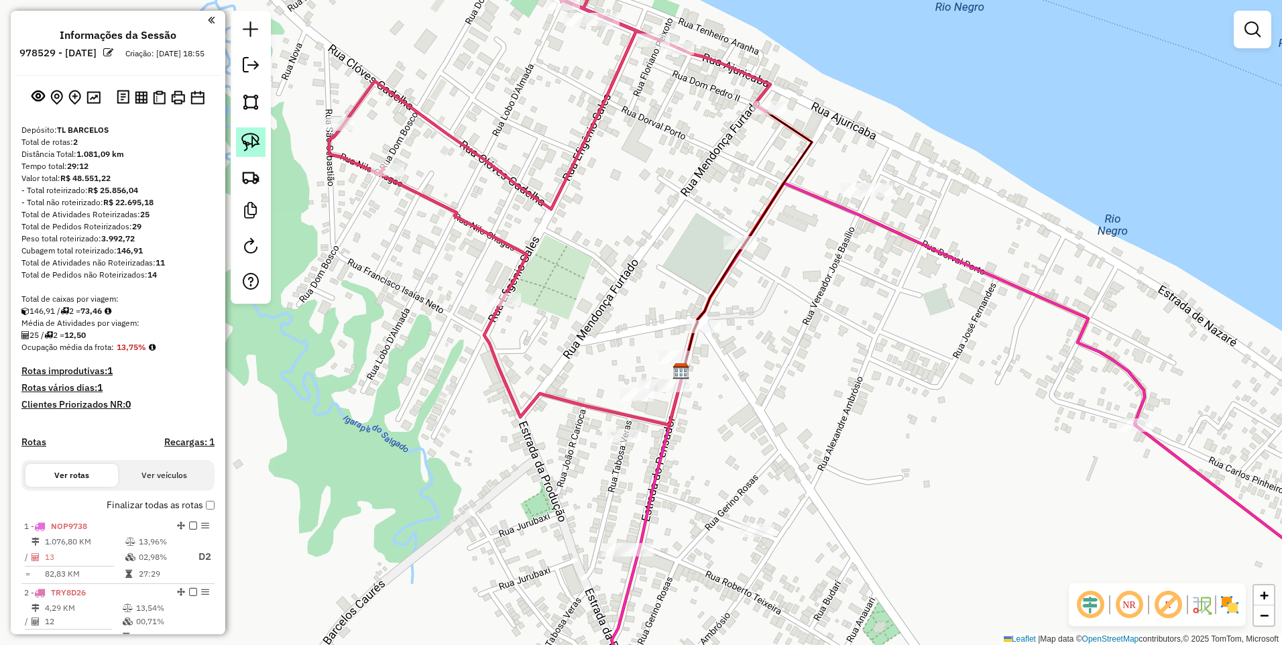
click at [253, 137] on img at bounding box center [250, 142] width 19 height 19
drag, startPoint x: 825, startPoint y: 170, endPoint x: 900, endPoint y: 194, distance: 78.9
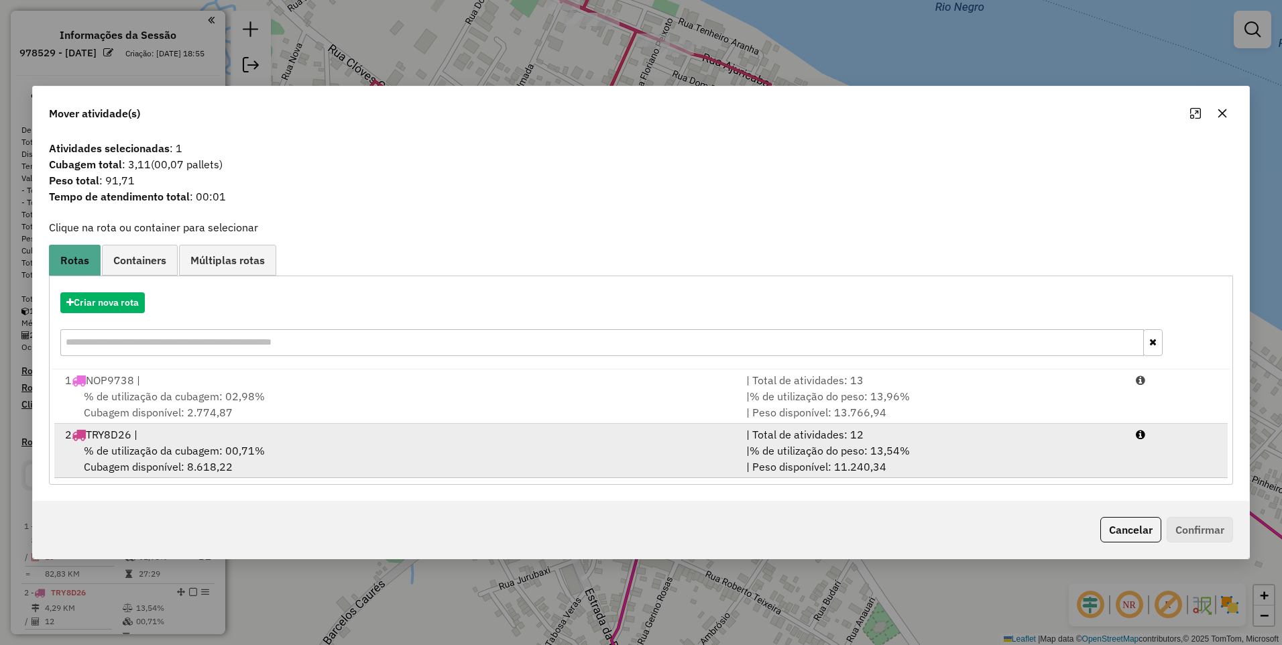
click at [210, 451] on span "% de utilização da cubagem: 00,71%" at bounding box center [174, 450] width 181 height 13
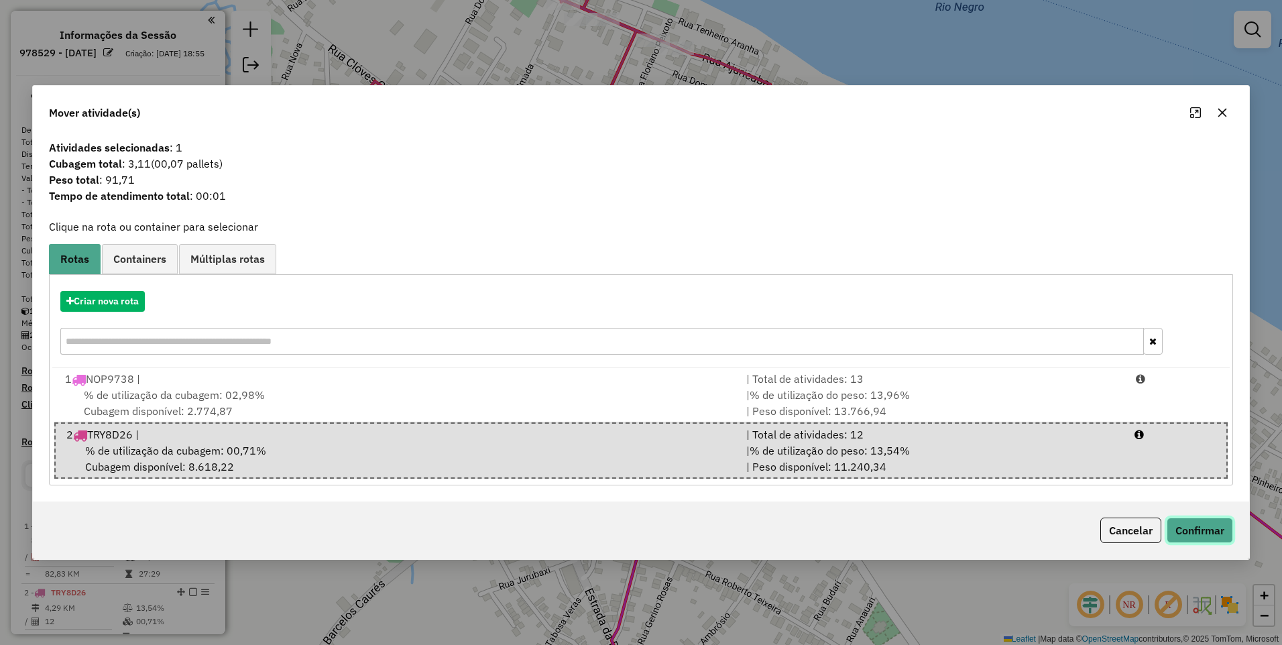
click at [1214, 531] on button "Confirmar" at bounding box center [1200, 530] width 66 height 25
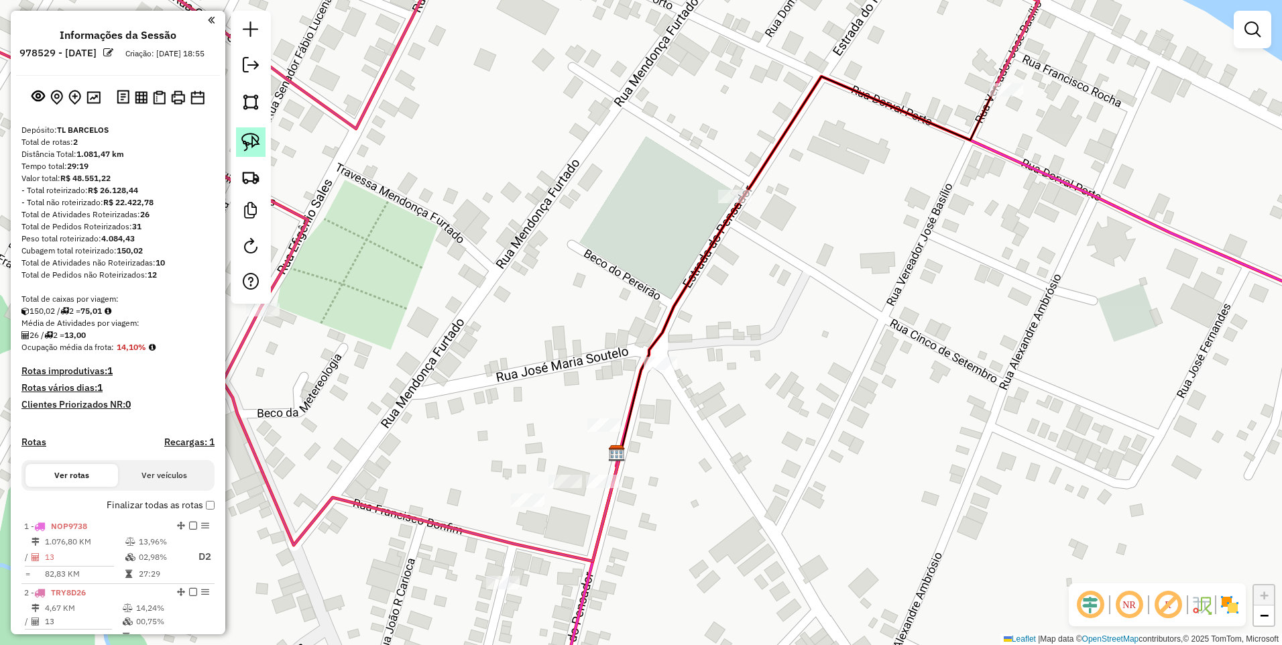
click at [259, 136] on img at bounding box center [250, 142] width 19 height 19
drag, startPoint x: 709, startPoint y: 169, endPoint x: 671, endPoint y: 390, distance: 224.7
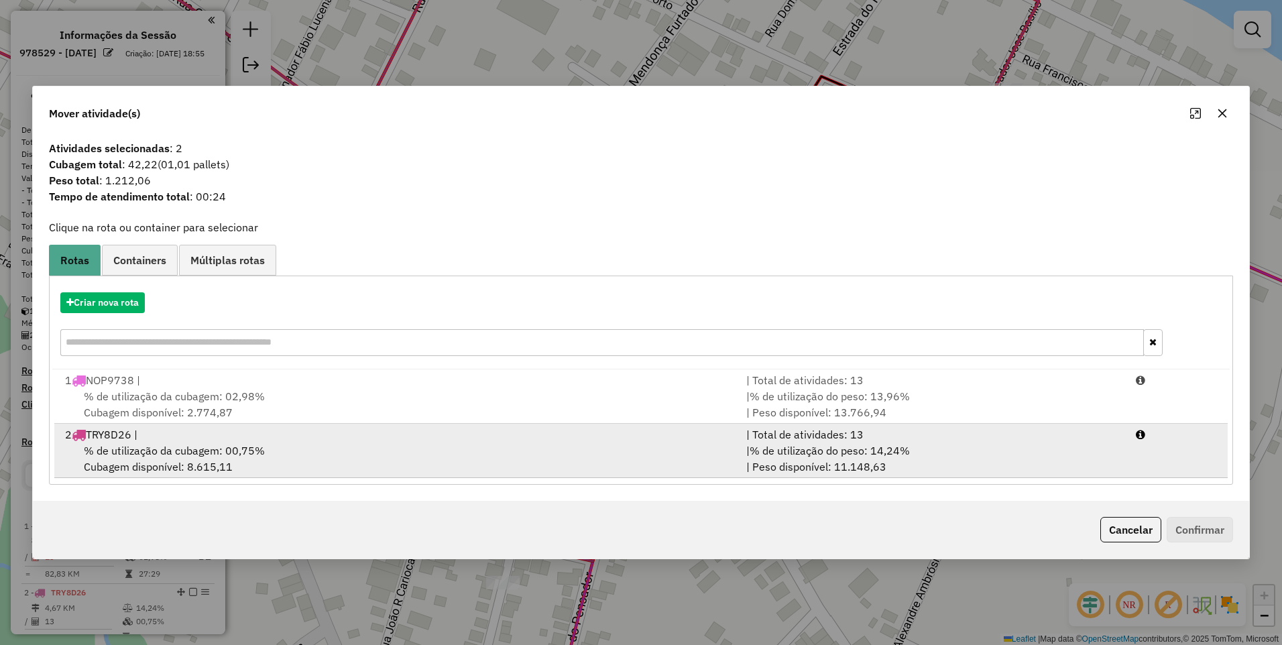
click at [178, 458] on div "% de utilização da cubagem: 00,75% Cubagem disponível: 8.615,11" at bounding box center [397, 459] width 681 height 32
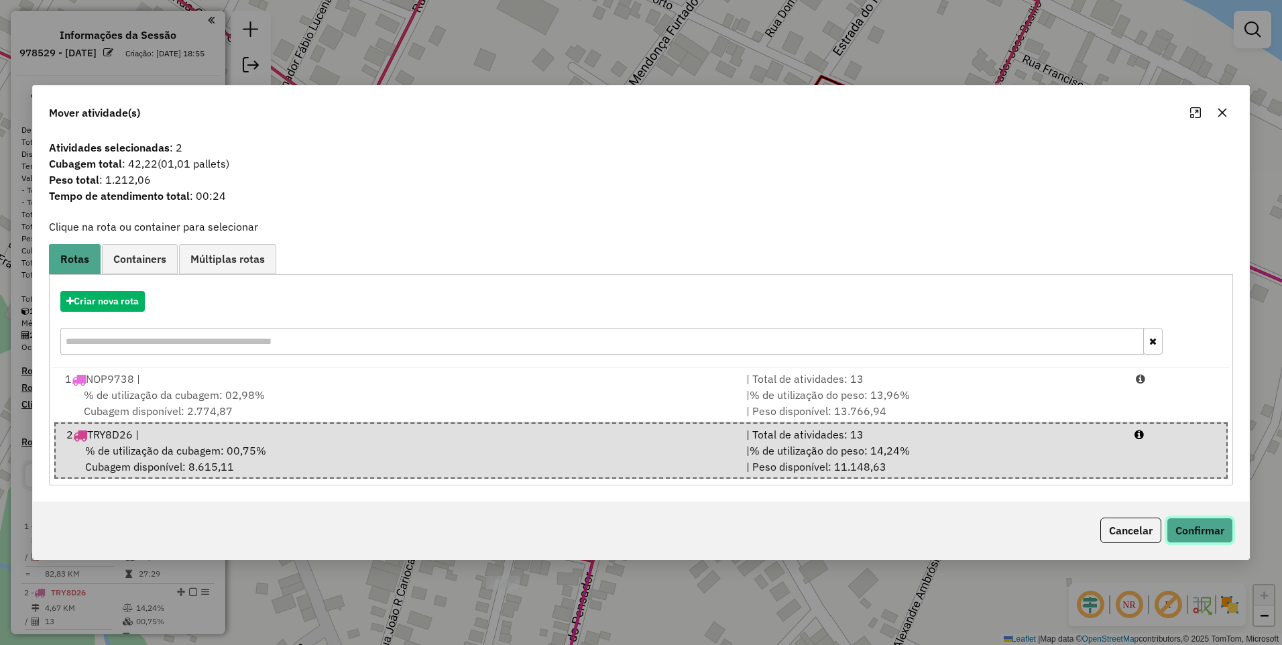
click at [1186, 527] on button "Confirmar" at bounding box center [1200, 530] width 66 height 25
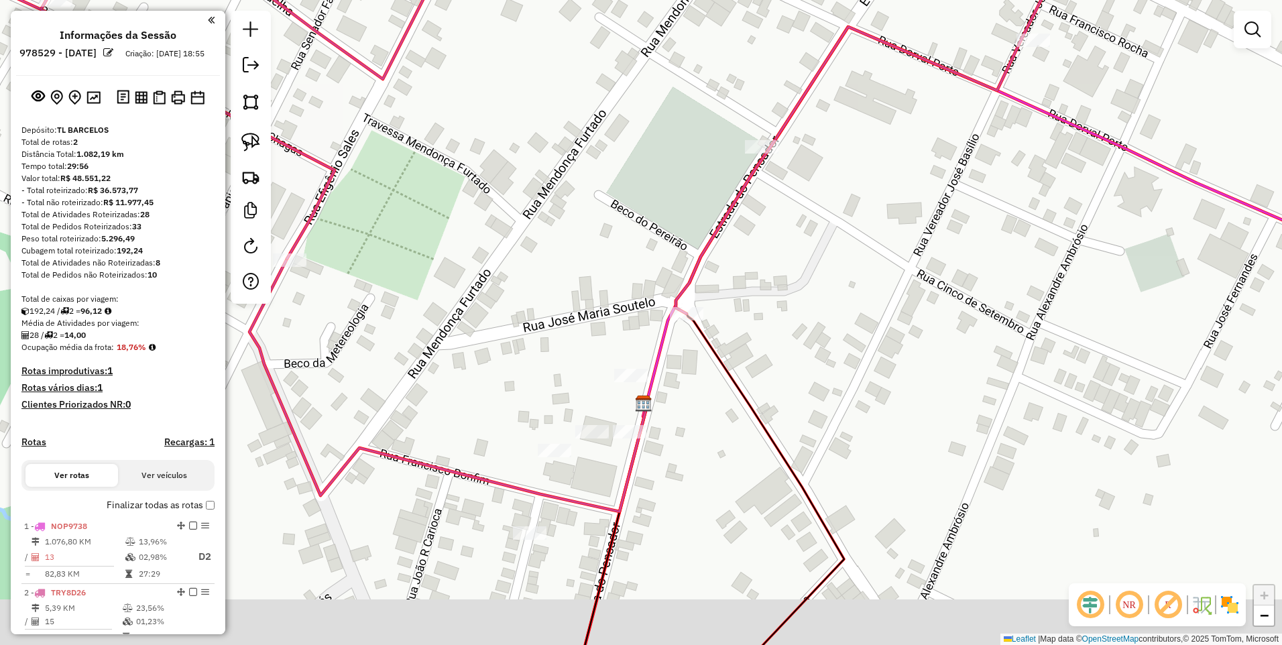
drag, startPoint x: 669, startPoint y: 477, endPoint x: 431, endPoint y: 318, distance: 286.6
click at [695, 424] on div "Janela de atendimento Grade de atendimento Capacidade Transportadoras Veículos …" at bounding box center [641, 322] width 1282 height 645
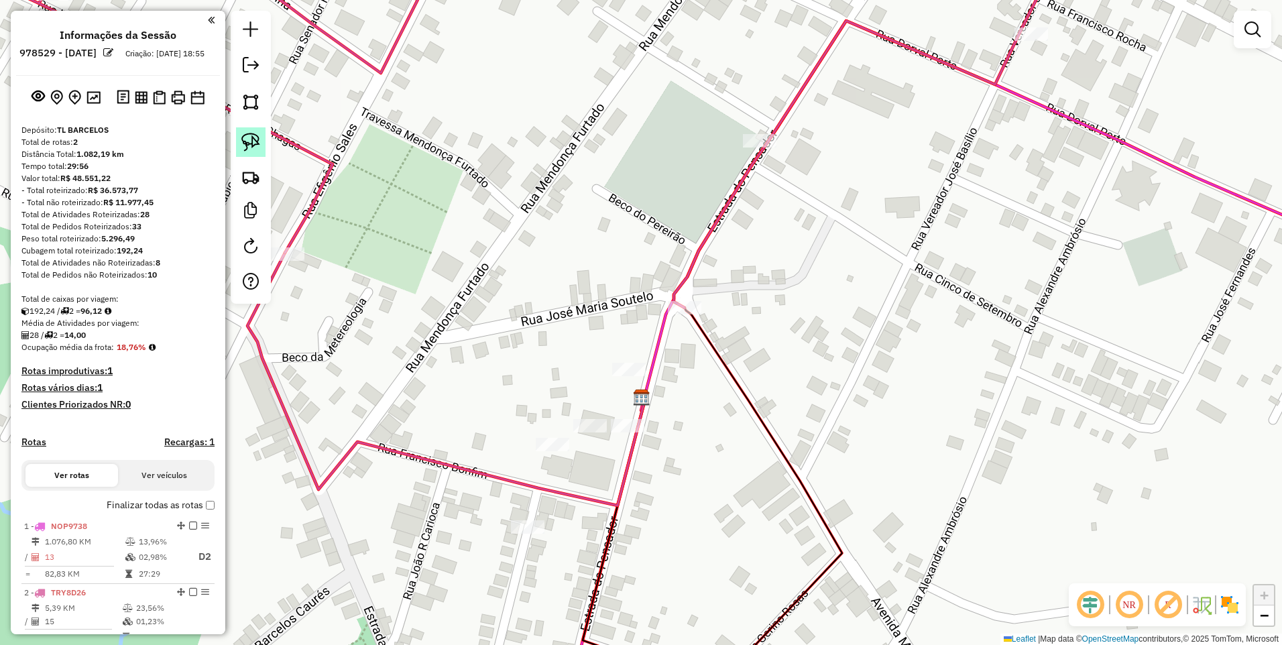
click at [247, 134] on img at bounding box center [250, 142] width 19 height 19
drag, startPoint x: 612, startPoint y: 357, endPoint x: 620, endPoint y: 382, distance: 25.9
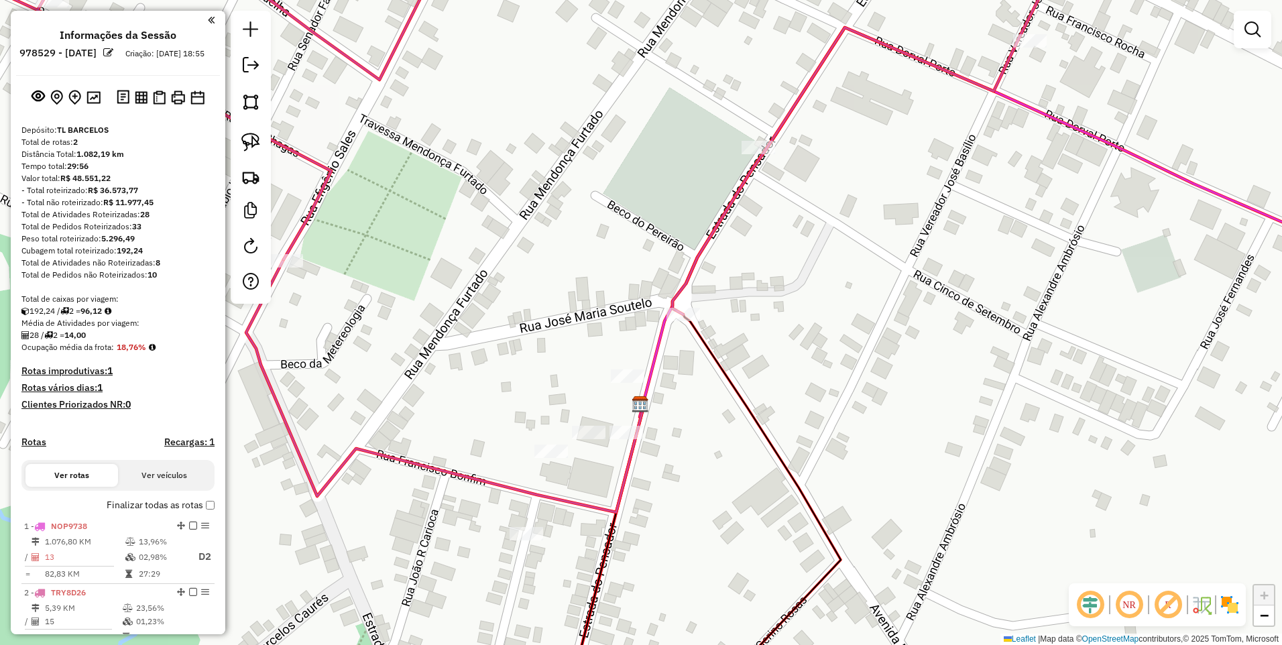
drag, startPoint x: 610, startPoint y: 348, endPoint x: 388, endPoint y: 231, distance: 250.7
click at [589, 347] on div "Janela de atendimento Grade de atendimento Capacidade Transportadoras Veículos …" at bounding box center [641, 322] width 1282 height 645
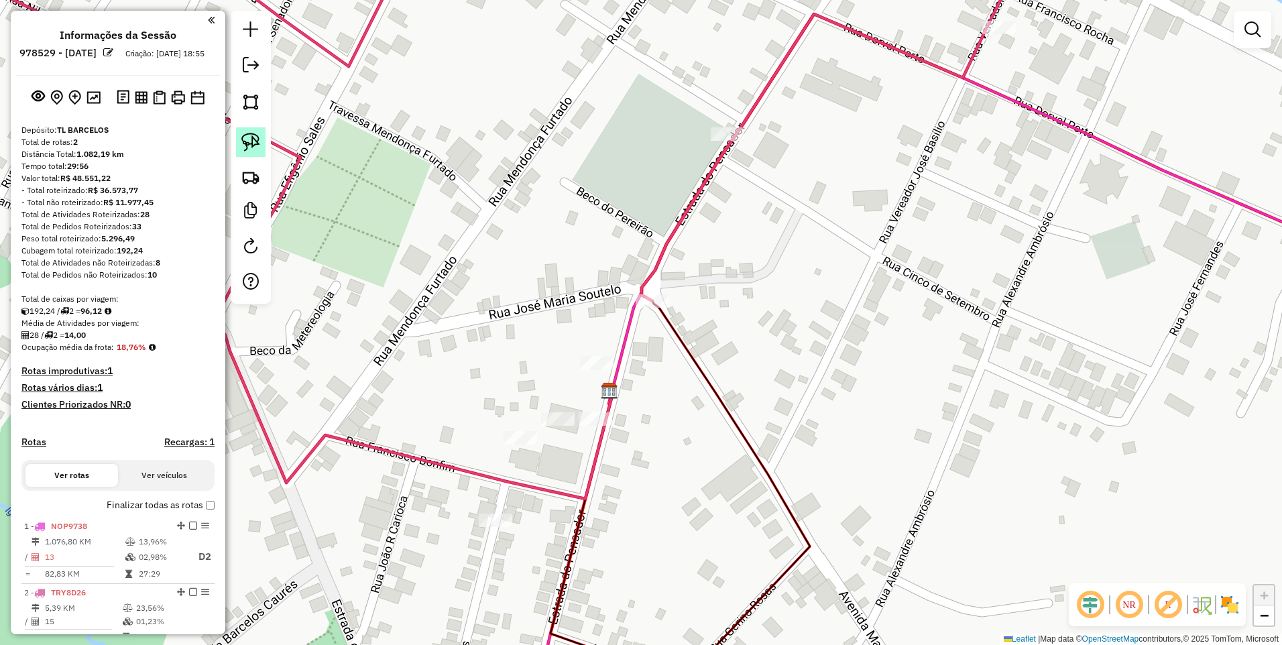
click at [251, 144] on img at bounding box center [250, 142] width 19 height 19
click at [610, 358] on div "Janela de atendimento Grade de atendimento Capacidade Transportadoras Veículos …" at bounding box center [641, 322] width 1282 height 645
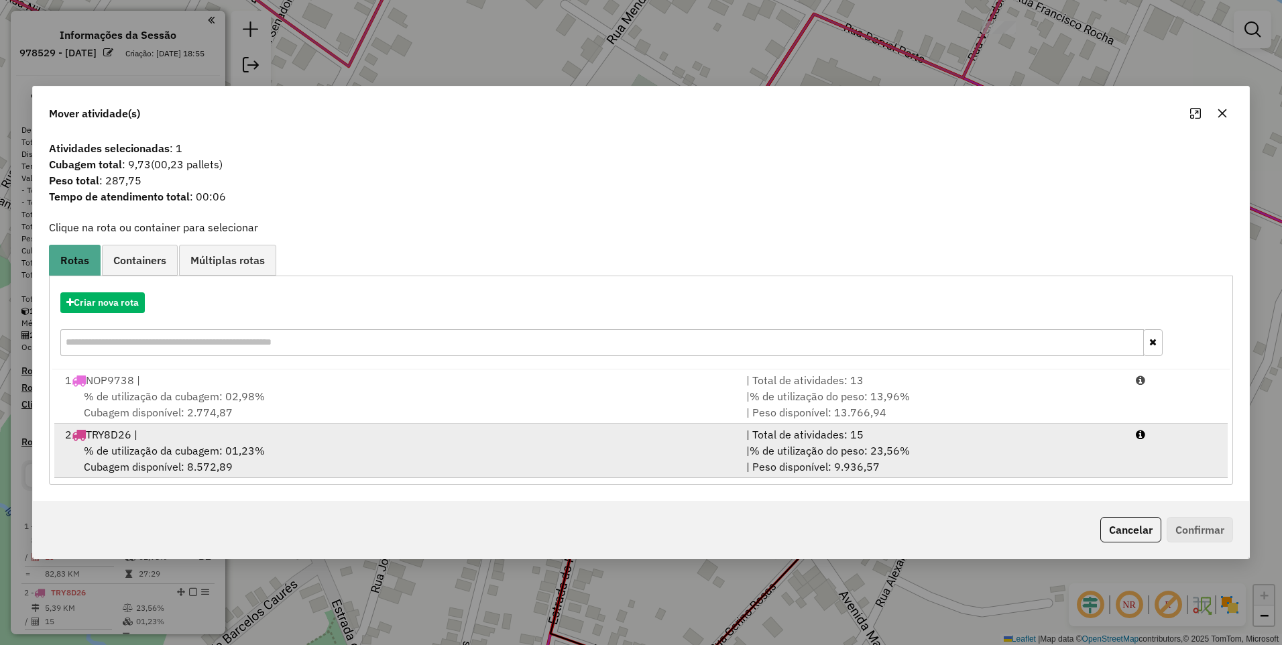
click at [266, 451] on div "% de utilização da cubagem: 01,23% Cubagem disponível: 8.572,89" at bounding box center [397, 459] width 681 height 32
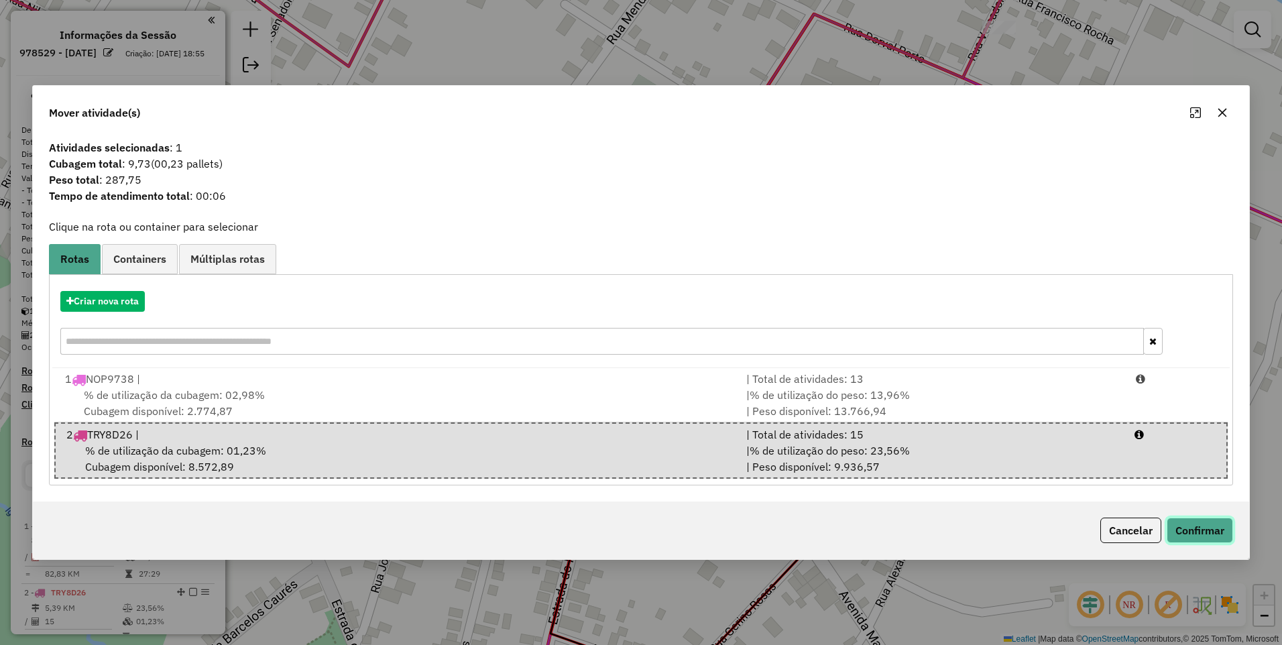
click at [1188, 530] on button "Confirmar" at bounding box center [1200, 530] width 66 height 25
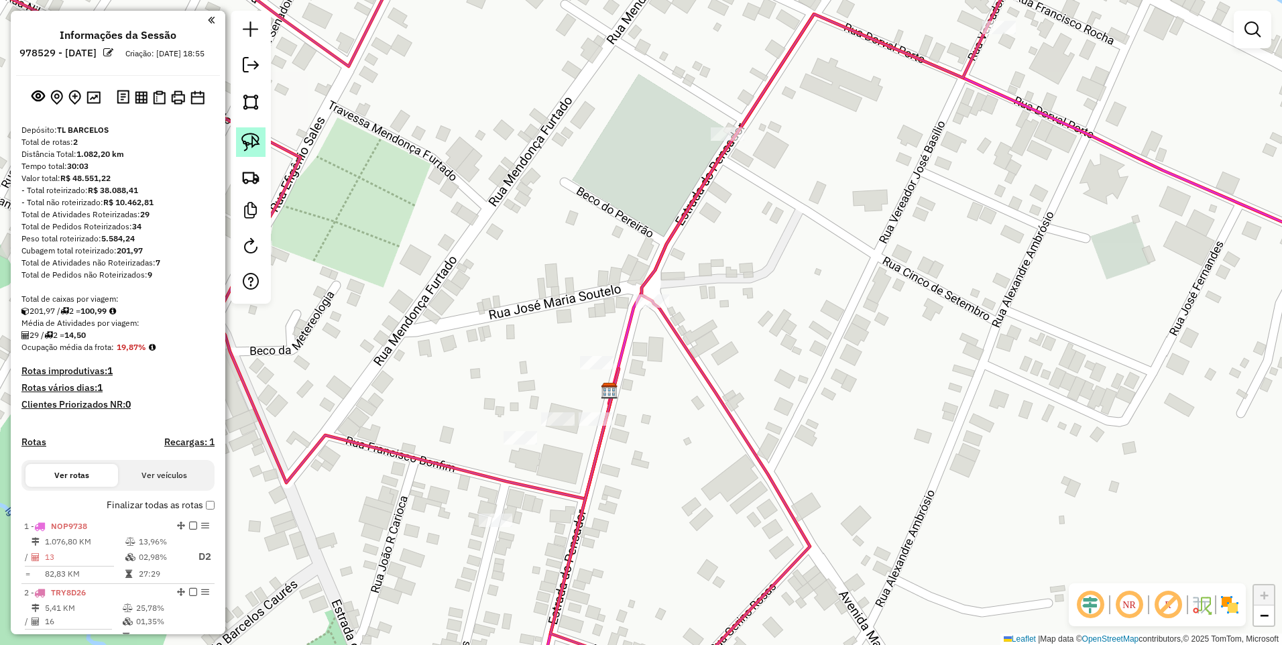
click at [247, 137] on img at bounding box center [250, 142] width 19 height 19
drag, startPoint x: 460, startPoint y: 510, endPoint x: 506, endPoint y: 540, distance: 55.2
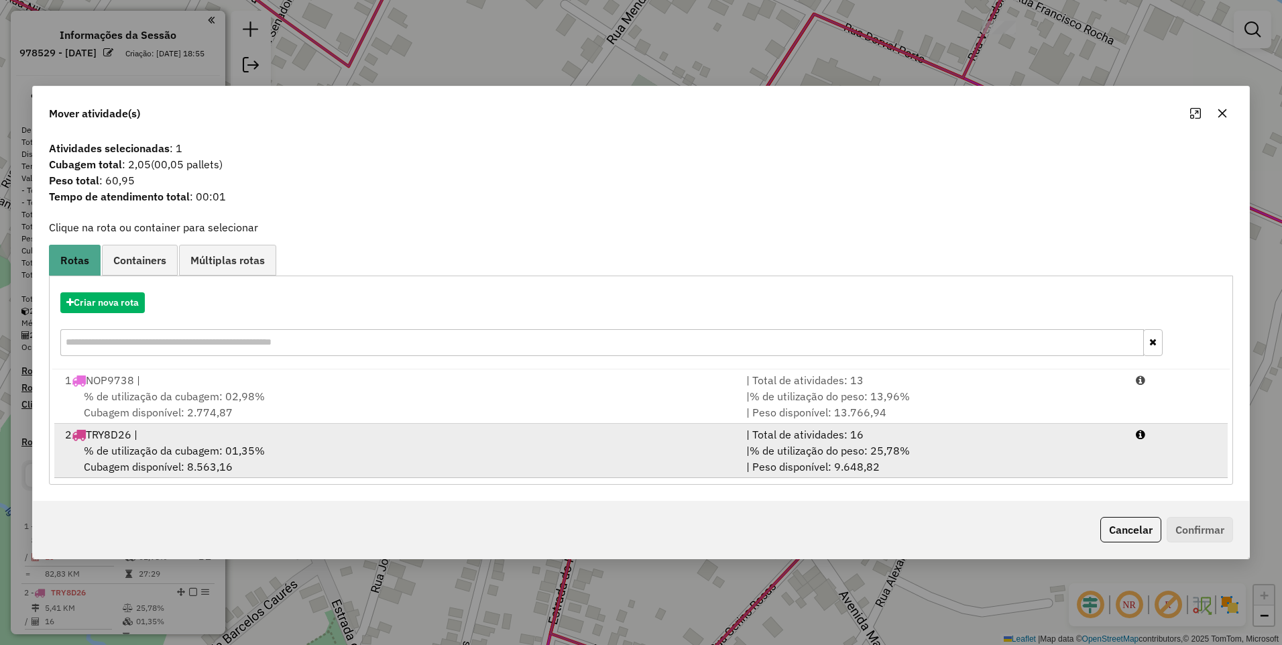
click at [359, 441] on div "2 TRY8D26 |" at bounding box center [397, 434] width 681 height 16
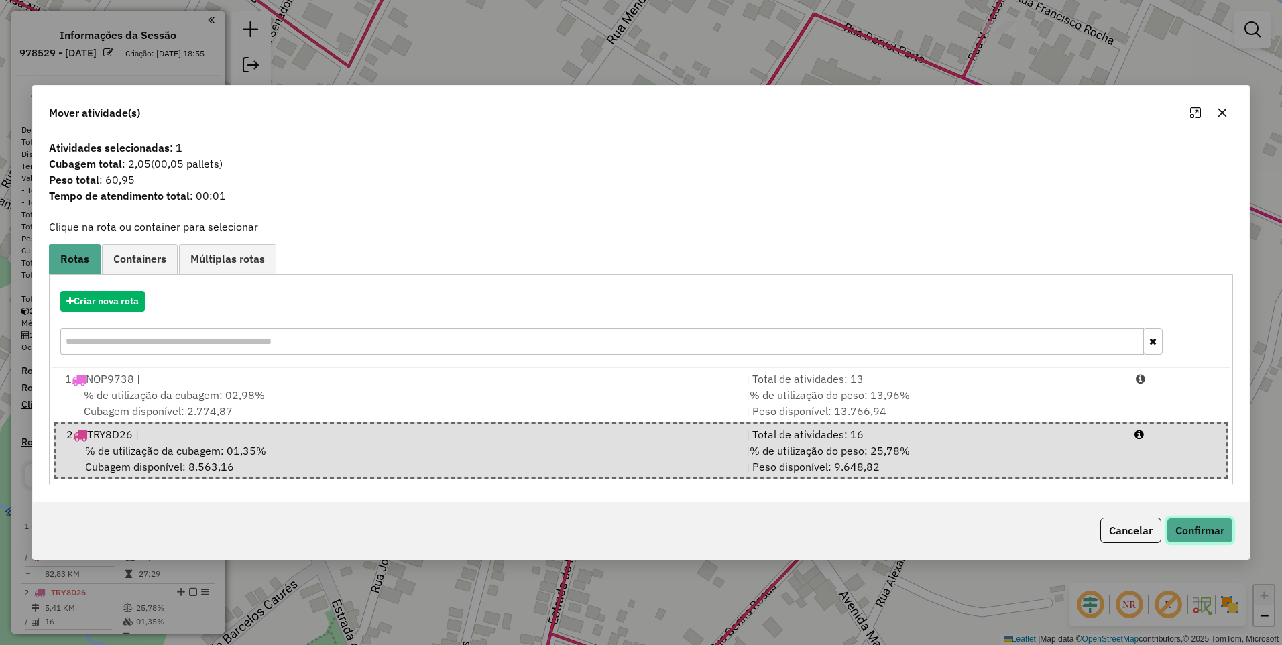
click at [1207, 538] on button "Confirmar" at bounding box center [1200, 530] width 66 height 25
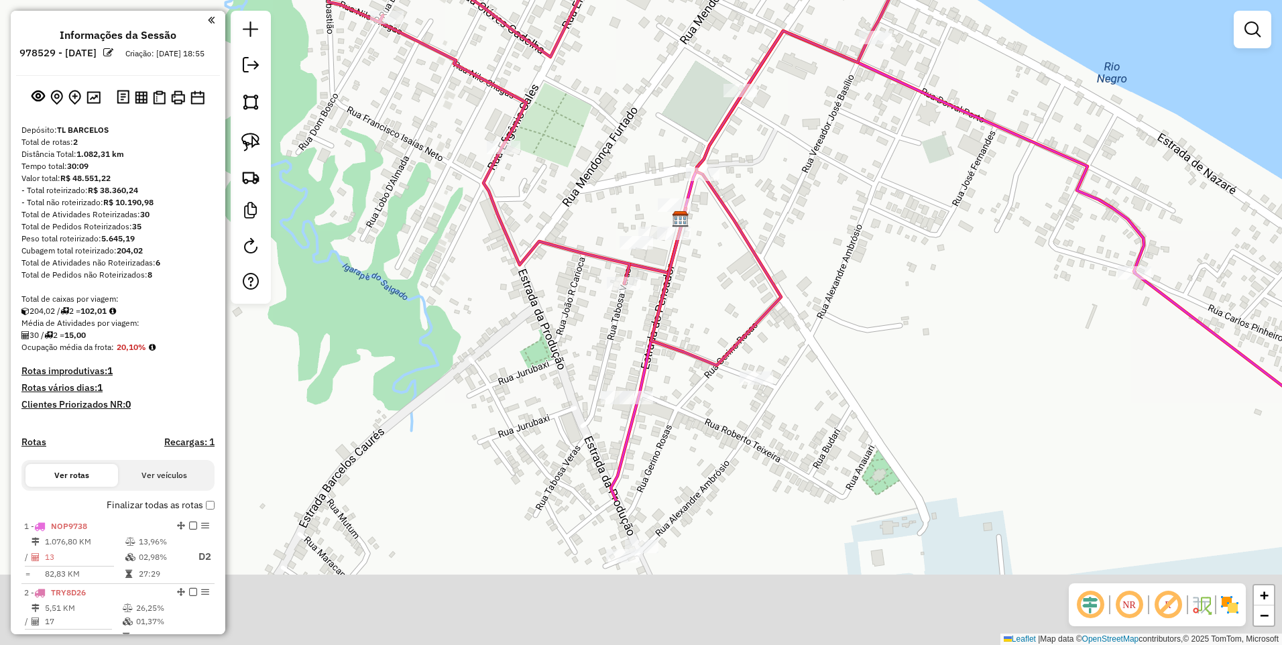
drag, startPoint x: 971, startPoint y: 496, endPoint x: 848, endPoint y: 262, distance: 263.6
click at [849, 263] on div "Janela de atendimento Grade de atendimento Capacidade Transportadoras Veículos …" at bounding box center [641, 322] width 1282 height 645
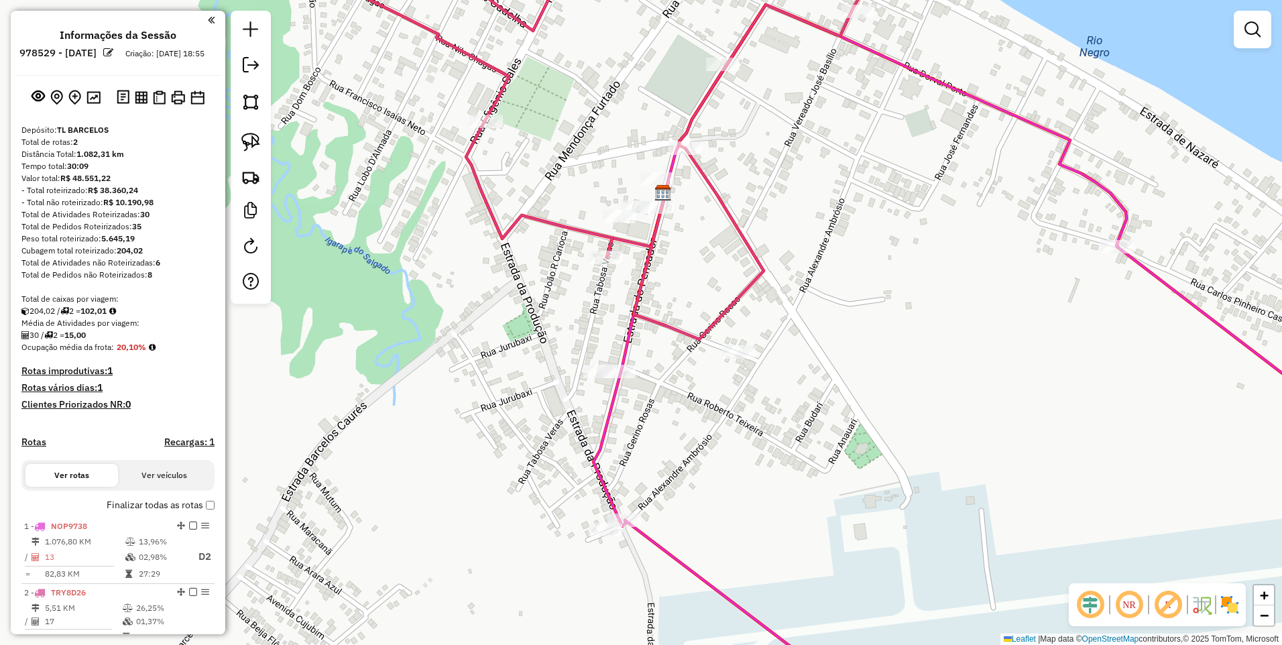
click at [253, 125] on div at bounding box center [251, 157] width 40 height 293
click at [249, 137] on img at bounding box center [250, 142] width 19 height 19
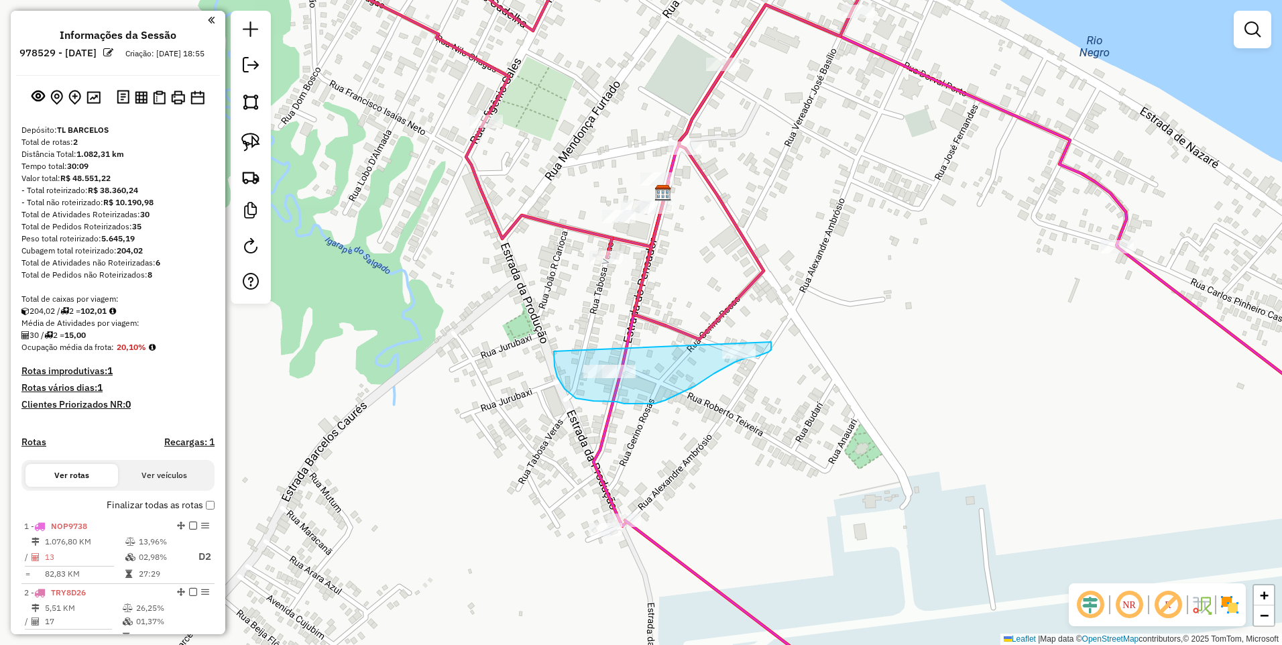
drag, startPoint x: 554, startPoint y: 351, endPoint x: 770, endPoint y: 338, distance: 216.3
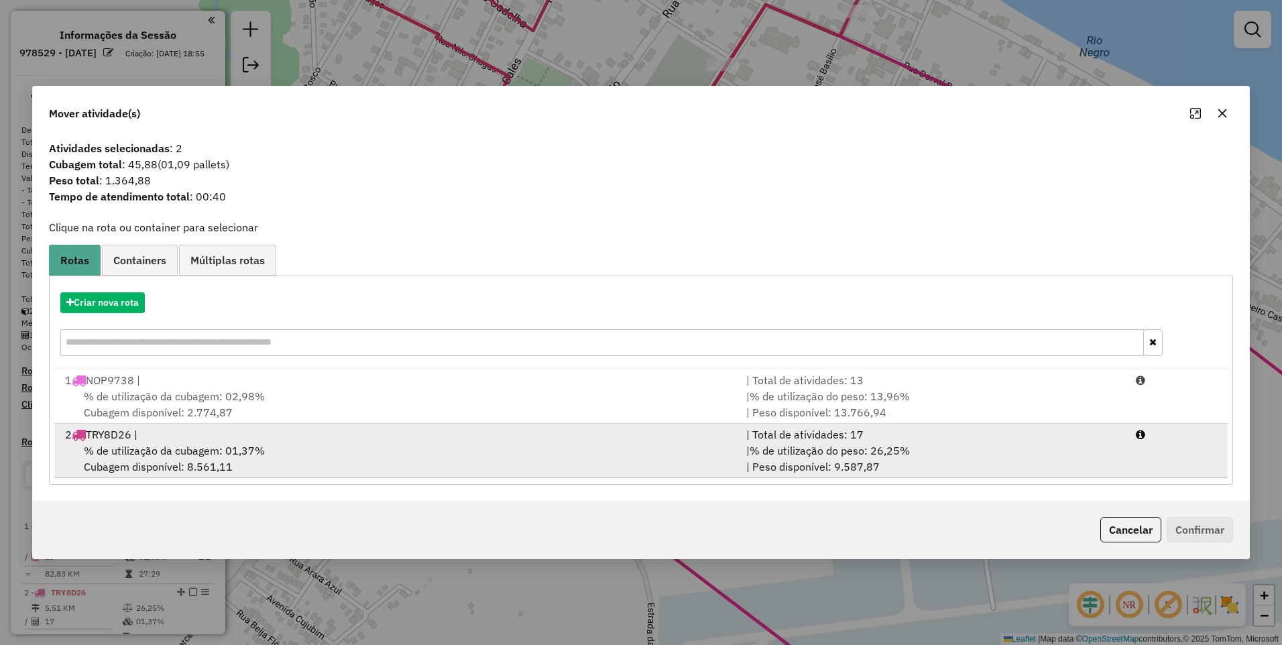
click at [152, 444] on span "% de utilização da cubagem: 01,37%" at bounding box center [174, 450] width 181 height 13
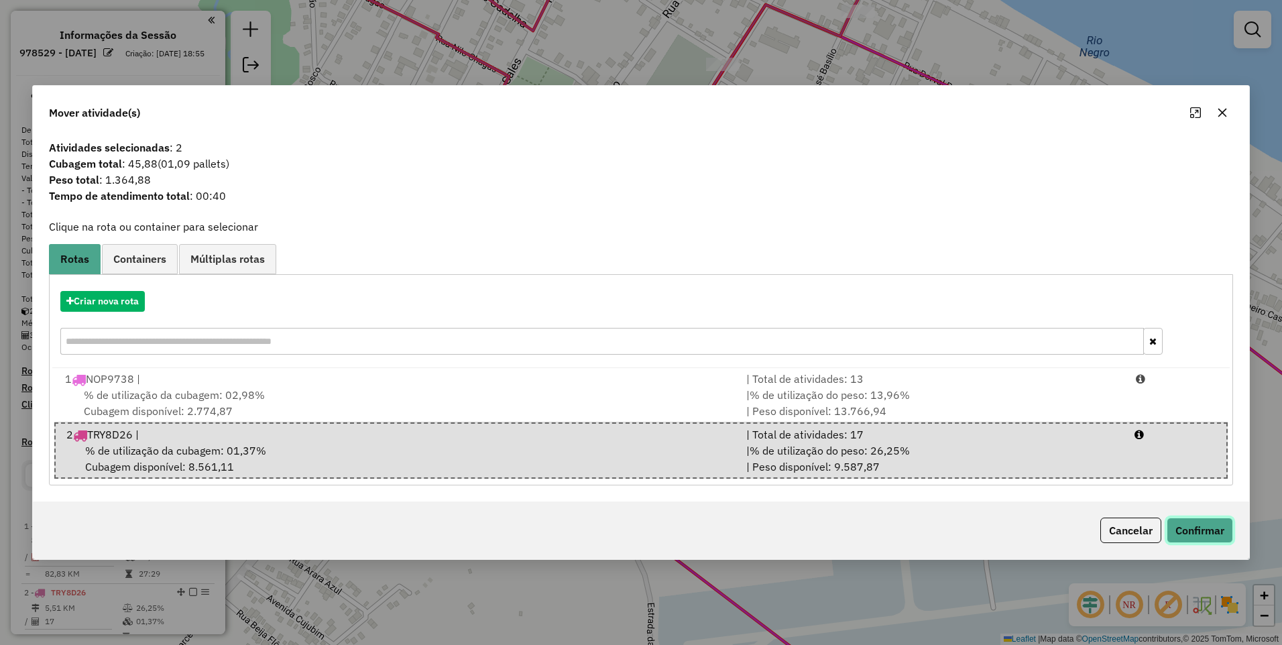
click at [1201, 521] on button "Confirmar" at bounding box center [1200, 530] width 66 height 25
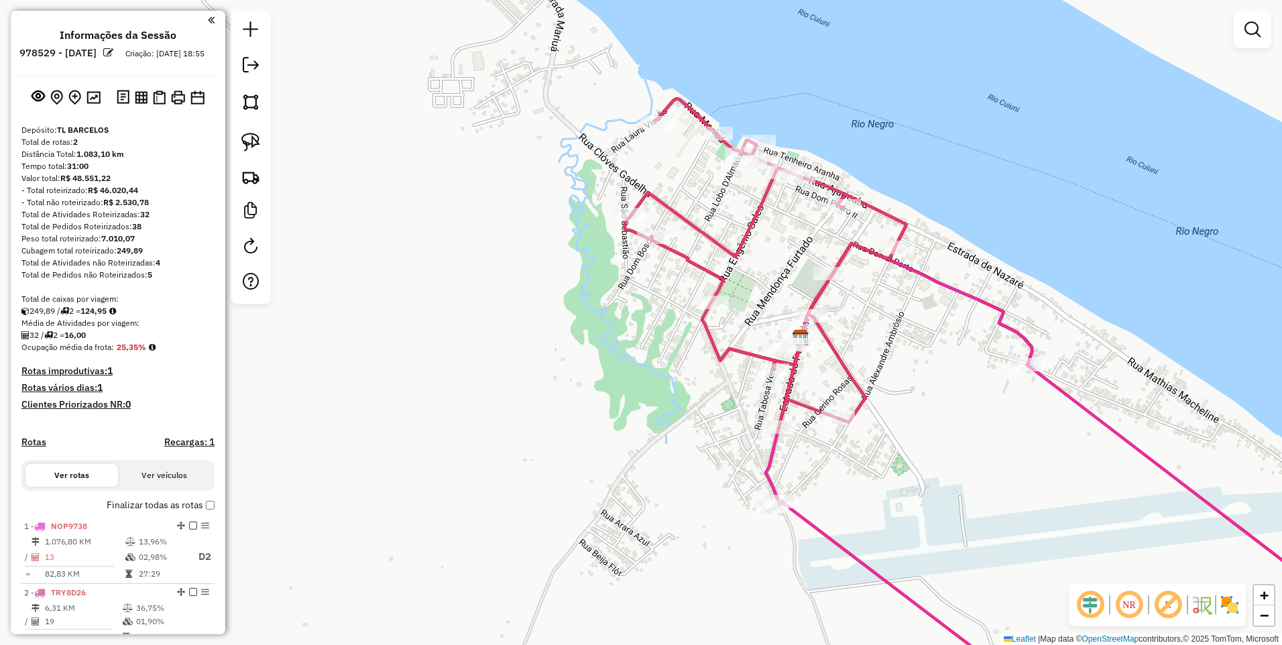
drag, startPoint x: 1073, startPoint y: 443, endPoint x: 980, endPoint y: 449, distance: 92.7
click at [982, 449] on div "Janela de atendimento Grade de atendimento Capacidade Transportadoras Veículos …" at bounding box center [641, 322] width 1282 height 645
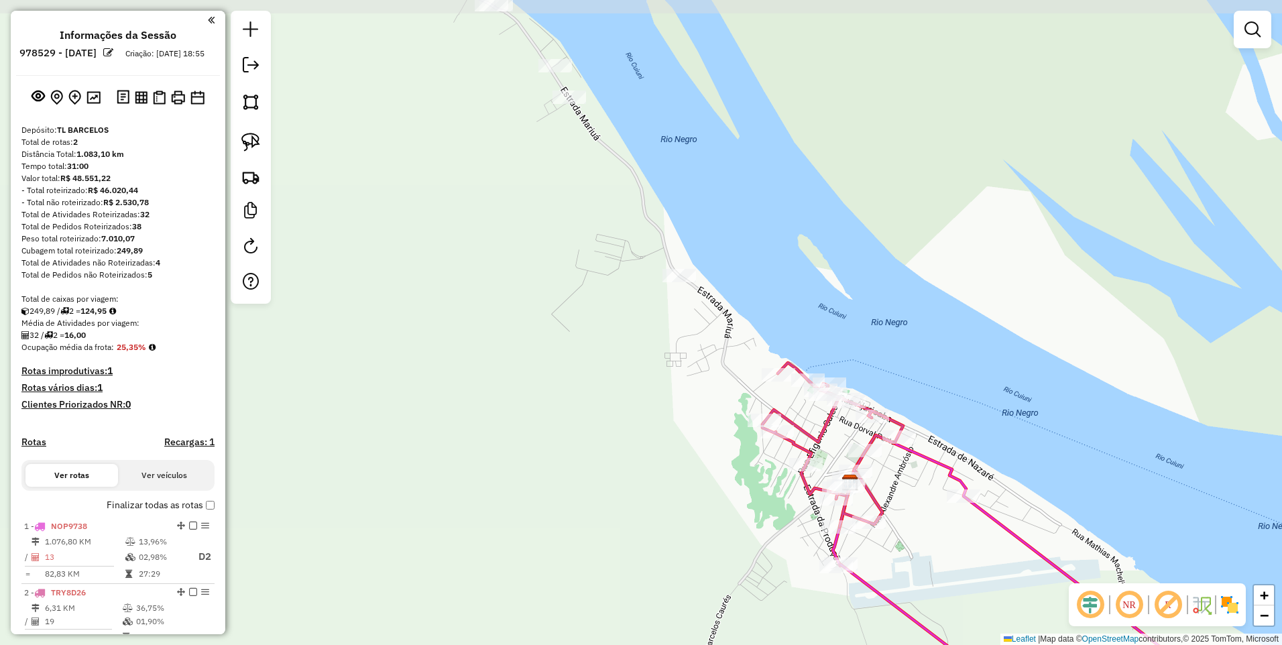
drag, startPoint x: 612, startPoint y: 148, endPoint x: 574, endPoint y: 238, distance: 98.3
click at [574, 238] on div "Janela de atendimento Grade de atendimento Capacidade Transportadoras Veículos …" at bounding box center [641, 322] width 1282 height 645
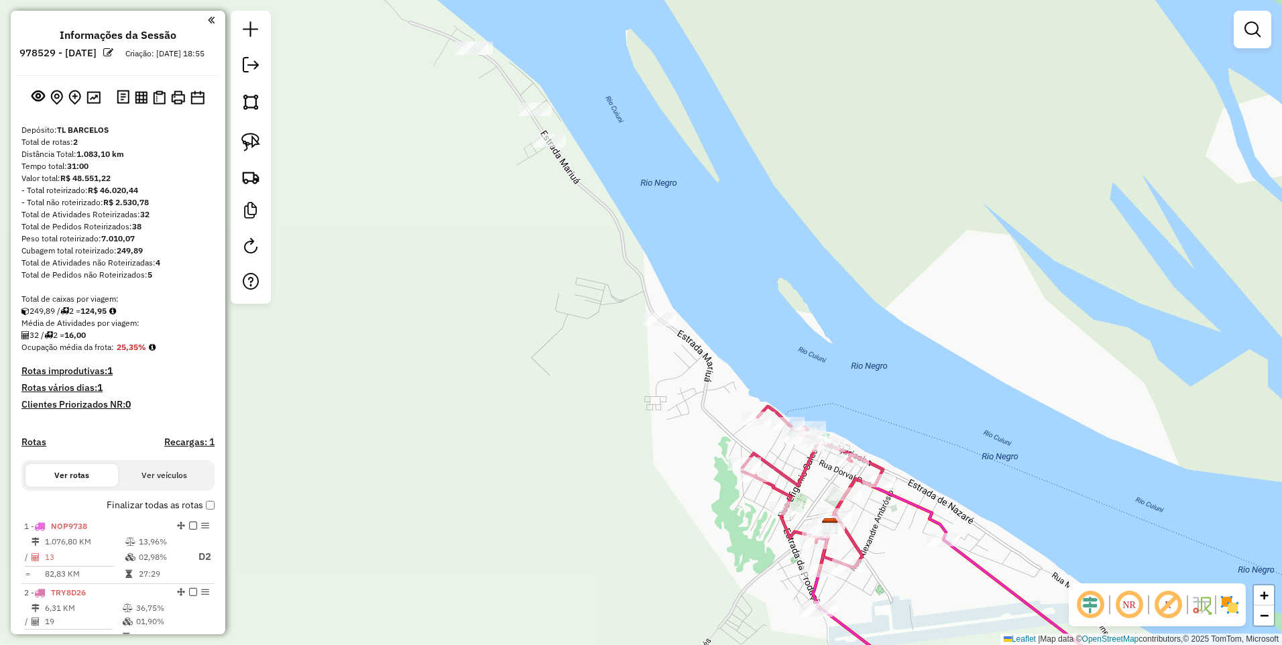
drag, startPoint x: 589, startPoint y: 180, endPoint x: 486, endPoint y: 265, distance: 133.3
click at [568, 226] on div "Janela de atendimento Grade de atendimento Capacidade Transportadoras Veículos …" at bounding box center [641, 322] width 1282 height 645
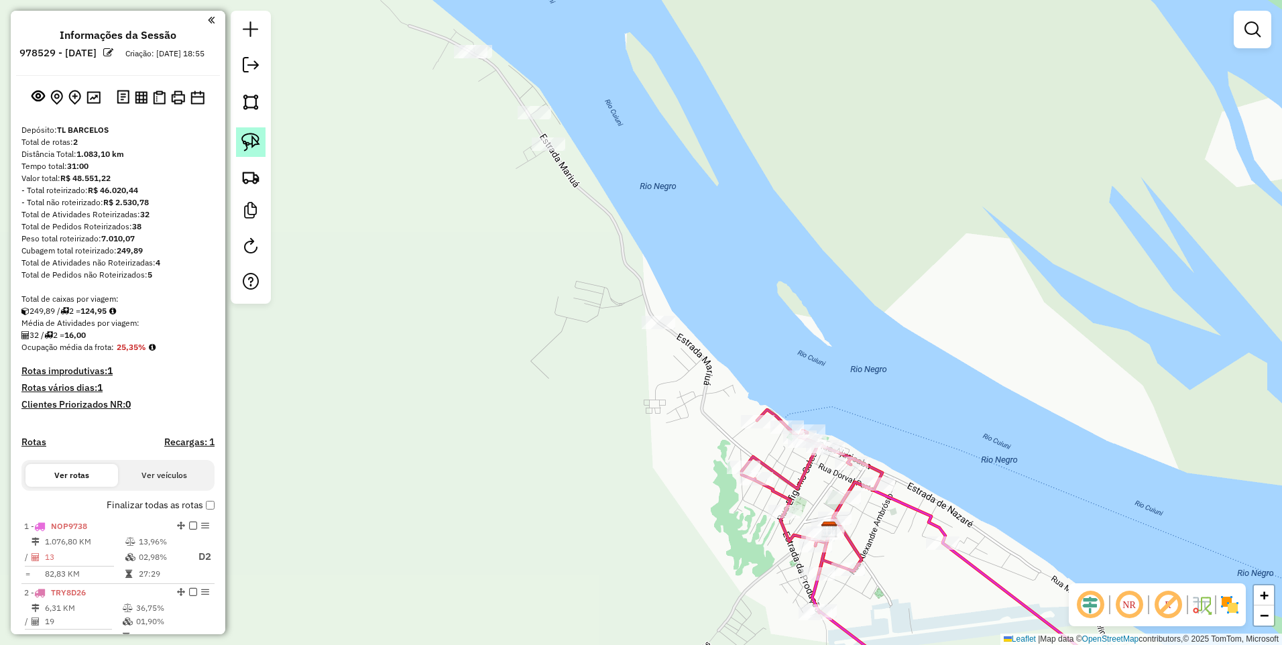
click at [246, 133] on img at bounding box center [250, 142] width 19 height 19
drag, startPoint x: 431, startPoint y: 33, endPoint x: 460, endPoint y: 101, distance: 74.2
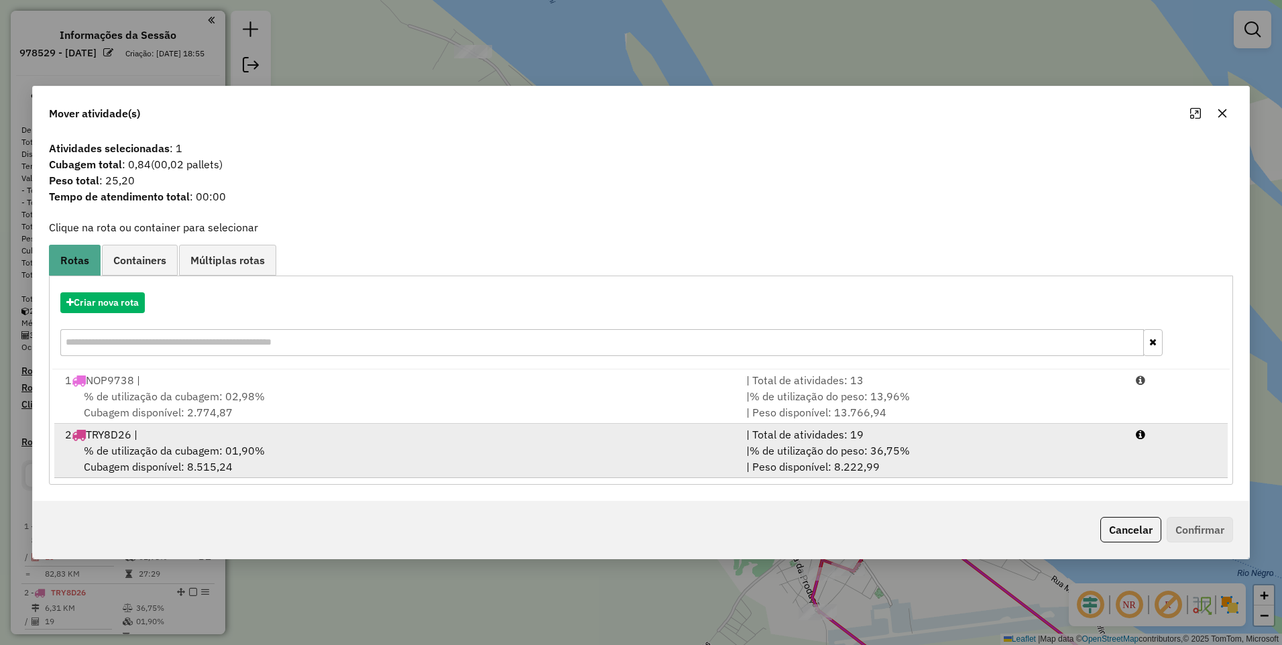
click at [349, 447] on div "% de utilização da cubagem: 01,90% Cubagem disponível: 8.515,24" at bounding box center [397, 459] width 681 height 32
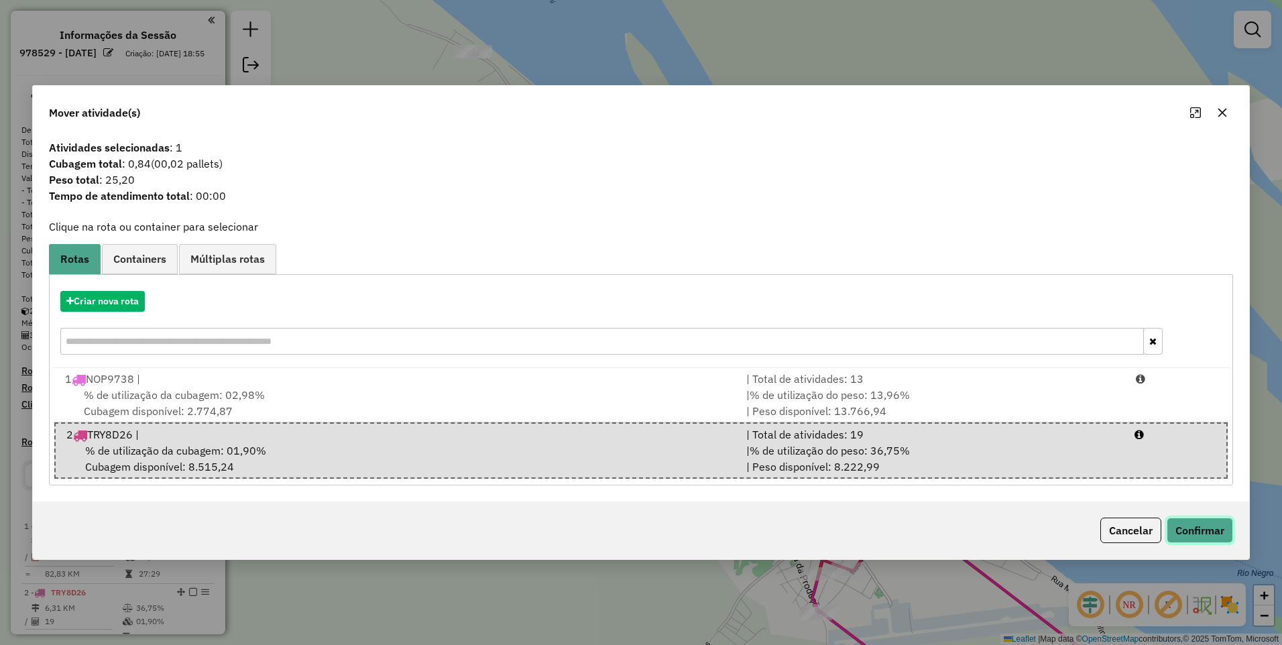
click at [1200, 534] on button "Confirmar" at bounding box center [1200, 530] width 66 height 25
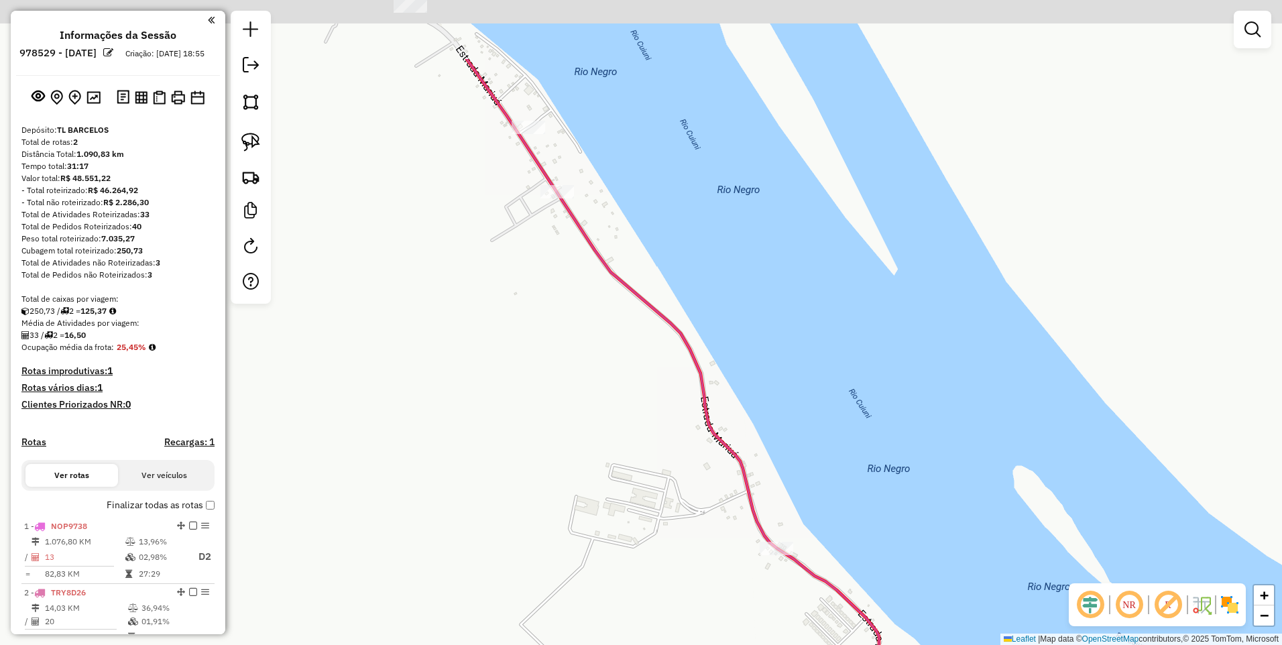
drag, startPoint x: 605, startPoint y: 89, endPoint x: 607, endPoint y: 209, distance: 119.4
click at [628, 219] on div "Janela de atendimento Grade de atendimento Capacidade Transportadoras Veículos …" at bounding box center [641, 322] width 1282 height 645
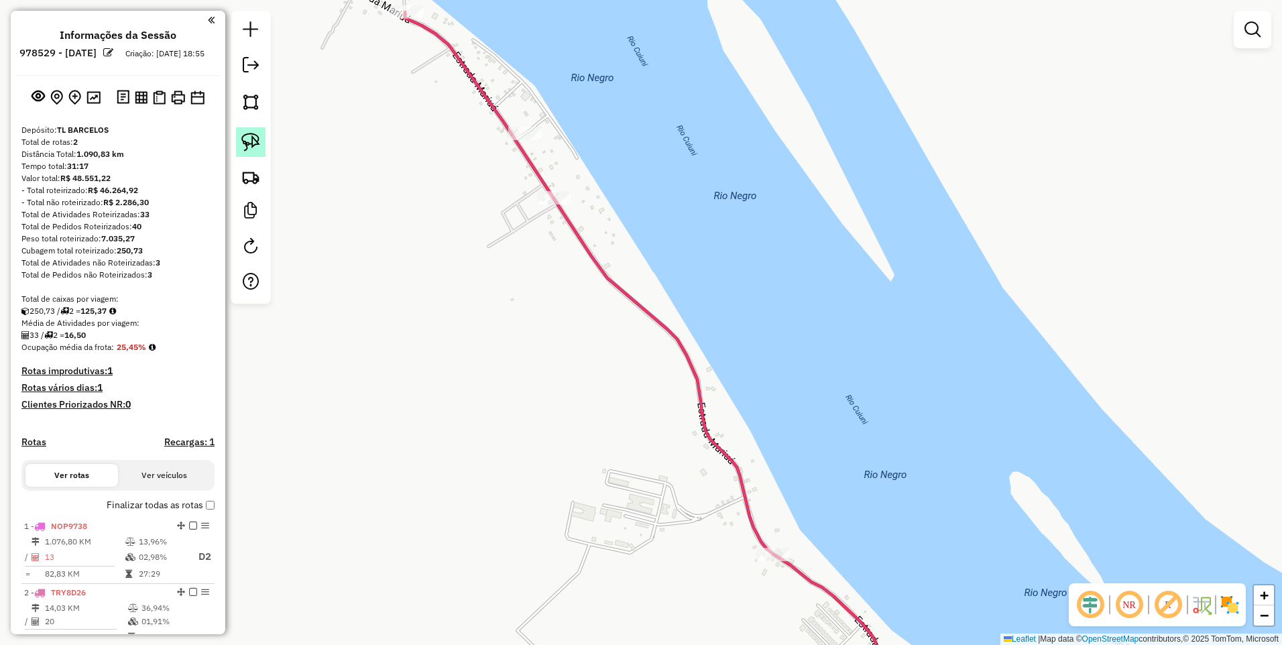
click at [251, 137] on img at bounding box center [250, 142] width 19 height 19
drag, startPoint x: 469, startPoint y: 123, endPoint x: 561, endPoint y: 229, distance: 140.2
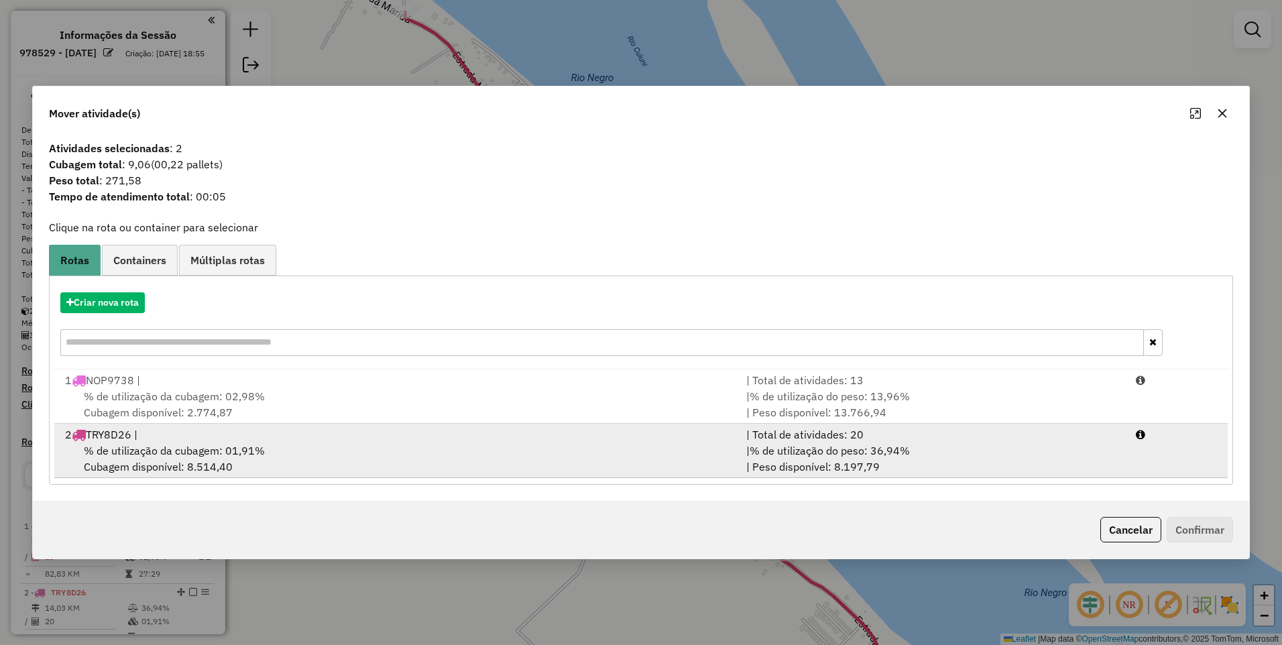
click at [343, 456] on div "% de utilização da cubagem: 01,91% Cubagem disponível: 8.514,40" at bounding box center [397, 459] width 681 height 32
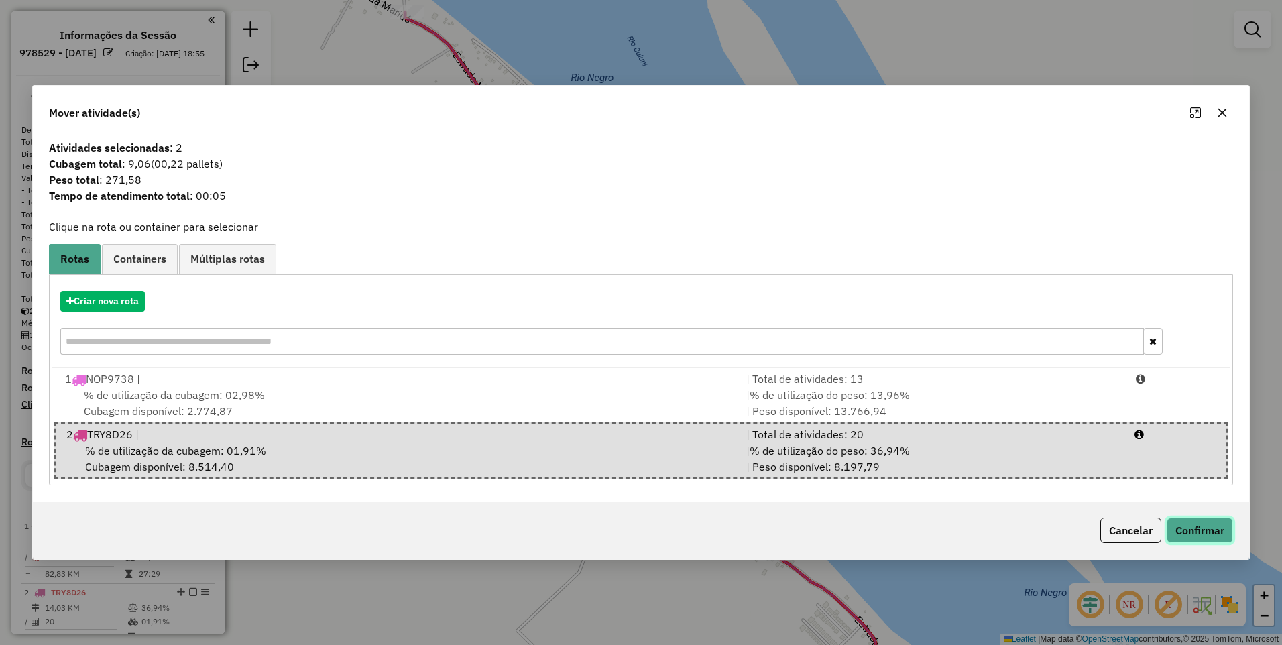
click at [1196, 529] on button "Confirmar" at bounding box center [1200, 530] width 66 height 25
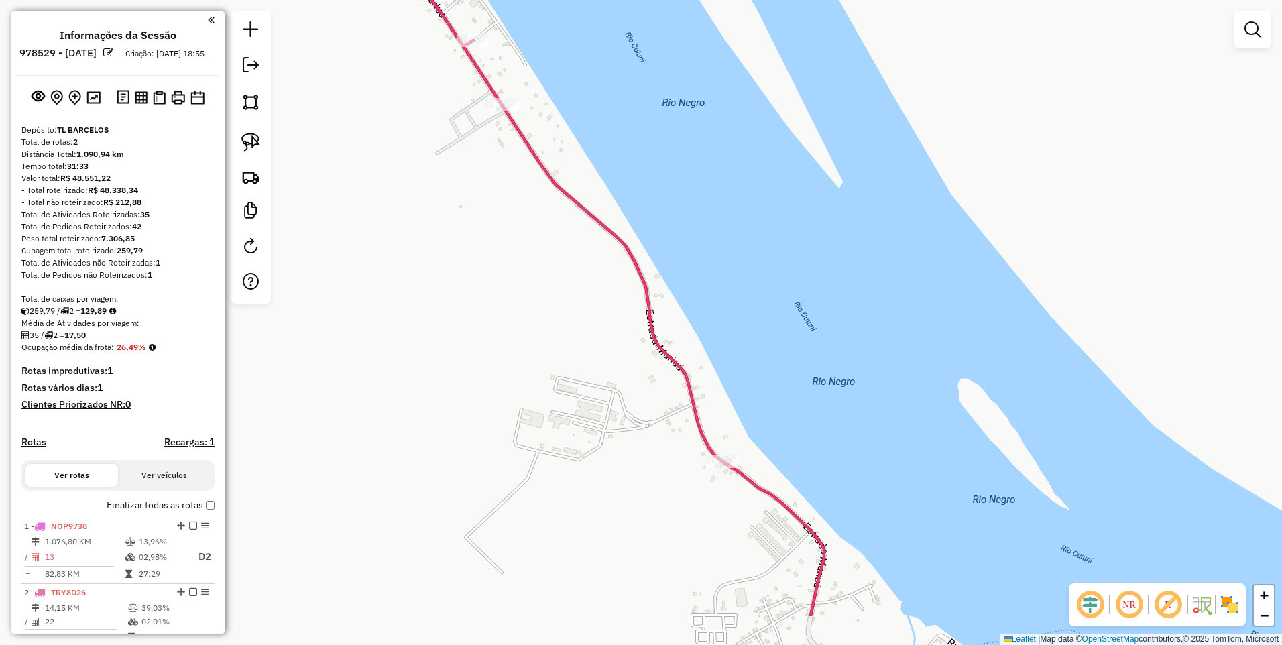
drag, startPoint x: 847, startPoint y: 432, endPoint x: 748, endPoint y: 261, distance: 197.9
click at [752, 262] on div "Janela de atendimento Grade de atendimento Capacidade Transportadoras Veículos …" at bounding box center [641, 322] width 1282 height 645
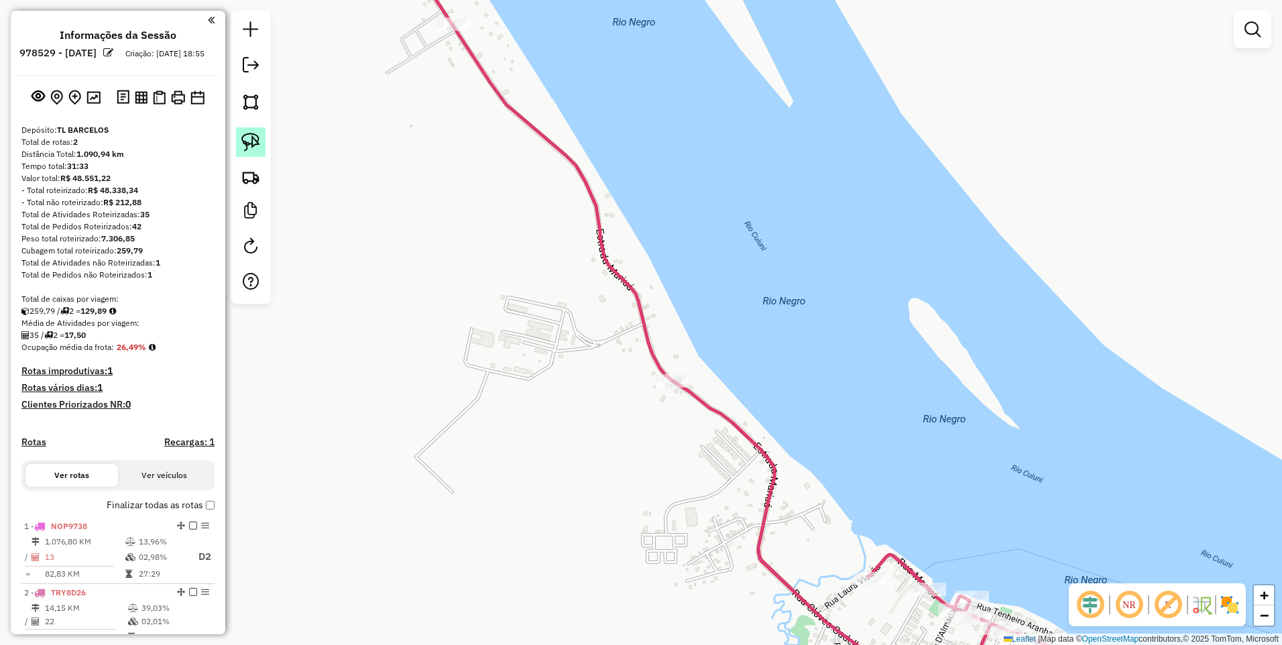
click at [249, 139] on img at bounding box center [250, 142] width 19 height 19
drag, startPoint x: 661, startPoint y: 359, endPoint x: 674, endPoint y: 415, distance: 57.1
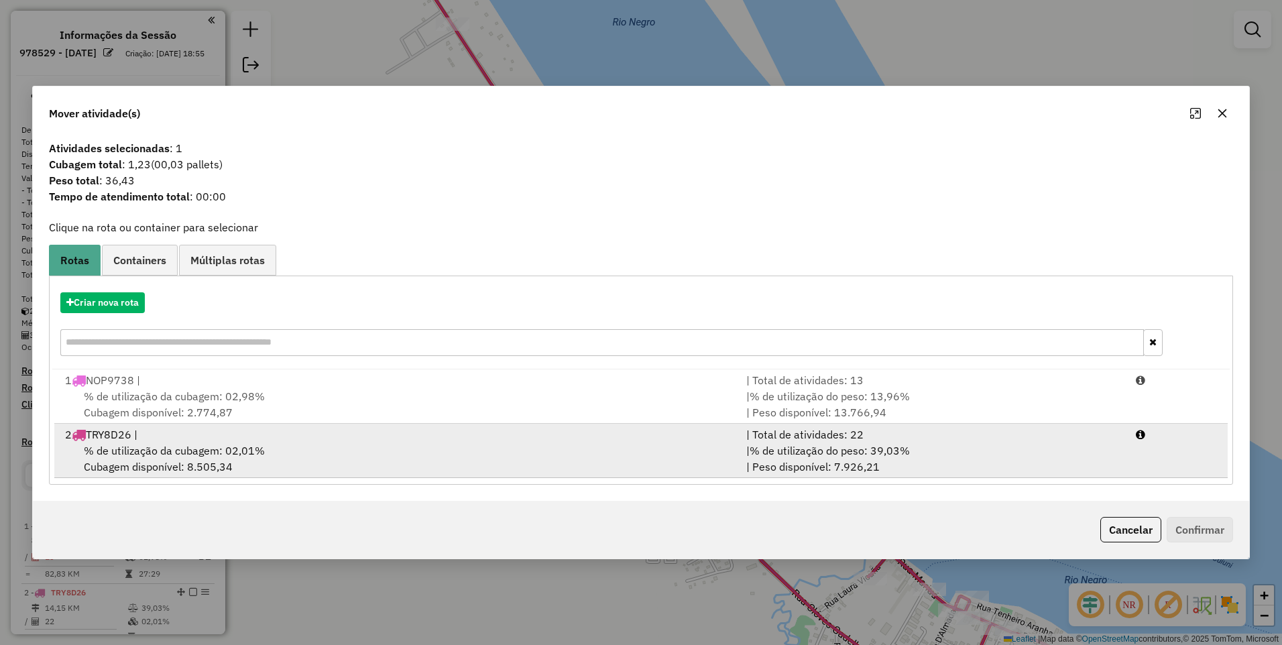
click at [313, 456] on div "% de utilização da cubagem: 02,01% Cubagem disponível: 8.505,34" at bounding box center [397, 459] width 681 height 32
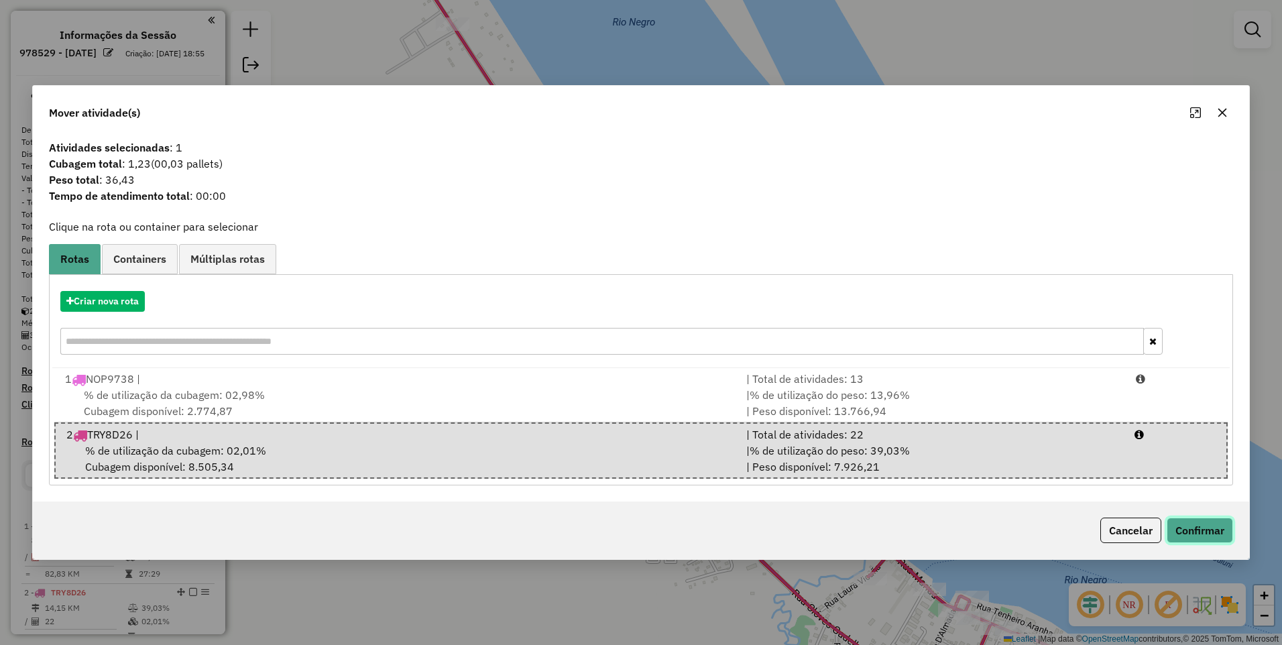
click at [1213, 529] on button "Confirmar" at bounding box center [1200, 530] width 66 height 25
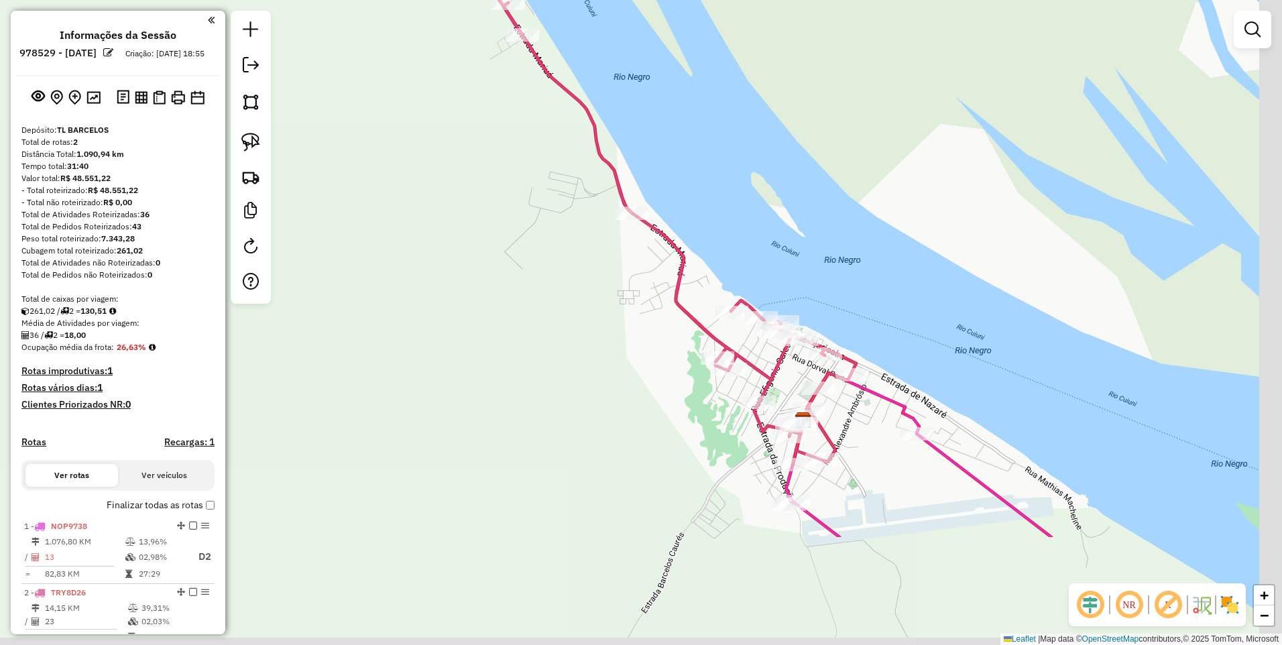
drag, startPoint x: 774, startPoint y: 461, endPoint x: 587, endPoint y: 288, distance: 254.8
click at [587, 288] on div "Janela de atendimento Grade de atendimento Capacidade Transportadoras Veículos …" at bounding box center [641, 322] width 1282 height 645
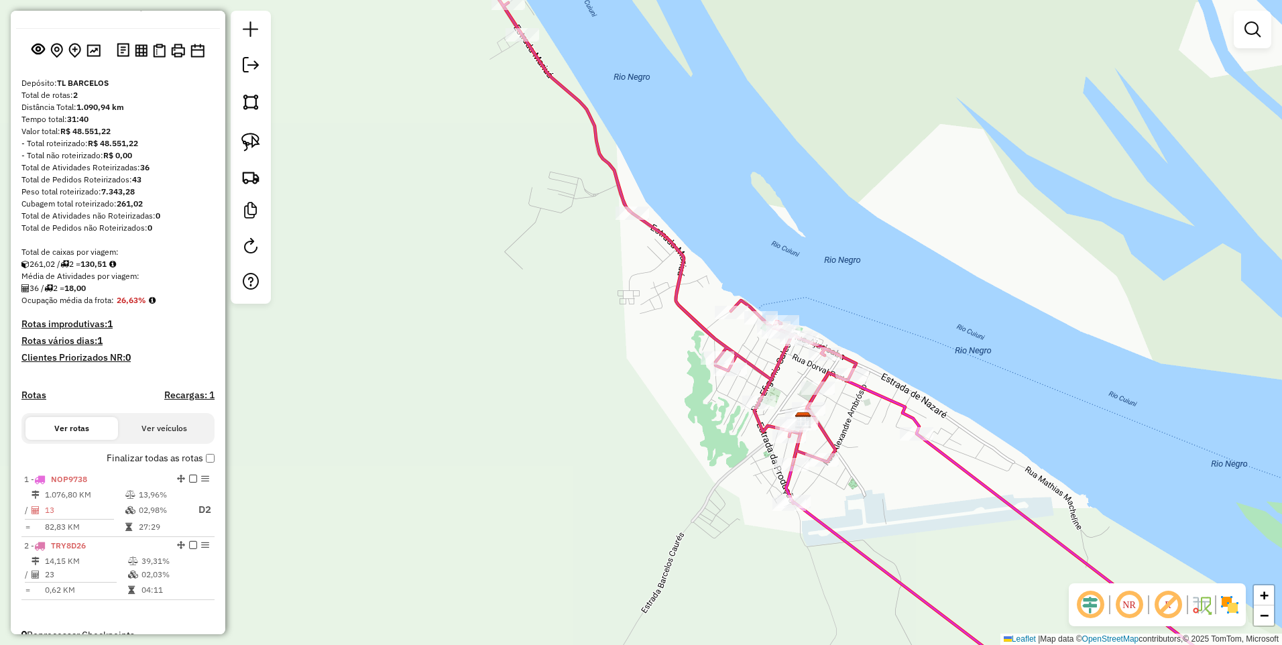
scroll to position [48, 0]
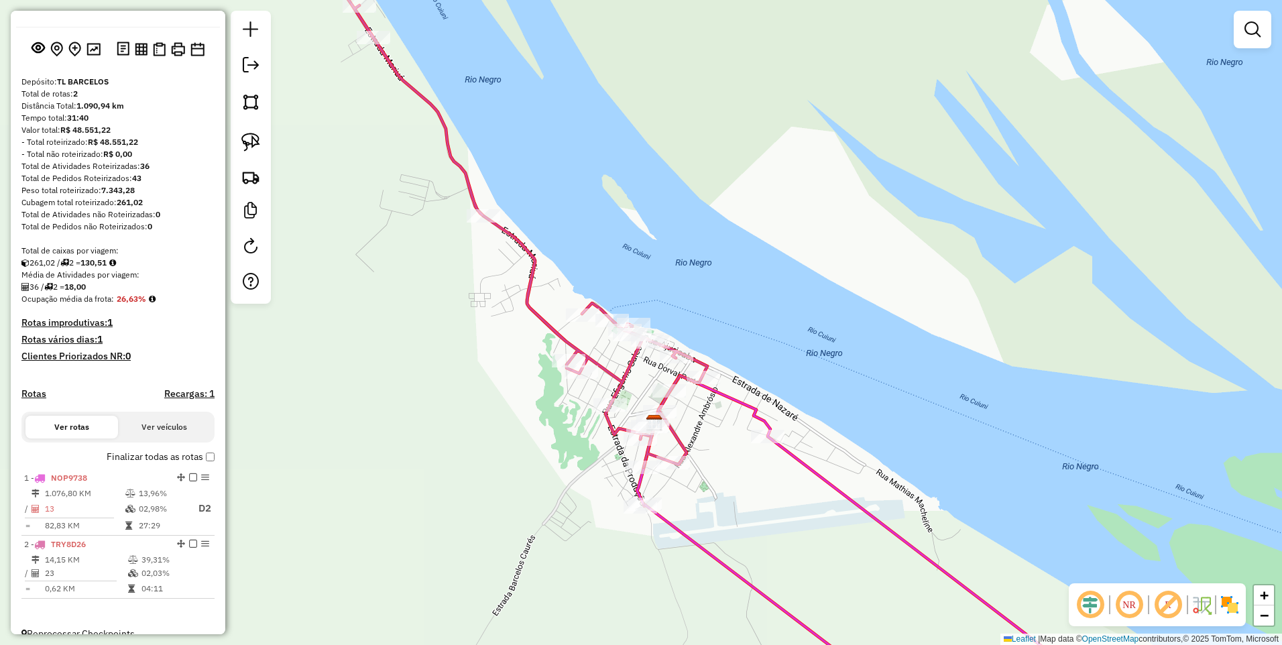
drag, startPoint x: 642, startPoint y: 425, endPoint x: 509, endPoint y: 435, distance: 133.1
click at [496, 428] on div "Janela de atendimento Grade de atendimento Capacidade Transportadoras Veículos …" at bounding box center [641, 322] width 1282 height 645
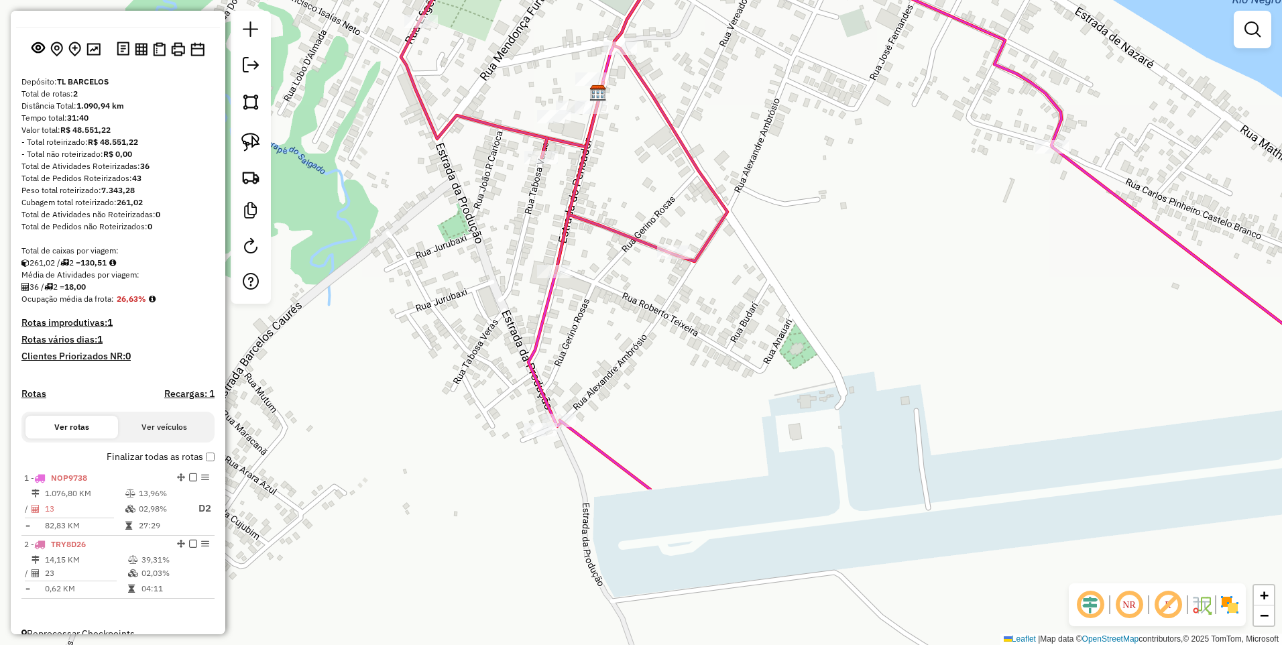
drag, startPoint x: 860, startPoint y: 436, endPoint x: 820, endPoint y: 216, distance: 223.5
click at [820, 216] on div "Janela de atendimento Grade de atendimento Capacidade Transportadoras Veículos …" at bounding box center [641, 322] width 1282 height 645
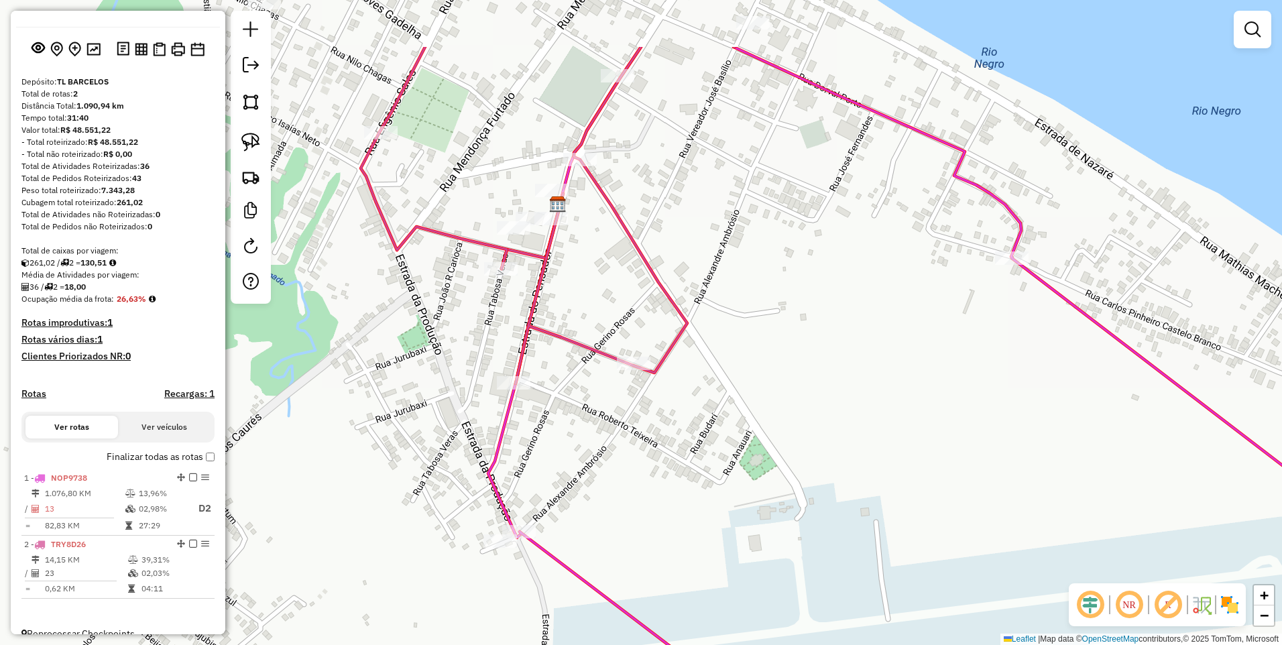
drag, startPoint x: 974, startPoint y: 211, endPoint x: 931, endPoint y: 329, distance: 125.6
click at [931, 329] on div "Janela de atendimento Grade de atendimento Capacidade Transportadoras Veículos …" at bounding box center [641, 322] width 1282 height 645
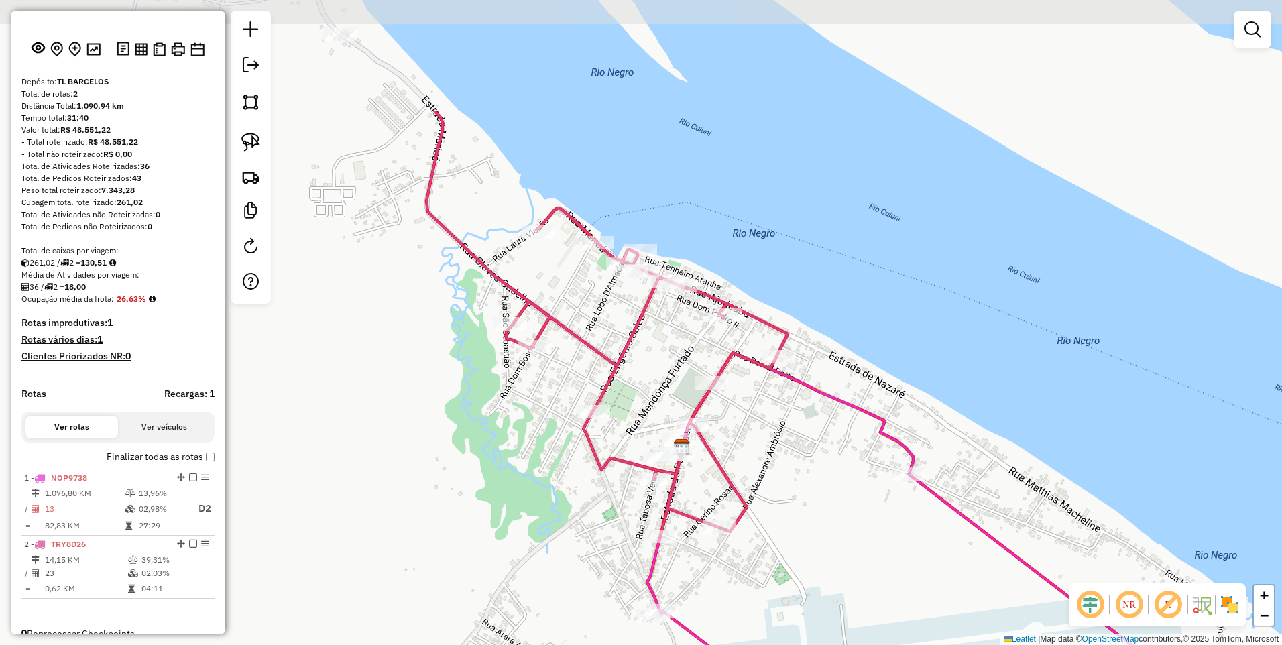
drag, startPoint x: 899, startPoint y: 335, endPoint x: 839, endPoint y: 510, distance: 184.9
click at [839, 510] on div "Janela de atendimento Grade de atendimento Capacidade Transportadoras Veículos …" at bounding box center [641, 322] width 1282 height 645
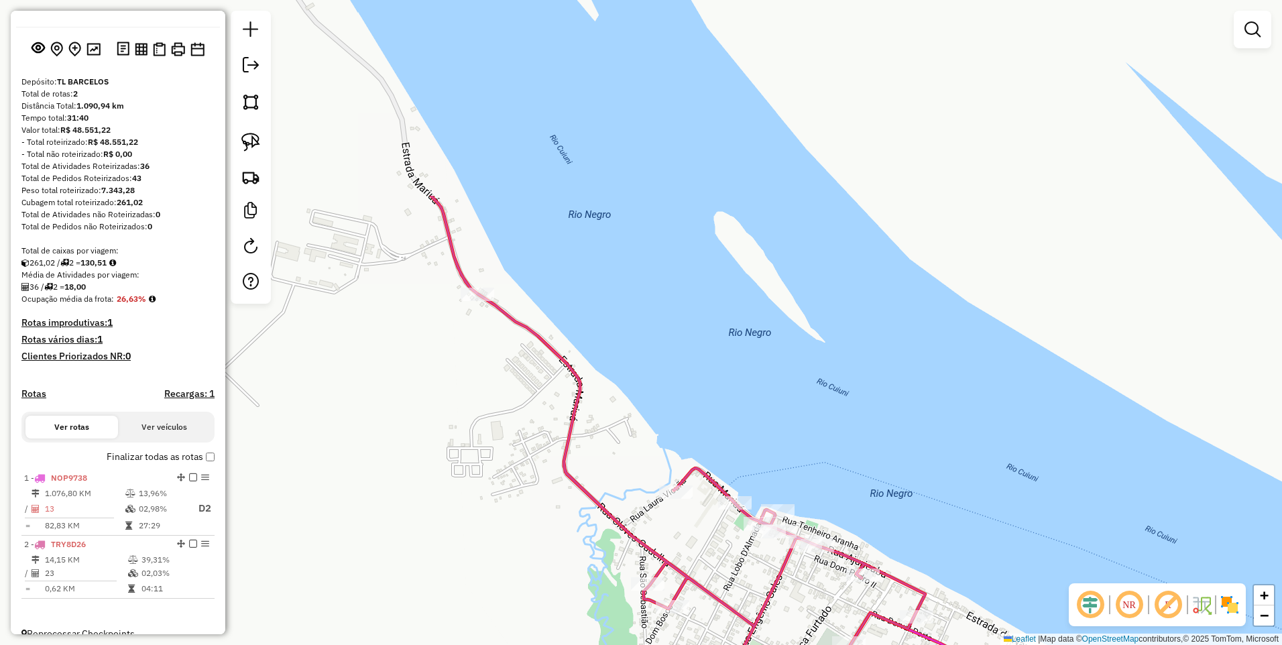
drag, startPoint x: 521, startPoint y: 86, endPoint x: 658, endPoint y: 346, distance: 294.2
click at [658, 346] on div "Janela de atendimento Grade de atendimento Capacidade Transportadoras Veículos …" at bounding box center [641, 322] width 1282 height 645
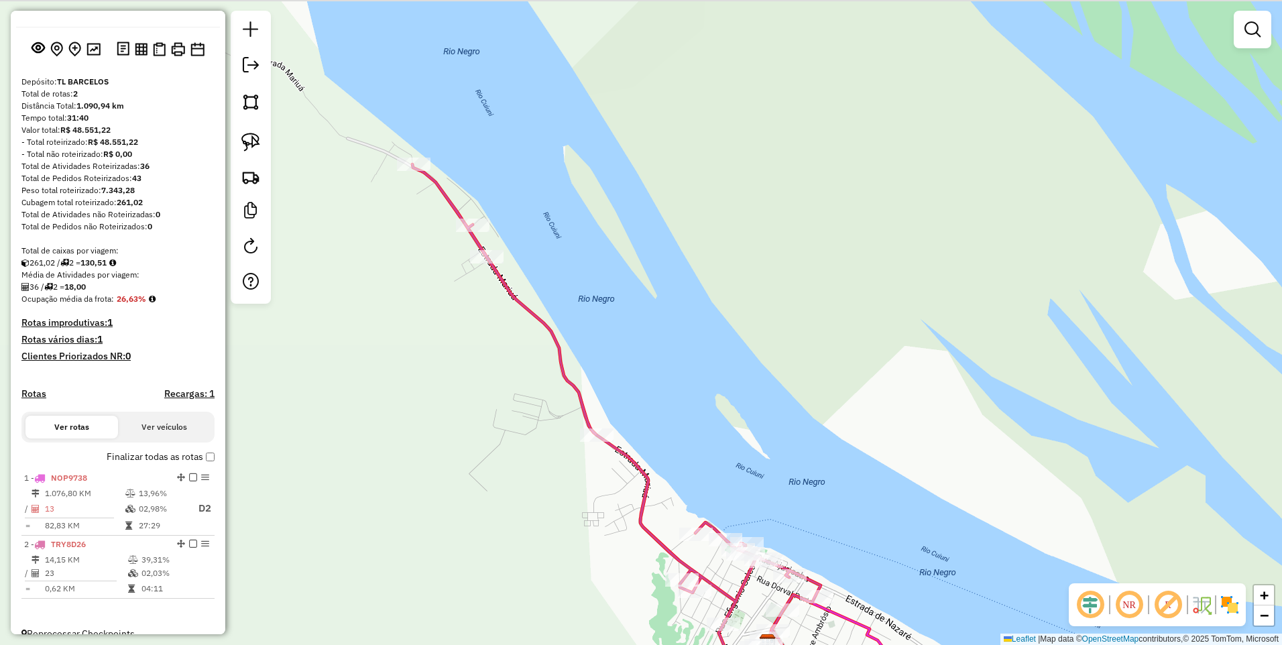
drag, startPoint x: 447, startPoint y: 77, endPoint x: 424, endPoint y: 239, distance: 163.8
click at [424, 239] on div "Janela de atendimento Grade de atendimento Capacidade Transportadoras Veículos …" at bounding box center [641, 322] width 1282 height 645
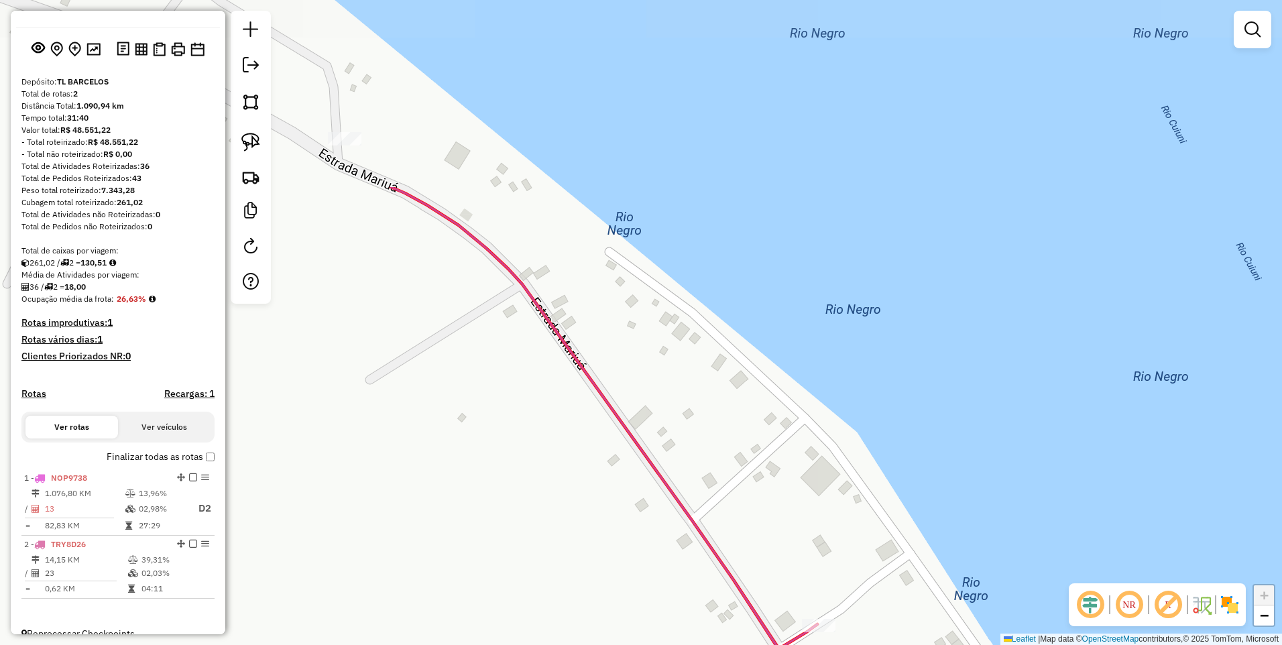
drag, startPoint x: 431, startPoint y: 126, endPoint x: 446, endPoint y: 378, distance: 251.9
click at [446, 378] on div "Janela de atendimento Grade de atendimento Capacidade Transportadoras Veículos …" at bounding box center [641, 322] width 1282 height 645
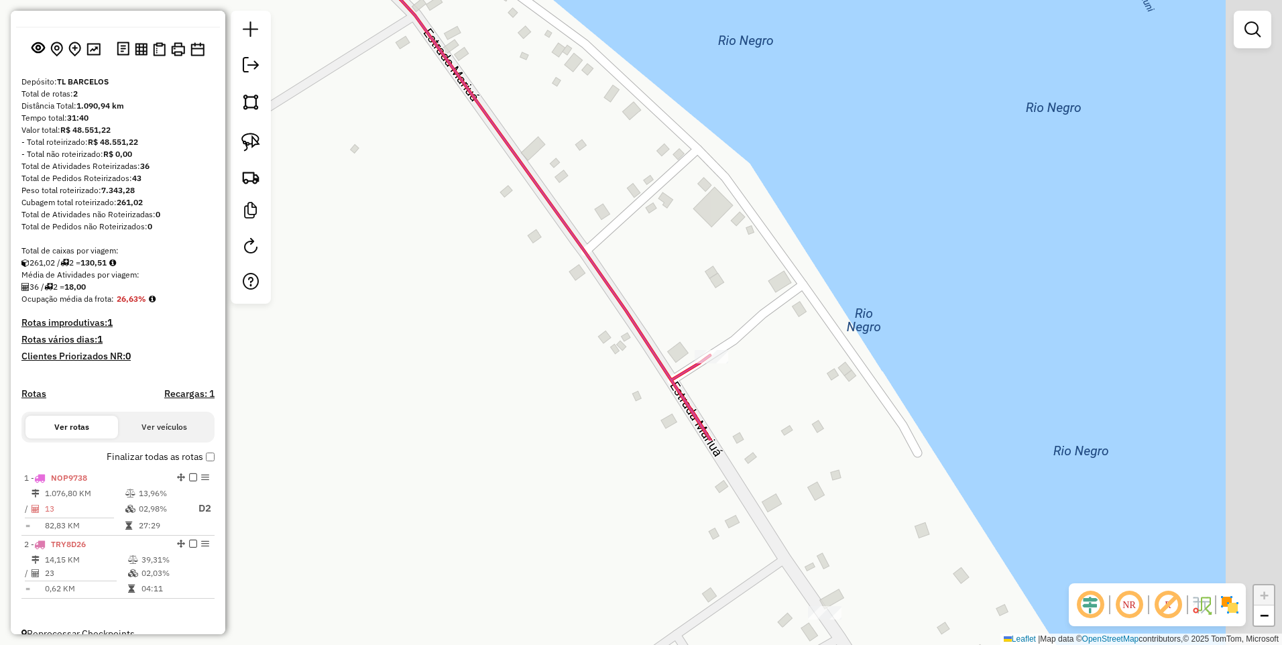
drag, startPoint x: 493, startPoint y: 388, endPoint x: 398, endPoint y: 184, distance: 225.6
click at [398, 184] on div "Janela de atendimento Grade de atendimento Capacidade Transportadoras Veículos …" at bounding box center [641, 322] width 1282 height 645
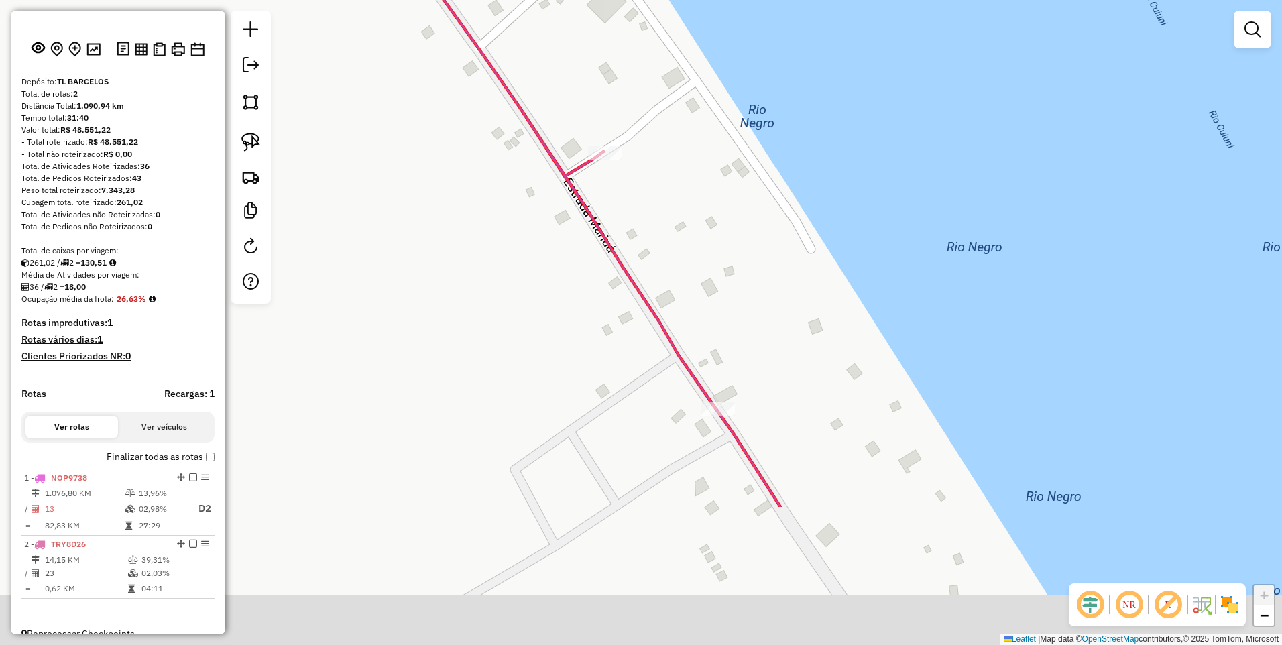
drag, startPoint x: 552, startPoint y: 424, endPoint x: 438, endPoint y: 210, distance: 243.0
click at [438, 210] on div "Janela de atendimento Grade de atendimento Capacidade Transportadoras Veículos …" at bounding box center [641, 322] width 1282 height 645
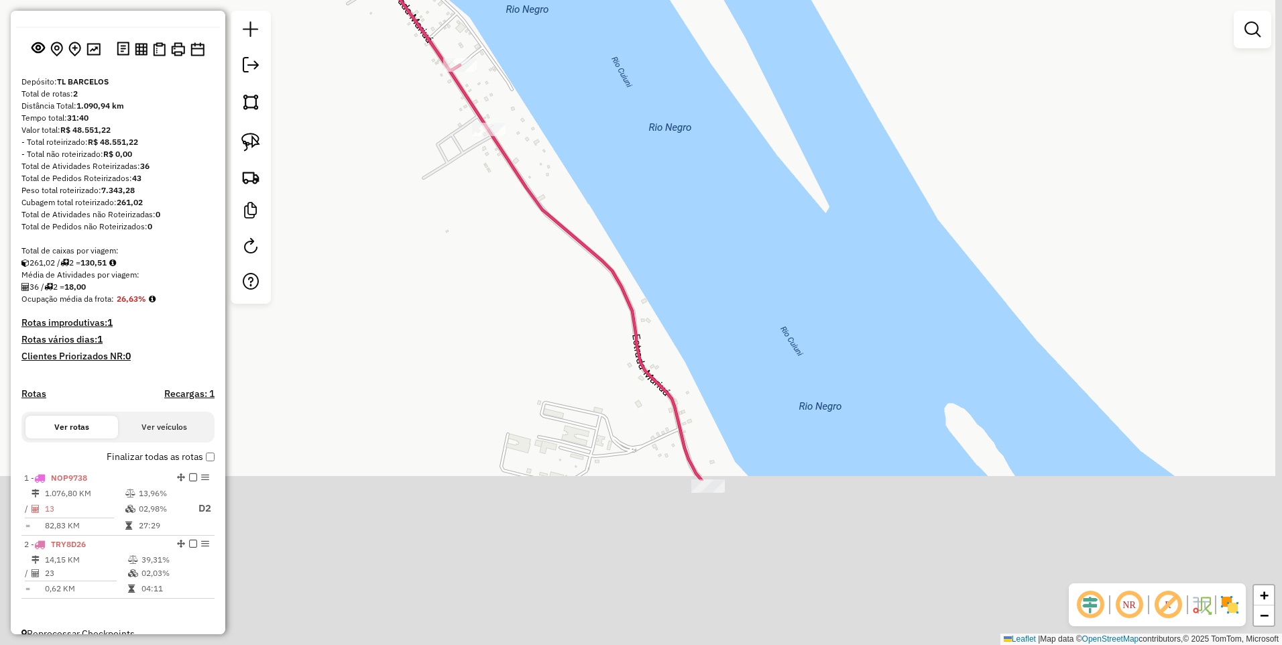
drag, startPoint x: 737, startPoint y: 409, endPoint x: 538, endPoint y: 133, distance: 340.6
click at [525, 110] on div "Janela de atendimento Grade de atendimento Capacidade Transportadoras Veículos …" at bounding box center [641, 322] width 1282 height 645
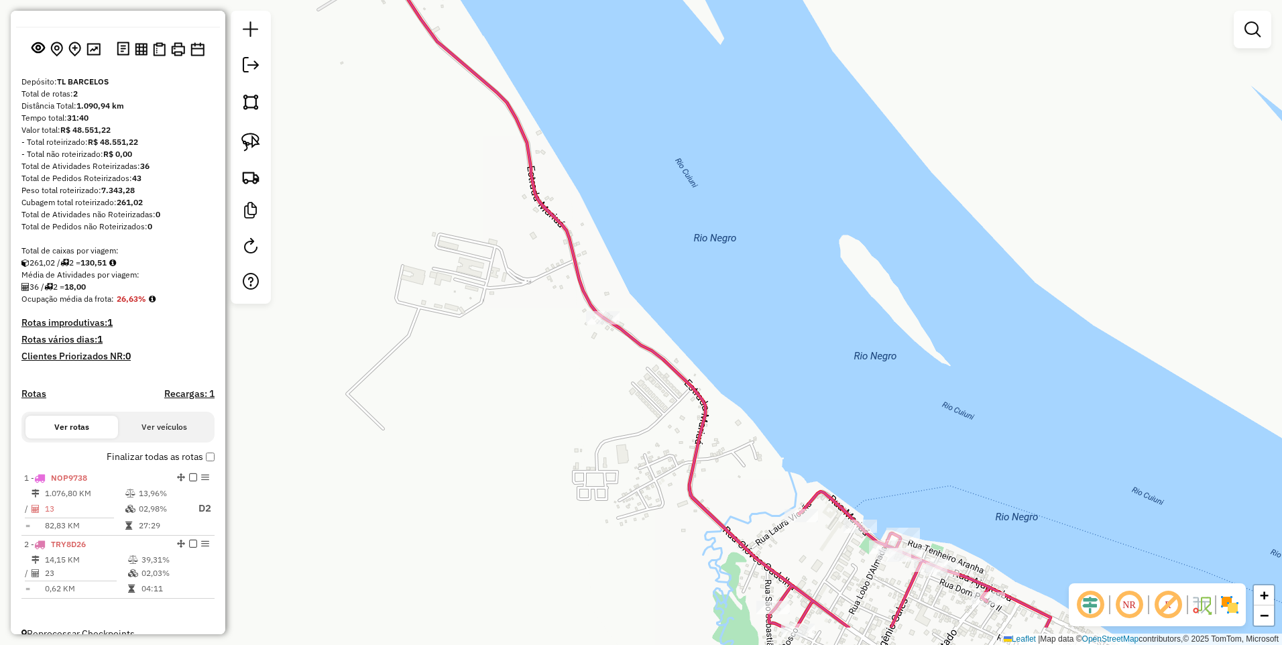
drag, startPoint x: 665, startPoint y: 374, endPoint x: 555, endPoint y: 159, distance: 241.7
click at [552, 157] on div "Janela de atendimento Grade de atendimento Capacidade Transportadoras Veículos …" at bounding box center [641, 322] width 1282 height 645
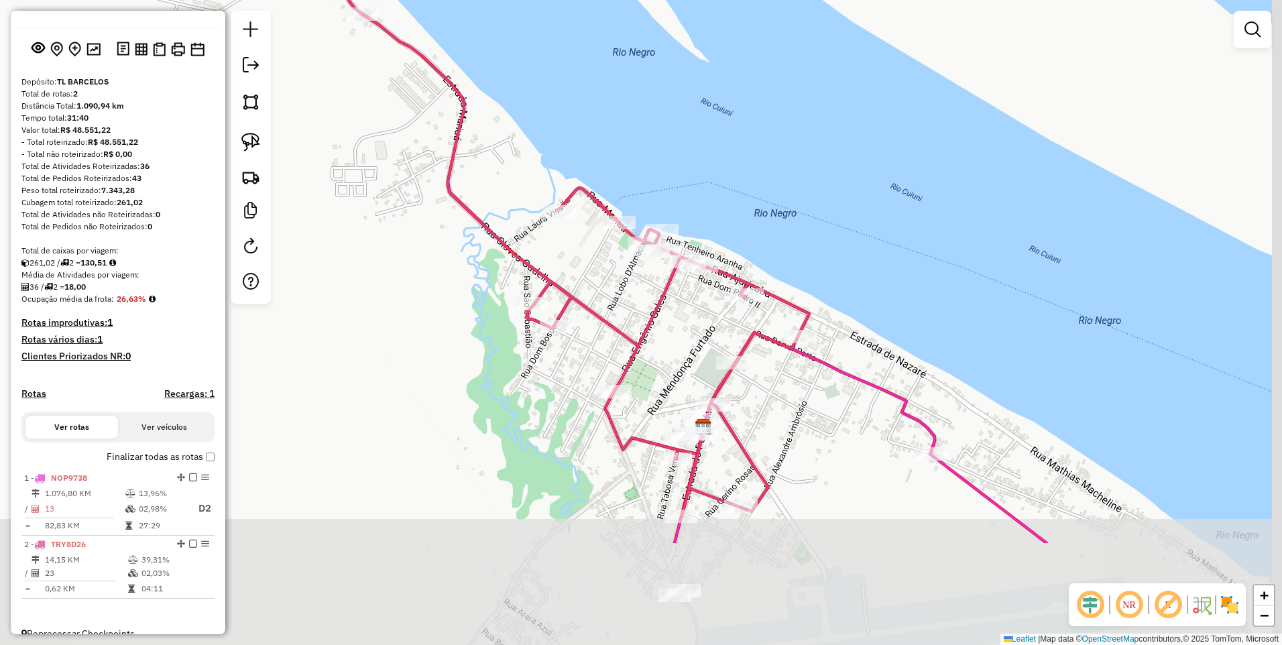
drag, startPoint x: 699, startPoint y: 293, endPoint x: 570, endPoint y: 161, distance: 184.9
click at [570, 161] on div "Janela de atendimento Grade de atendimento Capacidade Transportadoras Veículos …" at bounding box center [641, 322] width 1282 height 645
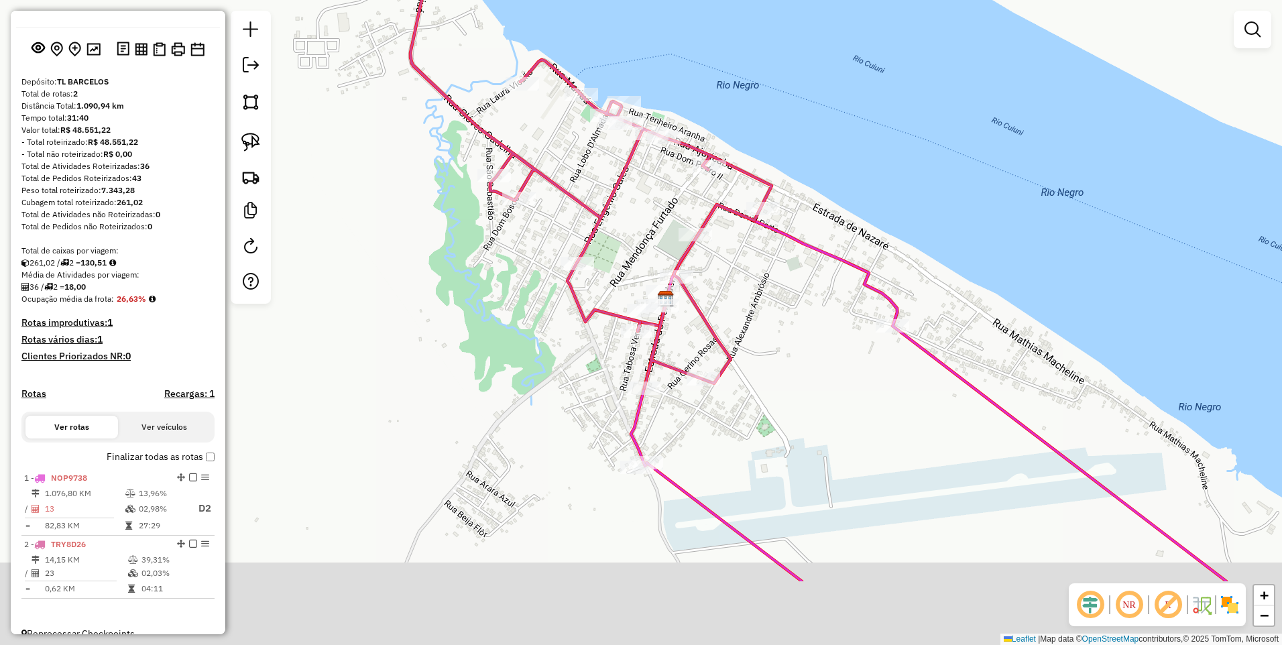
drag, startPoint x: 829, startPoint y: 466, endPoint x: 772, endPoint y: 295, distance: 180.4
click at [772, 295] on div "Janela de atendimento Grade de atendimento Capacidade Transportadoras Veículos …" at bounding box center [641, 322] width 1282 height 645
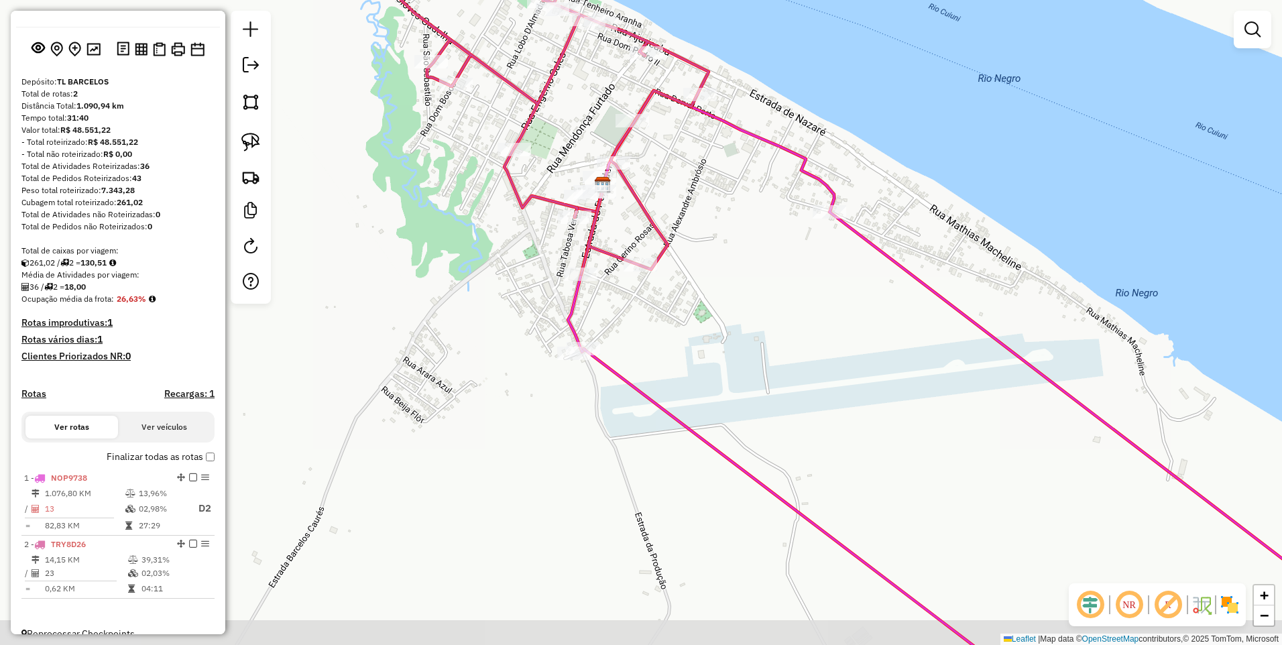
drag, startPoint x: 829, startPoint y: 410, endPoint x: 789, endPoint y: 345, distance: 75.9
click at [789, 345] on div "Janela de atendimento Grade de atendimento Capacidade Transportadoras Veículos …" at bounding box center [641, 322] width 1282 height 645
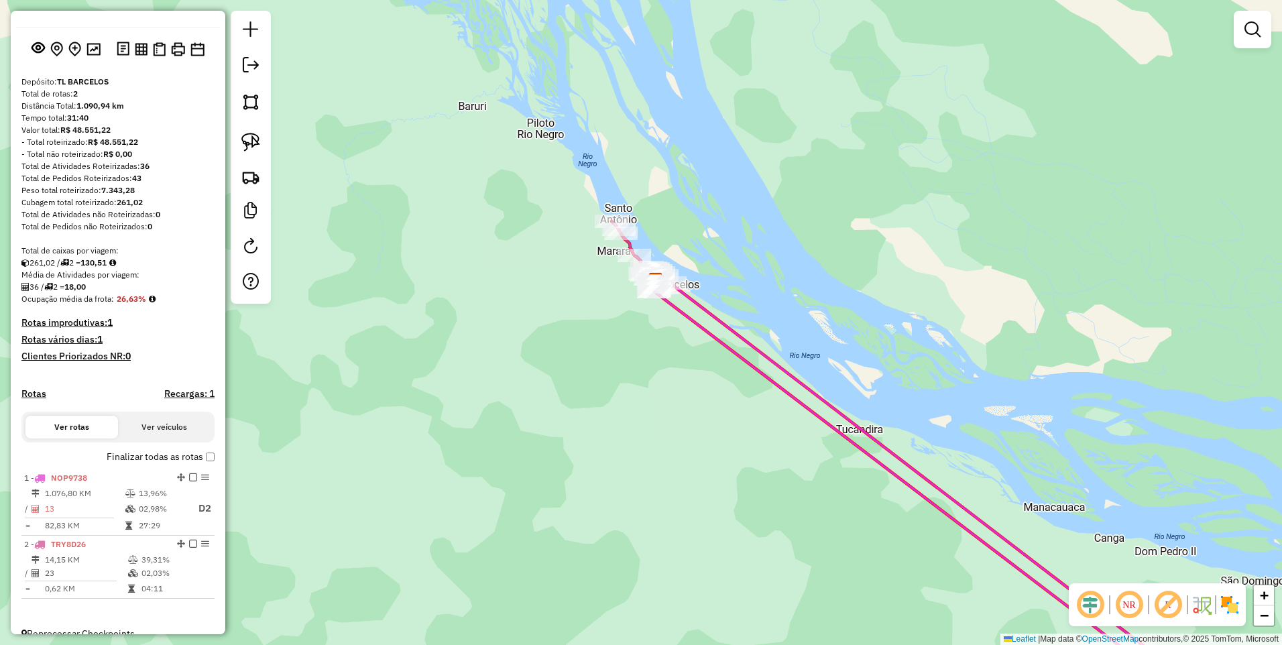
drag, startPoint x: 795, startPoint y: 406, endPoint x: 672, endPoint y: 352, distance: 134.2
click at [672, 352] on div "Janela de atendimento Grade de atendimento Capacidade Transportadoras Veículos …" at bounding box center [641, 322] width 1282 height 645
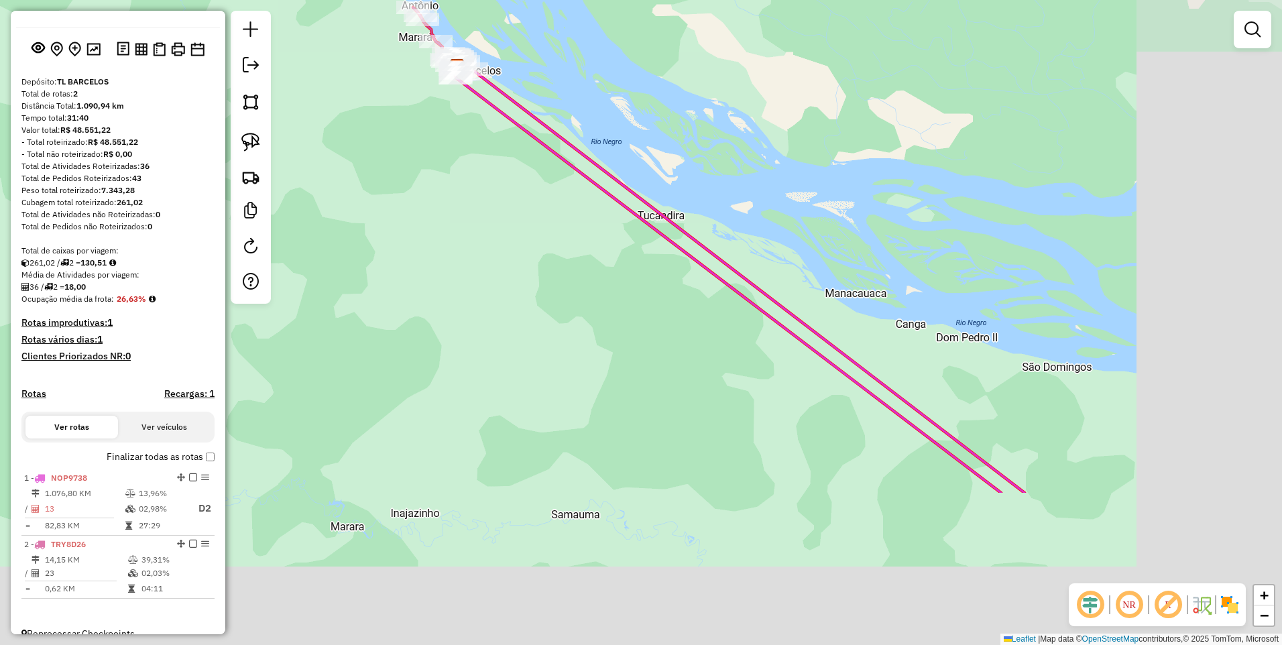
drag, startPoint x: 783, startPoint y: 313, endPoint x: 586, endPoint y: 101, distance: 289.0
click at [577, 92] on div "Janela de atendimento Grade de atendimento Capacidade Transportadoras Veículos …" at bounding box center [641, 322] width 1282 height 645
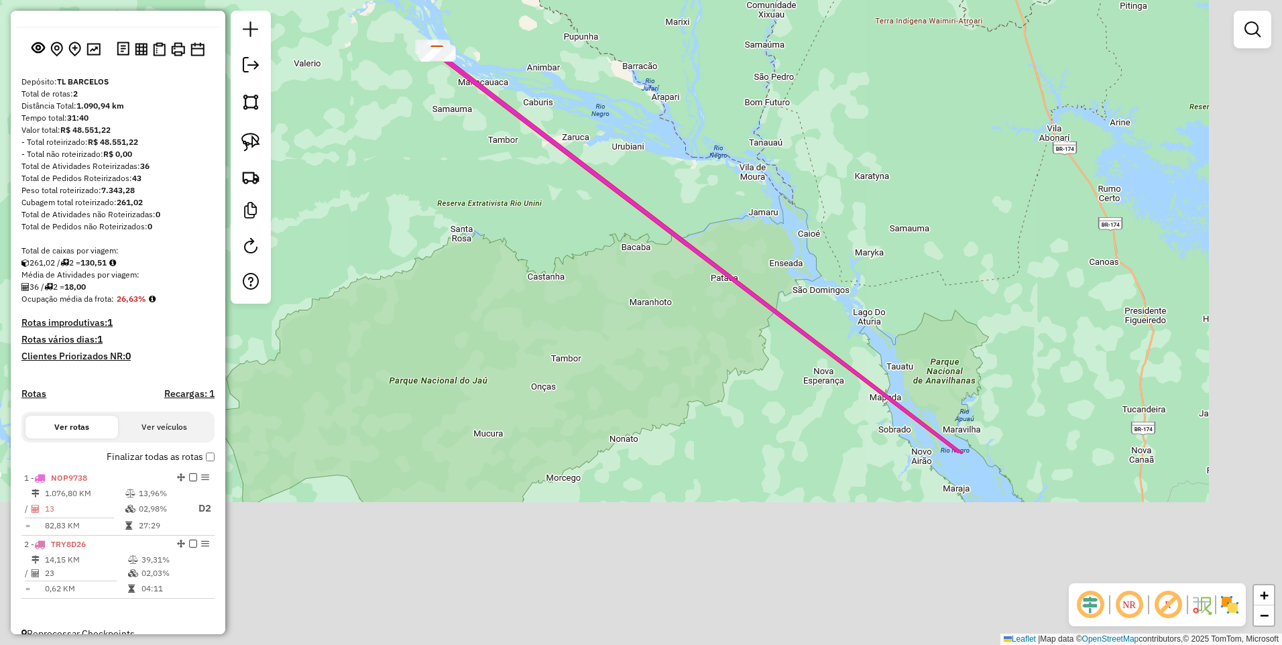
drag, startPoint x: 709, startPoint y: 425, endPoint x: 568, endPoint y: 224, distance: 245.5
click at [568, 224] on div "Janela de atendimento Grade de atendimento Capacidade Transportadoras Veículos …" at bounding box center [641, 322] width 1282 height 645
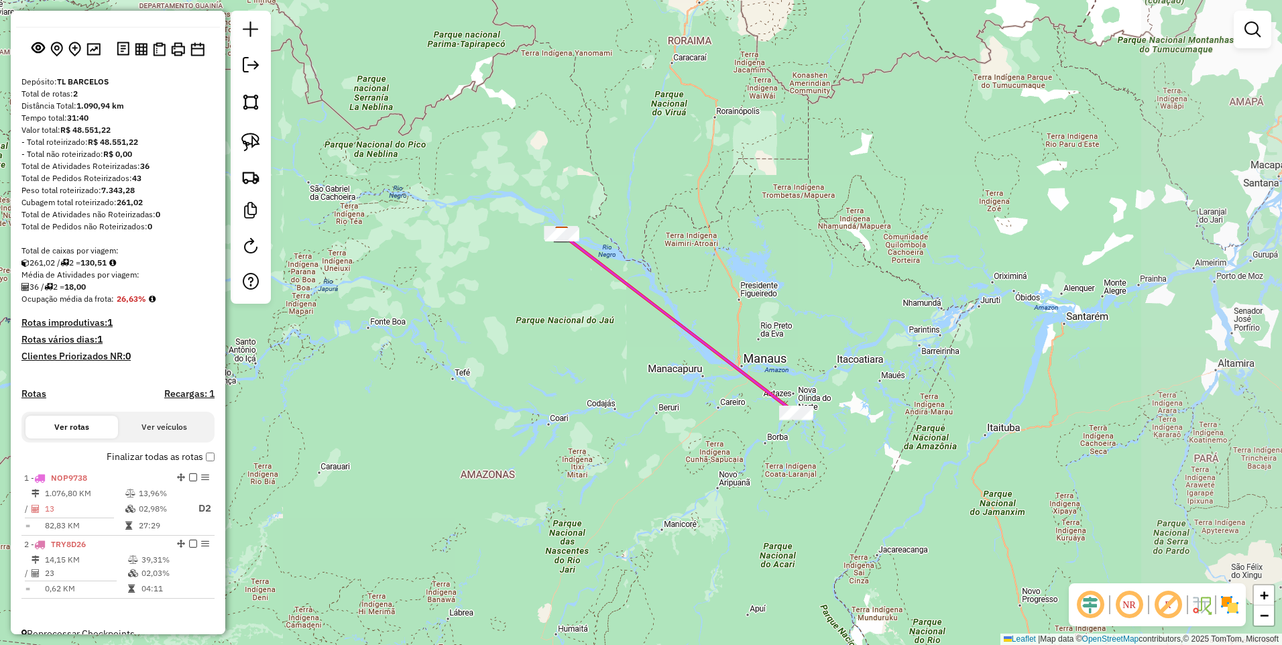
drag, startPoint x: 996, startPoint y: 500, endPoint x: 860, endPoint y: 441, distance: 148.1
click at [860, 441] on div "Janela de atendimento Grade de atendimento Capacidade Transportadoras Veículos …" at bounding box center [641, 322] width 1282 height 645
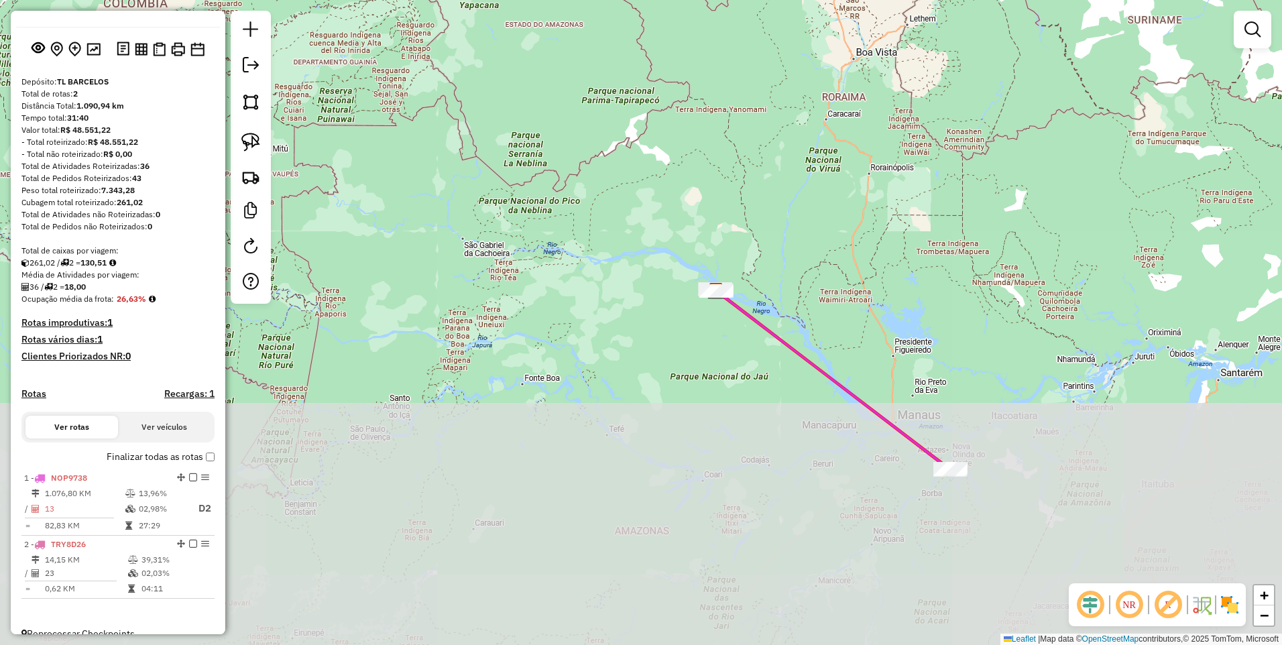
drag, startPoint x: 706, startPoint y: 431, endPoint x: 654, endPoint y: 203, distance: 233.8
click at [654, 203] on div "Janela de atendimento Grade de atendimento Capacidade Transportadoras Veículos …" at bounding box center [641, 322] width 1282 height 645
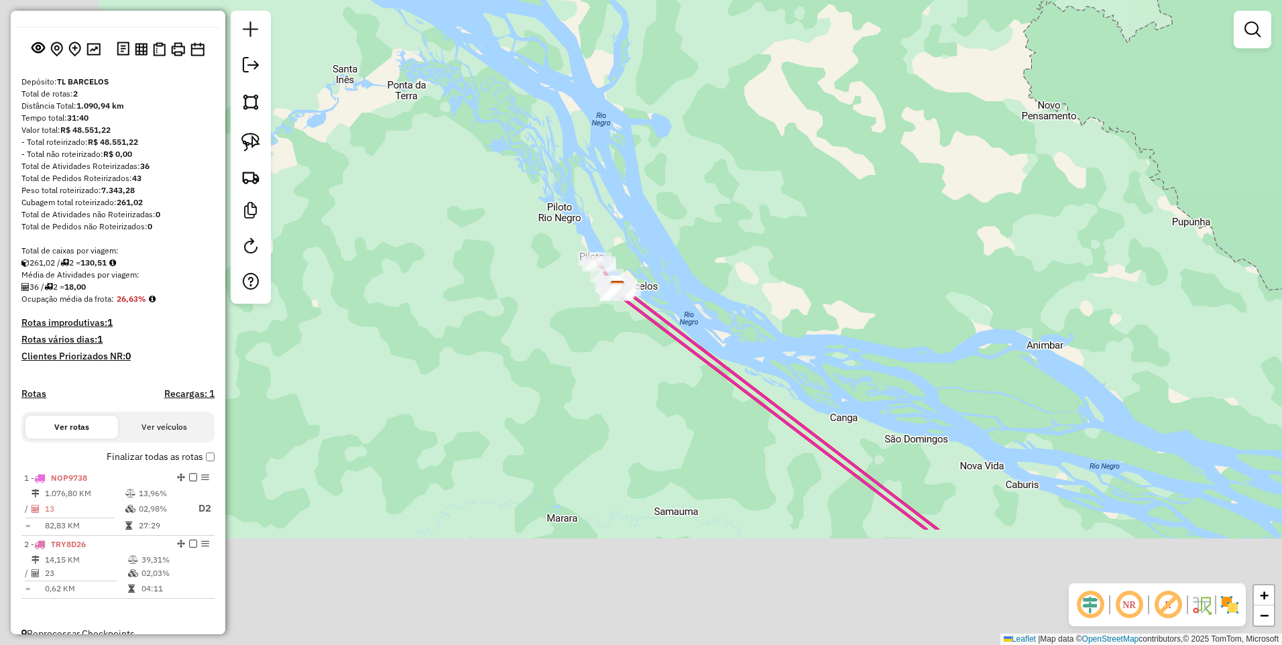
drag, startPoint x: 701, startPoint y: 216, endPoint x: 735, endPoint y: 162, distance: 63.8
click at [735, 162] on div "Janela de atendimento Grade de atendimento Capacidade Transportadoras Veículos …" at bounding box center [641, 322] width 1282 height 645
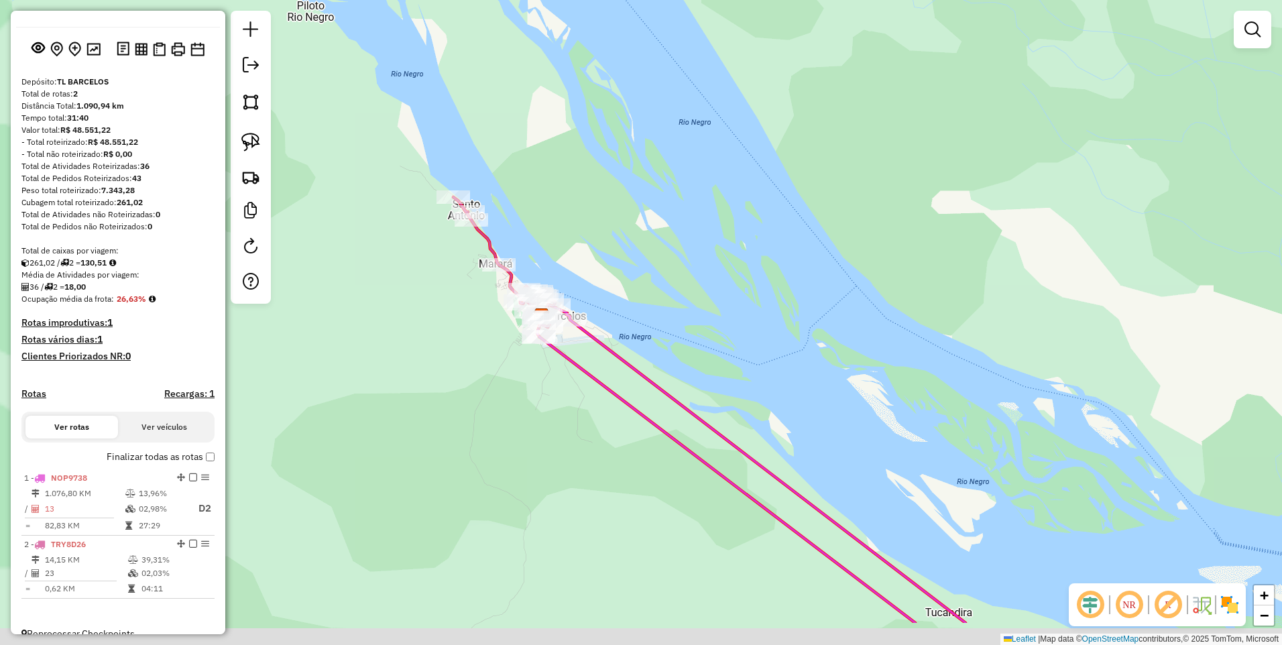
drag, startPoint x: 543, startPoint y: 297, endPoint x: 664, endPoint y: 195, distance: 158.0
click at [665, 194] on div "Janela de atendimento Grade de atendimento Capacidade Transportadoras Veículos …" at bounding box center [641, 322] width 1282 height 645
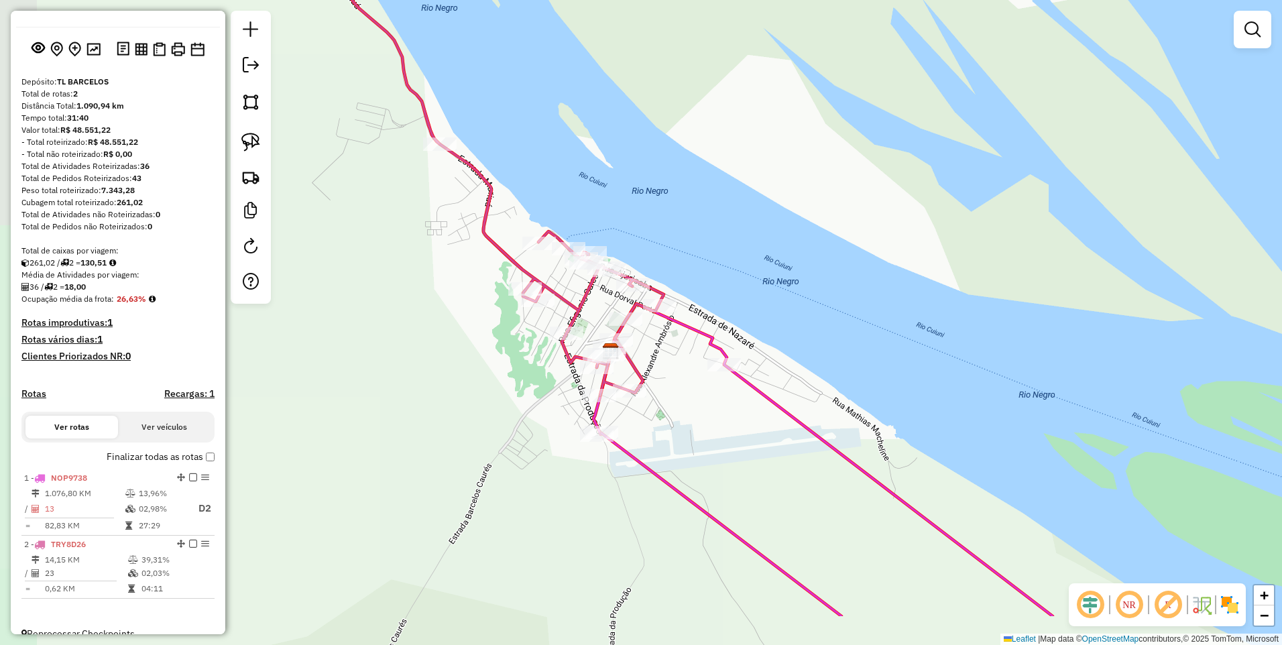
drag, startPoint x: 587, startPoint y: 217, endPoint x: 616, endPoint y: 170, distance: 54.2
click at [616, 170] on div "Janela de atendimento Grade de atendimento Capacidade Transportadoras Veículos …" at bounding box center [641, 322] width 1282 height 645
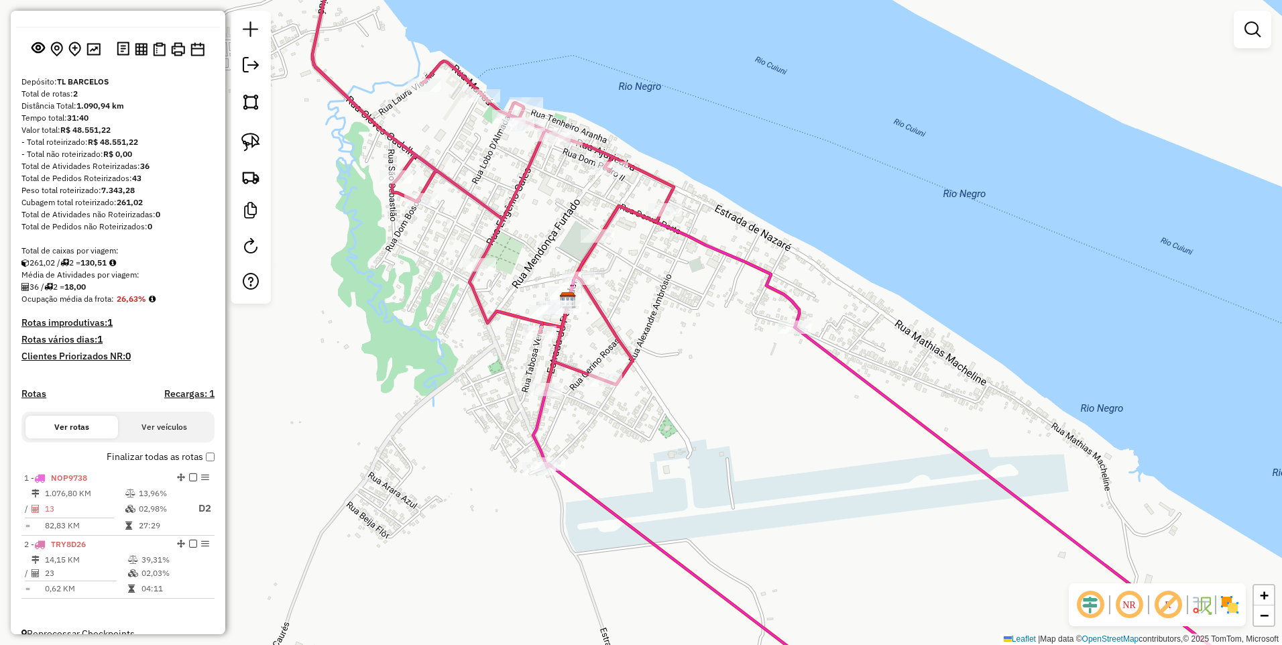
drag, startPoint x: 675, startPoint y: 372, endPoint x: 706, endPoint y: 360, distance: 33.7
click at [706, 360] on div "Janela de atendimento Grade de atendimento Capacidade Transportadoras Veículos …" at bounding box center [641, 322] width 1282 height 645
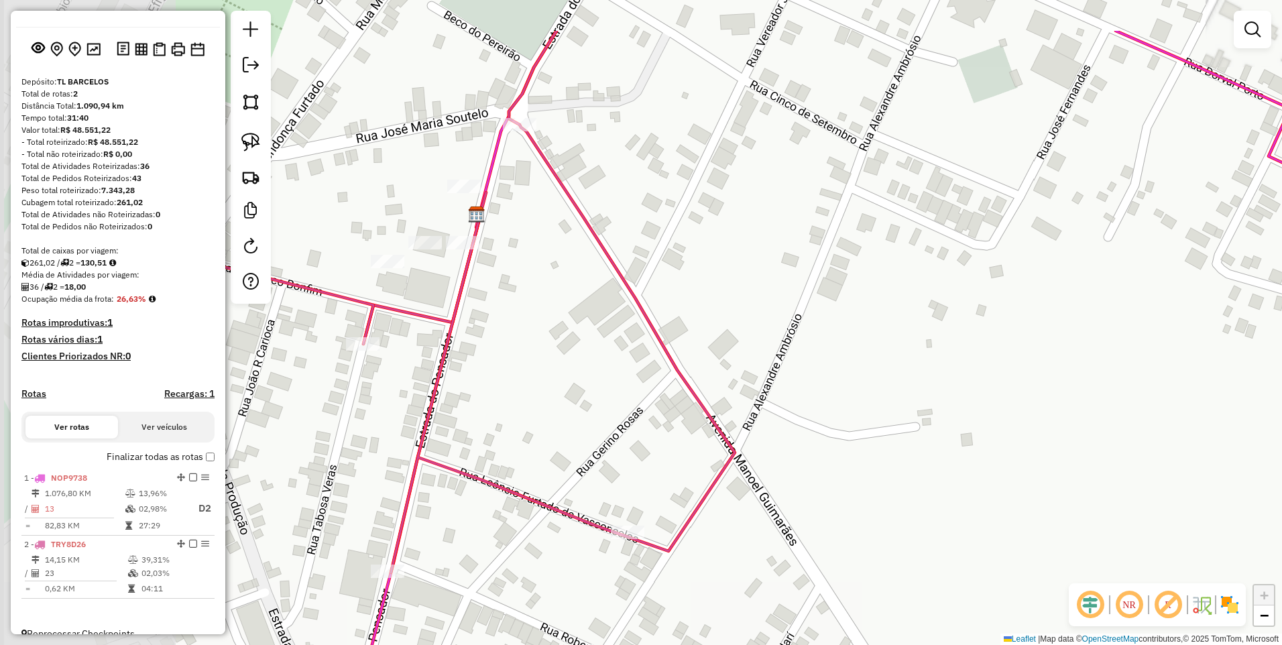
drag, startPoint x: 705, startPoint y: 372, endPoint x: 972, endPoint y: 454, distance: 278.5
click at [976, 457] on div "Janela de atendimento Grade de atendimento Capacidade Transportadoras Veículos …" at bounding box center [641, 322] width 1282 height 645
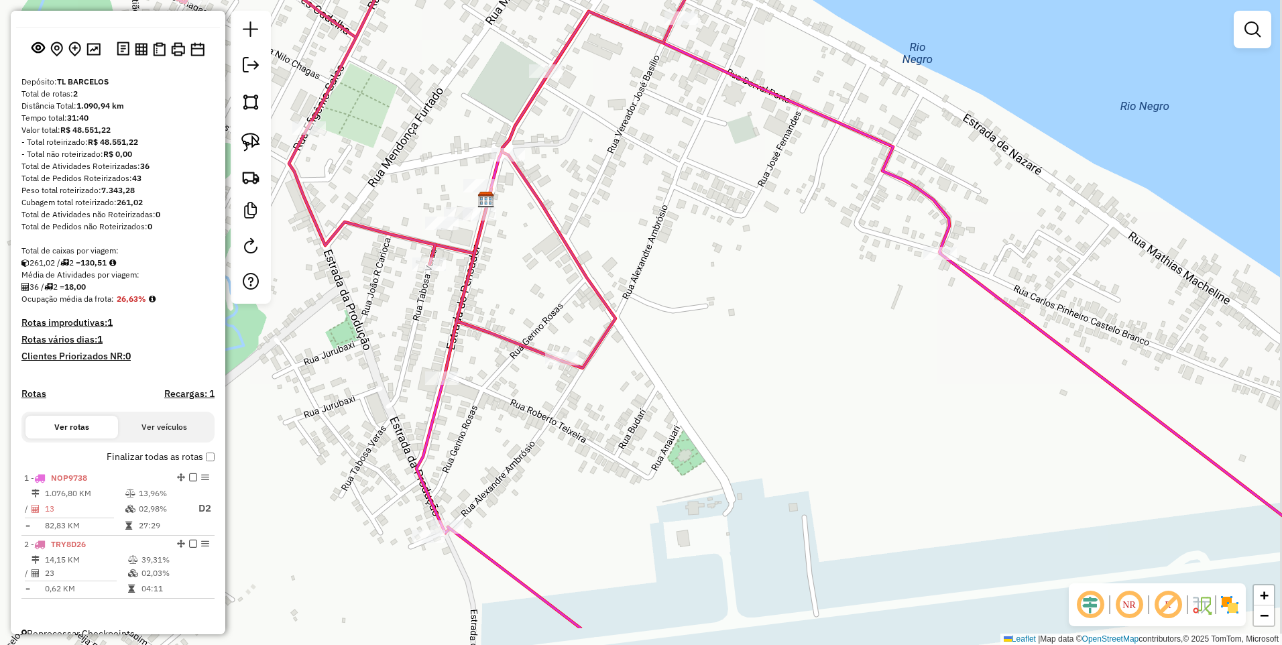
drag, startPoint x: 974, startPoint y: 403, endPoint x: 894, endPoint y: 290, distance: 138.0
click at [895, 290] on div "Janela de atendimento Grade de atendimento Capacidade Transportadoras Veículos …" at bounding box center [641, 322] width 1282 height 645
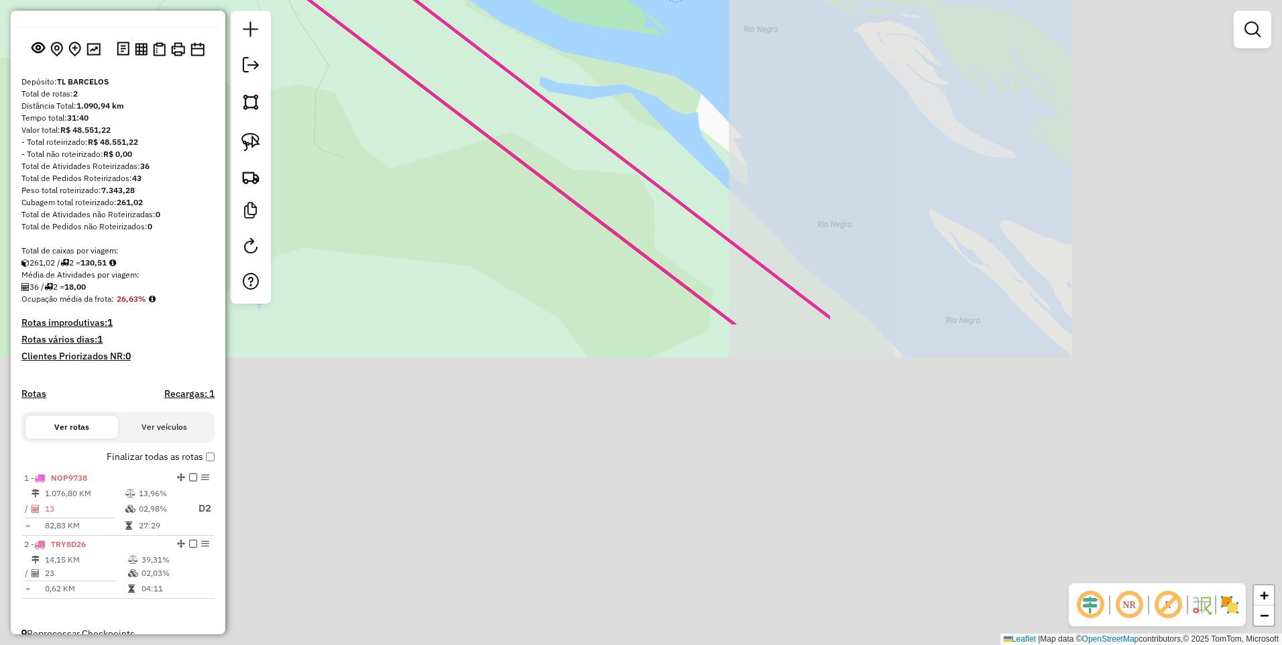
drag, startPoint x: 862, startPoint y: 326, endPoint x: 387, endPoint y: 23, distance: 563.8
click at [364, 6] on div "Janela de atendimento Grade de atendimento Capacidade Transportadoras Veículos …" at bounding box center [641, 322] width 1282 height 645
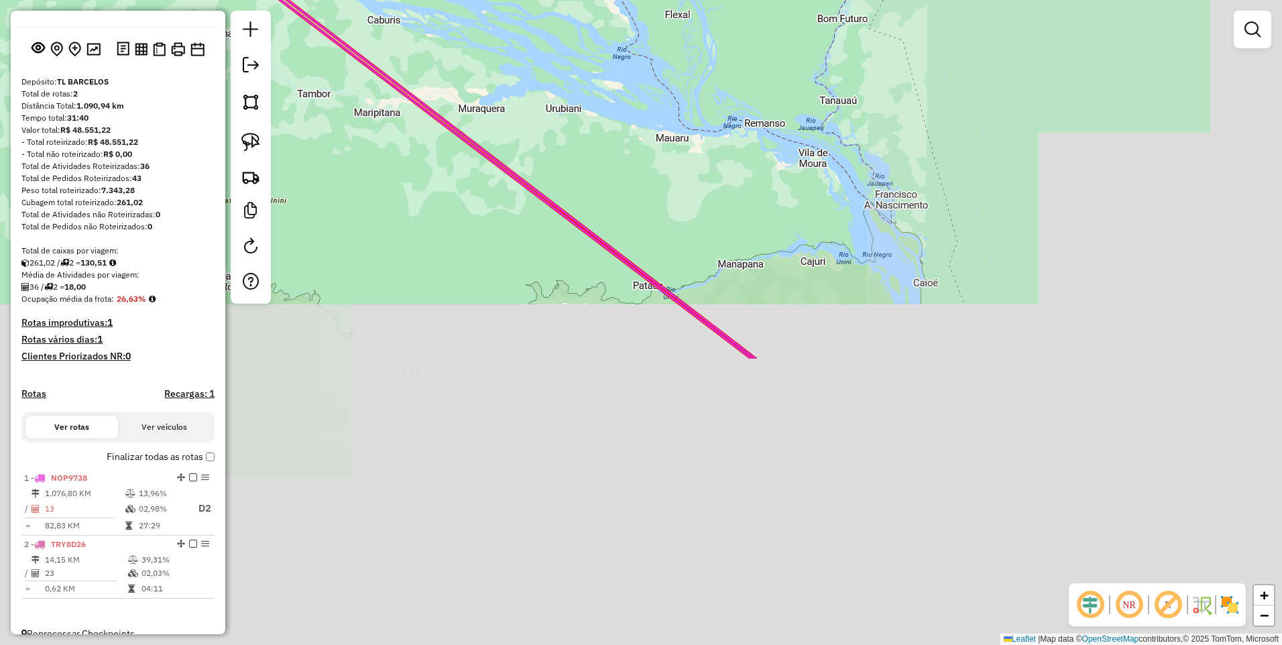
drag, startPoint x: 730, startPoint y: 347, endPoint x: 343, endPoint y: 95, distance: 461.8
click at [343, 95] on div "Janela de atendimento Grade de atendimento Capacidade Transportadoras Veículos …" at bounding box center [641, 322] width 1282 height 645
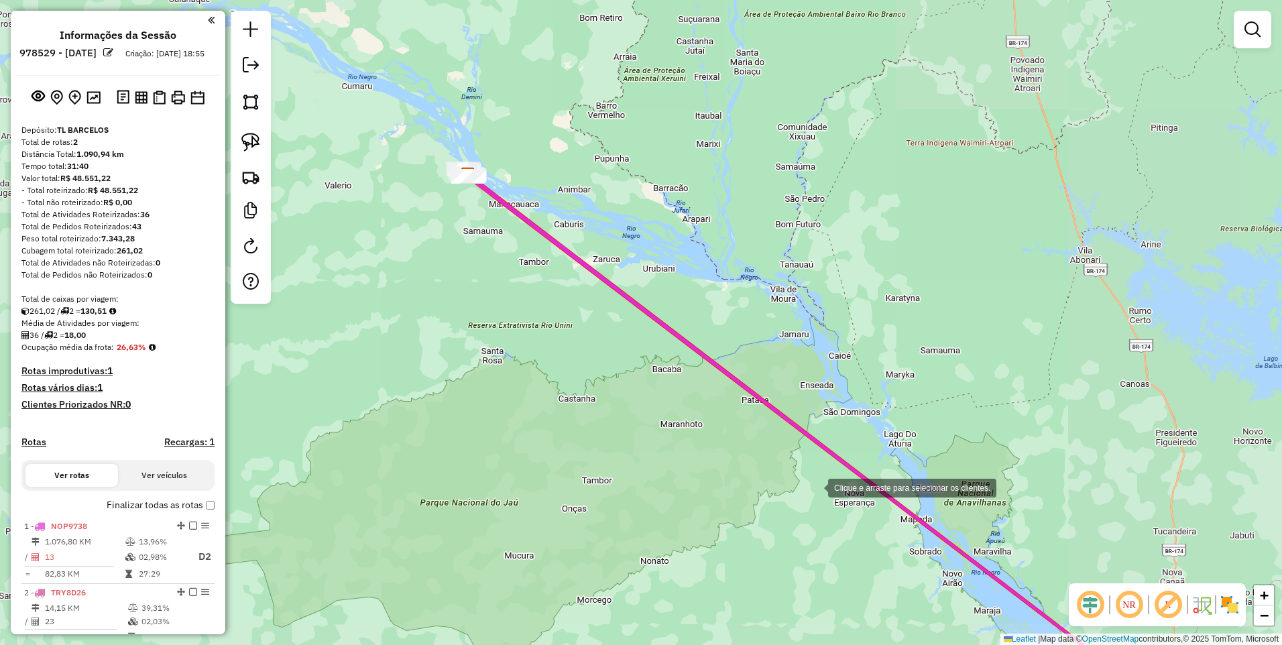
scroll to position [48, 0]
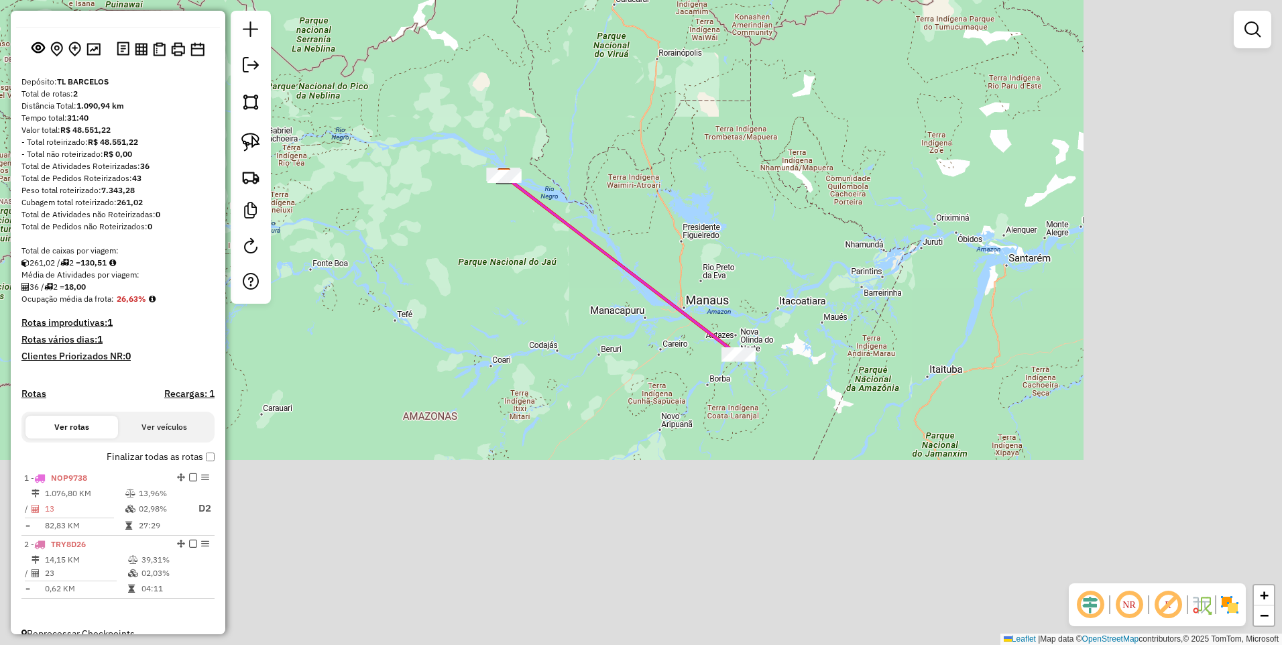
drag, startPoint x: 815, startPoint y: 514, endPoint x: 549, endPoint y: 220, distance: 396.4
click at [549, 221] on div "Janela de atendimento Grade de atendimento Capacidade Transportadoras Veículos …" at bounding box center [641, 322] width 1282 height 645
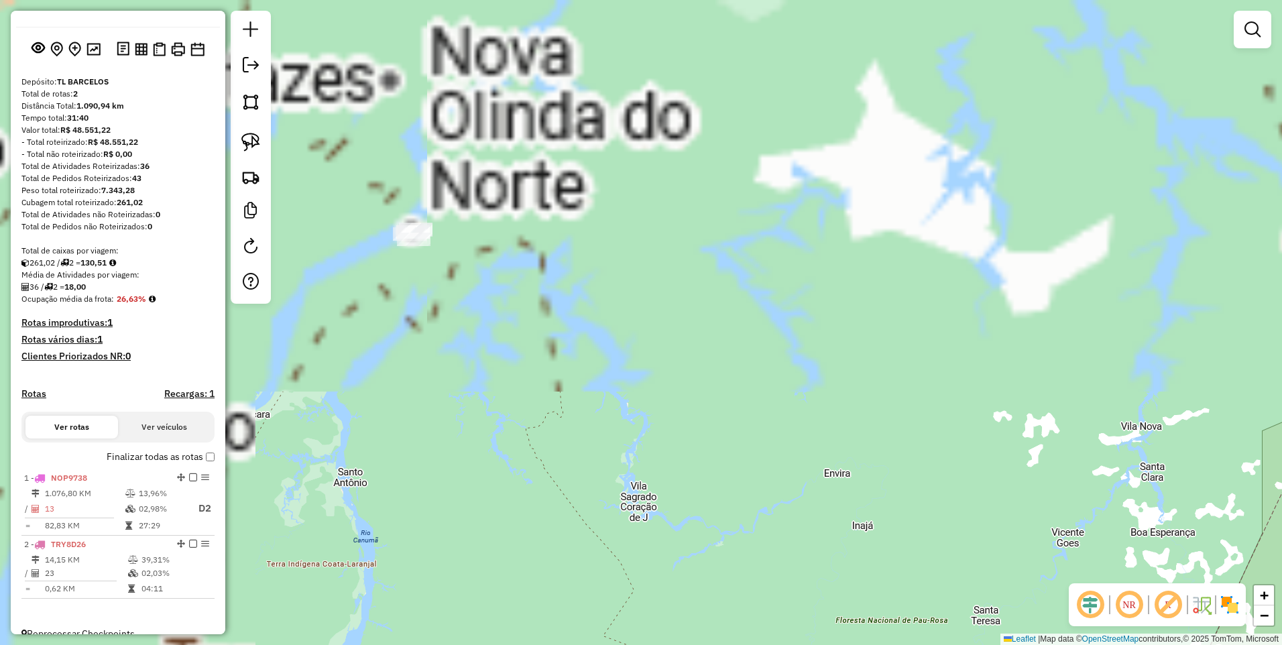
drag, startPoint x: 476, startPoint y: 92, endPoint x: 576, endPoint y: 402, distance: 326.1
click at [773, 534] on div "Janela de atendimento Grade de atendimento Capacidade Transportadoras Veículos …" at bounding box center [641, 322] width 1282 height 645
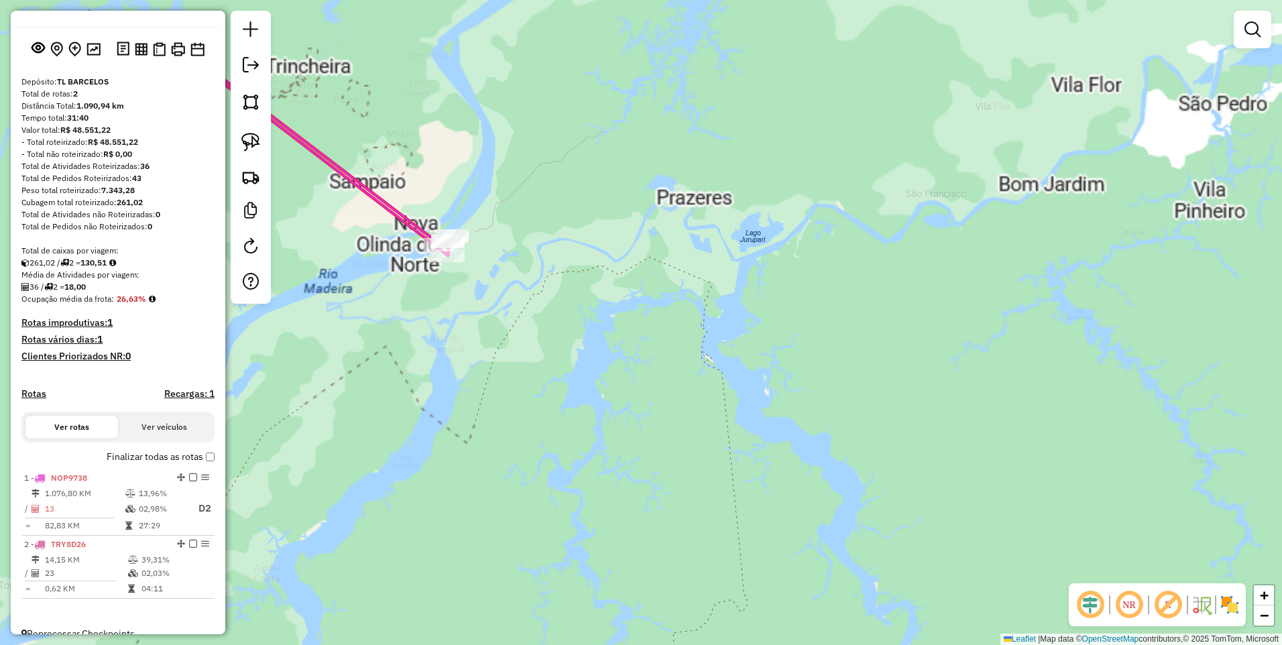
drag, startPoint x: 398, startPoint y: 234, endPoint x: 450, endPoint y: 341, distance: 119.1
click at [449, 337] on div "Janela de atendimento Grade de atendimento Capacidade Transportadoras Veículos …" at bounding box center [641, 322] width 1282 height 645
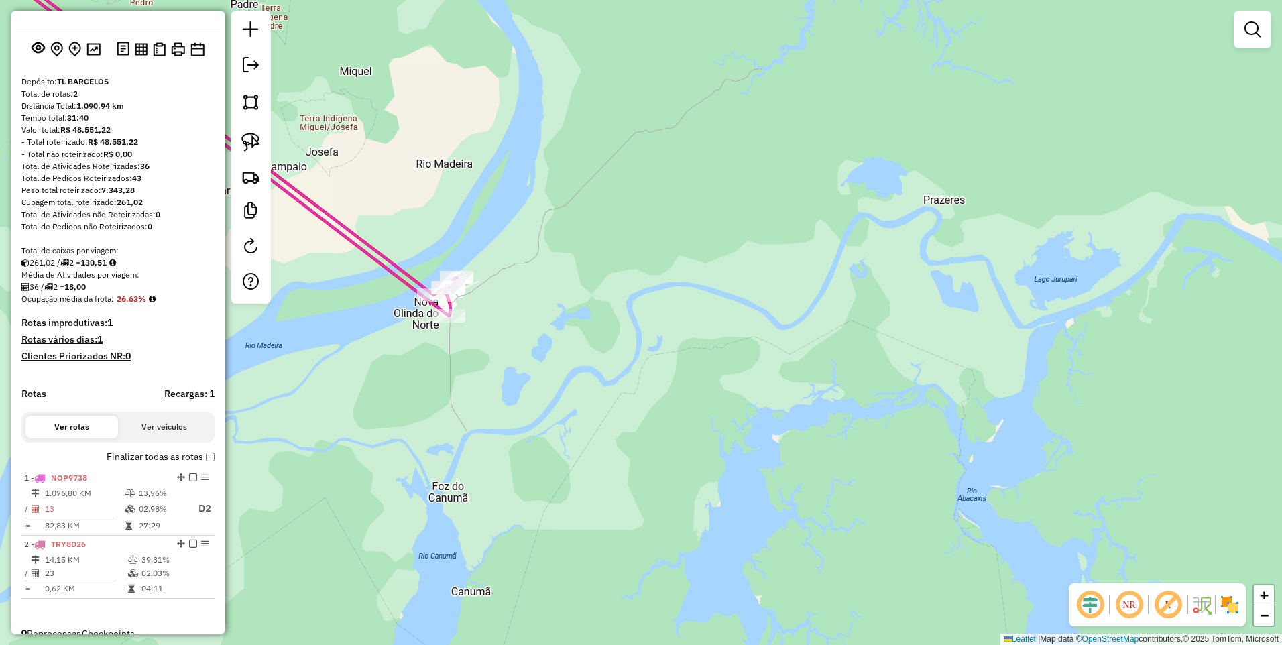
drag, startPoint x: 499, startPoint y: 296, endPoint x: 518, endPoint y: 345, distance: 51.8
click at [518, 345] on div "Janela de atendimento Grade de atendimento Capacidade Transportadoras Veículos …" at bounding box center [641, 322] width 1282 height 645
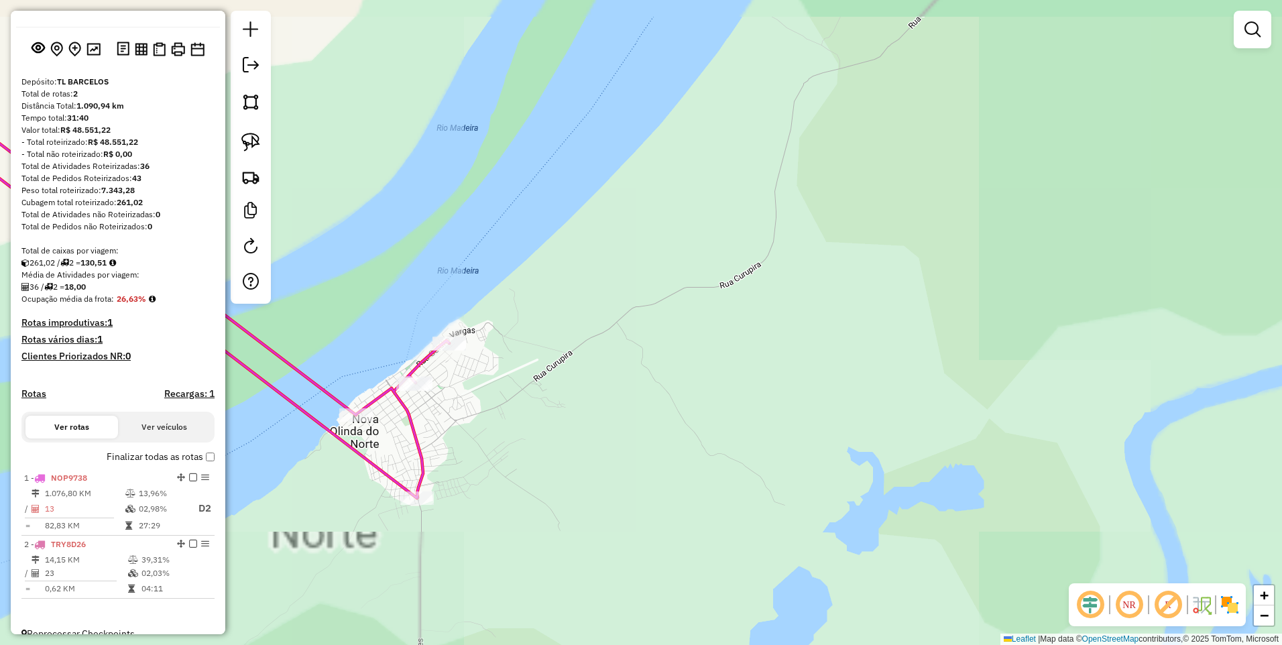
drag, startPoint x: 465, startPoint y: 380, endPoint x: 490, endPoint y: 412, distance: 41.1
click at [490, 410] on div "Janela de atendimento Grade de atendimento Capacidade Transportadoras Veículos …" at bounding box center [641, 322] width 1282 height 645
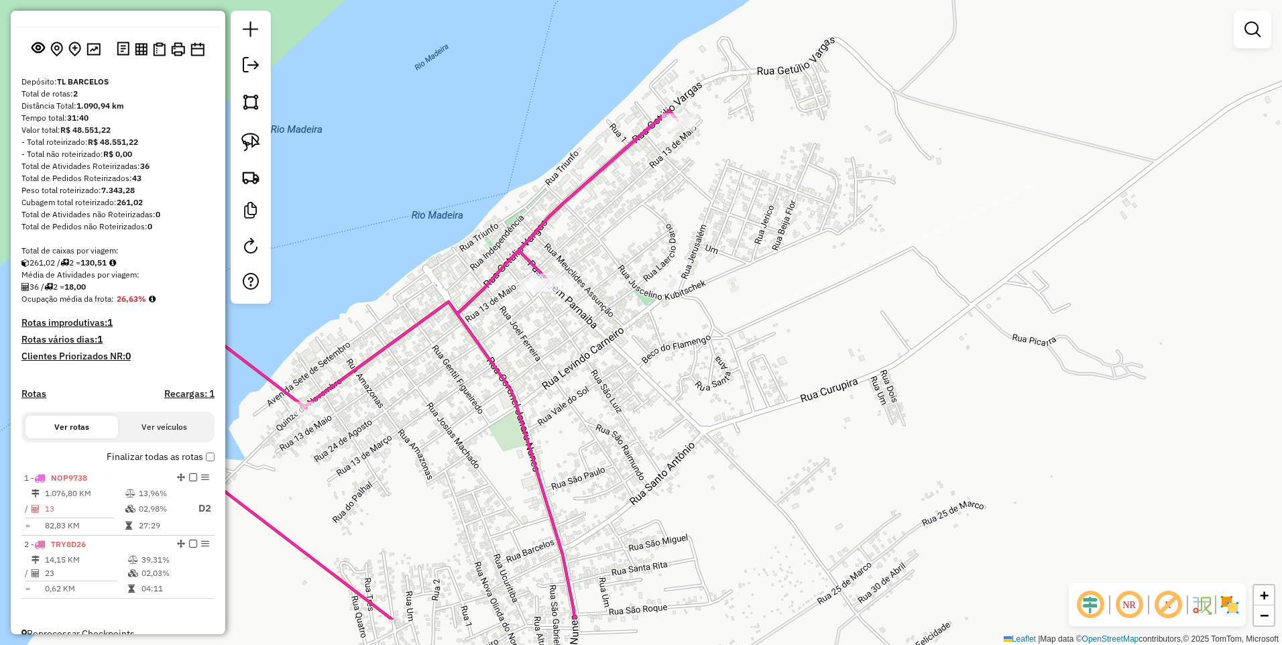
drag, startPoint x: 406, startPoint y: 386, endPoint x: 688, endPoint y: 293, distance: 296.6
click at [691, 292] on div "Janela de atendimento Grade de atendimento Capacidade Transportadoras Veículos …" at bounding box center [641, 322] width 1282 height 645
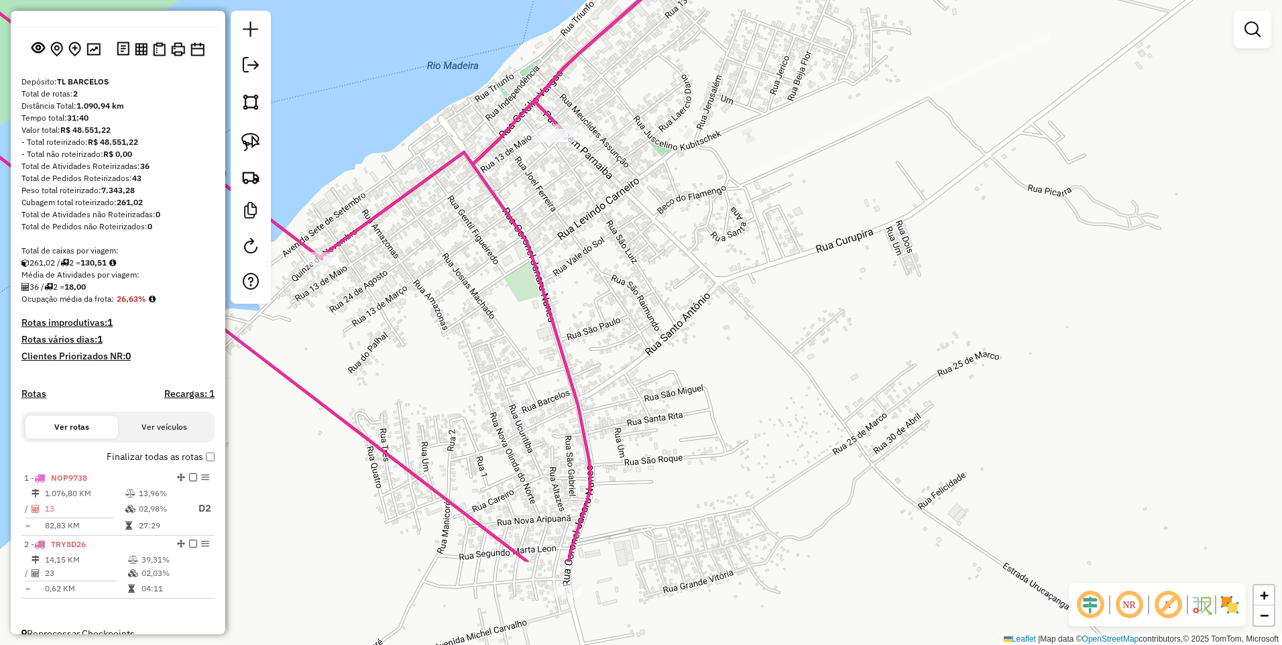
drag, startPoint x: 632, startPoint y: 385, endPoint x: 646, endPoint y: 245, distance: 140.8
click at [646, 245] on div "Janela de atendimento Grade de atendimento Capacidade Transportadoras Veículos …" at bounding box center [641, 322] width 1282 height 645
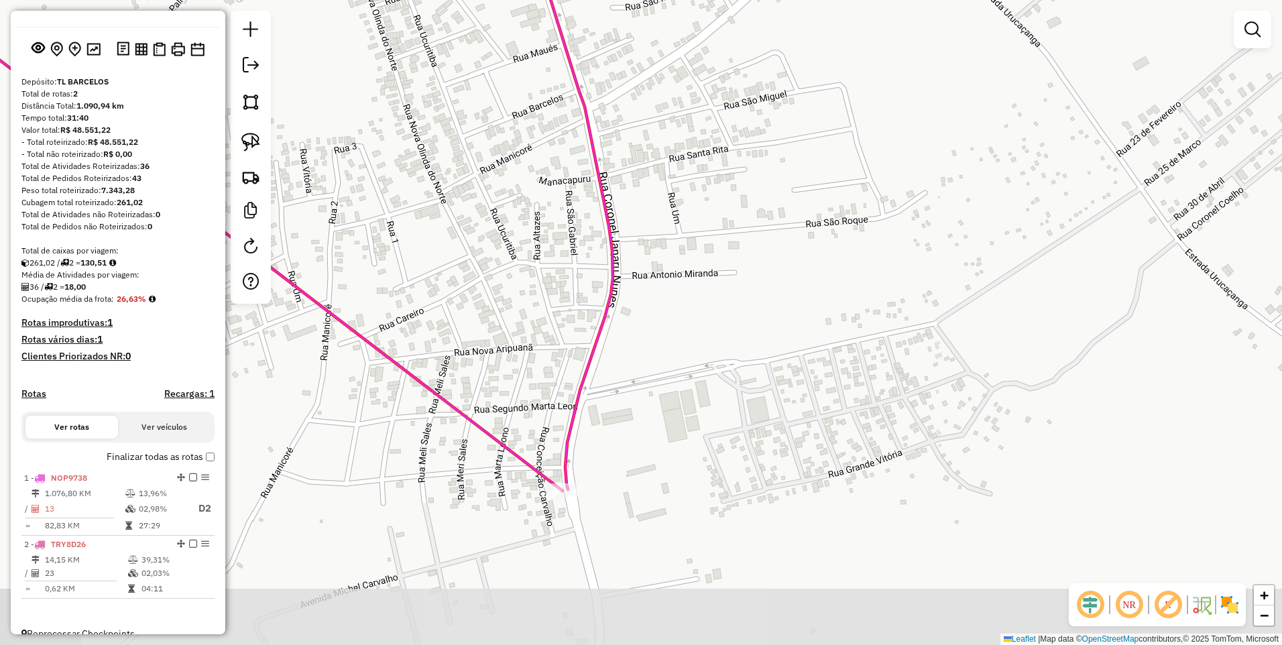
drag, startPoint x: 589, startPoint y: 546, endPoint x: 631, endPoint y: 449, distance: 105.7
click at [636, 407] on div "Janela de atendimento Grade de atendimento Capacidade Transportadoras Veículos …" at bounding box center [641, 322] width 1282 height 645
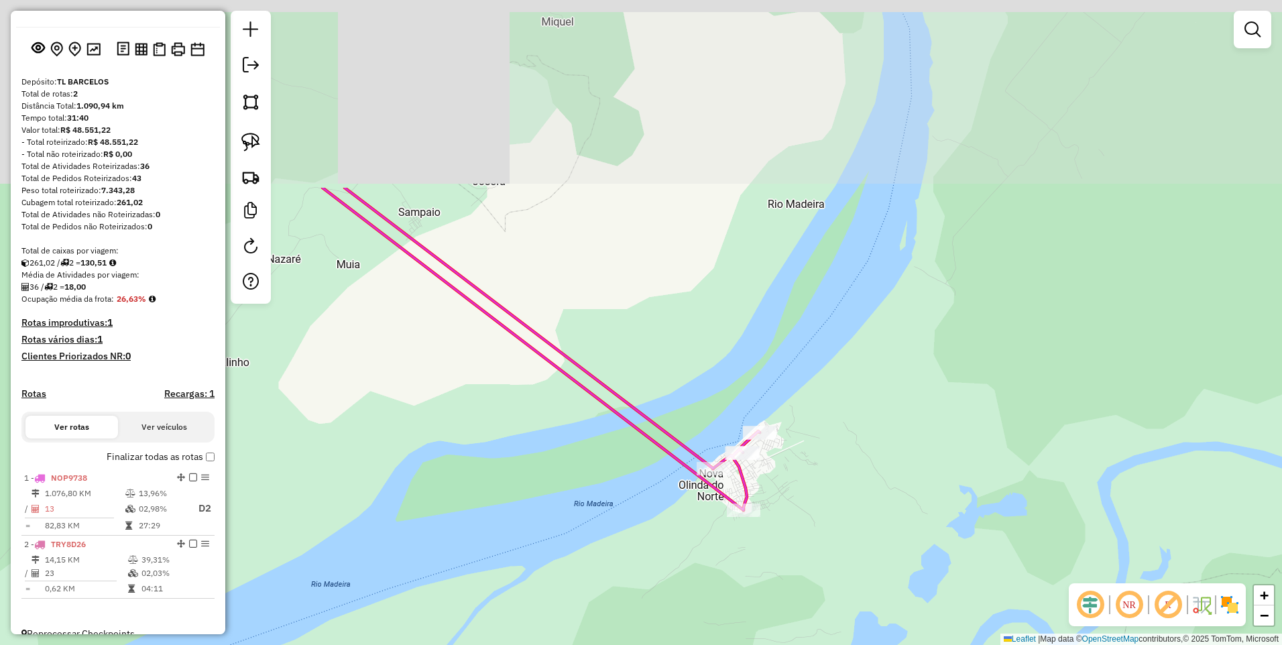
drag, startPoint x: 553, startPoint y: 296, endPoint x: 632, endPoint y: 549, distance: 265.5
click at [632, 549] on div "Janela de atendimento Grade de atendimento Capacidade Transportadoras Veículos …" at bounding box center [641, 322] width 1282 height 645
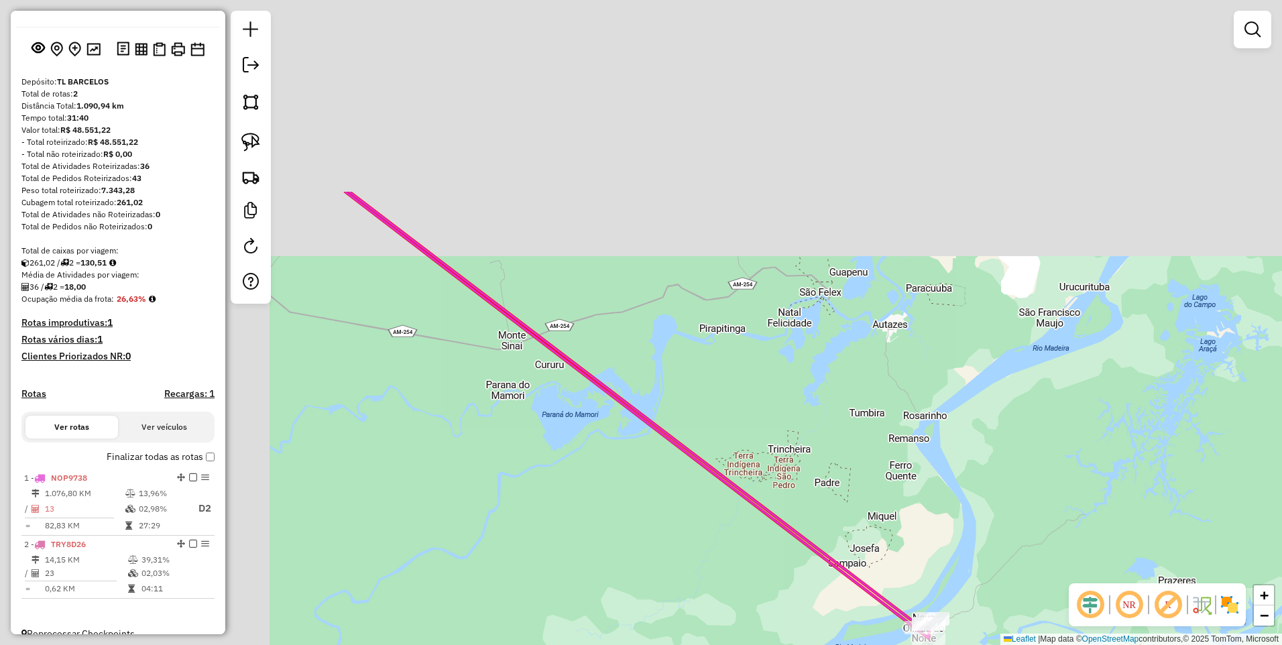
drag, startPoint x: 367, startPoint y: 327, endPoint x: 701, endPoint y: 565, distance: 410.6
click at [779, 607] on div "Janela de atendimento Grade de atendimento Capacidade Transportadoras Veículos …" at bounding box center [641, 322] width 1282 height 645
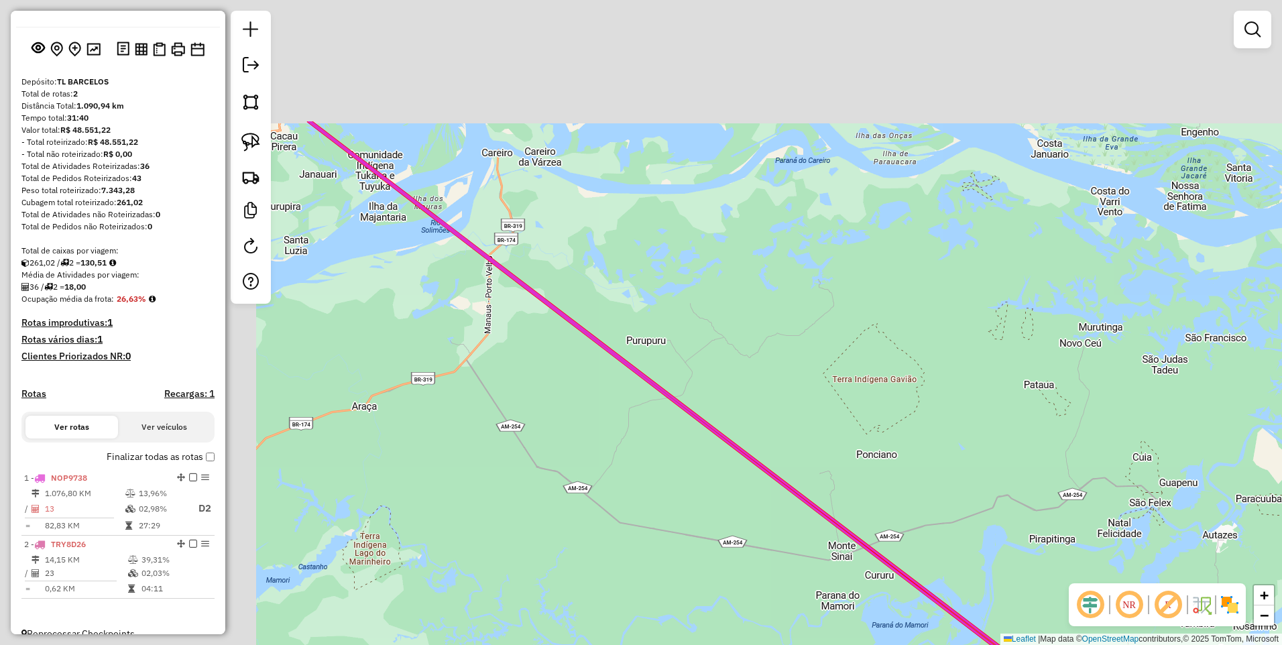
drag, startPoint x: 559, startPoint y: 421, endPoint x: 837, endPoint y: 595, distance: 327.4
click at [867, 607] on div "Janela de atendimento Grade de atendimento Capacidade Transportadoras Veículos …" at bounding box center [641, 322] width 1282 height 645
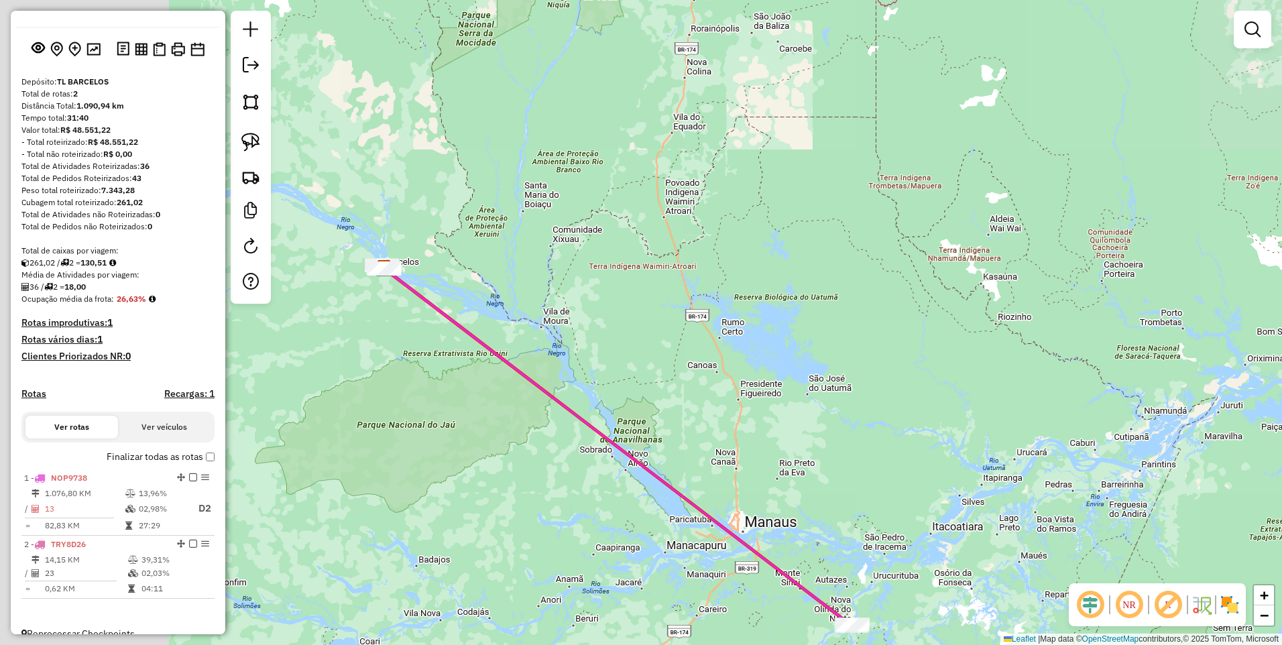
drag, startPoint x: 394, startPoint y: 292, endPoint x: 685, endPoint y: 537, distance: 380.2
click at [691, 541] on div "Janela de atendimento Grade de atendimento Capacidade Transportadoras Veículos …" at bounding box center [641, 322] width 1282 height 645
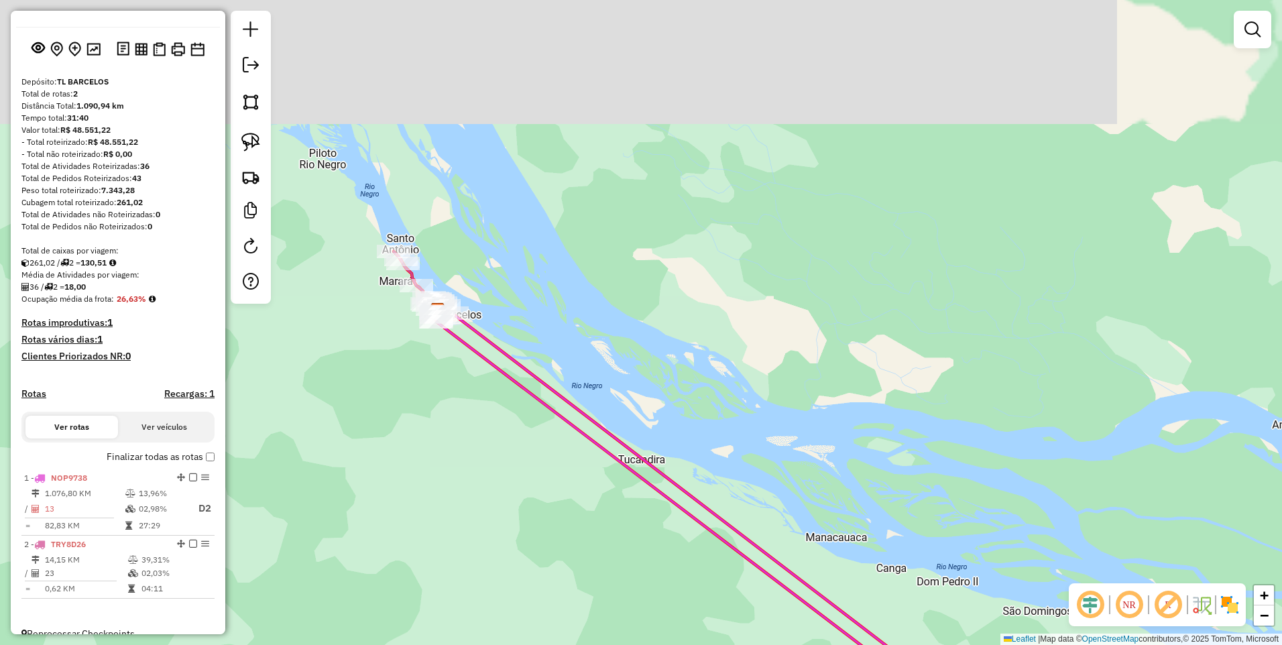
drag, startPoint x: 398, startPoint y: 332, endPoint x: 414, endPoint y: 385, distance: 55.2
click at [414, 385] on div "Janela de atendimento Grade de atendimento Capacidade Transportadoras Veículos …" at bounding box center [641, 322] width 1282 height 645
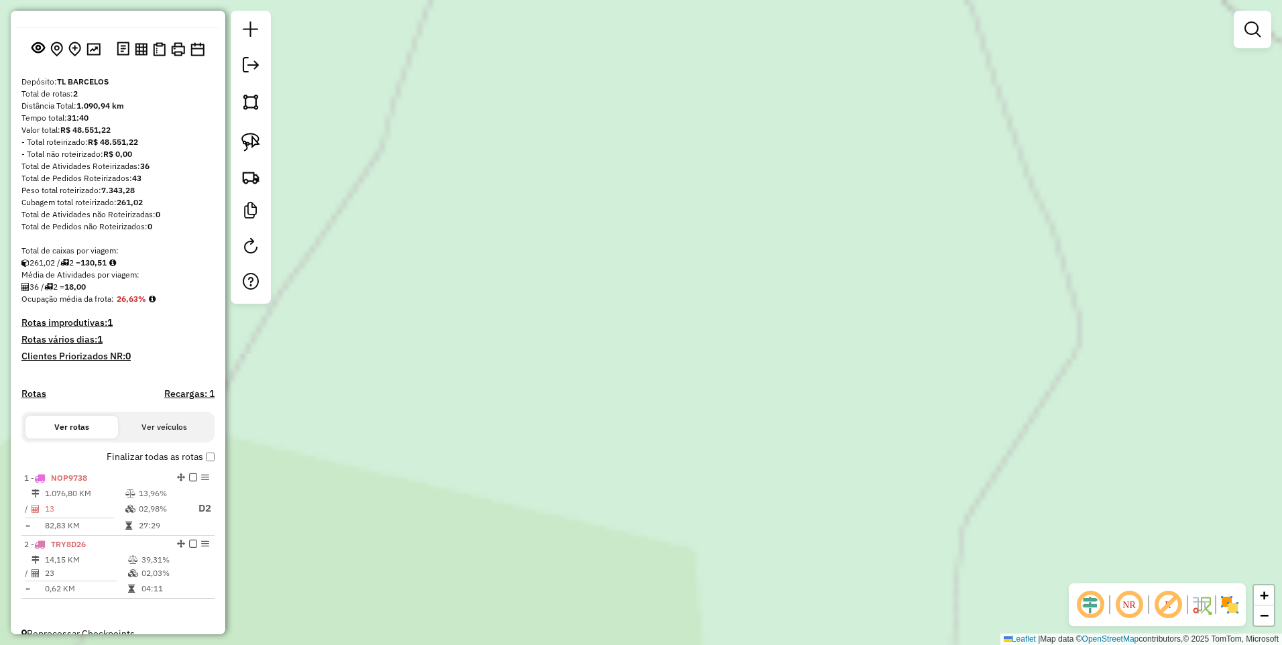
drag, startPoint x: 634, startPoint y: 144, endPoint x: 473, endPoint y: 598, distance: 481.9
click at [383, 644] on html "Aguarde... Pop-up bloqueado! Seu navegador bloqueou automáticamente a abertura …" at bounding box center [641, 322] width 1282 height 645
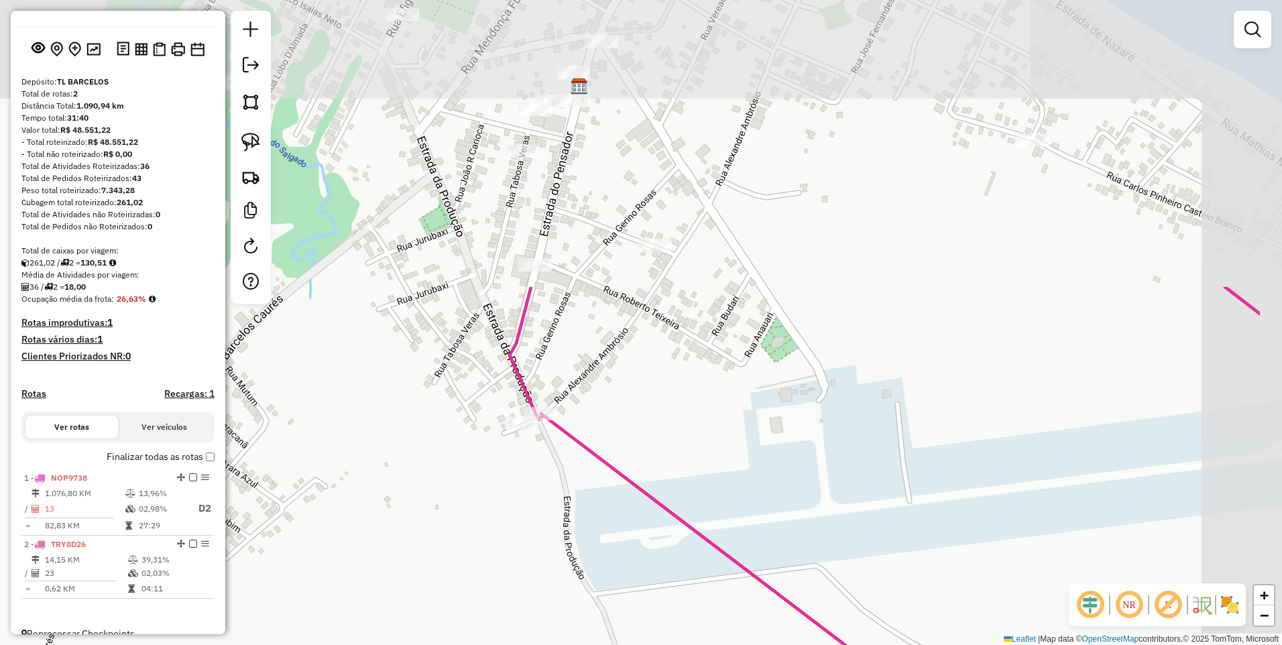
drag, startPoint x: 793, startPoint y: 137, endPoint x: 697, endPoint y: 383, distance: 264.4
click at [637, 494] on icon at bounding box center [900, 624] width 719 height 674
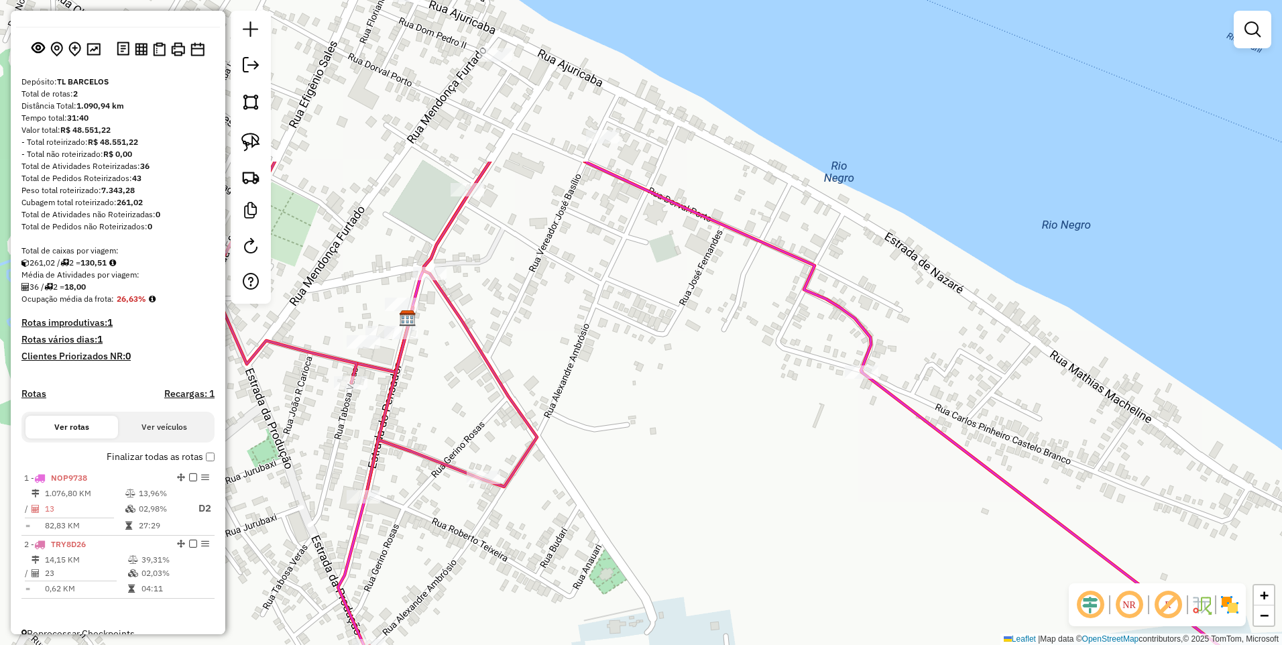
drag, startPoint x: 830, startPoint y: 325, endPoint x: 746, endPoint y: 524, distance: 216.7
click at [746, 524] on div "Janela de atendimento Grade de atendimento Capacidade Transportadoras Veículos …" at bounding box center [641, 322] width 1282 height 645
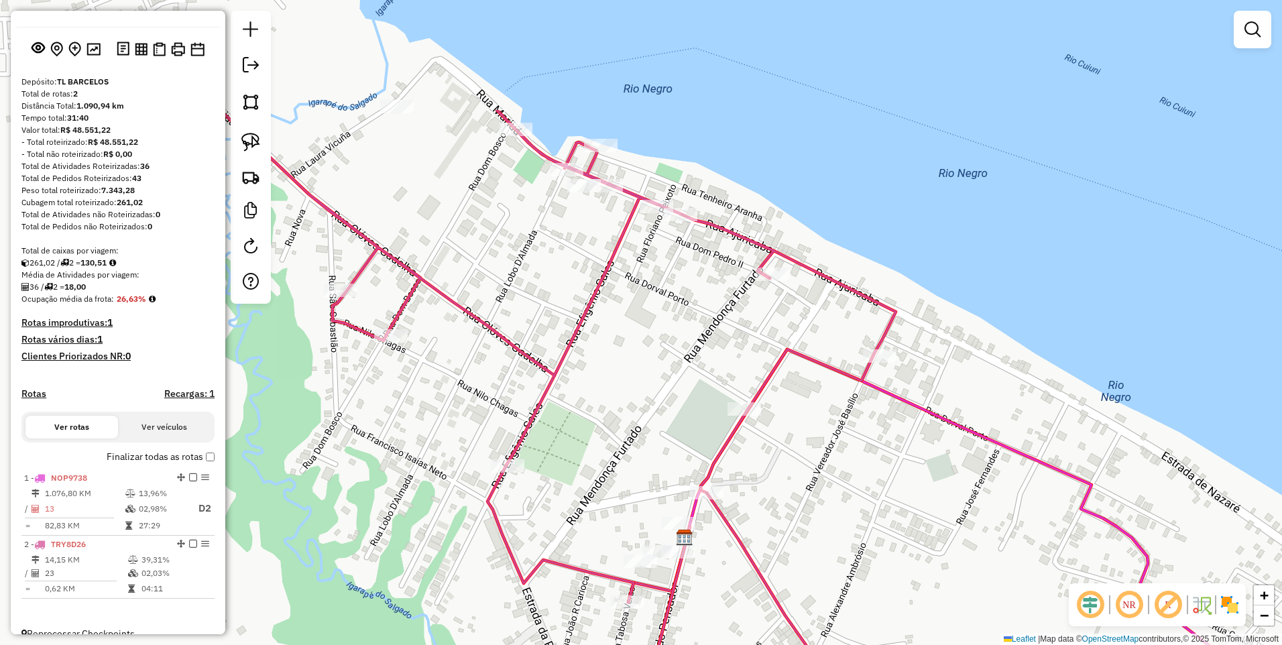
drag, startPoint x: 680, startPoint y: 408, endPoint x: 857, endPoint y: 488, distance: 194.2
click at [893, 568] on div "Janela de atendimento Grade de atendimento Capacidade Transportadoras Veículos …" at bounding box center [641, 322] width 1282 height 645
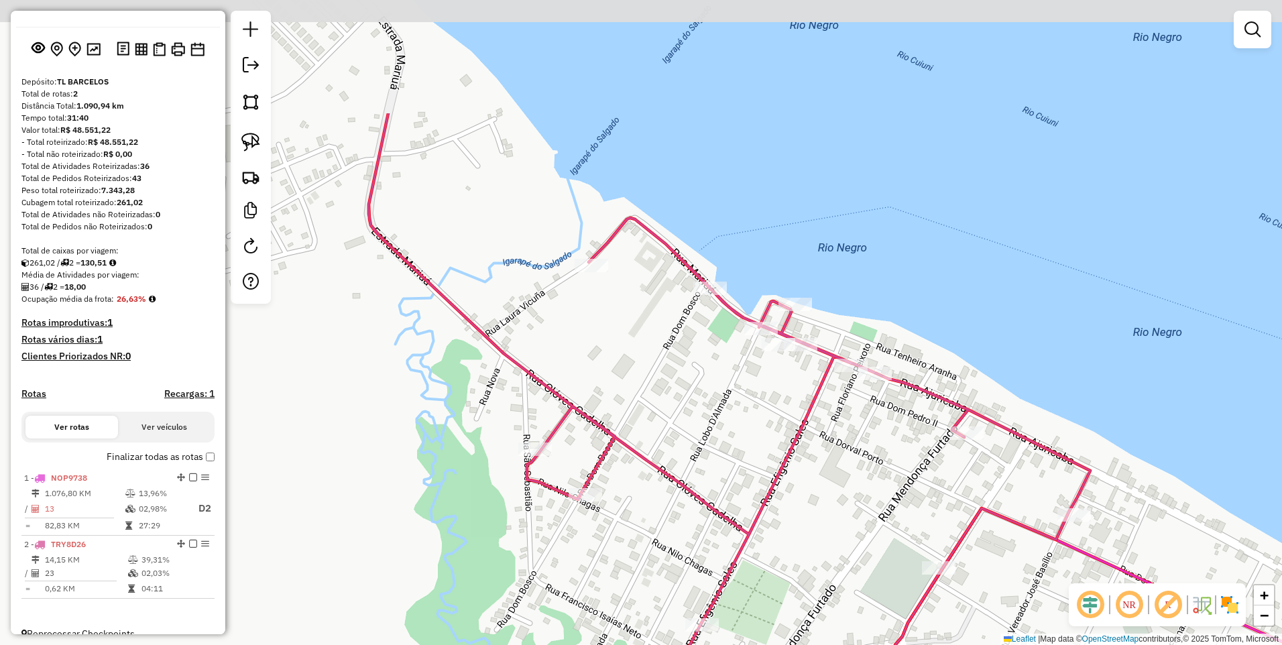
drag, startPoint x: 610, startPoint y: 355, endPoint x: 779, endPoint y: 502, distance: 223.9
click at [798, 520] on div "Janela de atendimento Grade de atendimento Capacidade Transportadoras Veículos …" at bounding box center [641, 322] width 1282 height 645
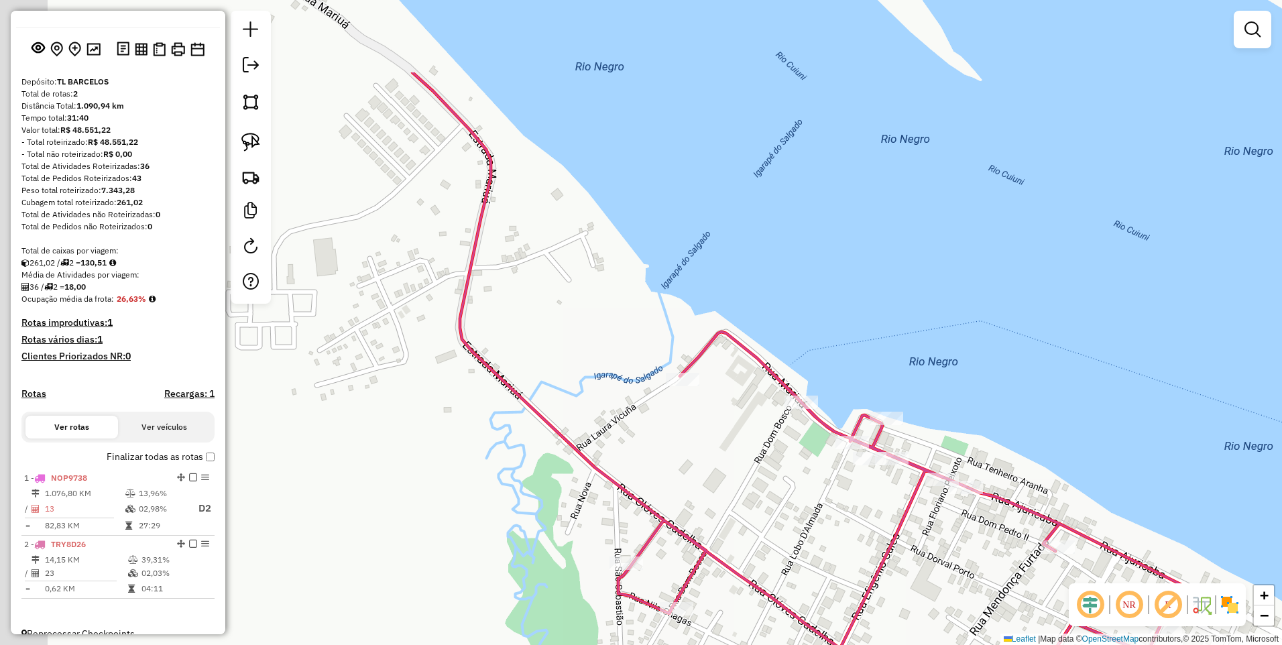
drag, startPoint x: 502, startPoint y: 212, endPoint x: 699, endPoint y: 444, distance: 304.0
click at [717, 453] on div "Janela de atendimento Grade de atendimento Capacidade Transportadoras Veículos …" at bounding box center [641, 322] width 1282 height 645
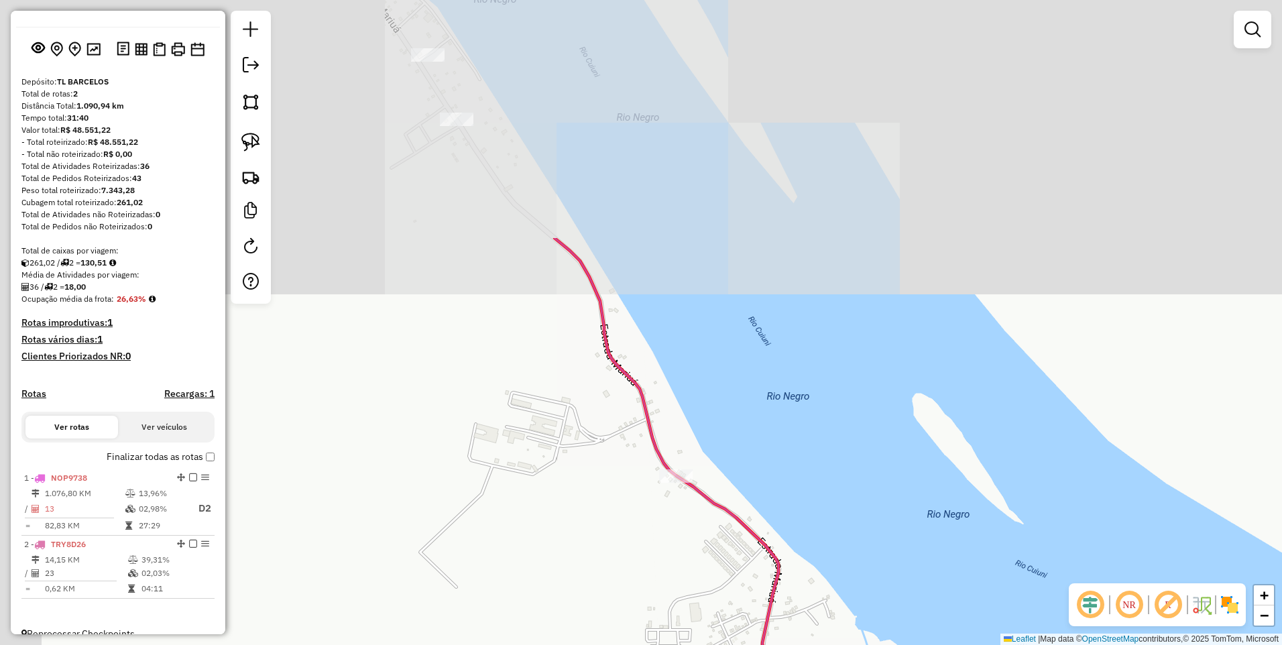
drag, startPoint x: 544, startPoint y: 158, endPoint x: 691, endPoint y: 463, distance: 338.3
click at [710, 479] on div "Janela de atendimento Grade de atendimento Capacidade Transportadoras Veículos …" at bounding box center [641, 322] width 1282 height 645
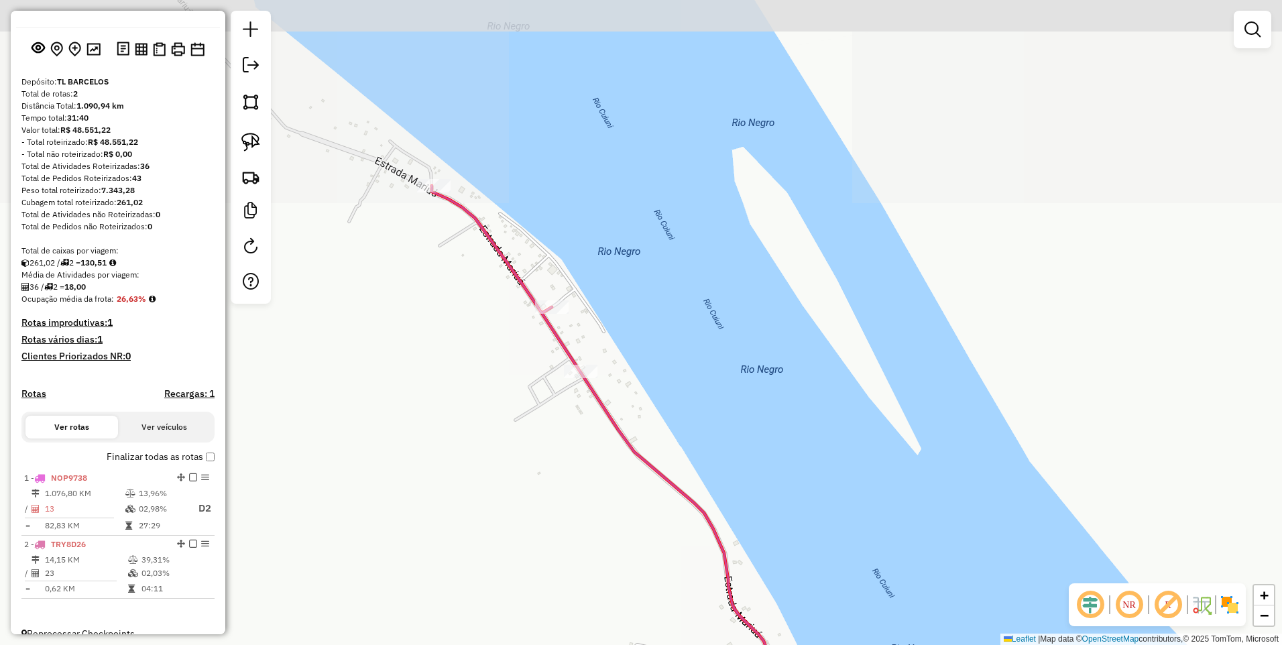
drag, startPoint x: 553, startPoint y: 174, endPoint x: 671, endPoint y: 385, distance: 242.3
click at [671, 385] on div "Janela de atendimento Grade de atendimento Capacidade Transportadoras Veículos …" at bounding box center [641, 322] width 1282 height 645
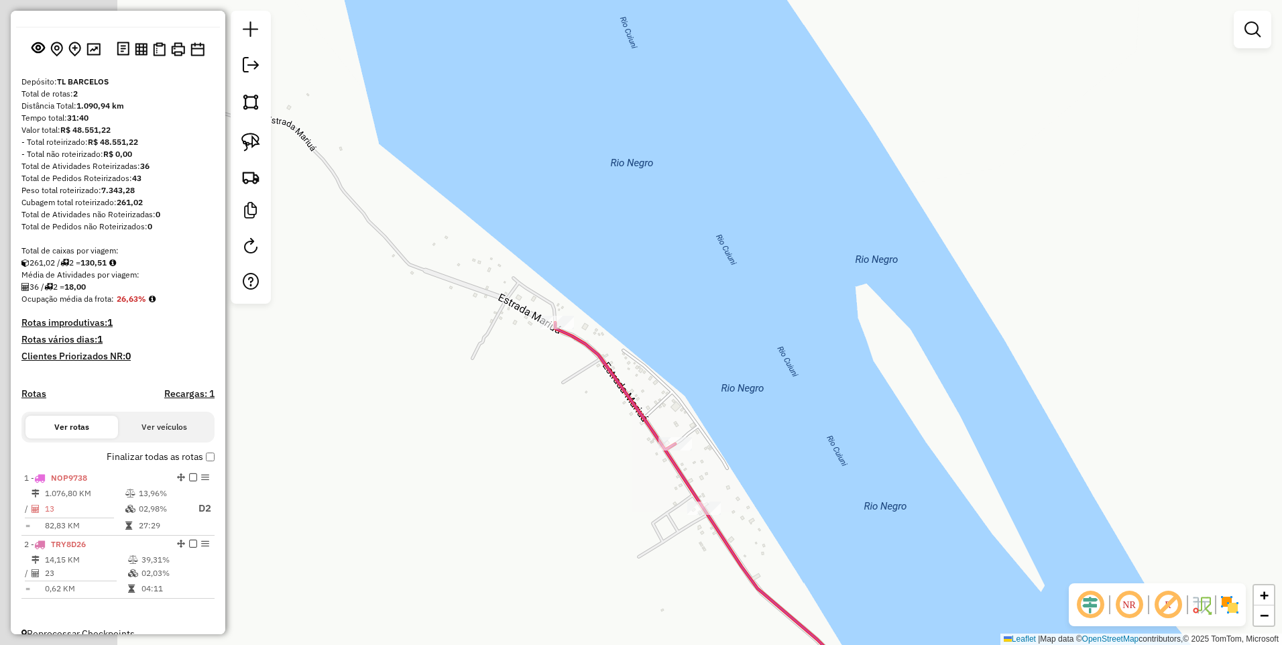
drag, startPoint x: 547, startPoint y: 207, endPoint x: 648, endPoint y: 332, distance: 160.7
click at [661, 335] on div "Janela de atendimento Grade de atendimento Capacidade Transportadoras Veículos …" at bounding box center [641, 322] width 1282 height 645
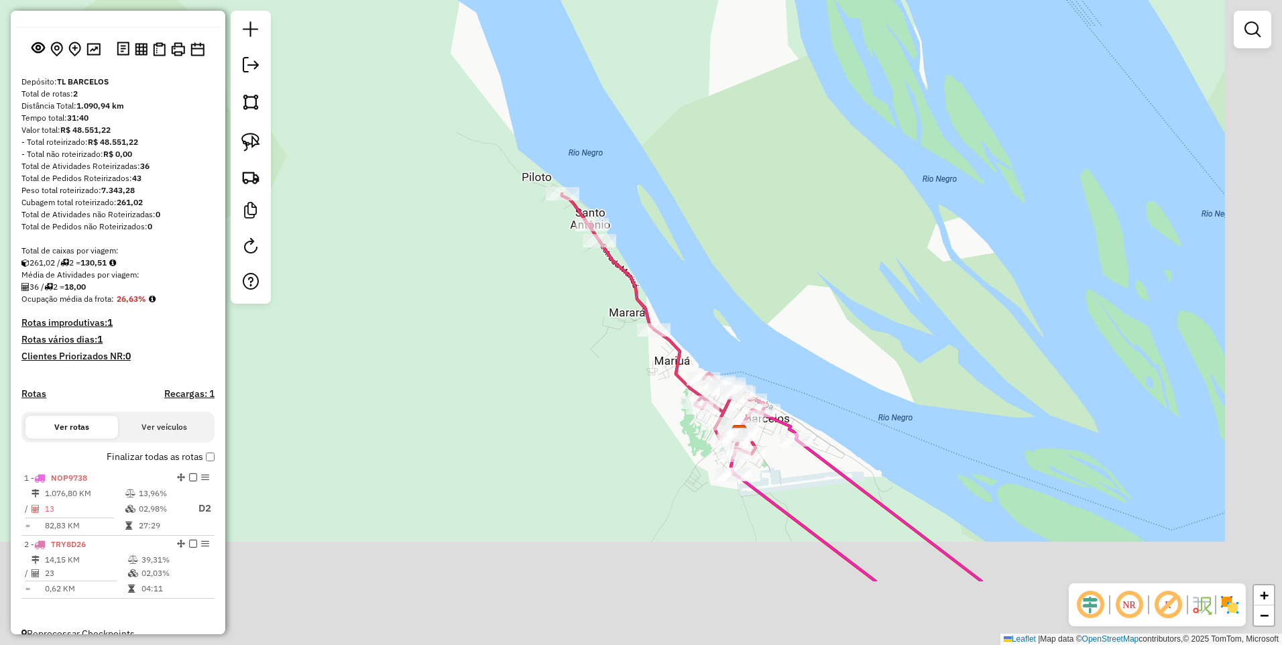
drag, startPoint x: 495, startPoint y: 284, endPoint x: 435, endPoint y: 103, distance: 190.2
click at [446, 121] on div "Janela de atendimento Grade de atendimento Capacidade Transportadoras Veículos …" at bounding box center [641, 322] width 1282 height 645
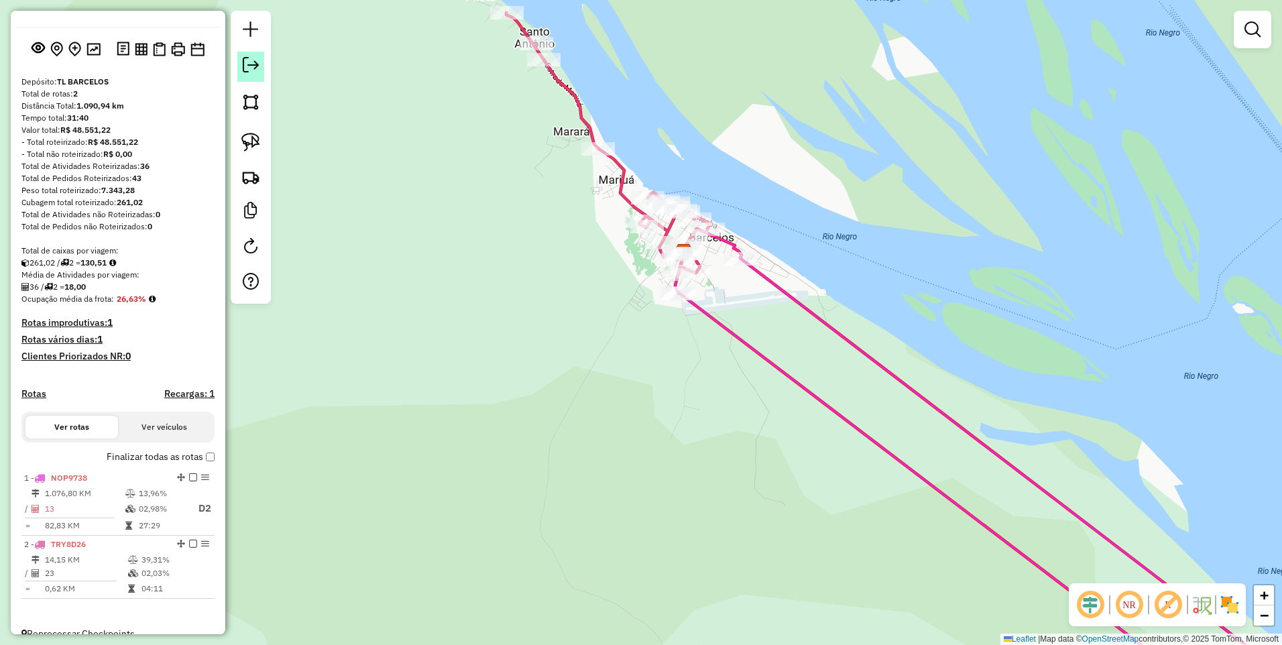
click at [245, 67] on em at bounding box center [251, 65] width 16 height 16
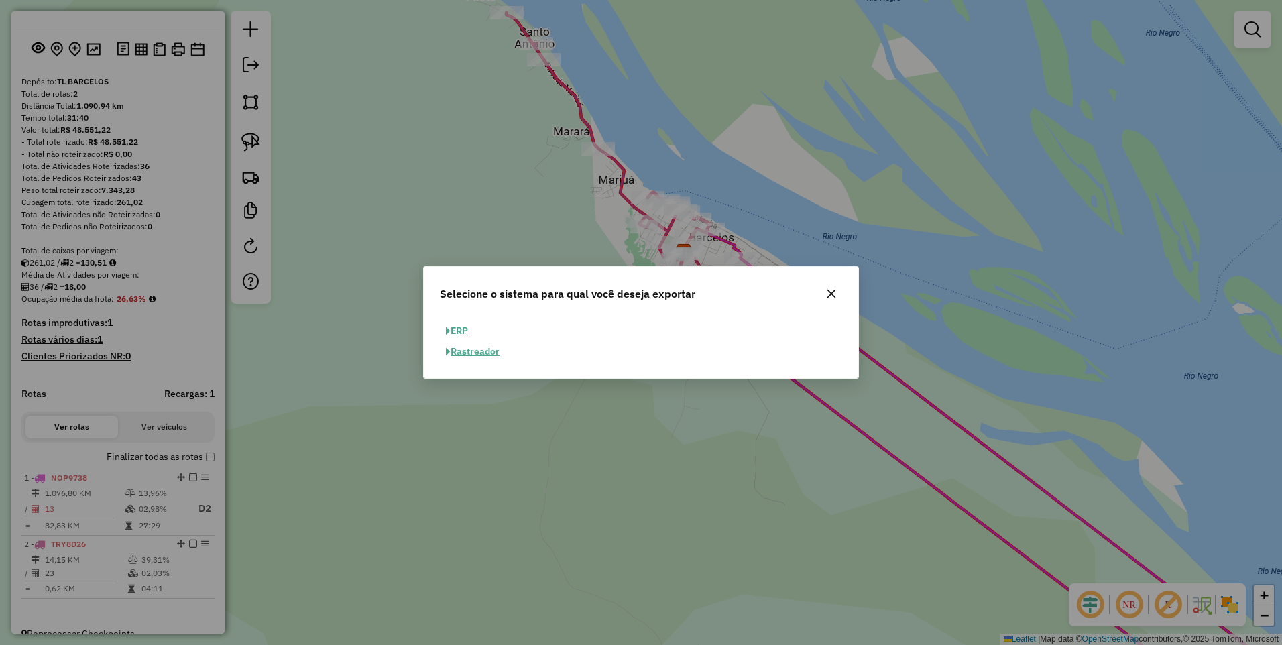
click at [456, 334] on button "ERP" at bounding box center [457, 331] width 34 height 21
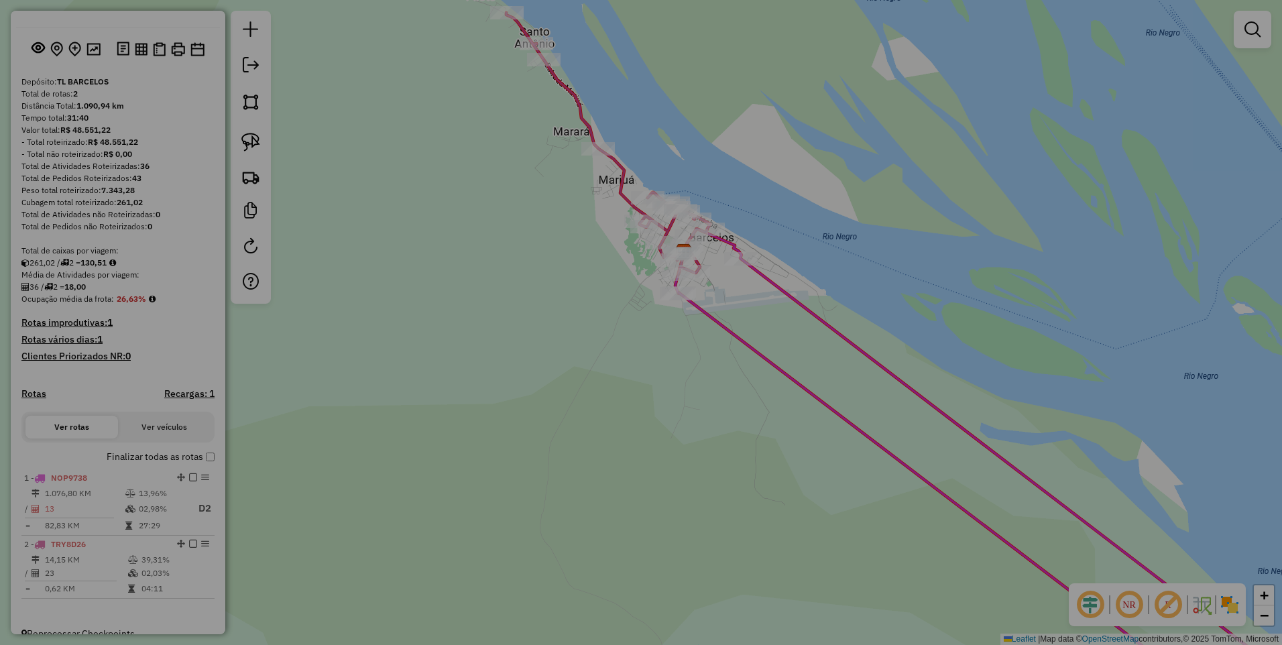
select select "**"
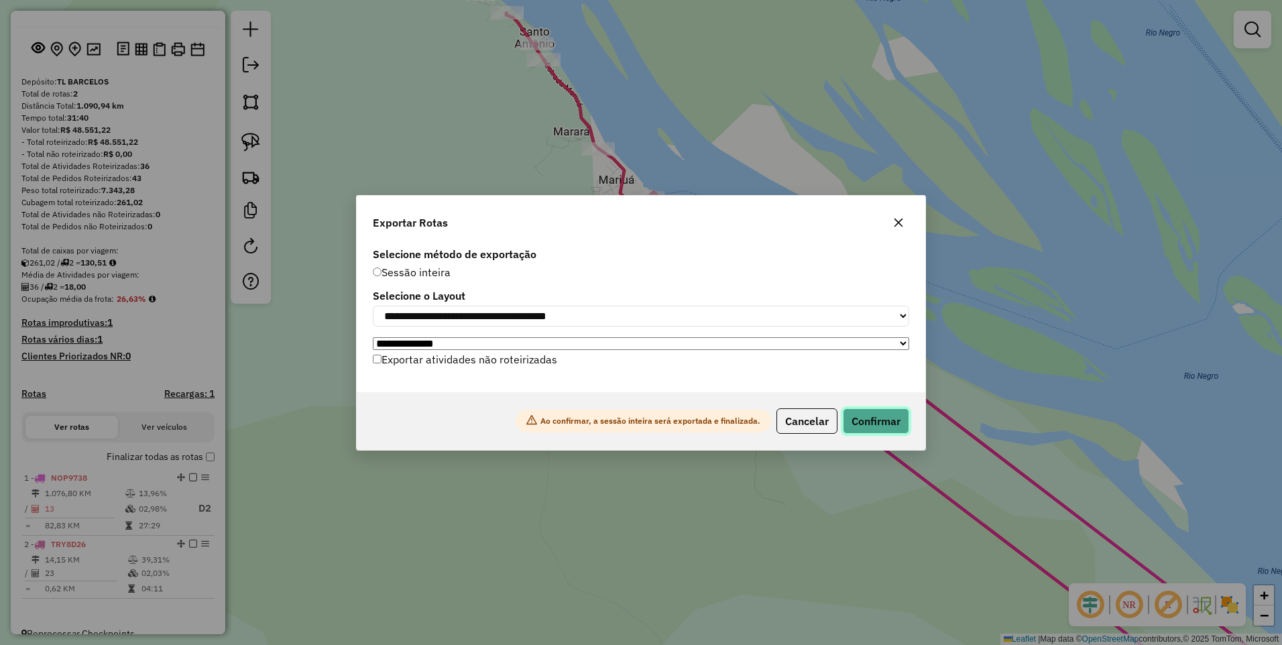
click at [878, 420] on button "Confirmar" at bounding box center [876, 420] width 66 height 25
